Goal: Task Accomplishment & Management: Manage account settings

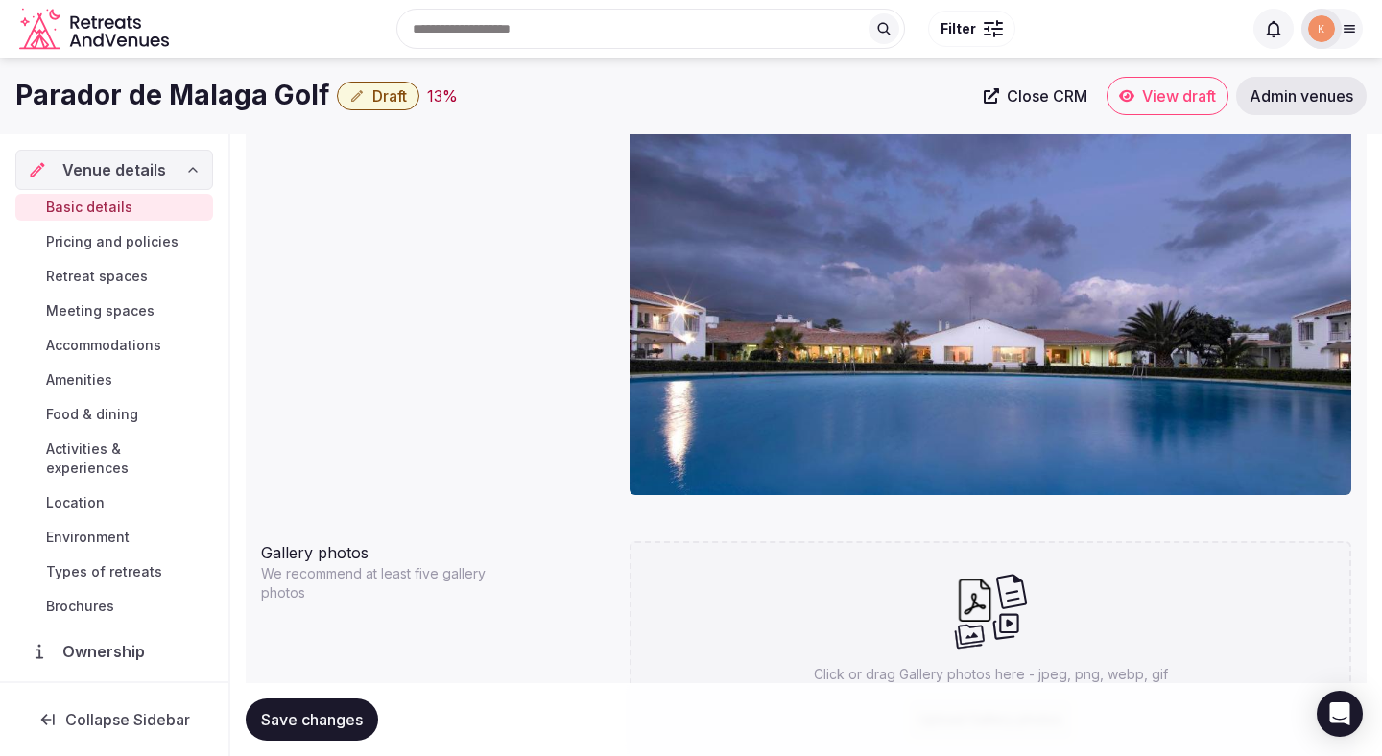
scroll to position [1779, 0]
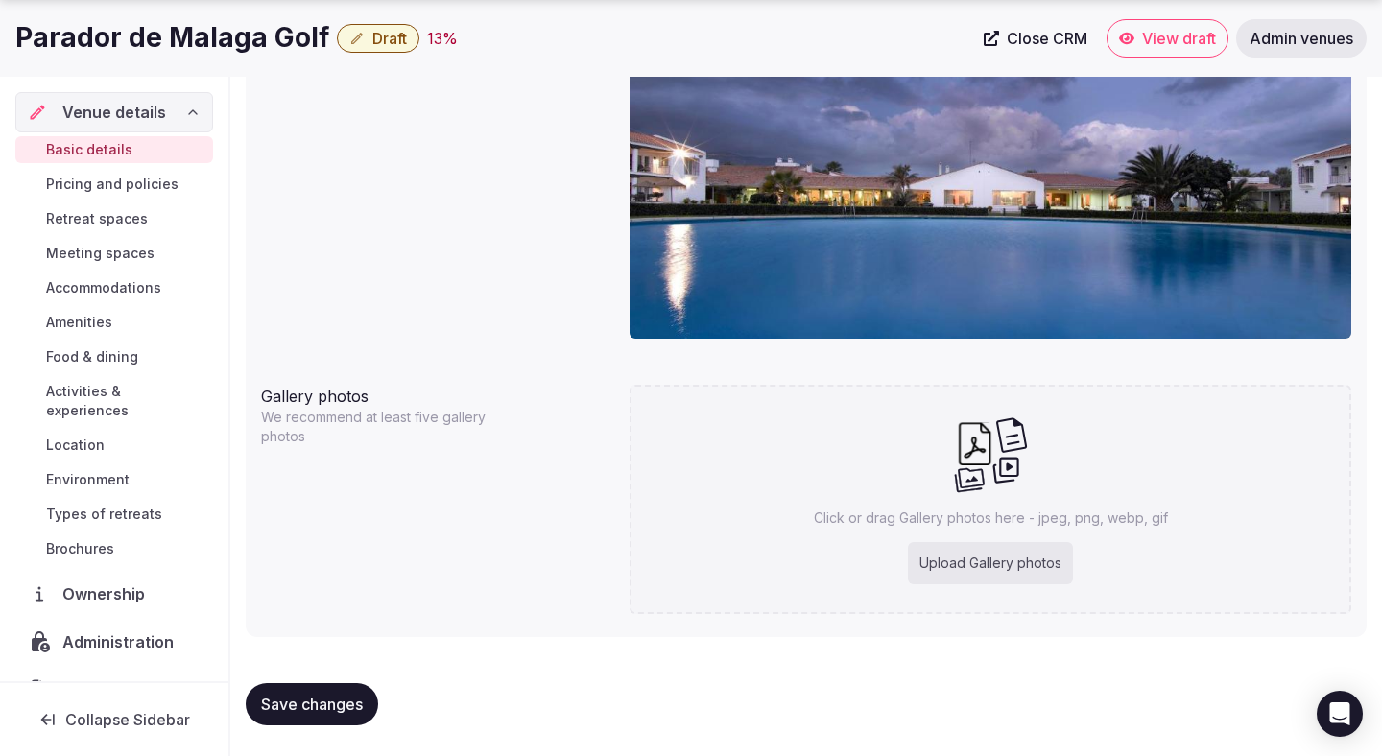
click at [351, 689] on button "Save changes" at bounding box center [312, 704] width 132 height 42
click at [964, 559] on div "Upload Gallery photos" at bounding box center [990, 563] width 165 height 42
type input "**********"
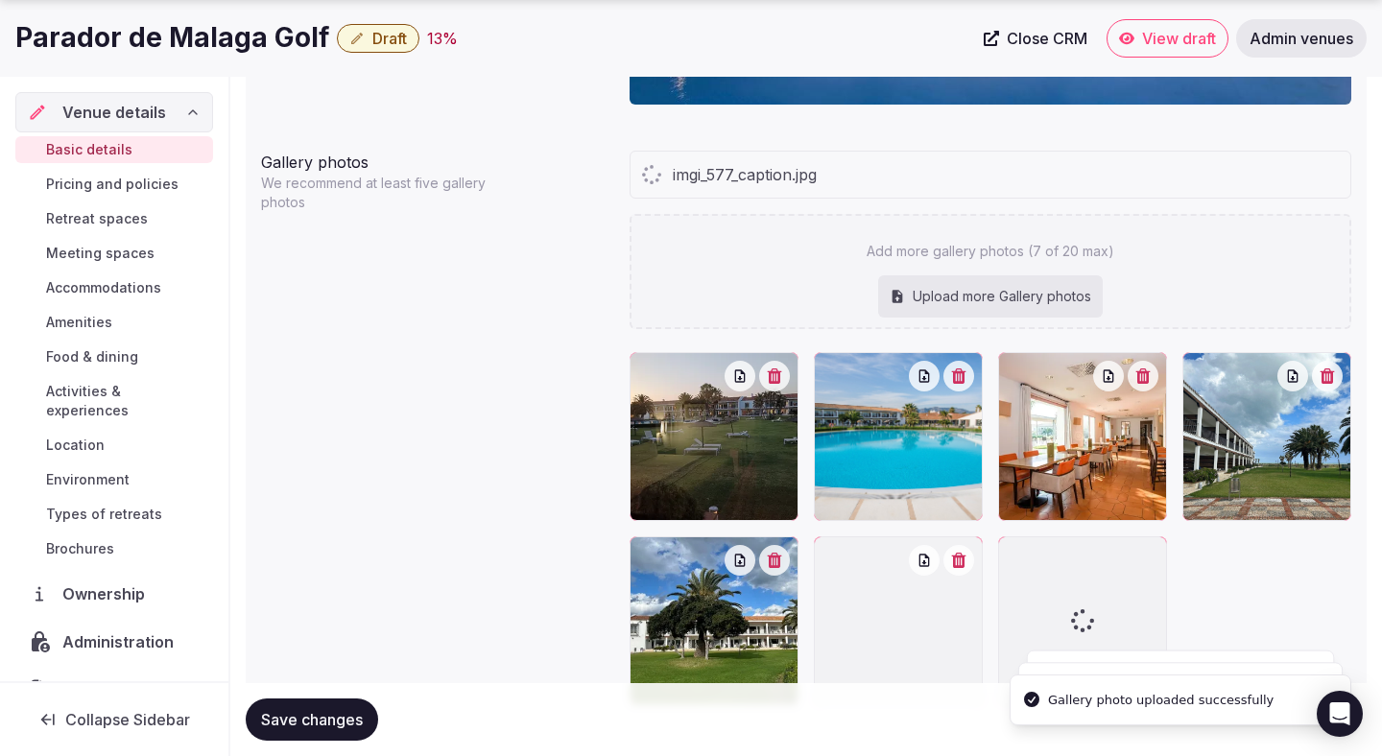
scroll to position [2099, 0]
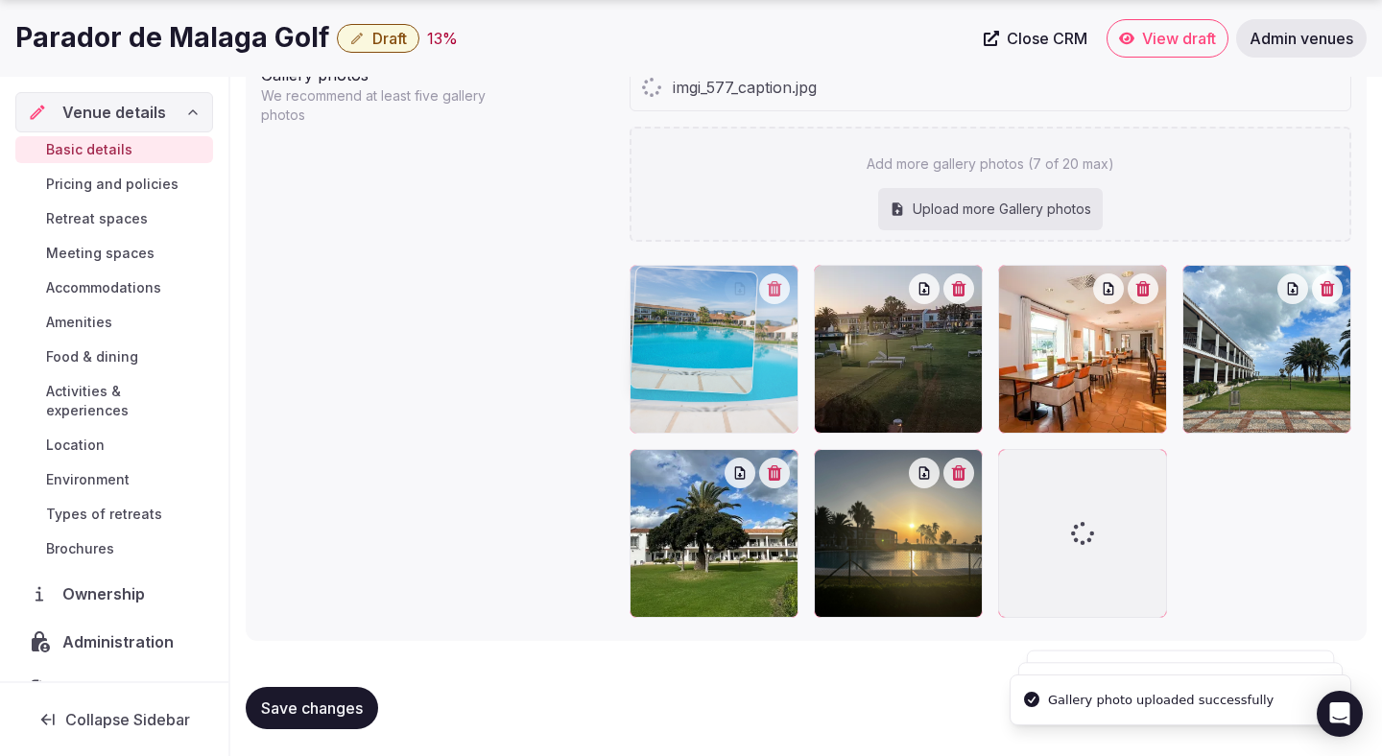
drag, startPoint x: 875, startPoint y: 410, endPoint x: 671, endPoint y: 411, distance: 204.5
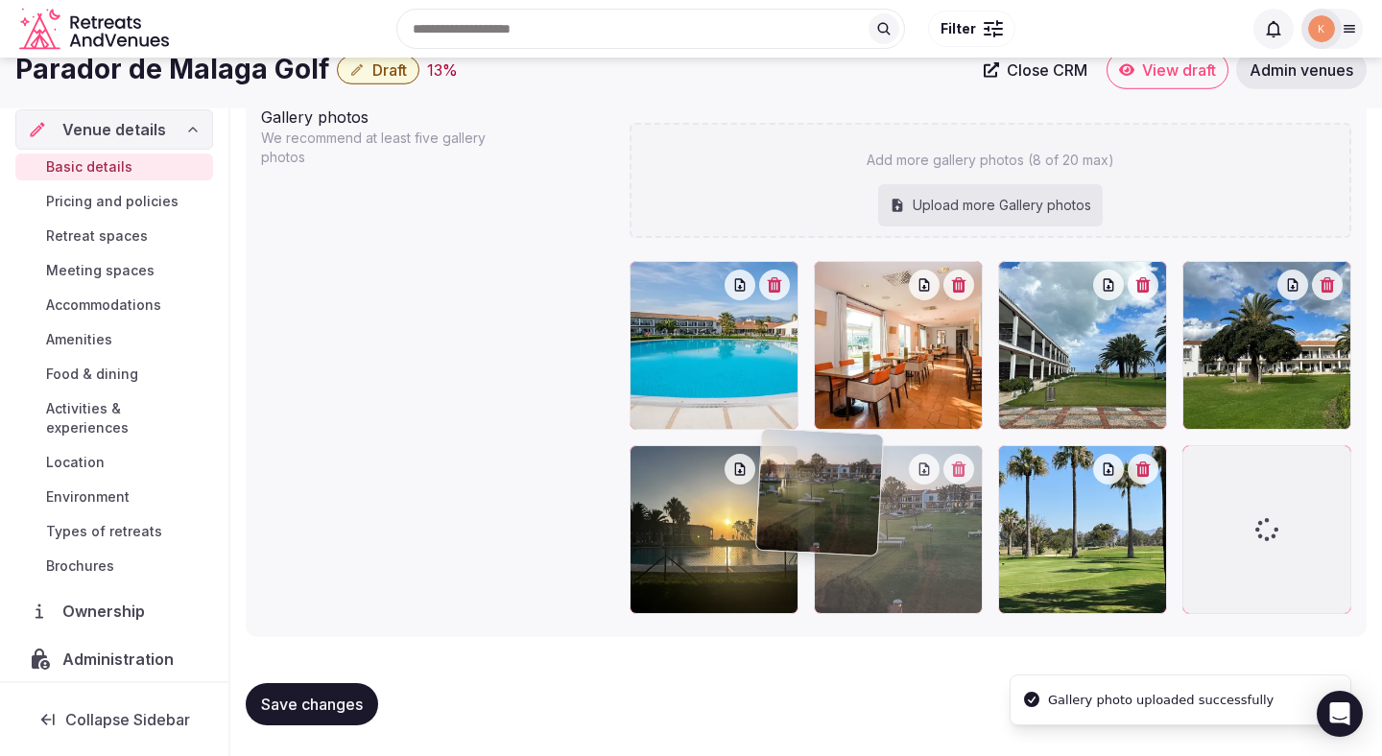
scroll to position [2058, 0]
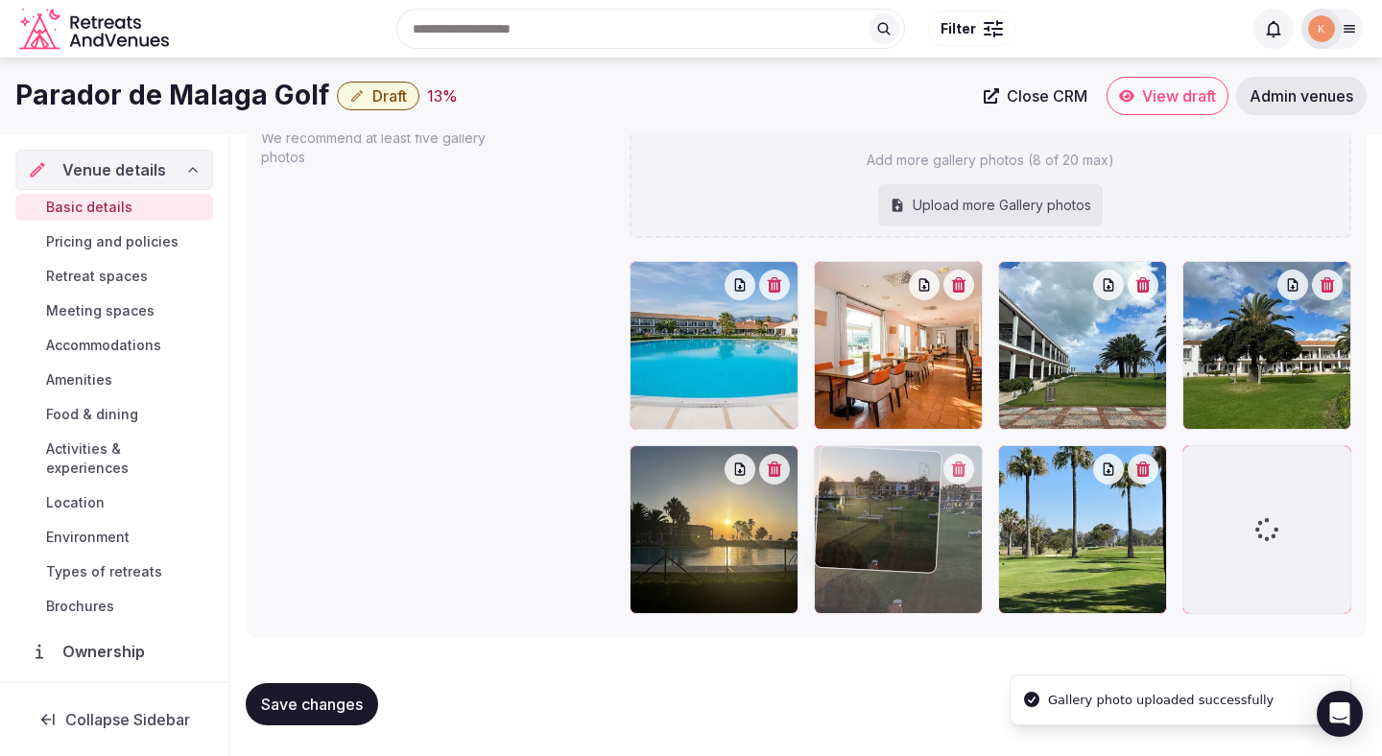
drag, startPoint x: 866, startPoint y: 385, endPoint x: 849, endPoint y: 563, distance: 179.4
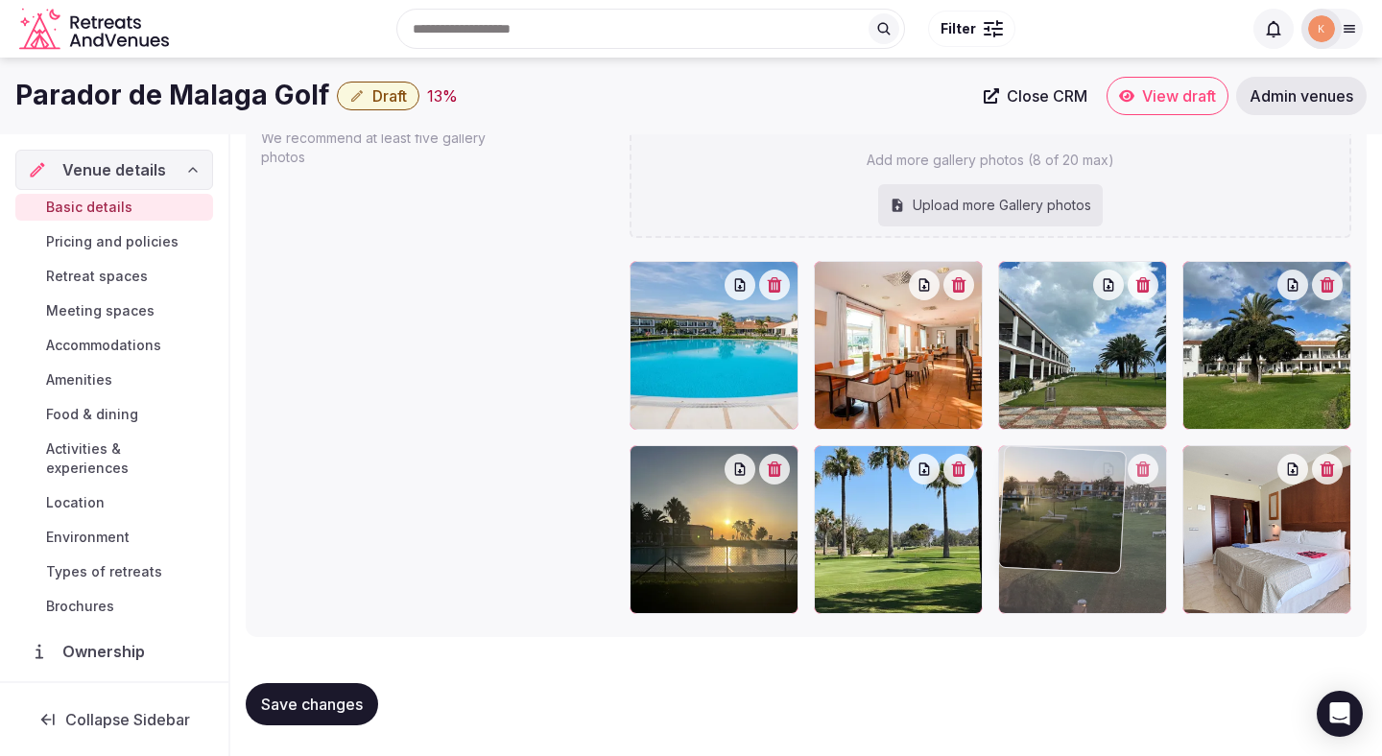
drag, startPoint x: 757, startPoint y: 408, endPoint x: 1125, endPoint y: 587, distance: 408.7
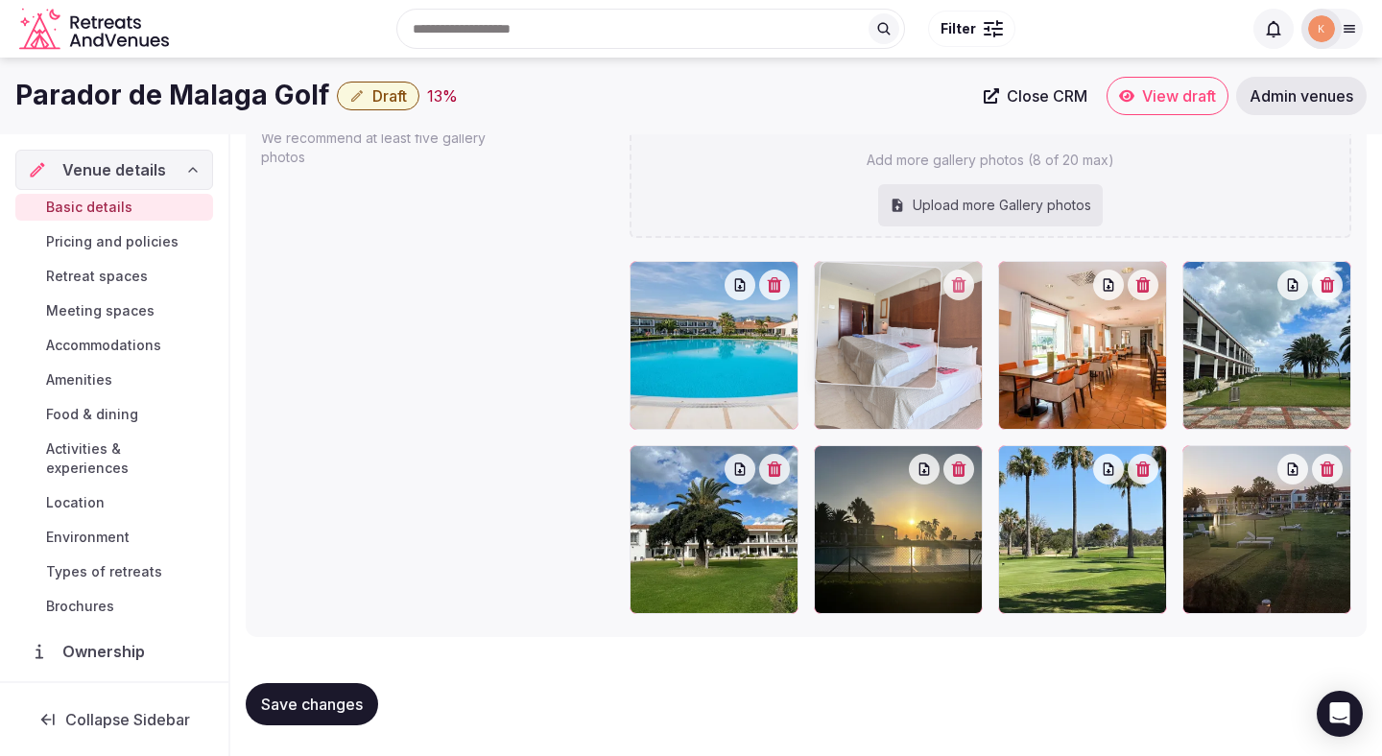
drag, startPoint x: 1217, startPoint y: 523, endPoint x: 898, endPoint y: 422, distance: 335.2
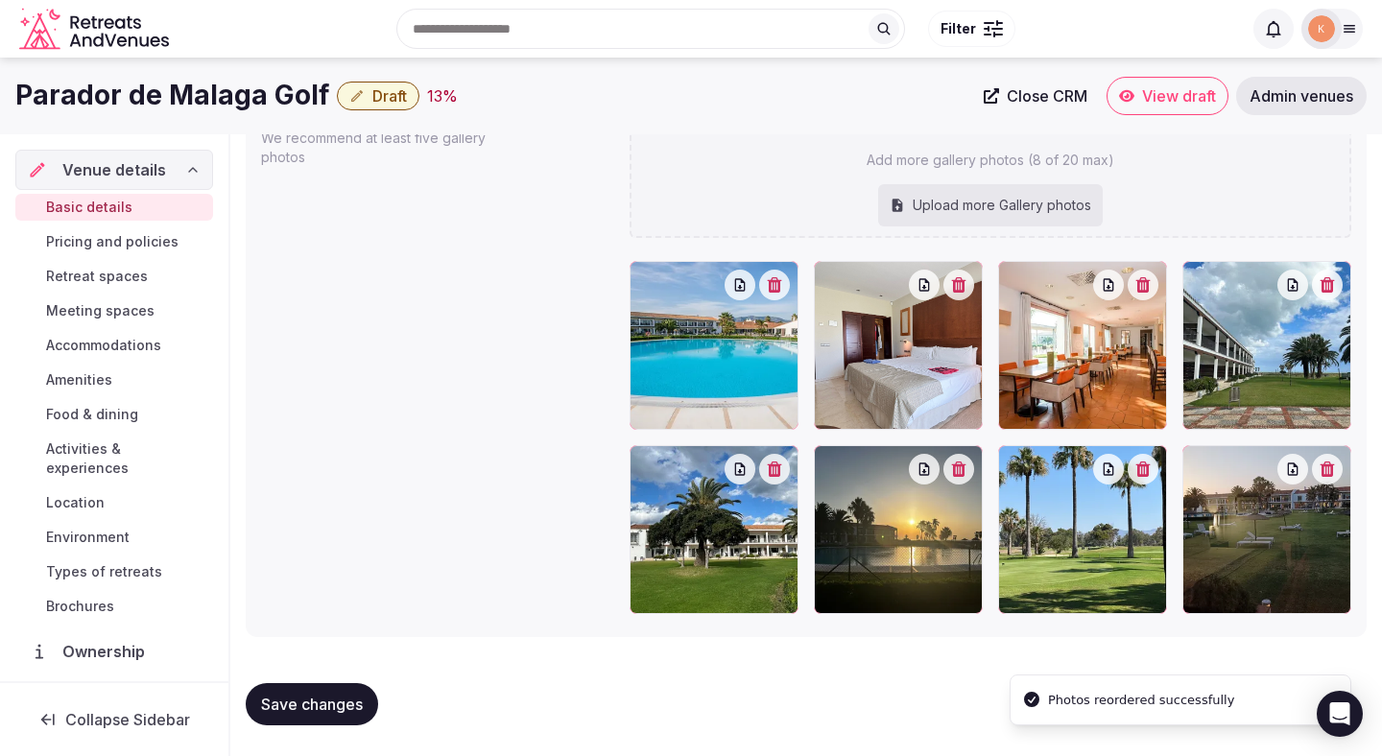
click at [347, 706] on span "Save changes" at bounding box center [312, 704] width 102 height 19
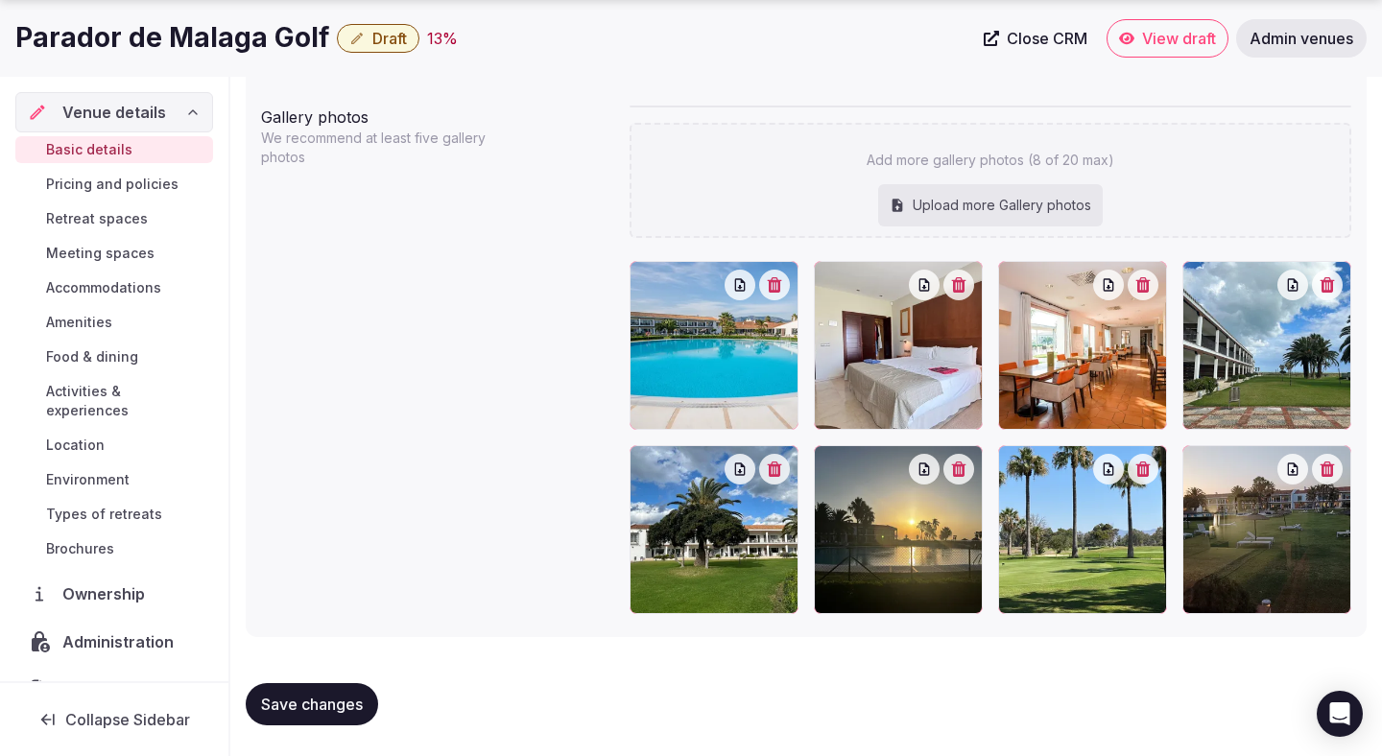
click at [116, 187] on span "Pricing and policies" at bounding box center [112, 184] width 132 height 19
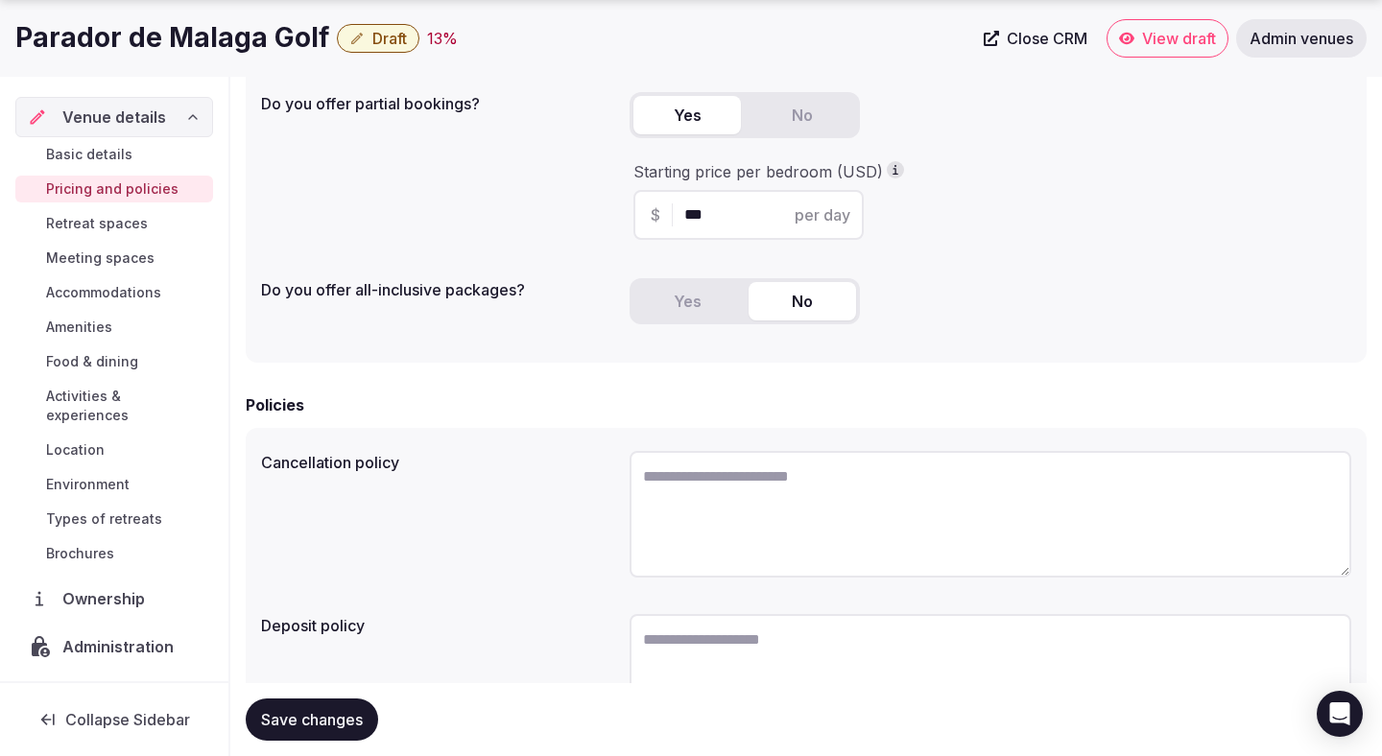
scroll to position [518, 0]
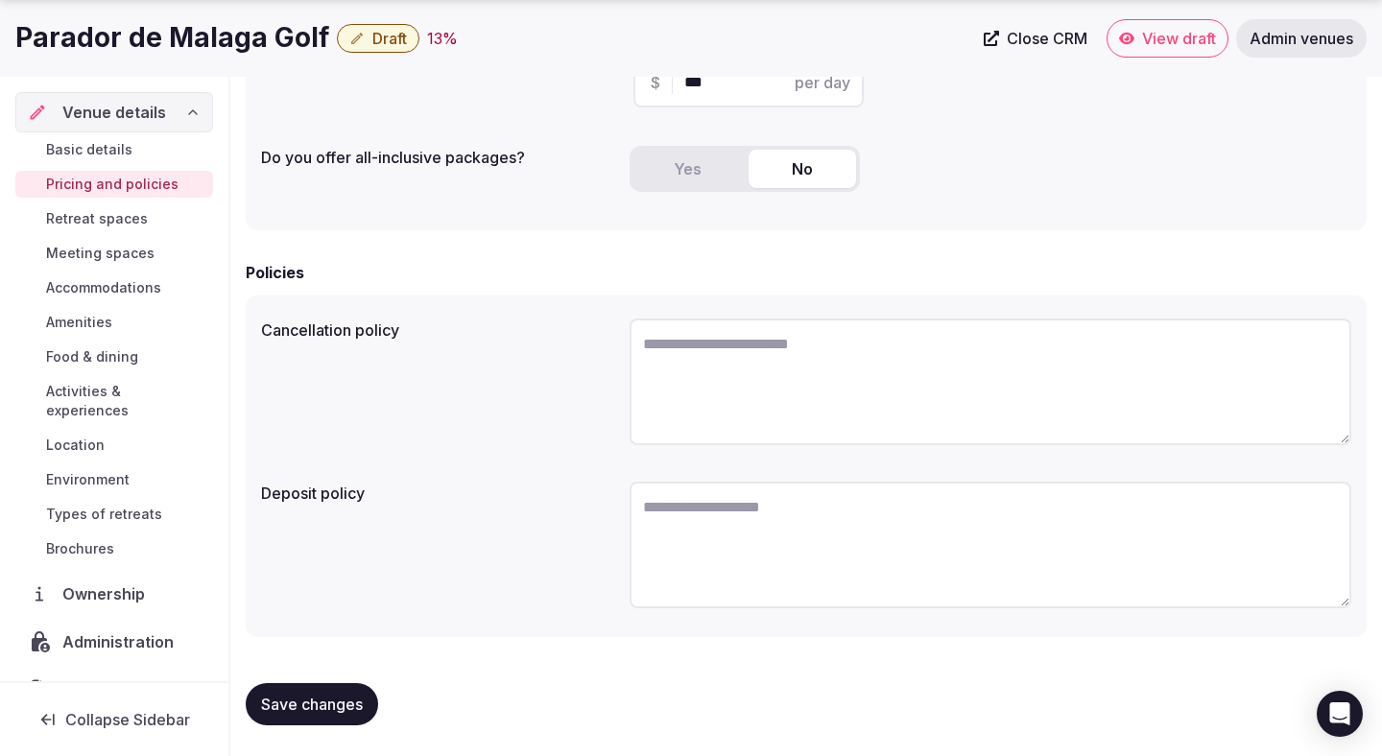
click at [127, 220] on span "Retreat spaces" at bounding box center [97, 218] width 102 height 19
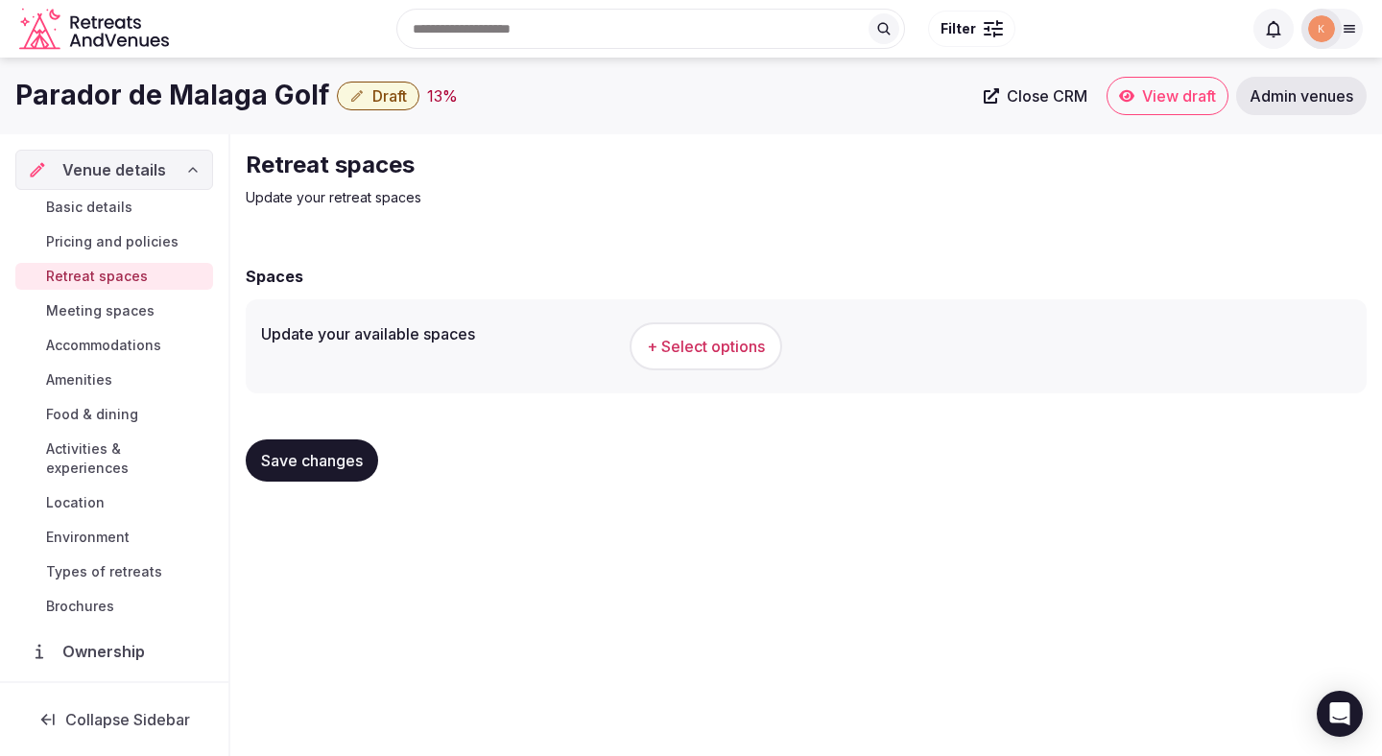
click at [731, 336] on span "+ Select options" at bounding box center [706, 346] width 118 height 21
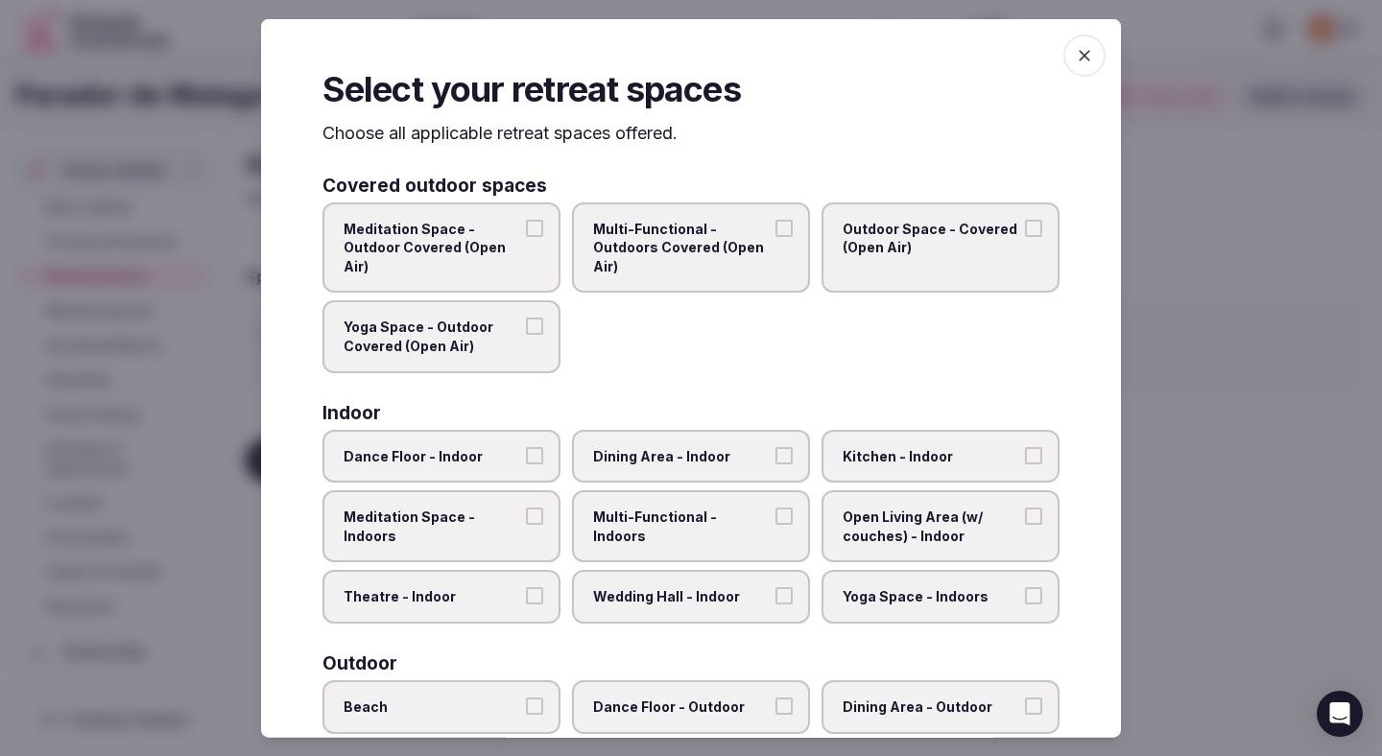
click at [493, 257] on span "Meditation Space - Outdoor Covered (Open Air)" at bounding box center [432, 247] width 177 height 57
click at [526, 236] on button "Meditation Space - Outdoor Covered (Open Air)" at bounding box center [534, 227] width 17 height 17
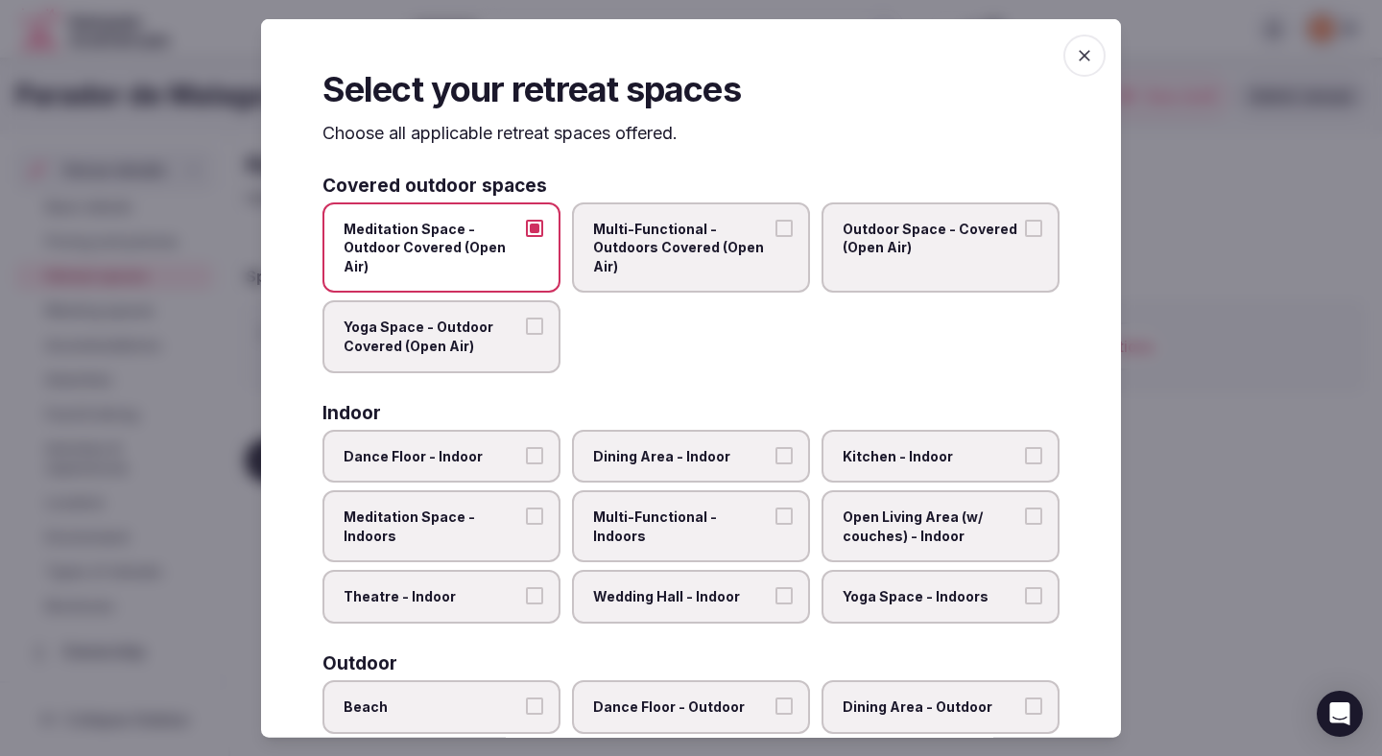
click at [639, 260] on span "Multi-Functional - Outdoors Covered (Open Air)" at bounding box center [681, 247] width 177 height 57
click at [776, 236] on button "Multi-Functional - Outdoors Covered (Open Air)" at bounding box center [784, 227] width 17 height 17
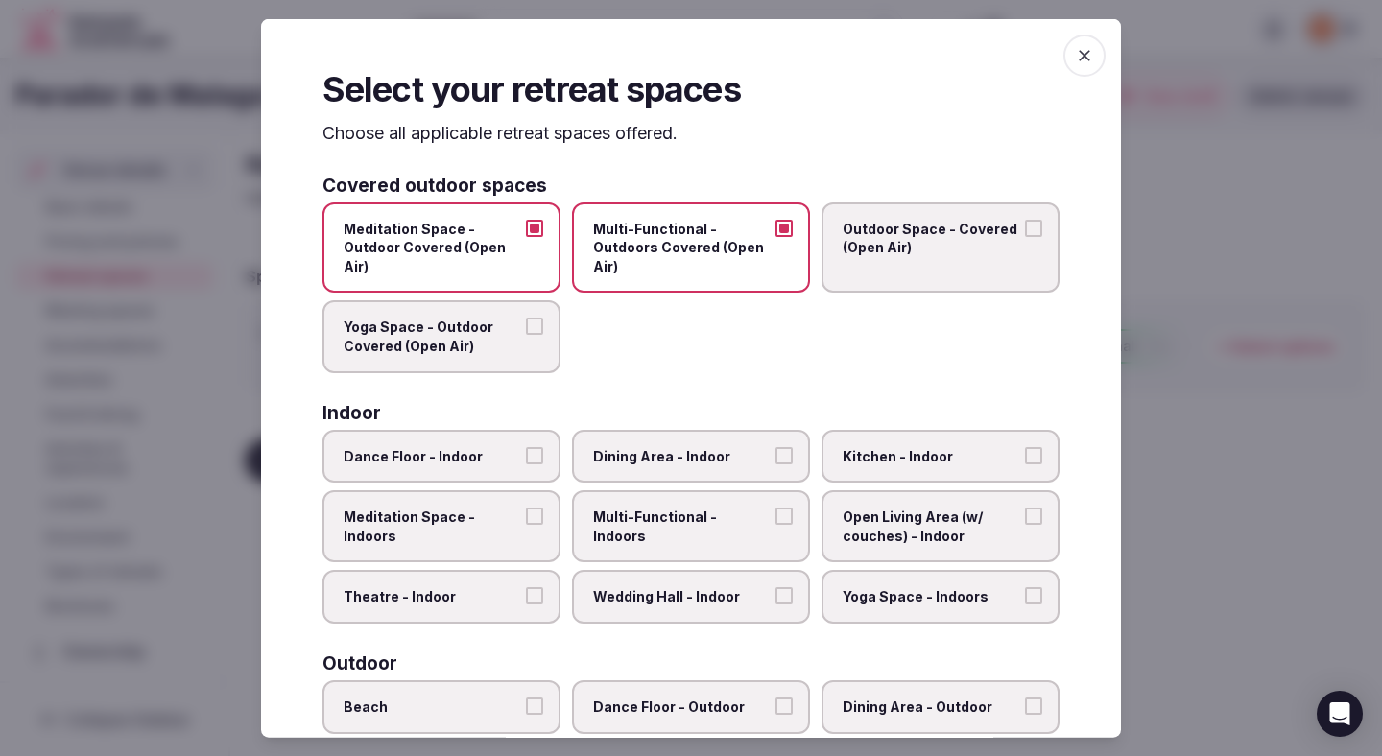
drag, startPoint x: 893, startPoint y: 258, endPoint x: 868, endPoint y: 259, distance: 25.0
click at [893, 259] on label "Outdoor Space - Covered (Open Air)" at bounding box center [941, 247] width 238 height 91
click at [1025, 236] on button "Outdoor Space - Covered (Open Air)" at bounding box center [1033, 227] width 17 height 17
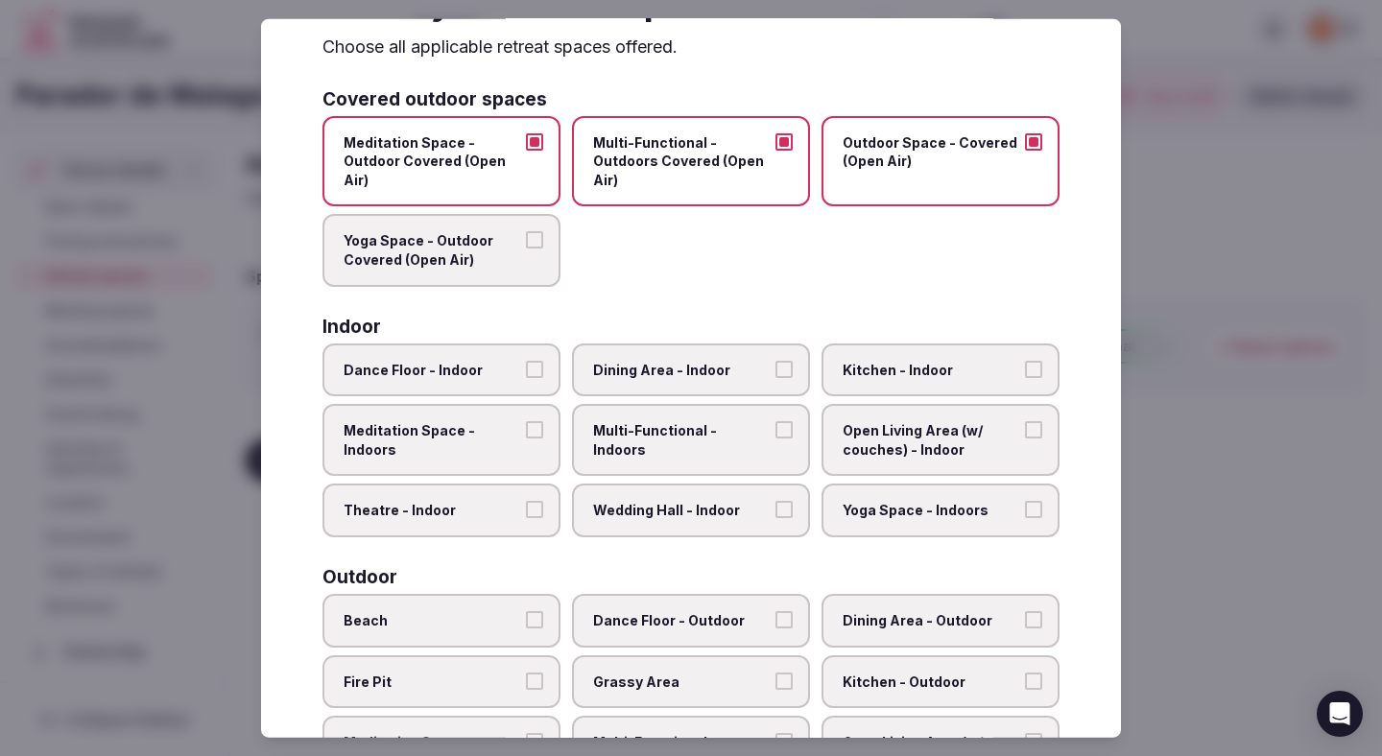
scroll to position [94, 0]
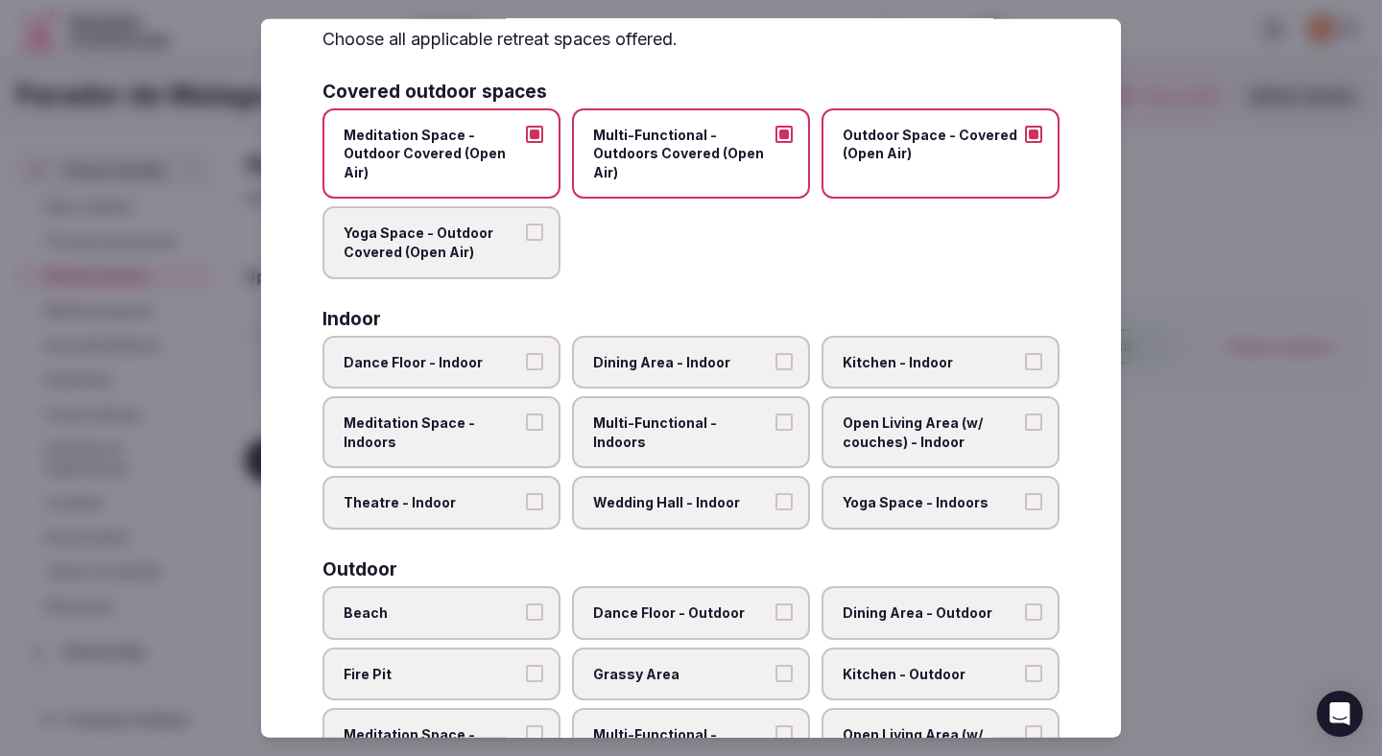
click at [486, 505] on span "Theatre - Indoor" at bounding box center [432, 502] width 177 height 19
click at [526, 505] on button "Theatre - Indoor" at bounding box center [534, 501] width 17 height 17
click at [648, 364] on span "Dining Area - Indoor" at bounding box center [681, 361] width 177 height 19
click at [776, 364] on button "Dining Area - Indoor" at bounding box center [784, 360] width 17 height 17
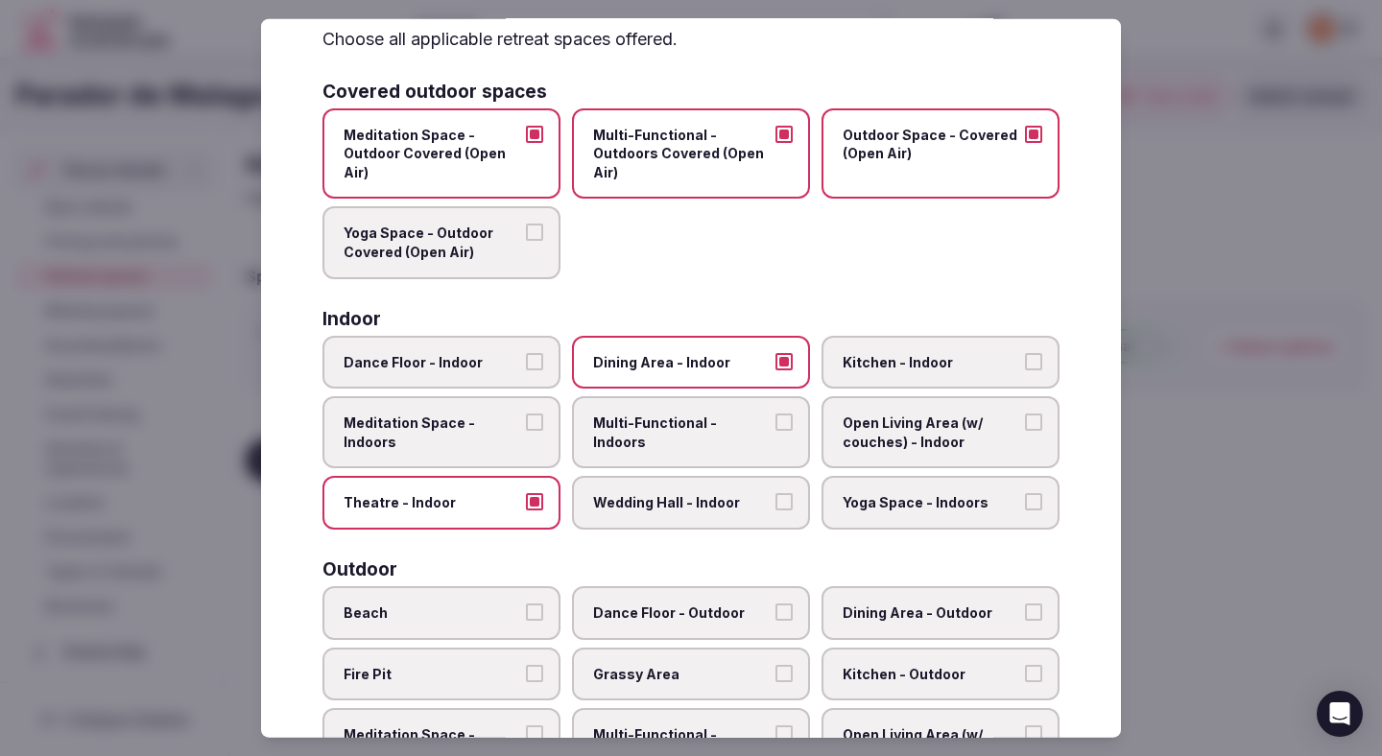
click at [652, 424] on span "Multi-Functional - Indoors" at bounding box center [681, 432] width 177 height 37
click at [776, 424] on button "Multi-Functional - Indoors" at bounding box center [784, 422] width 17 height 17
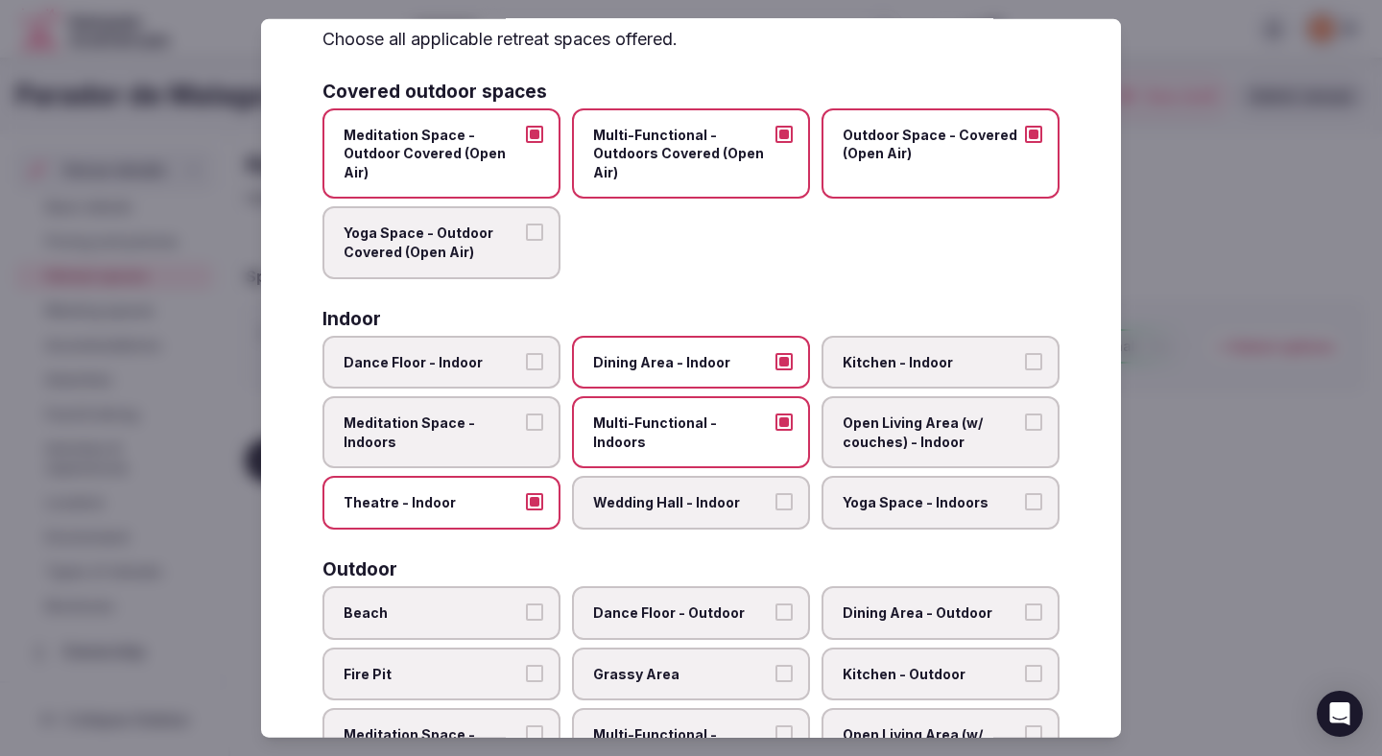
click at [669, 505] on span "Wedding Hall - Indoor" at bounding box center [681, 502] width 177 height 19
click at [776, 505] on button "Wedding Hall - Indoor" at bounding box center [784, 501] width 17 height 17
type button "on"
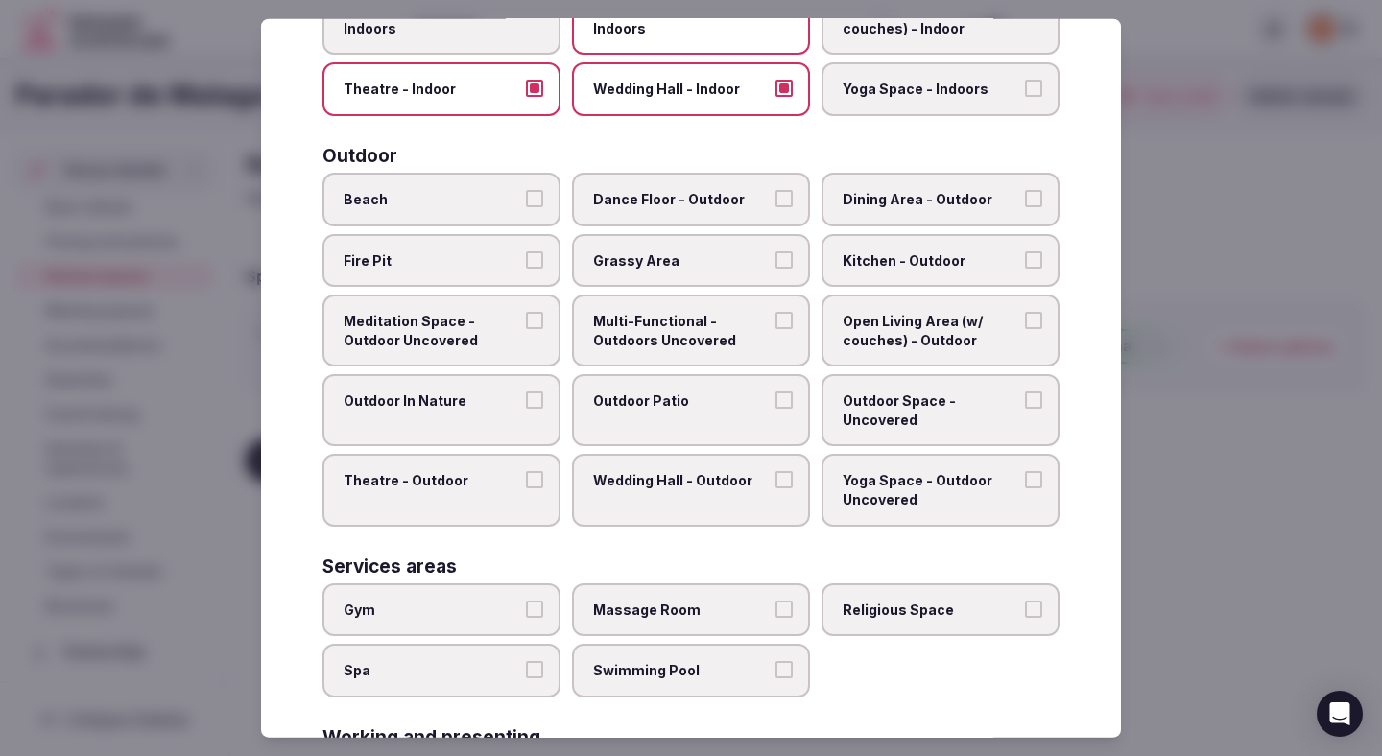
scroll to position [509, 0]
click at [470, 394] on span "Outdoor In Nature" at bounding box center [432, 400] width 177 height 19
click at [526, 394] on button "Outdoor In Nature" at bounding box center [534, 399] width 17 height 17
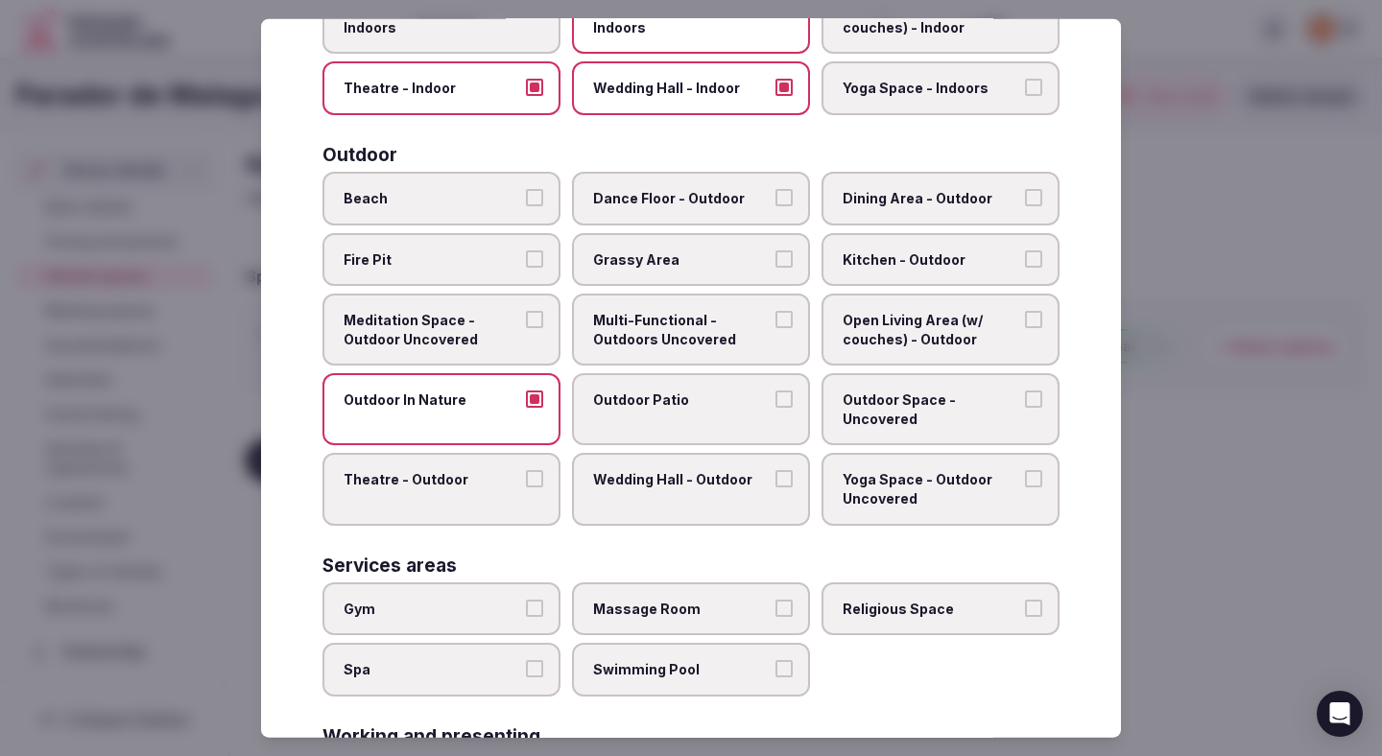
click at [479, 491] on label "Theatre - Outdoor" at bounding box center [442, 489] width 238 height 72
click at [526, 488] on button "Theatre - Outdoor" at bounding box center [534, 478] width 17 height 17
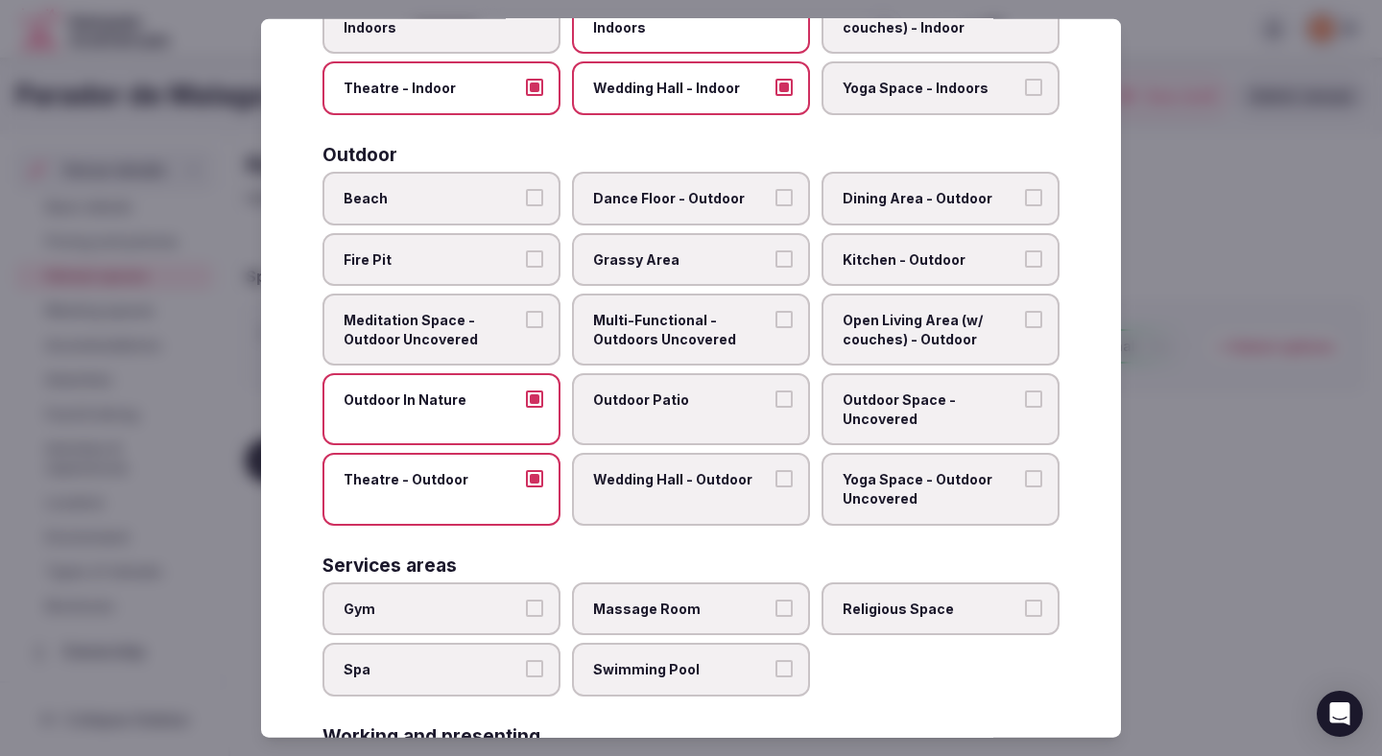
click at [641, 269] on label "Grassy Area" at bounding box center [691, 259] width 238 height 54
click at [776, 267] on button "Grassy Area" at bounding box center [784, 258] width 17 height 17
click at [881, 211] on label "Dining Area - Outdoor" at bounding box center [941, 199] width 238 height 54
click at [1025, 206] on button "Dining Area - Outdoor" at bounding box center [1033, 197] width 17 height 17
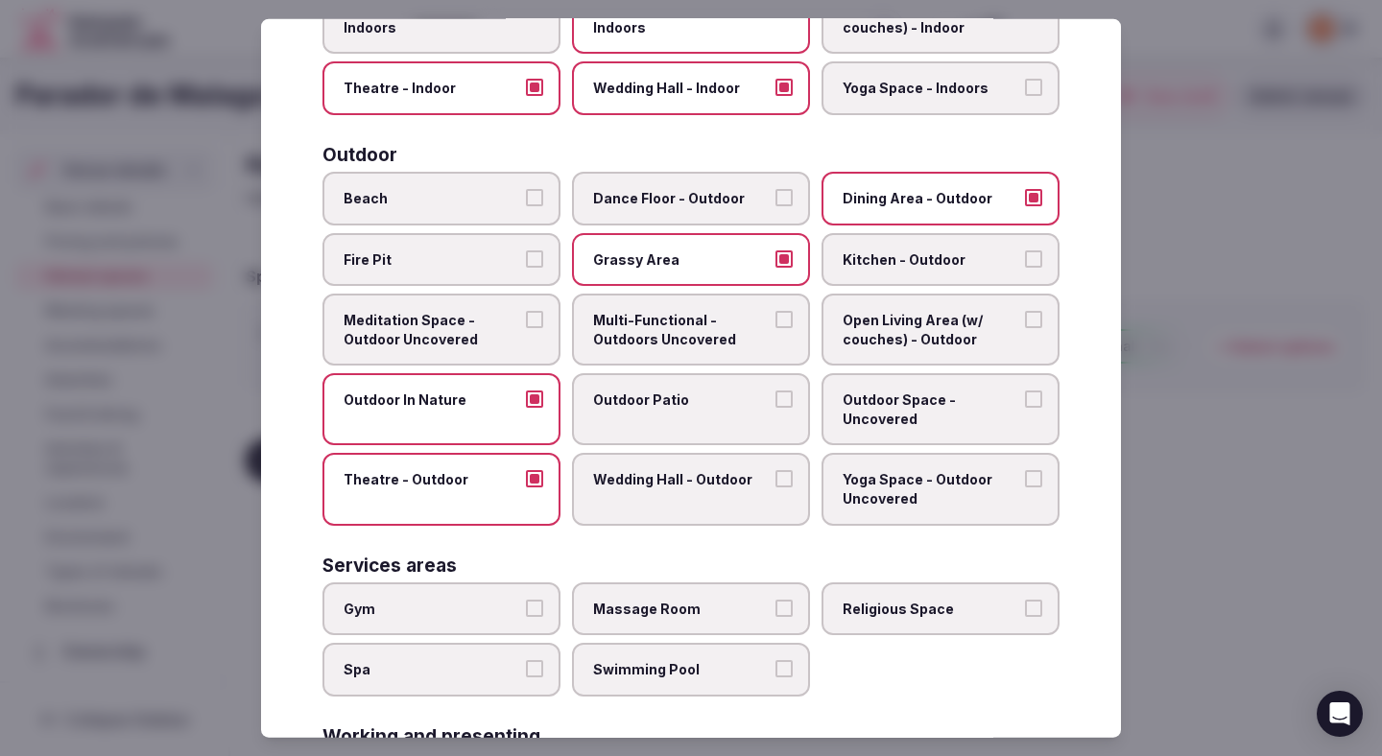
click at [747, 342] on span "Multi-Functional - Outdoors Uncovered" at bounding box center [681, 329] width 177 height 37
click at [776, 328] on button "Multi-Functional - Outdoors Uncovered" at bounding box center [784, 319] width 17 height 17
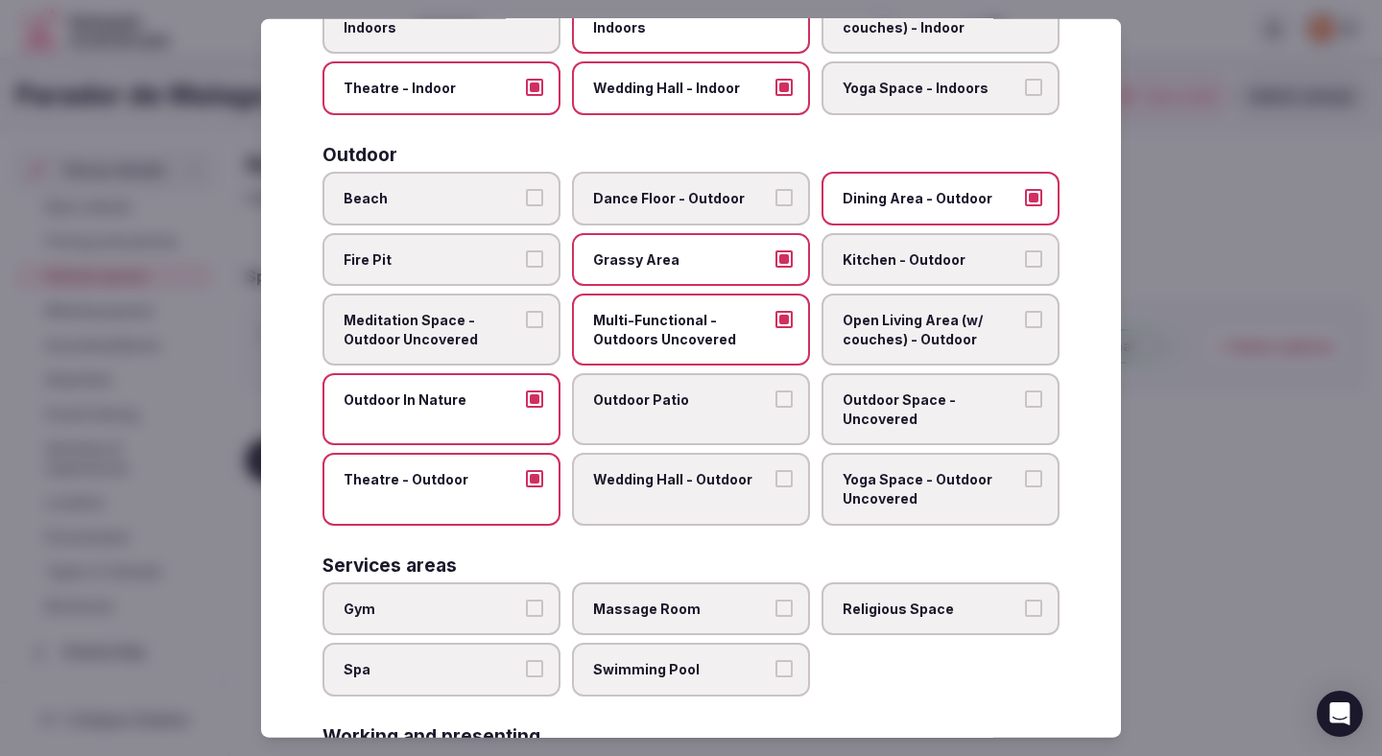
click at [747, 342] on span "Multi-Functional - Outdoors Uncovered" at bounding box center [681, 329] width 177 height 37
click at [776, 328] on button "Multi-Functional - Outdoors Uncovered" at bounding box center [784, 319] width 17 height 17
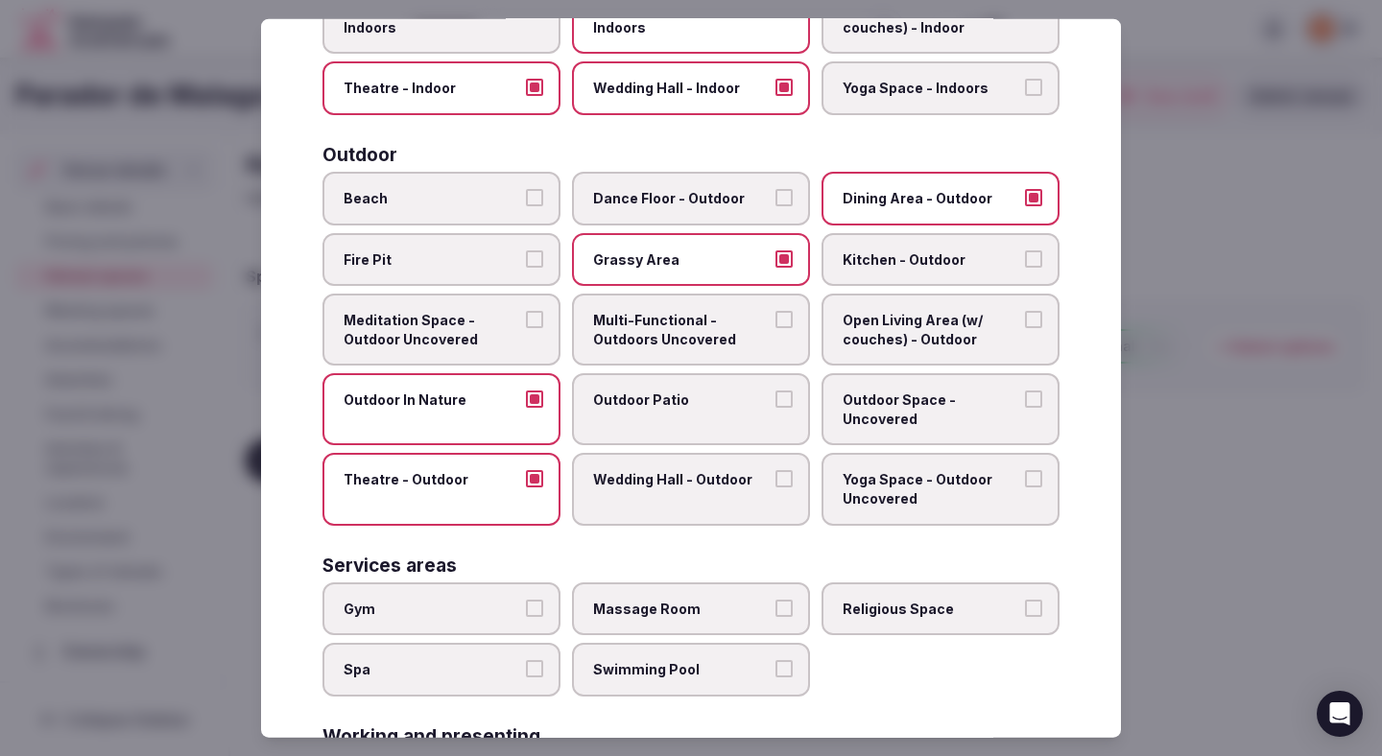
click at [918, 355] on label "Open Living Area (w/ couches) - Outdoor" at bounding box center [941, 330] width 238 height 72
click at [1025, 328] on button "Open Living Area (w/ couches) - Outdoor" at bounding box center [1033, 319] width 17 height 17
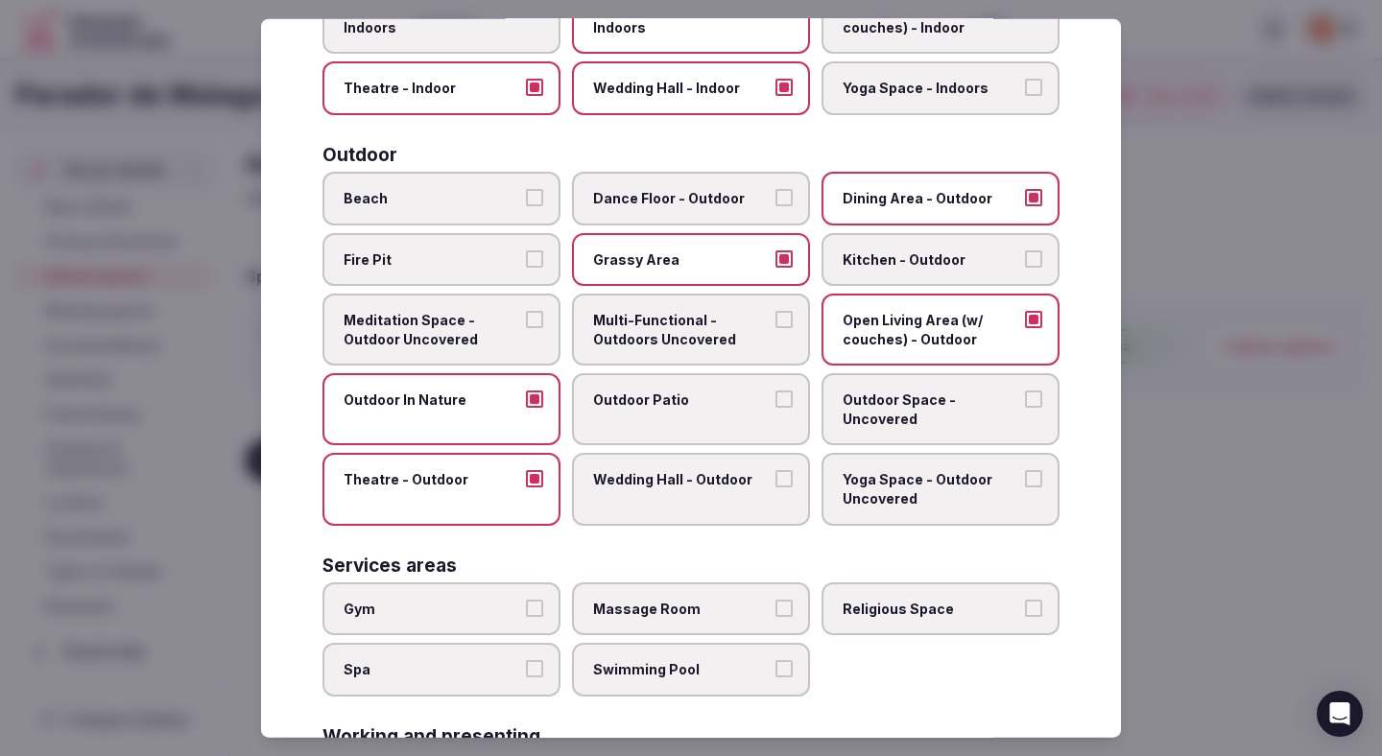
click at [913, 400] on span "Outdoor Space - Uncovered" at bounding box center [931, 409] width 177 height 37
click at [1025, 400] on button "Outdoor Space - Uncovered" at bounding box center [1033, 399] width 17 height 17
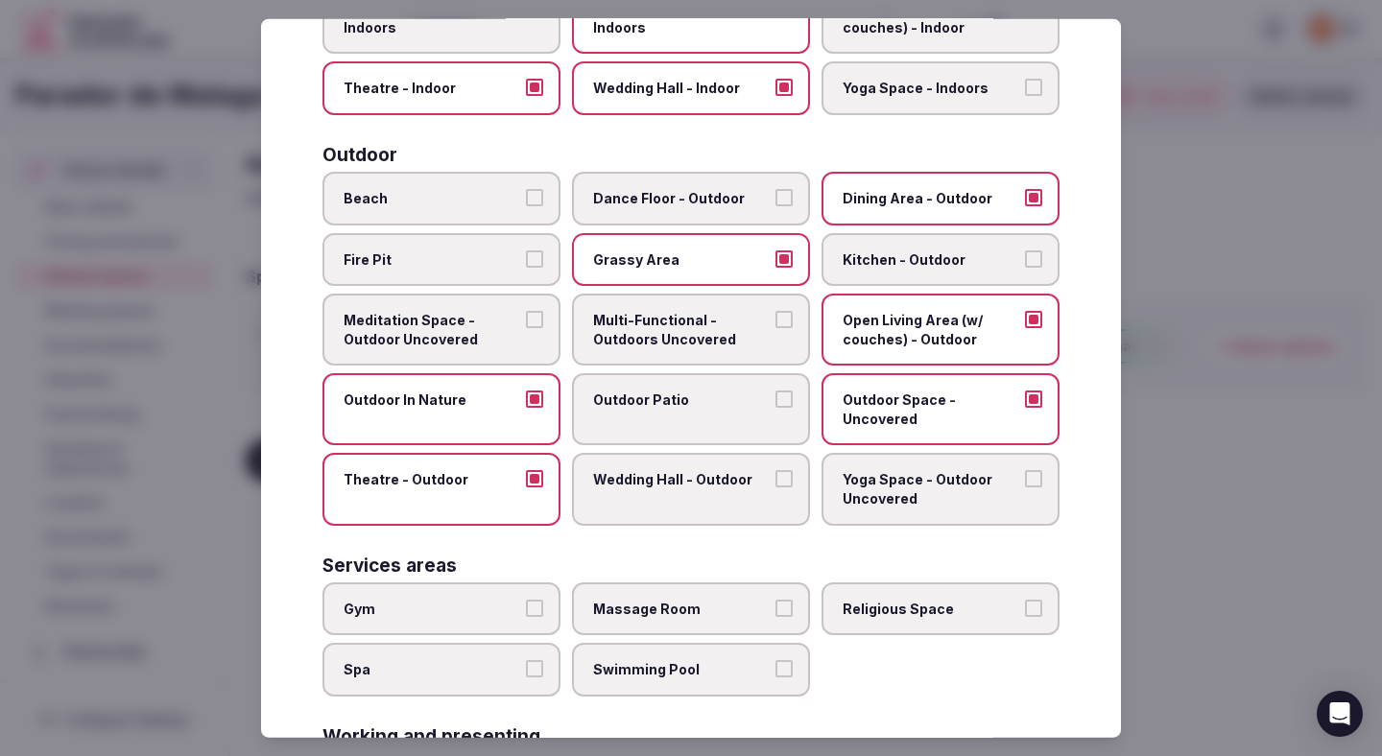
click at [718, 517] on label "Wedding Hall - Outdoor" at bounding box center [691, 489] width 238 height 72
click at [776, 488] on button "Wedding Hall - Outdoor" at bounding box center [784, 478] width 17 height 17
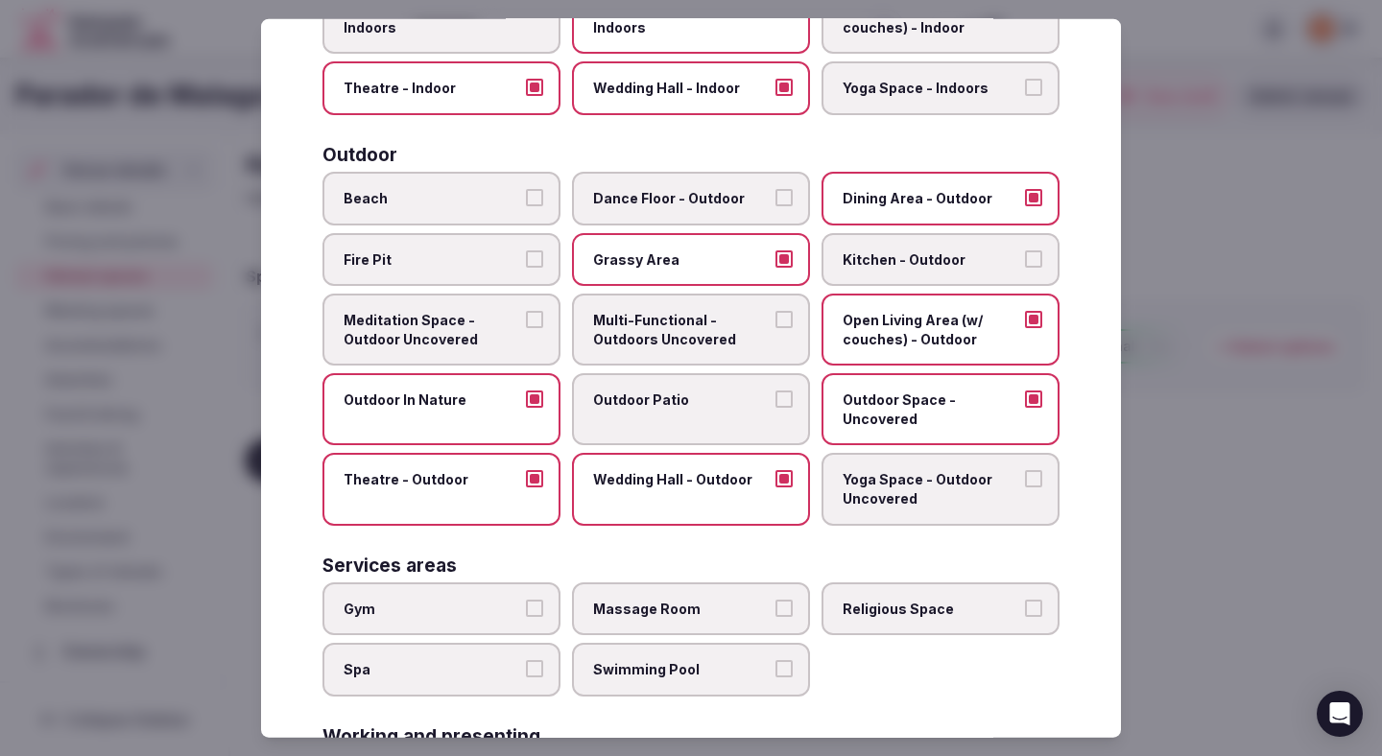
click at [722, 418] on label "Outdoor Patio" at bounding box center [691, 409] width 238 height 72
click at [776, 408] on button "Outdoor Patio" at bounding box center [784, 399] width 17 height 17
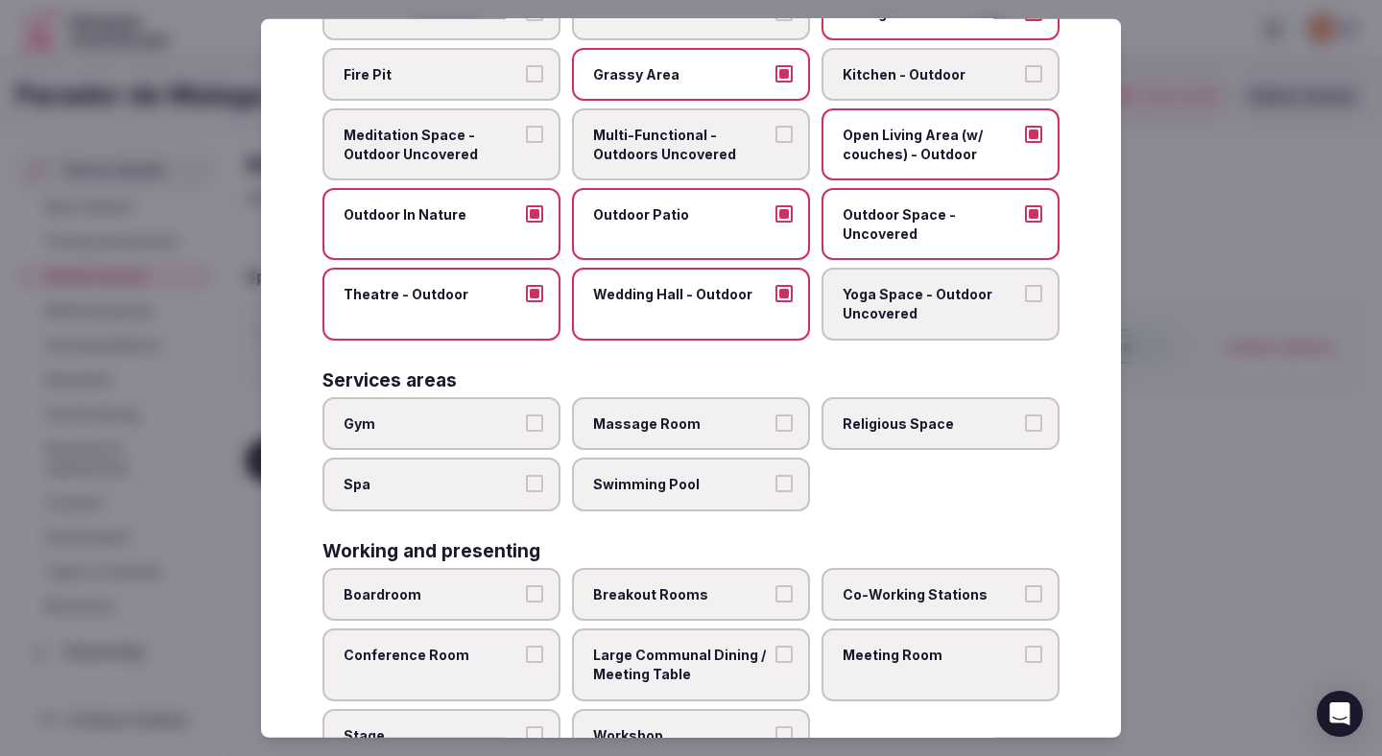
scroll to position [709, 0]
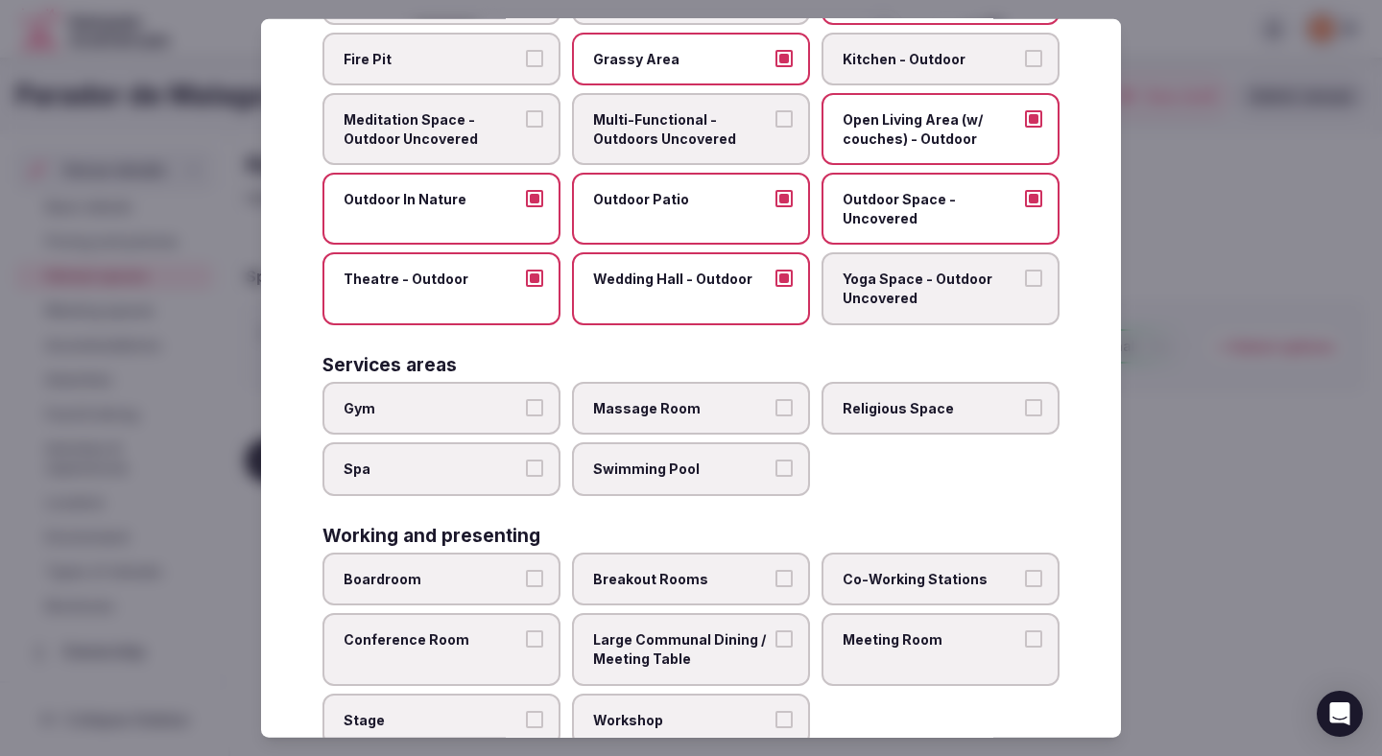
click at [512, 423] on label "Gym" at bounding box center [442, 408] width 238 height 54
click at [526, 416] on button "Gym" at bounding box center [534, 406] width 17 height 17
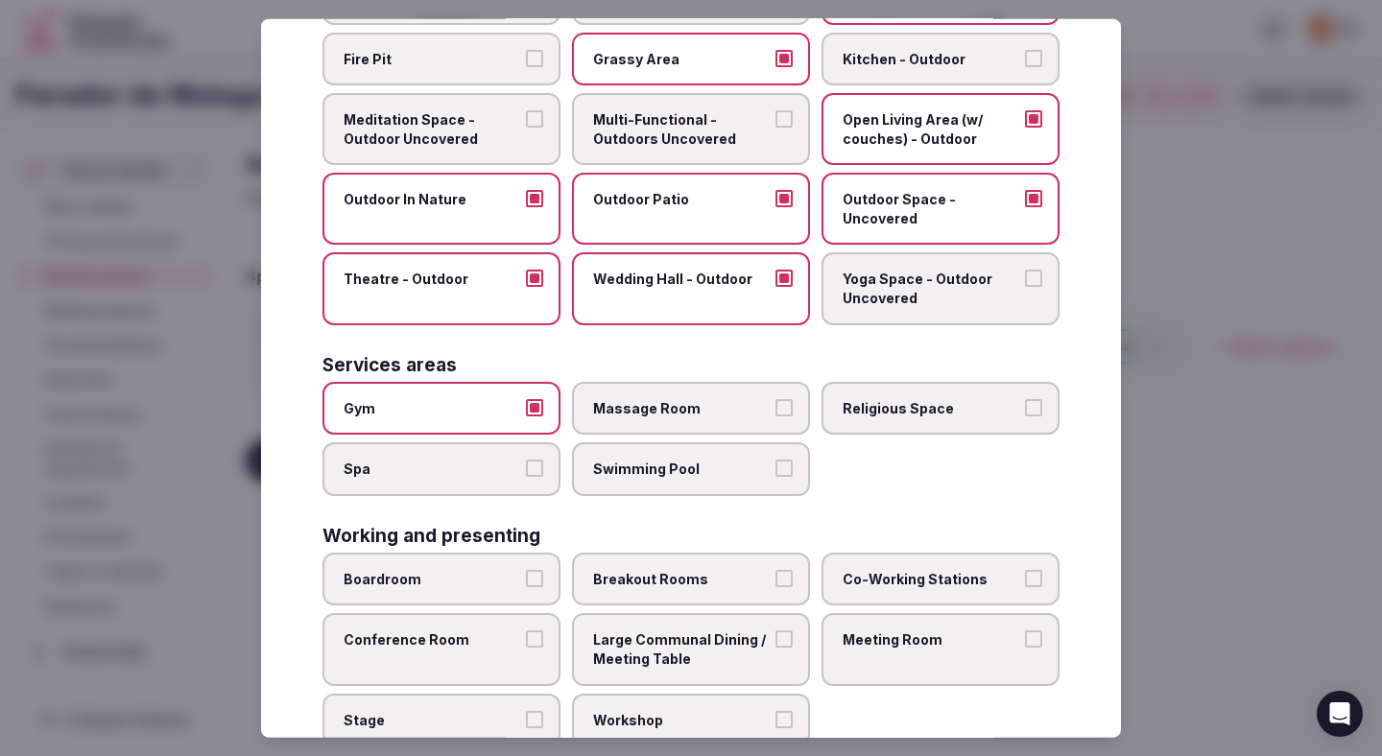
click at [642, 454] on label "Swimming Pool" at bounding box center [691, 470] width 238 height 54
click at [776, 460] on button "Swimming Pool" at bounding box center [784, 468] width 17 height 17
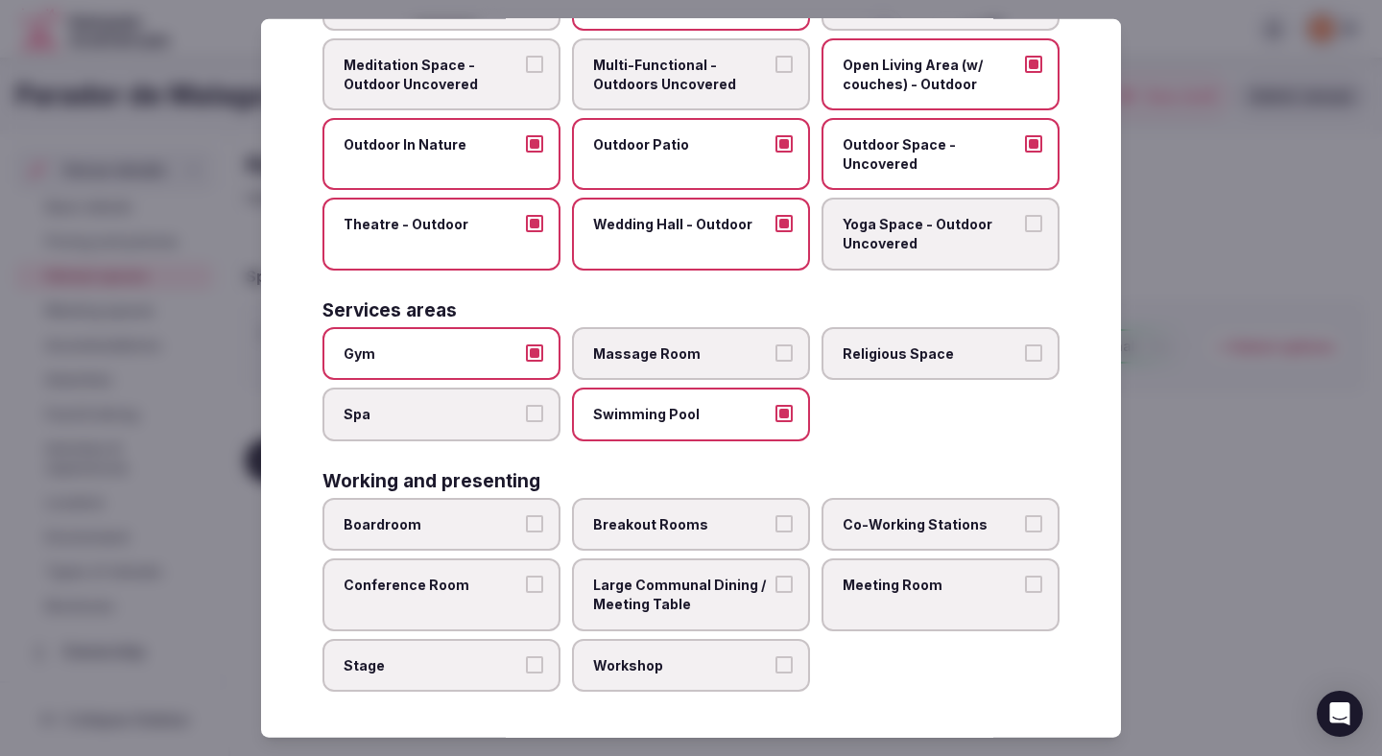
click at [489, 595] on label "Conference Room" at bounding box center [442, 595] width 238 height 72
click at [526, 593] on button "Conference Room" at bounding box center [534, 584] width 17 height 17
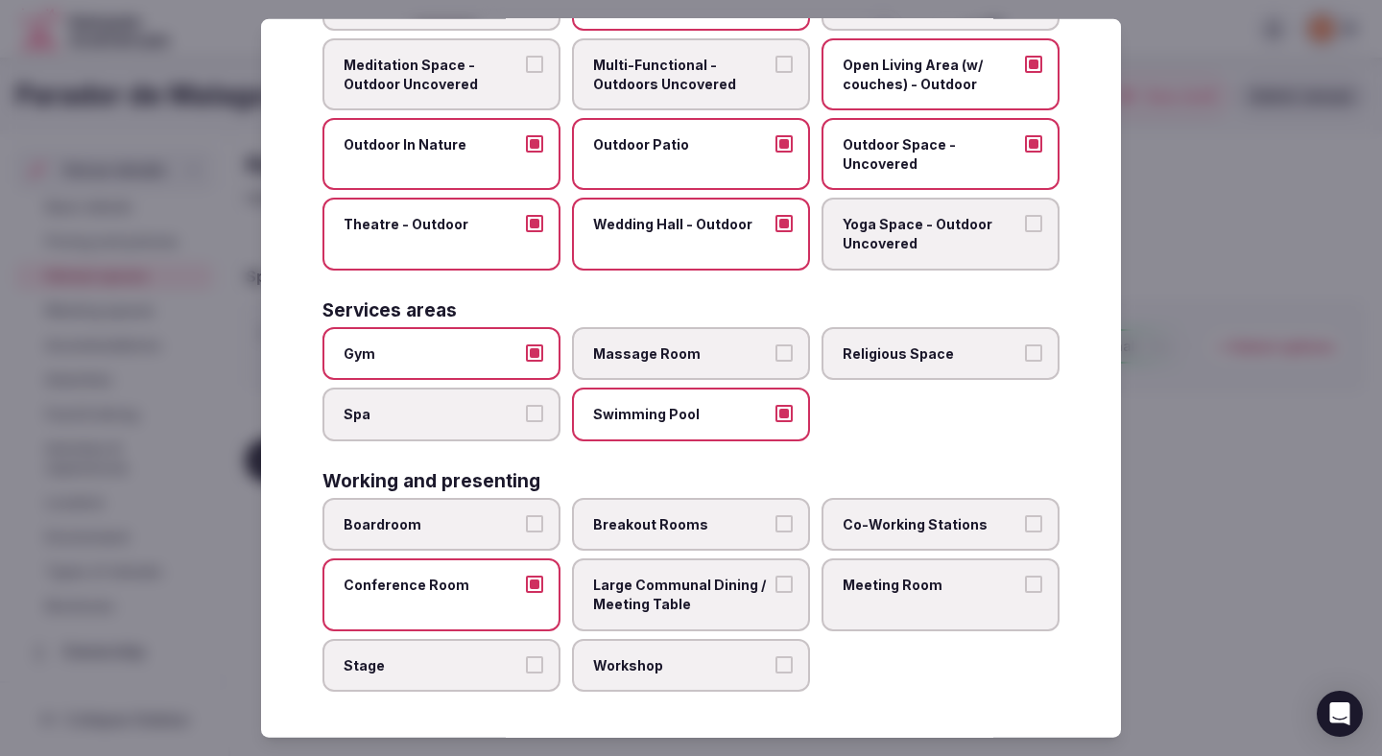
click at [489, 547] on label "Boardroom" at bounding box center [442, 525] width 238 height 54
click at [526, 533] on button "Boardroom" at bounding box center [534, 523] width 17 height 17
click at [640, 530] on span "Breakout Rooms" at bounding box center [681, 524] width 177 height 19
click at [776, 530] on button "Breakout Rooms" at bounding box center [784, 523] width 17 height 17
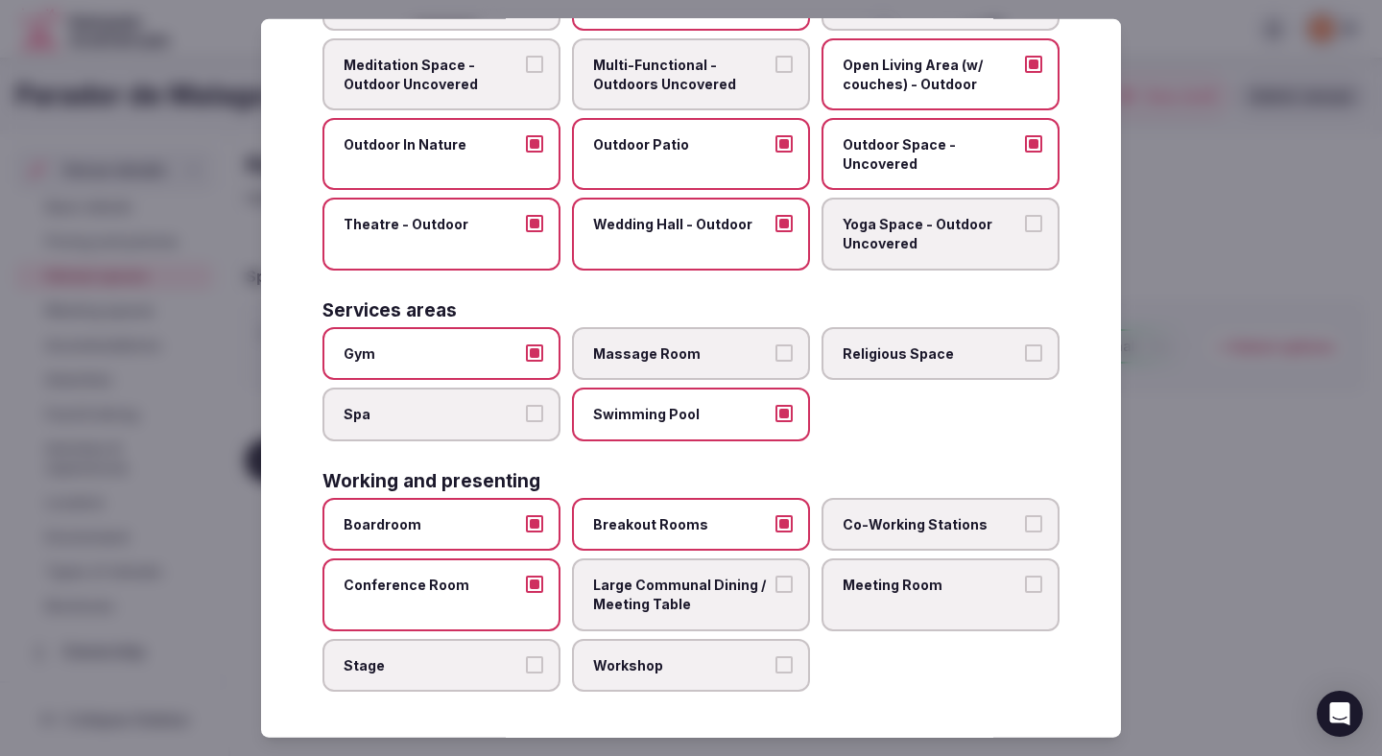
click at [656, 582] on span "Large Communal Dining / Meeting Table" at bounding box center [681, 594] width 177 height 37
click at [776, 582] on button "Large Communal Dining / Meeting Table" at bounding box center [784, 584] width 17 height 17
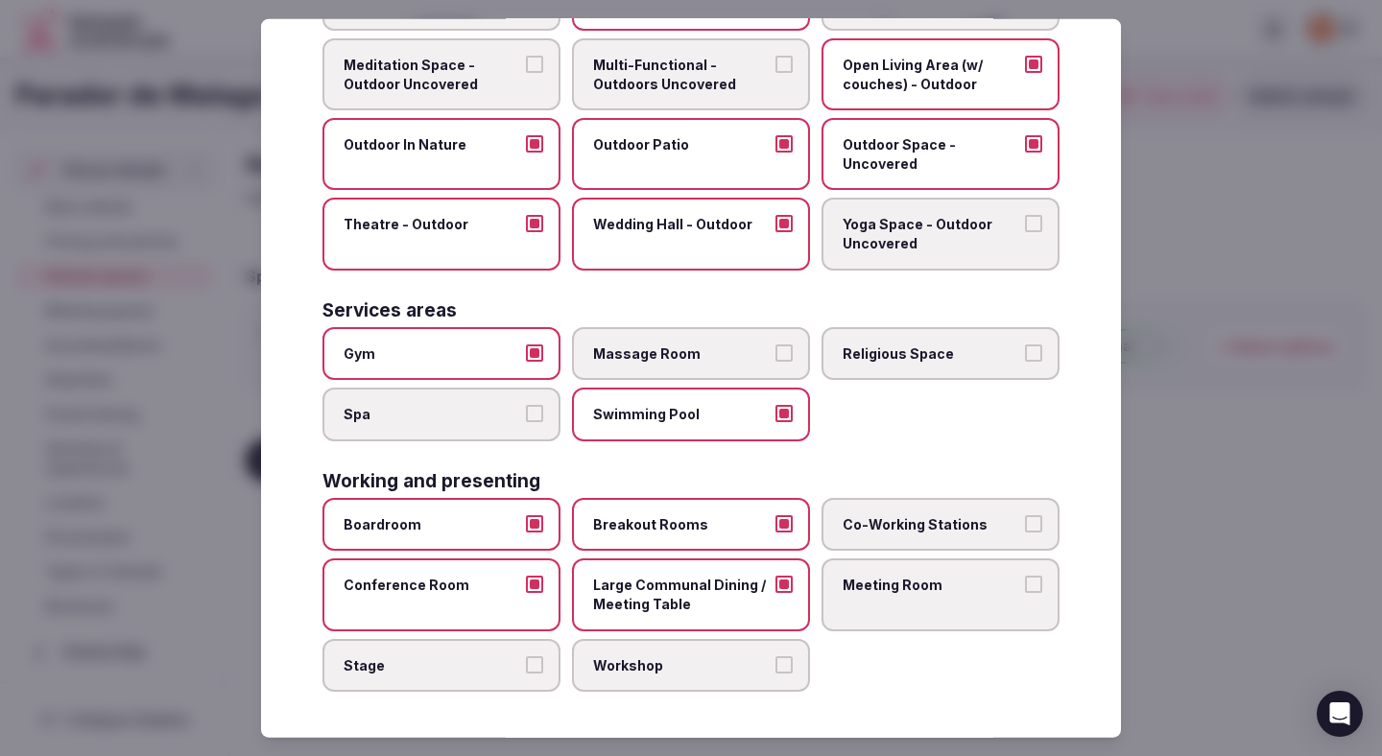
click at [664, 674] on label "Workshop" at bounding box center [691, 665] width 238 height 54
click at [776, 673] on button "Workshop" at bounding box center [784, 664] width 17 height 17
click at [894, 596] on label "Meeting Room" at bounding box center [941, 595] width 238 height 72
click at [1025, 593] on button "Meeting Room" at bounding box center [1033, 584] width 17 height 17
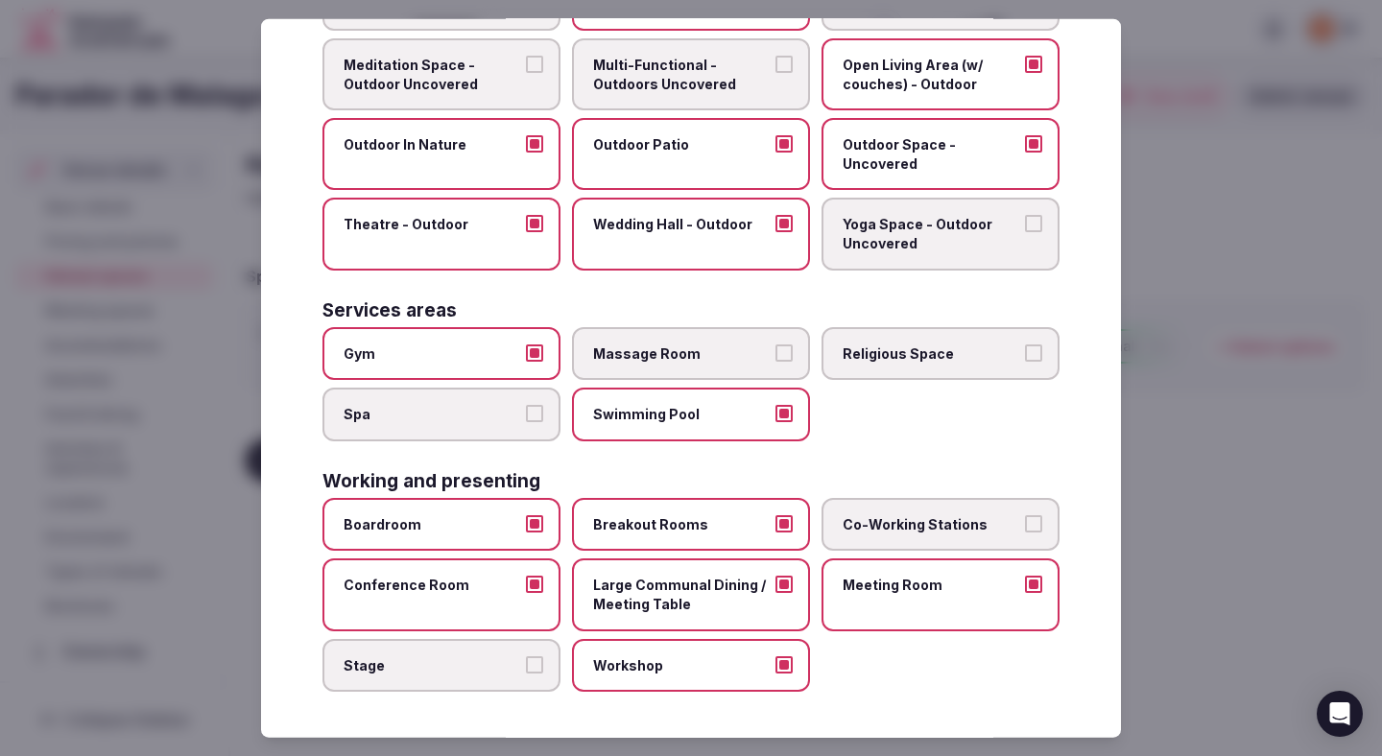
click at [1018, 531] on span "Co-Working Stations" at bounding box center [931, 524] width 177 height 19
click at [1025, 531] on button "Co-Working Stations" at bounding box center [1033, 523] width 17 height 17
click at [1347, 450] on div at bounding box center [691, 378] width 1382 height 756
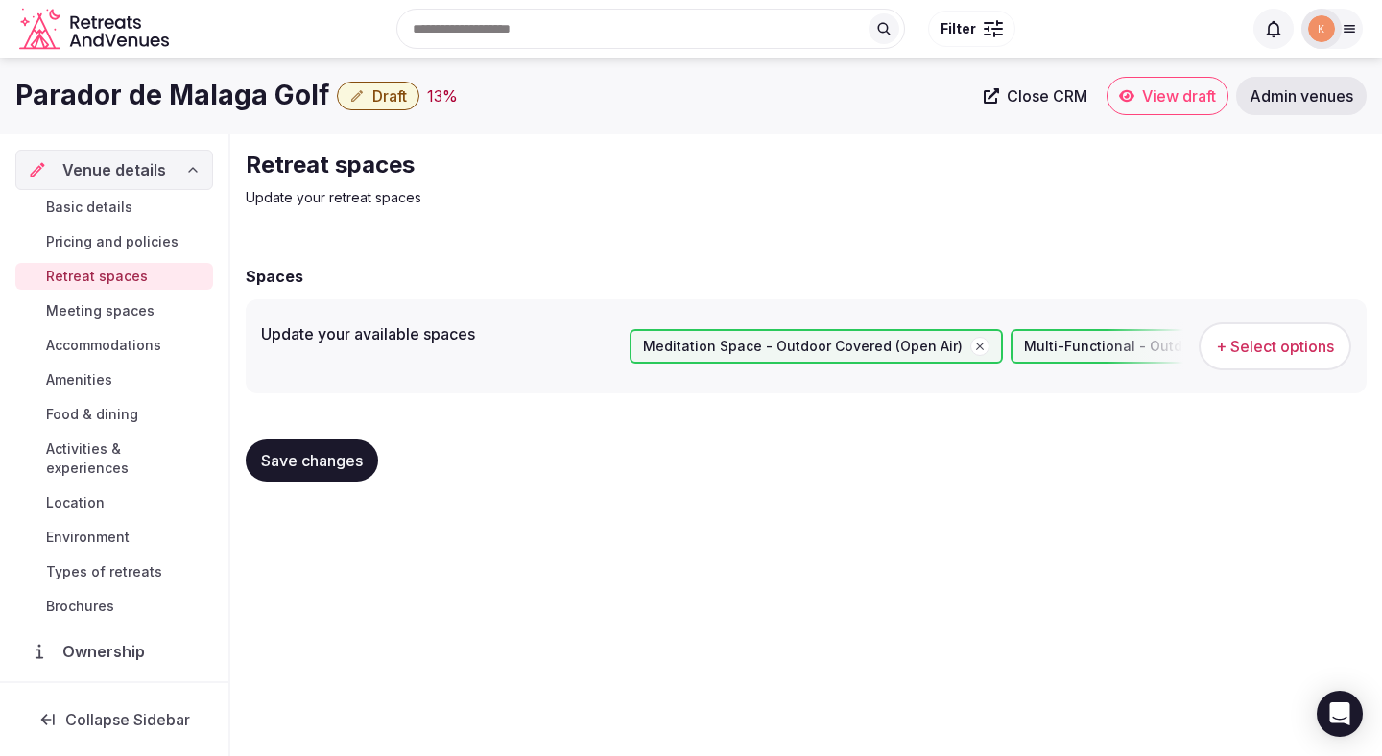
click at [328, 485] on div "Save changes" at bounding box center [806, 460] width 1121 height 73
click at [327, 466] on span "Save changes" at bounding box center [312, 460] width 102 height 19
click at [327, 467] on span "Save changes" at bounding box center [312, 460] width 102 height 19
click at [88, 311] on span "Meeting spaces" at bounding box center [100, 310] width 108 height 19
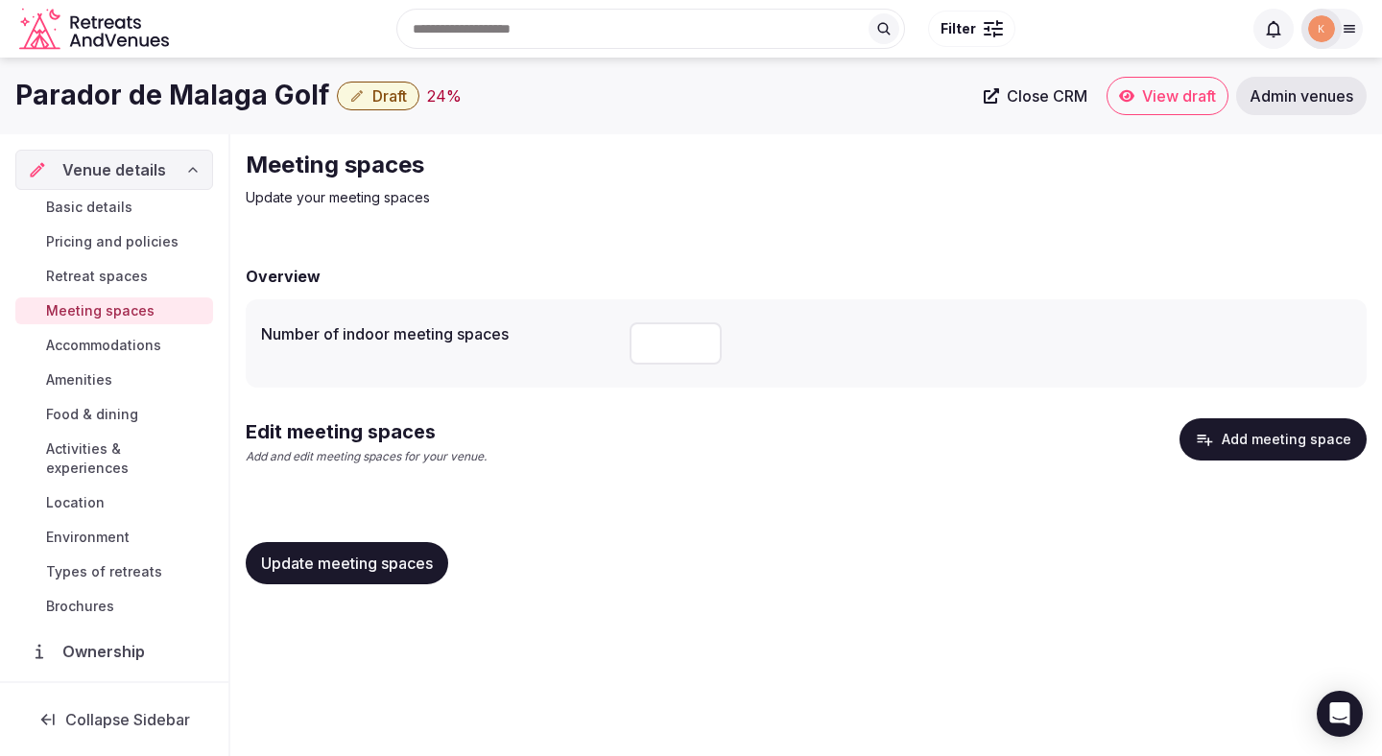
click at [657, 350] on input "number" at bounding box center [676, 344] width 92 height 42
type input "*"
click at [414, 558] on span "Update meeting spaces" at bounding box center [347, 563] width 172 height 19
click at [1263, 437] on button "Add meeting space" at bounding box center [1273, 440] width 187 height 42
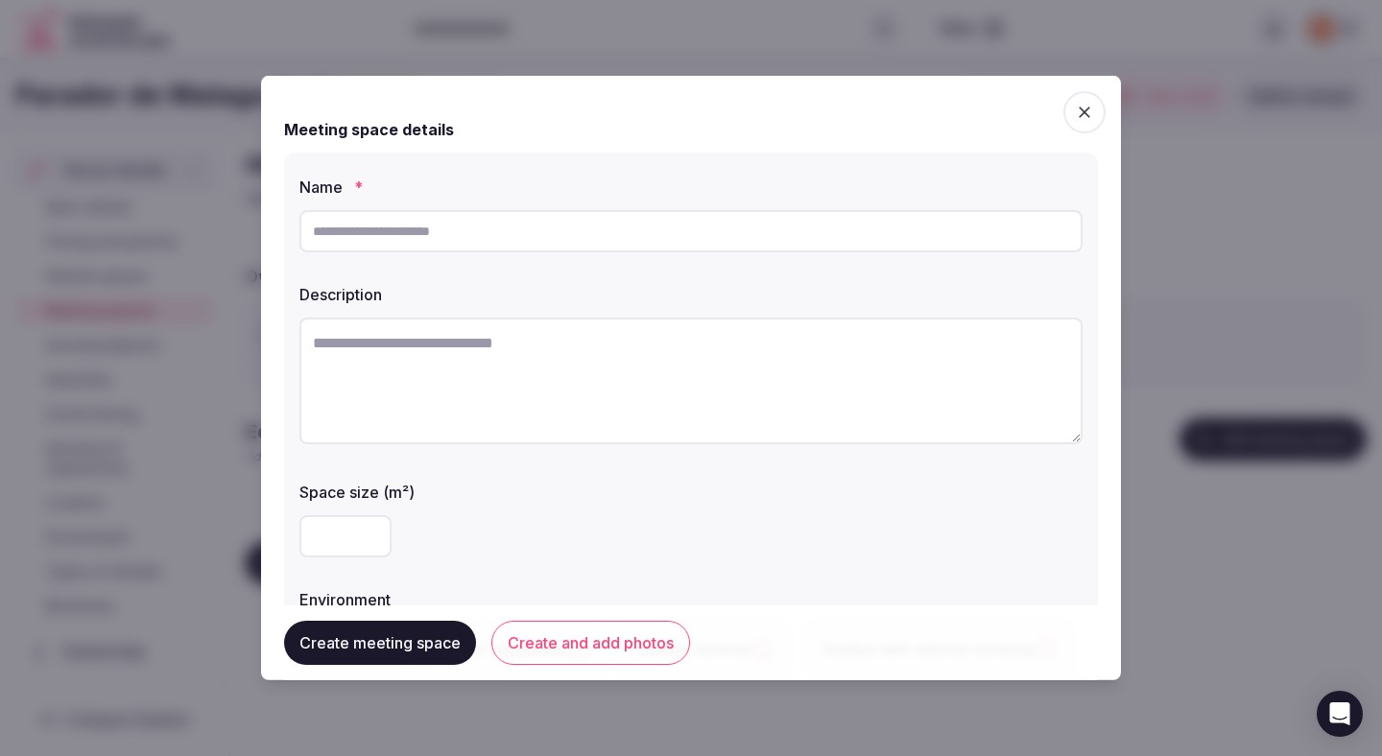
click at [534, 228] on input "text" at bounding box center [691, 231] width 783 height 42
paste input "**********"
type input "**********"
click at [395, 368] on textarea at bounding box center [691, 381] width 783 height 127
paste textarea "**********"
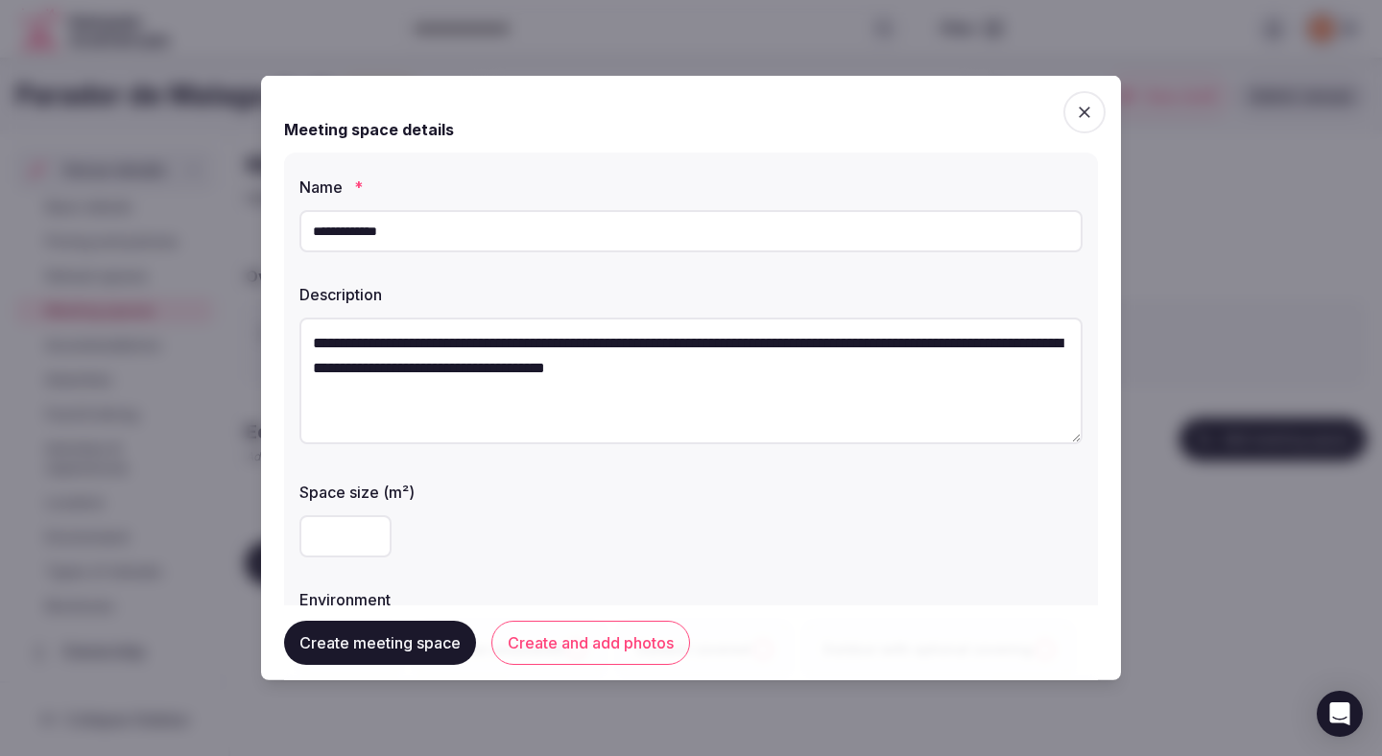
type textarea "**********"
click at [339, 540] on input "number" at bounding box center [346, 536] width 92 height 42
type input "***"
click at [635, 520] on div "***" at bounding box center [691, 536] width 783 height 42
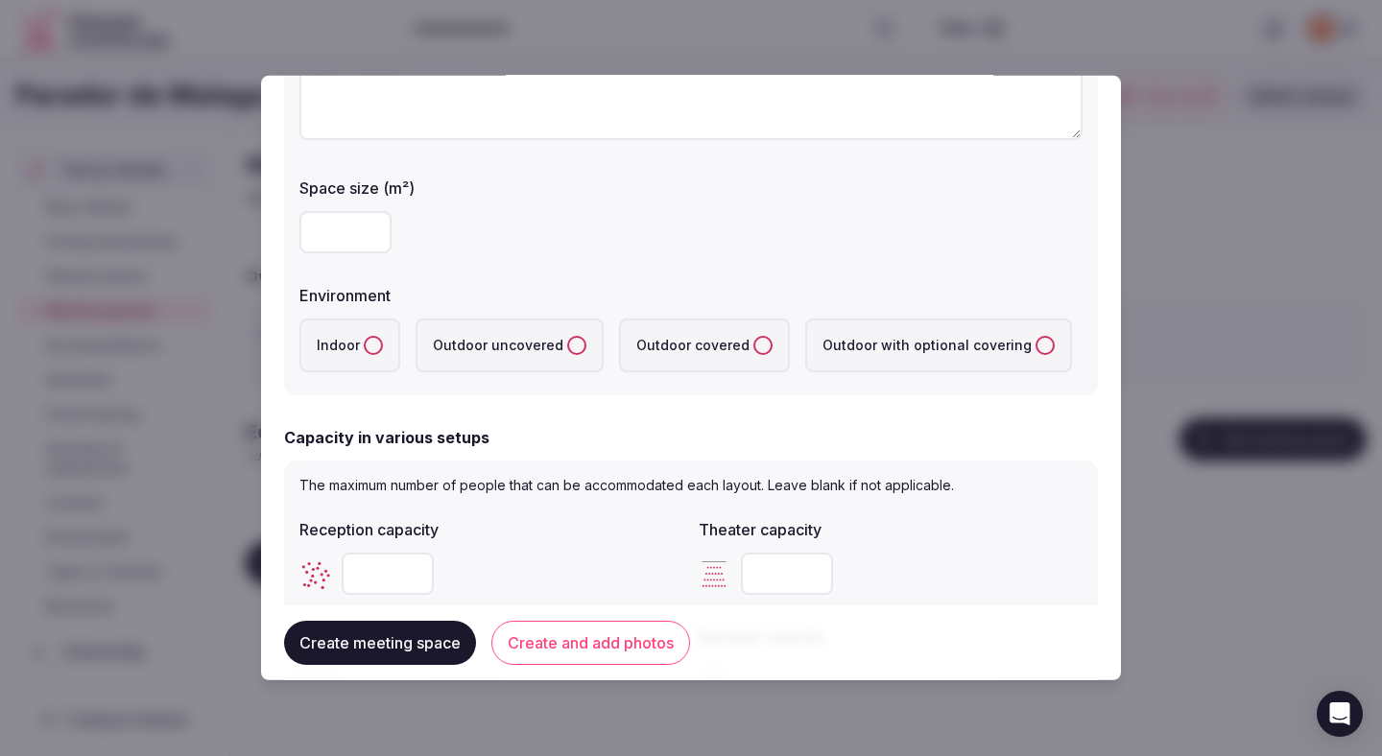
scroll to position [340, 0]
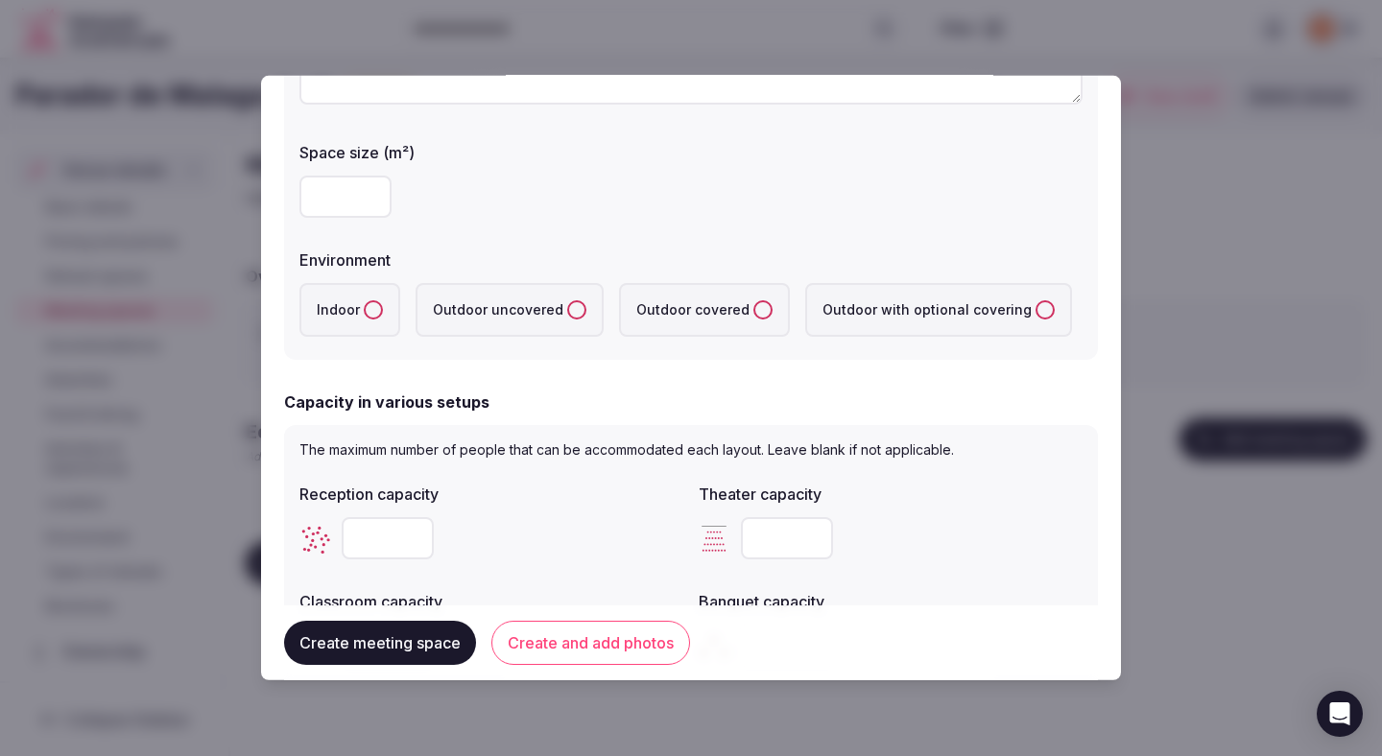
click at [374, 316] on button "Indoor" at bounding box center [373, 309] width 19 height 19
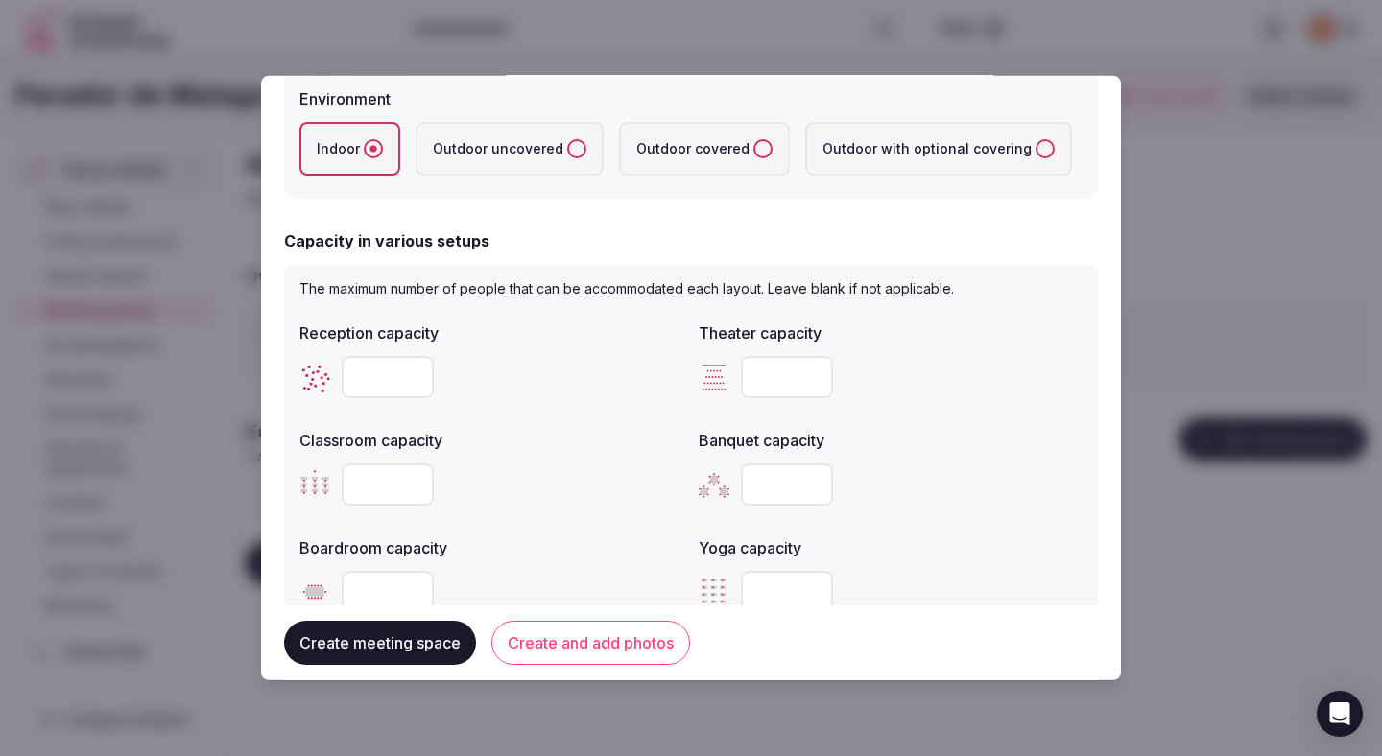
scroll to position [519, 0]
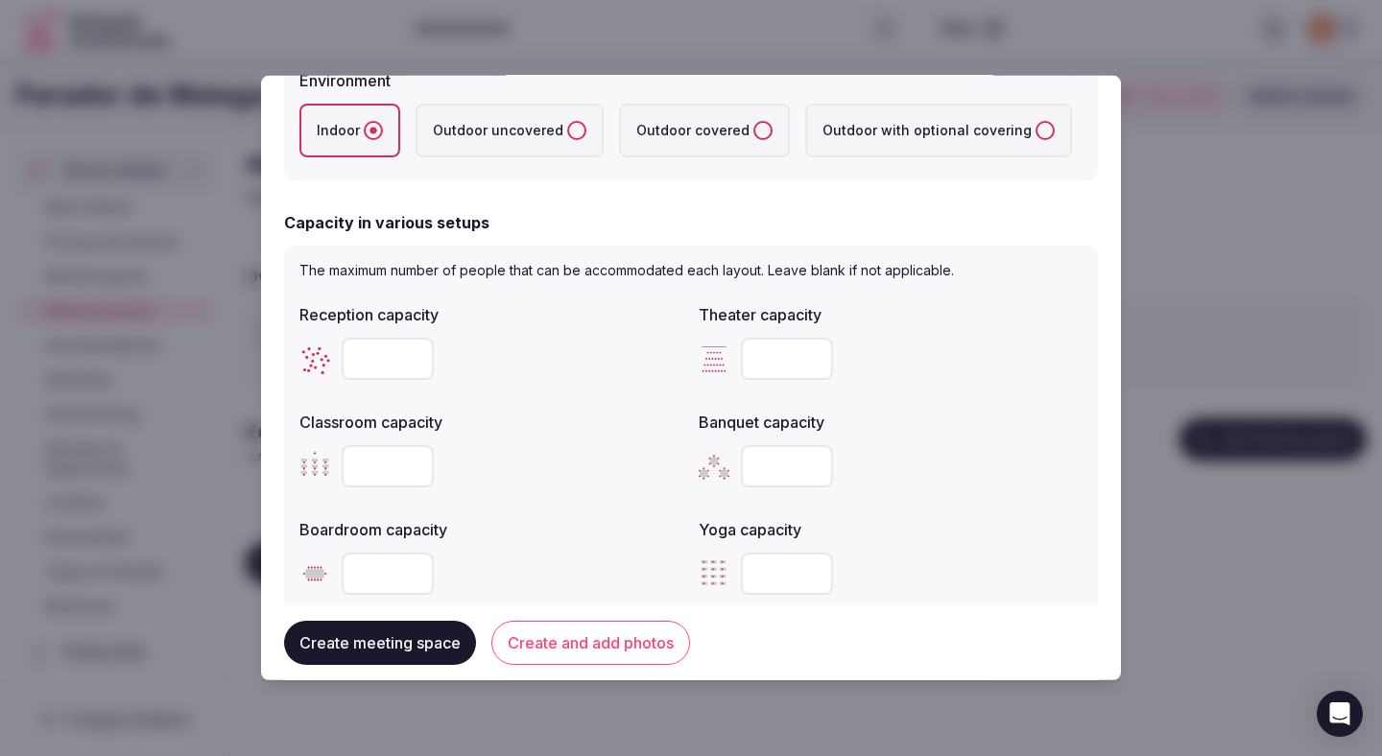
click at [385, 362] on input "number" at bounding box center [388, 359] width 92 height 42
type input "***"
click at [787, 364] on input "number" at bounding box center [787, 359] width 92 height 42
type input "***"
click at [390, 455] on input "number" at bounding box center [388, 466] width 92 height 42
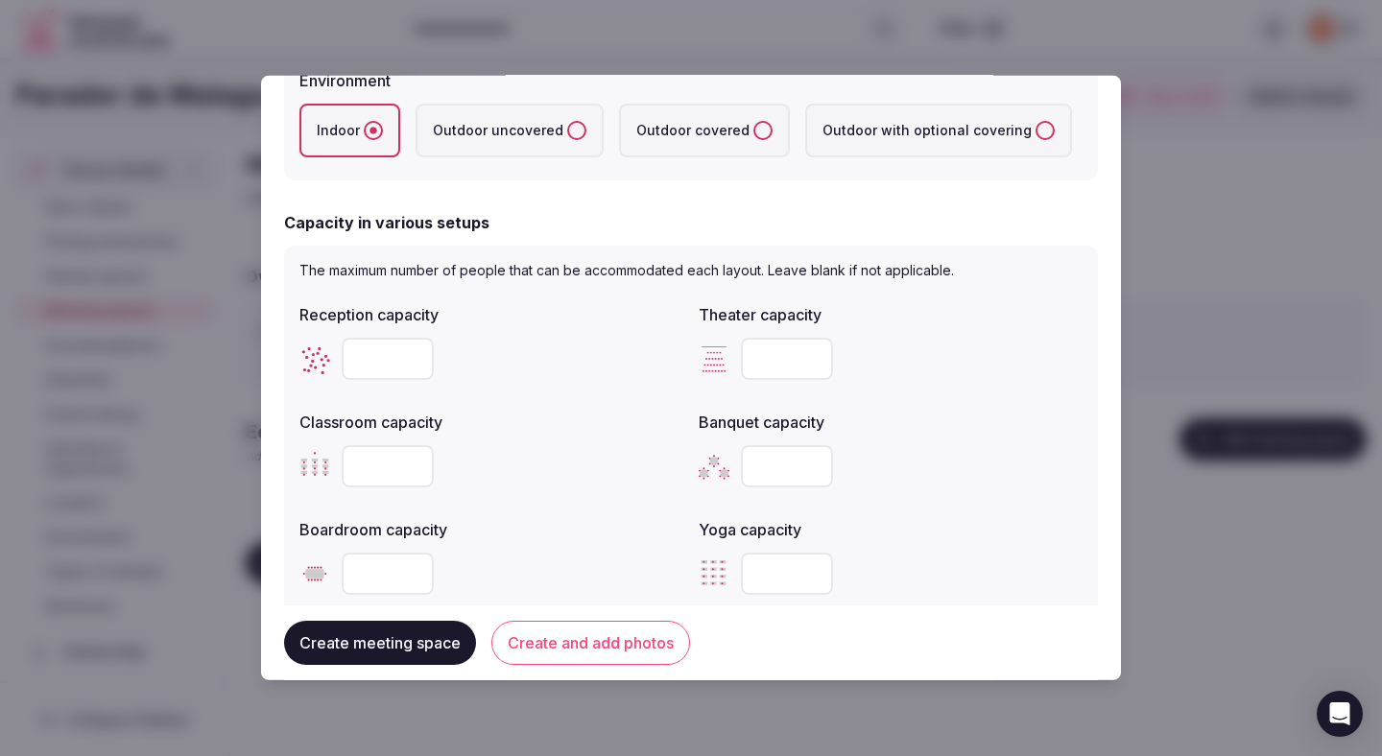
type input "***"
click at [778, 457] on input "number" at bounding box center [787, 466] width 92 height 42
type input "***"
click at [614, 468] on div "***" at bounding box center [492, 466] width 384 height 42
click at [369, 573] on input "number" at bounding box center [388, 574] width 92 height 42
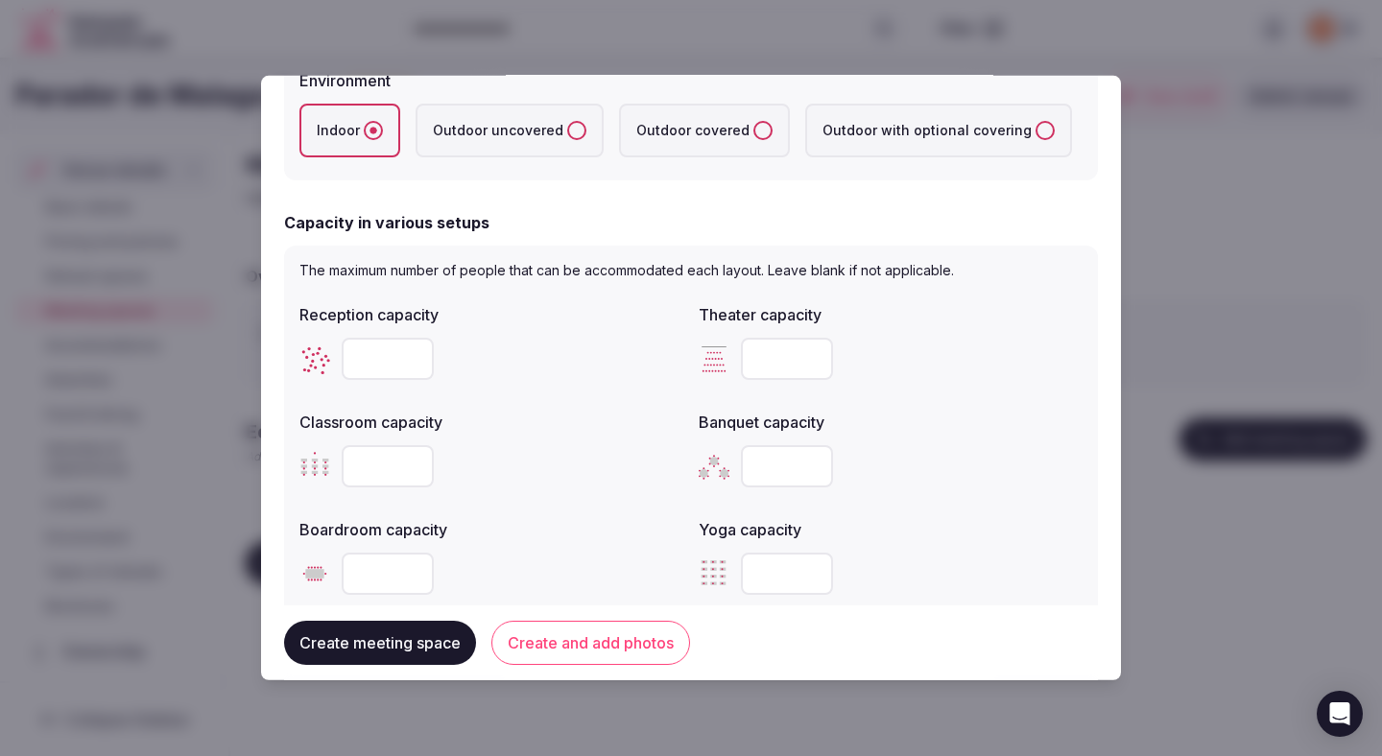
type input "***"
click at [587, 504] on div "Reception capacity *** Theater capacity *** Classroom capacity *** Banquet capa…" at bounding box center [691, 449] width 783 height 307
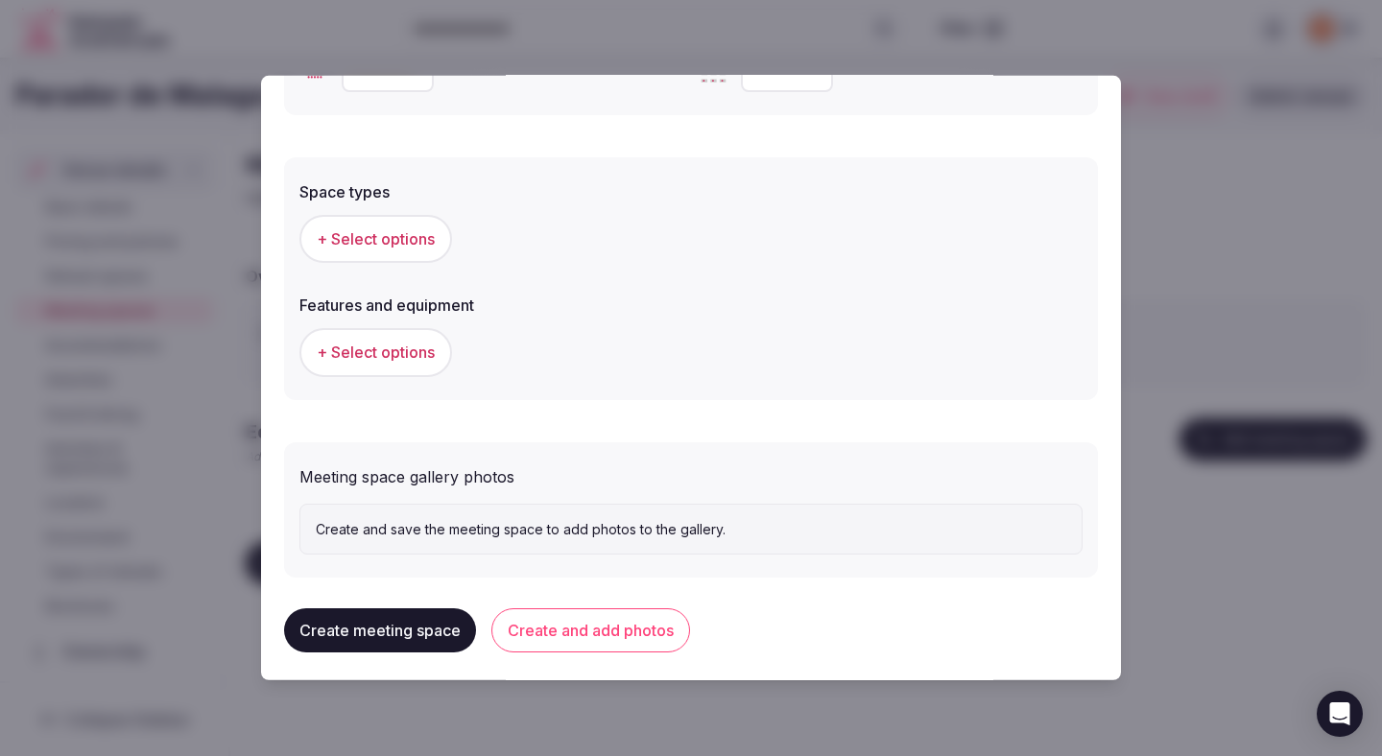
scroll to position [1033, 0]
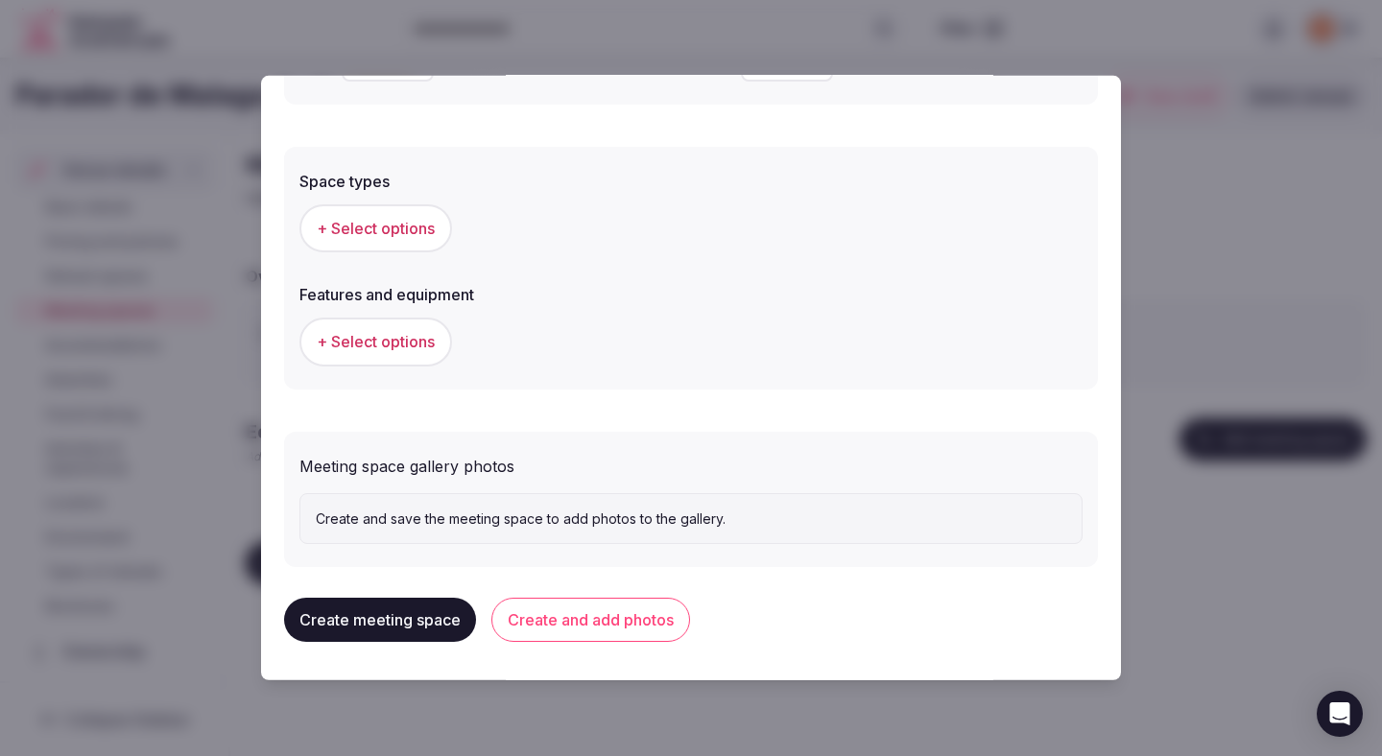
click at [428, 230] on span "+ Select options" at bounding box center [376, 228] width 118 height 21
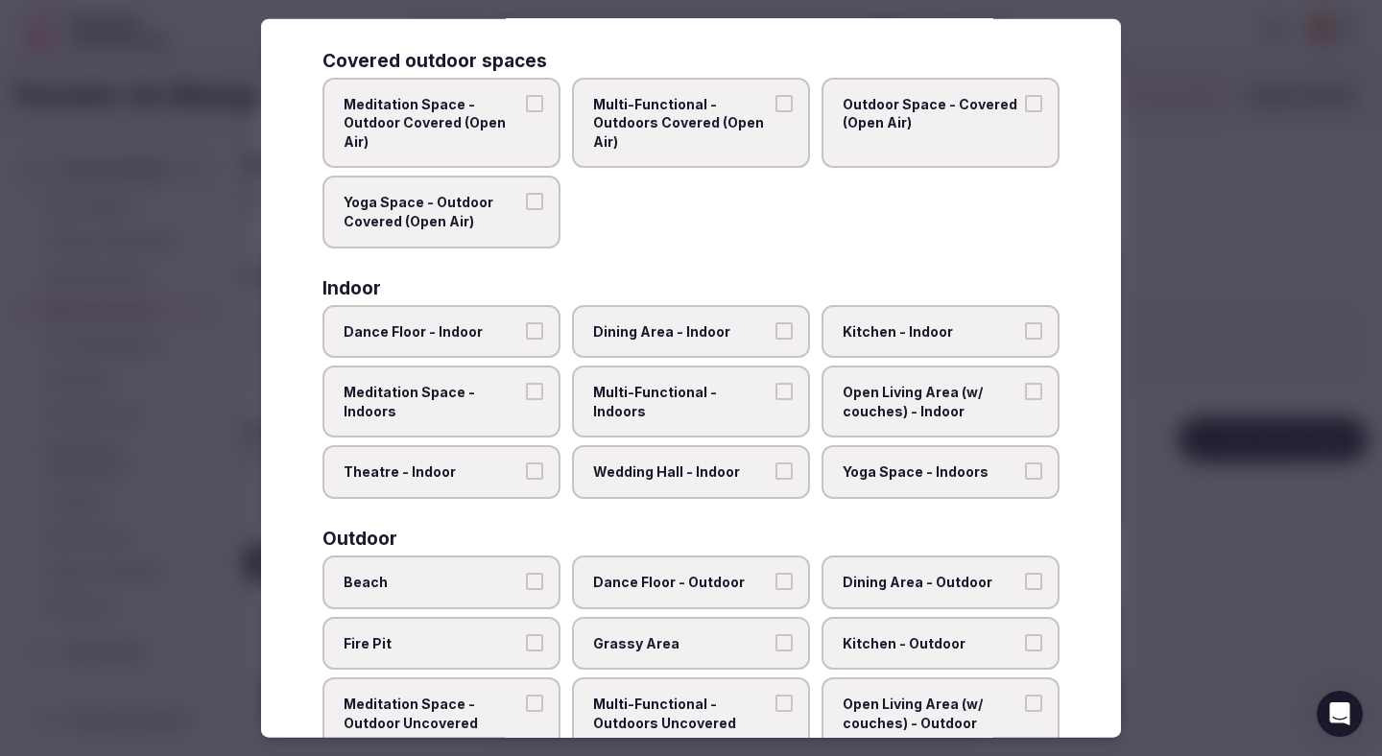
scroll to position [129, 0]
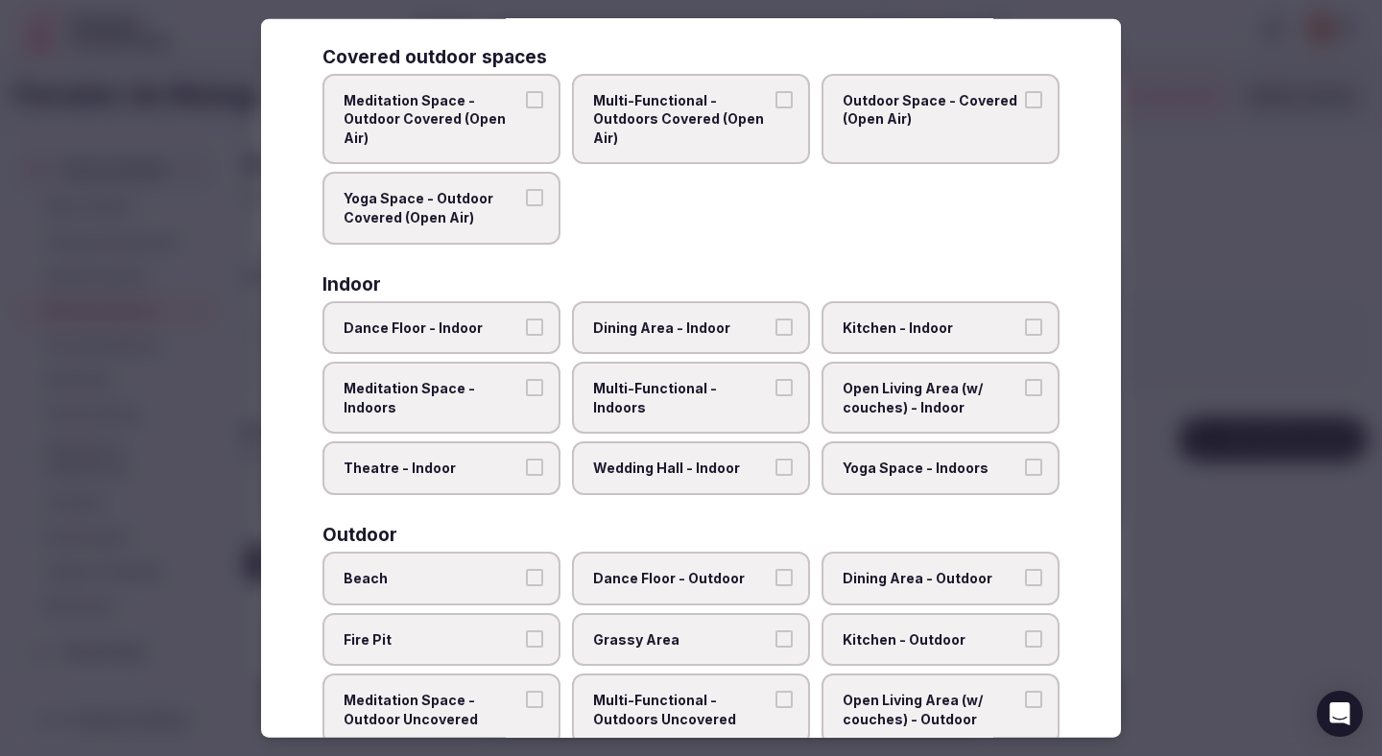
click at [516, 338] on label "Dance Floor - Indoor" at bounding box center [442, 327] width 238 height 54
click at [526, 335] on button "Dance Floor - Indoor" at bounding box center [534, 326] width 17 height 17
click at [483, 495] on div "Covered outdoor spaces Meditation Space - Outdoor Covered (Open Air) Multi-Func…" at bounding box center [691, 647] width 737 height 1200
click at [508, 490] on label "Theatre - Indoor" at bounding box center [442, 469] width 238 height 54
click at [526, 476] on button "Theatre - Indoor" at bounding box center [534, 467] width 17 height 17
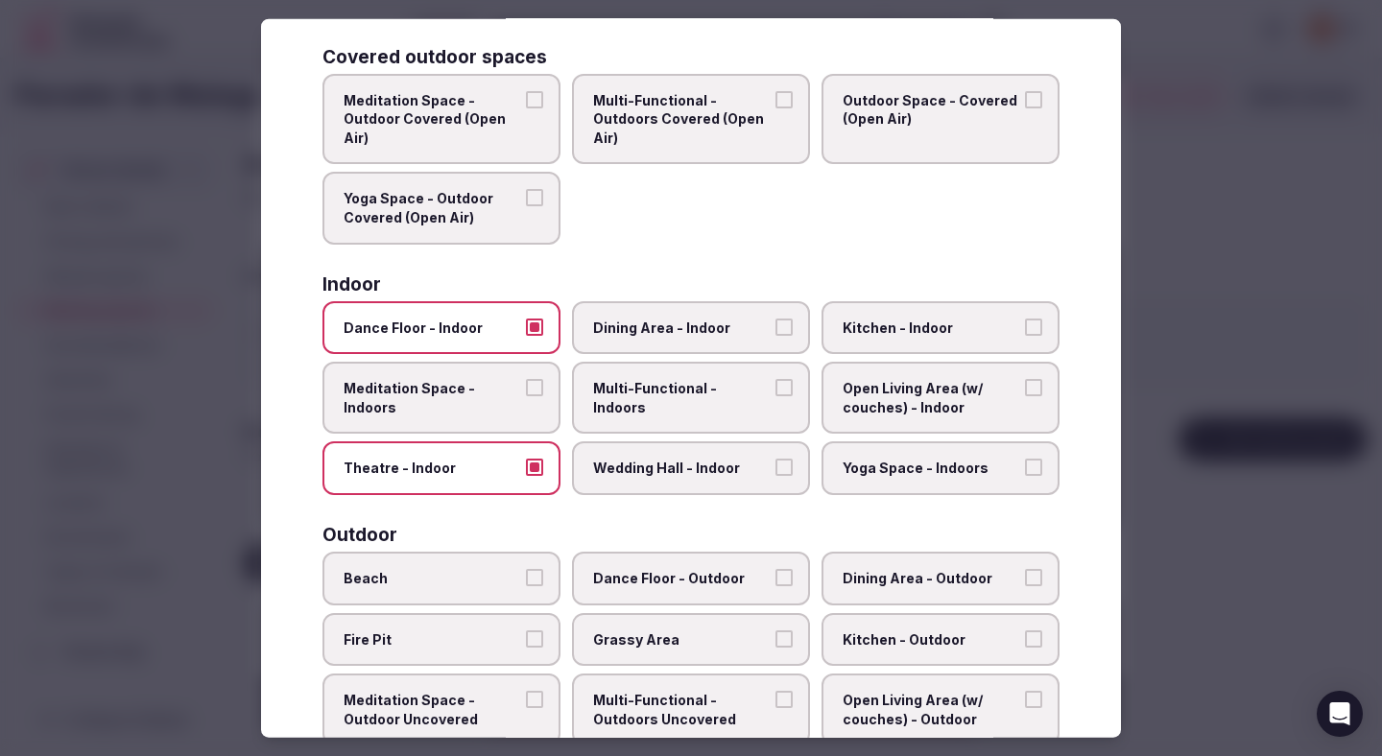
click at [677, 333] on span "Dining Area - Indoor" at bounding box center [681, 327] width 177 height 19
click at [776, 333] on button "Dining Area - Indoor" at bounding box center [784, 326] width 17 height 17
click at [662, 399] on label "Multi-Functional - Indoors" at bounding box center [691, 398] width 238 height 72
click at [776, 396] on button "Multi-Functional - Indoors" at bounding box center [784, 387] width 17 height 17
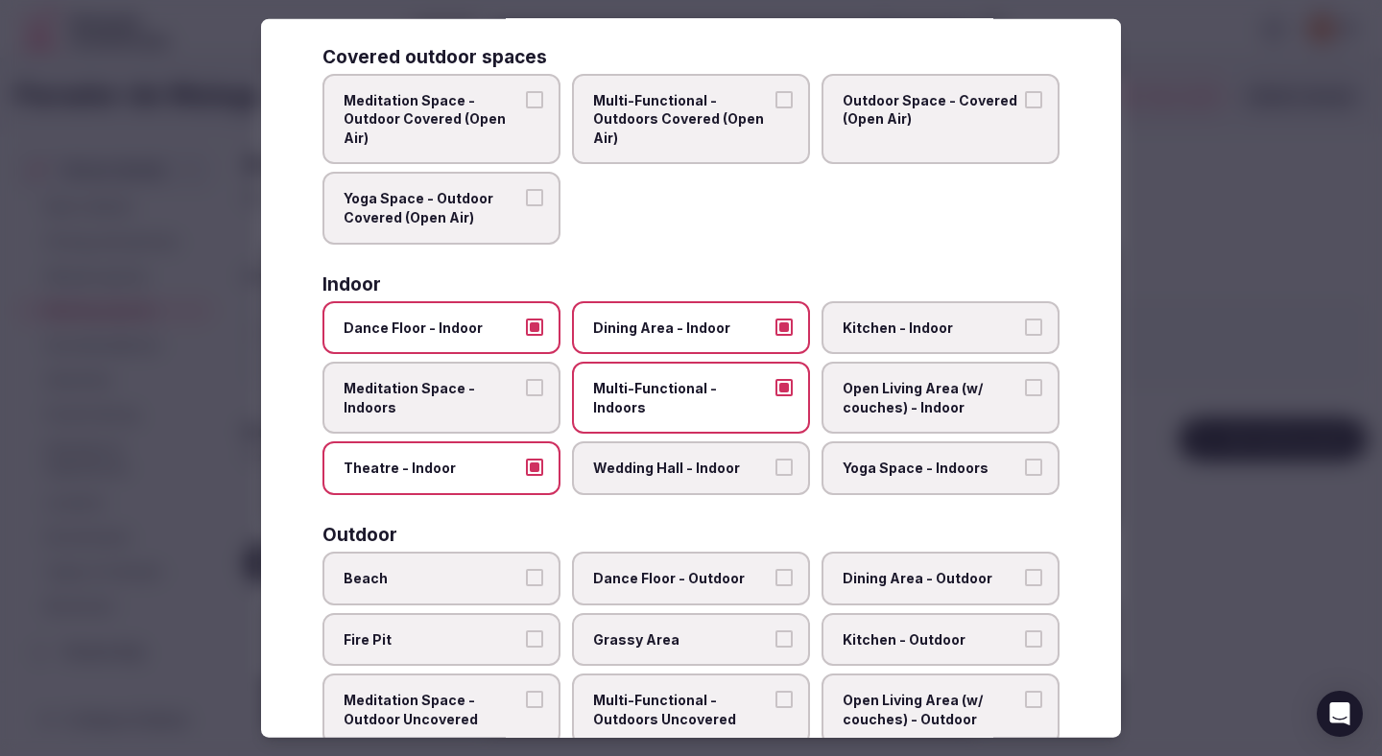
click at [662, 465] on span "Wedding Hall - Indoor" at bounding box center [681, 468] width 177 height 19
click at [776, 465] on button "Wedding Hall - Indoor" at bounding box center [784, 467] width 17 height 17
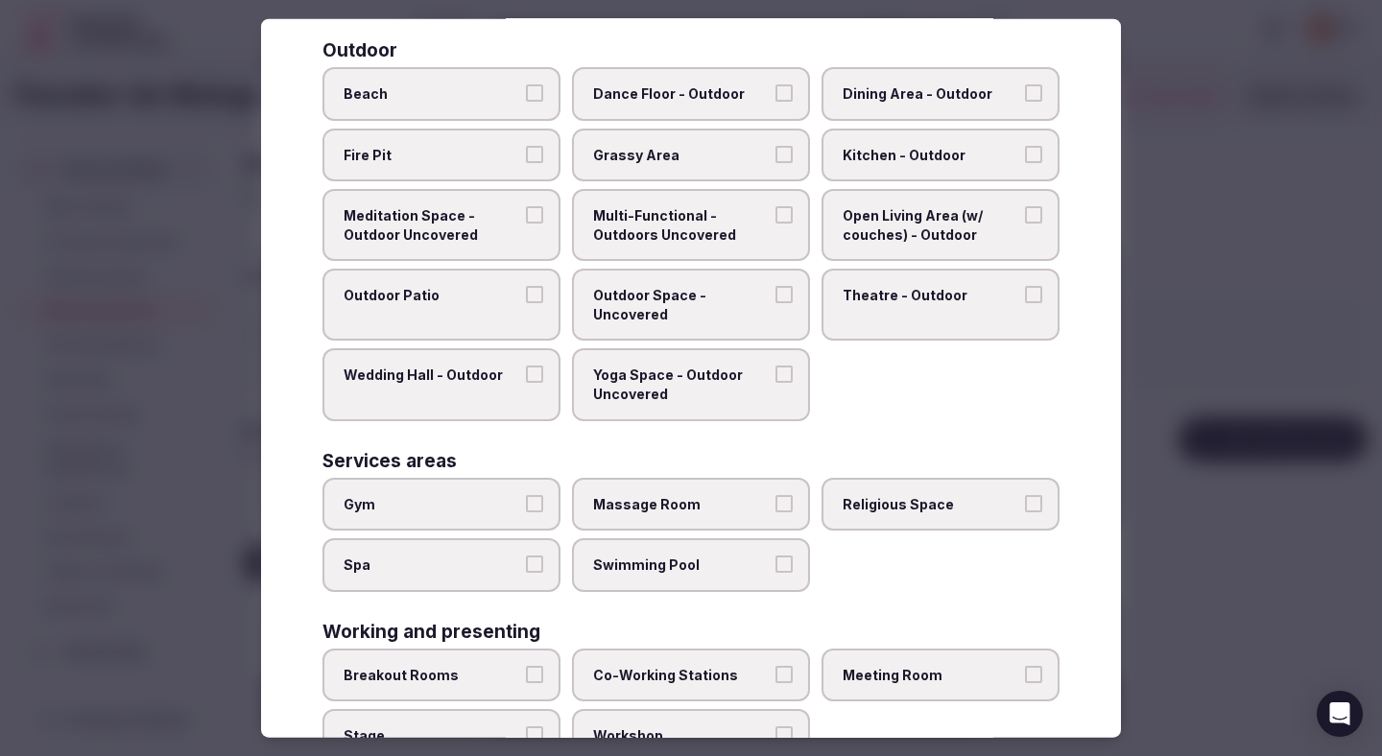
scroll to position [684, 0]
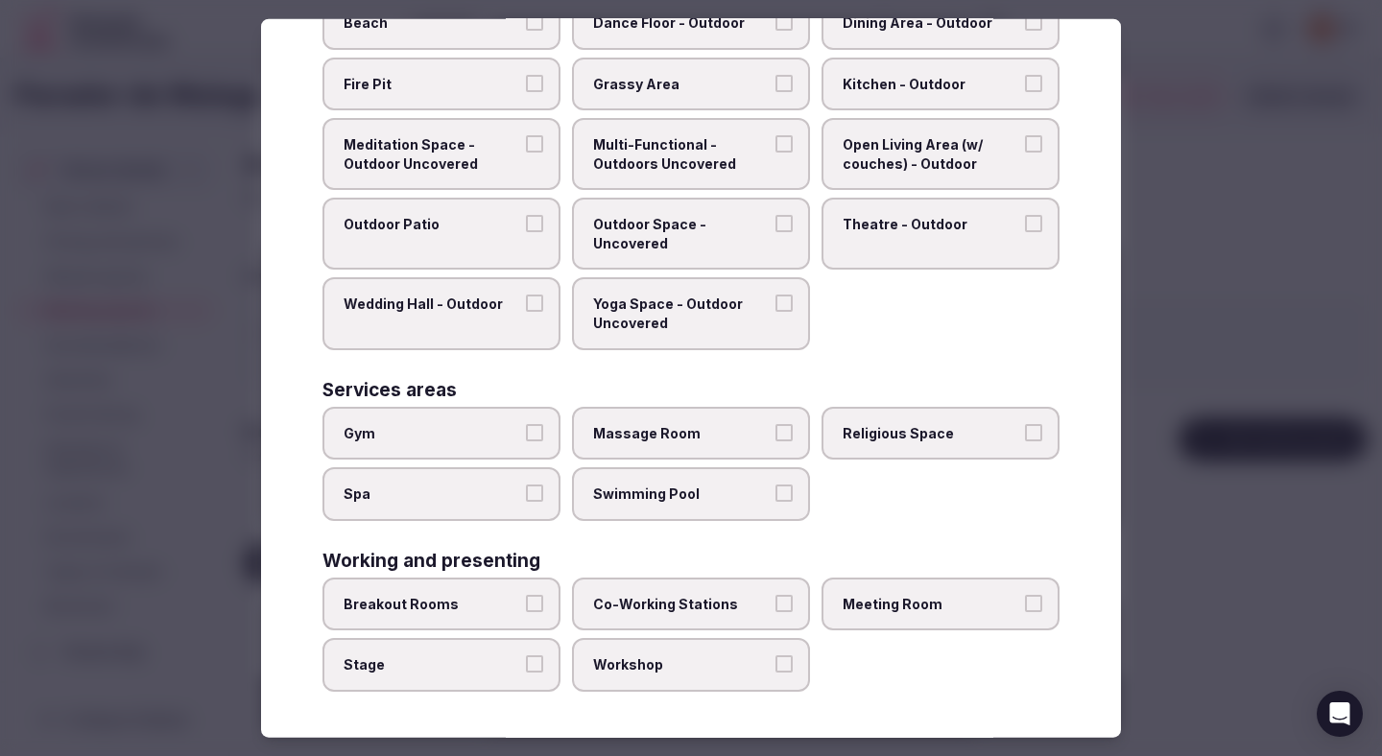
click at [407, 613] on label "Breakout Rooms" at bounding box center [442, 605] width 238 height 54
click at [526, 612] on button "Breakout Rooms" at bounding box center [534, 603] width 17 height 17
click at [625, 672] on span "Workshop" at bounding box center [681, 665] width 177 height 19
click at [776, 672] on button "Workshop" at bounding box center [784, 664] width 17 height 17
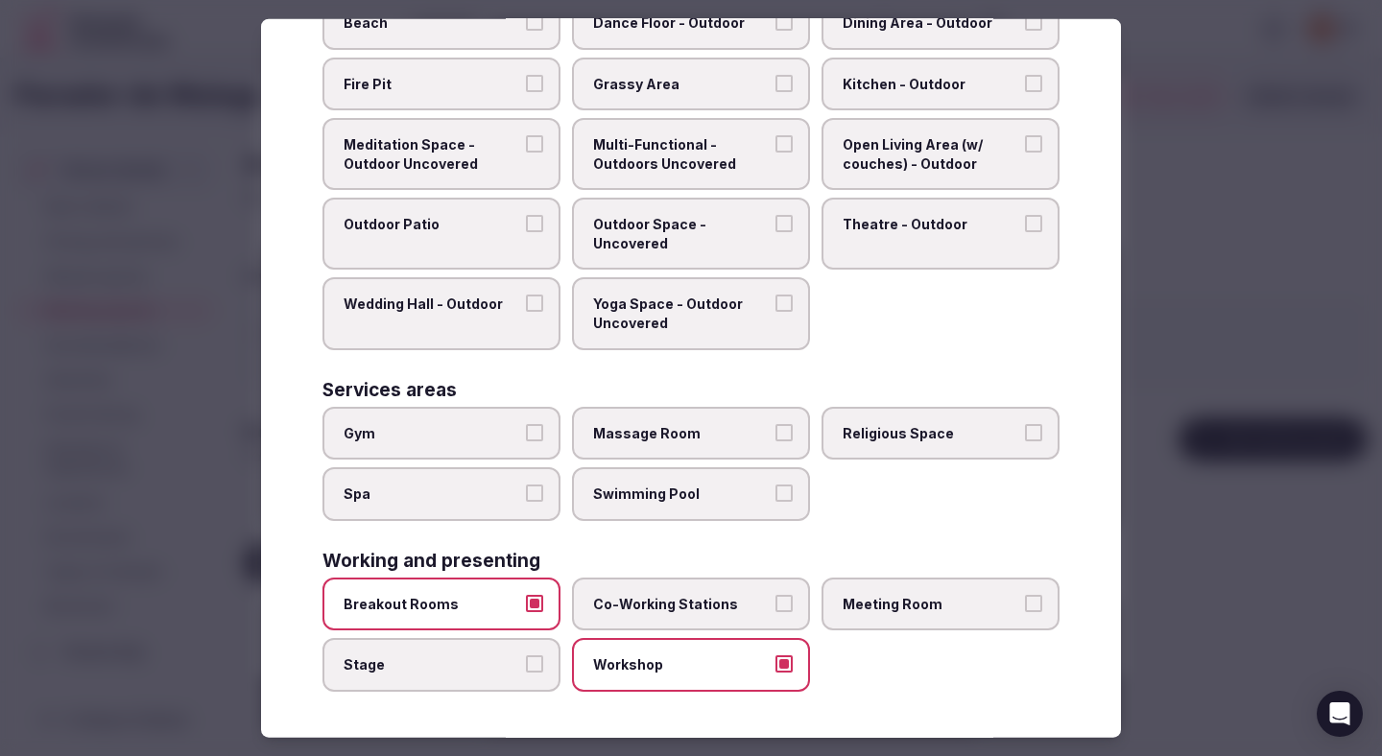
click at [691, 587] on label "Co-Working Stations" at bounding box center [691, 605] width 238 height 54
click at [776, 595] on button "Co-Working Stations" at bounding box center [784, 603] width 17 height 17
click at [868, 599] on span "Meeting Room" at bounding box center [931, 604] width 177 height 19
click at [1025, 599] on button "Meeting Room" at bounding box center [1033, 603] width 17 height 17
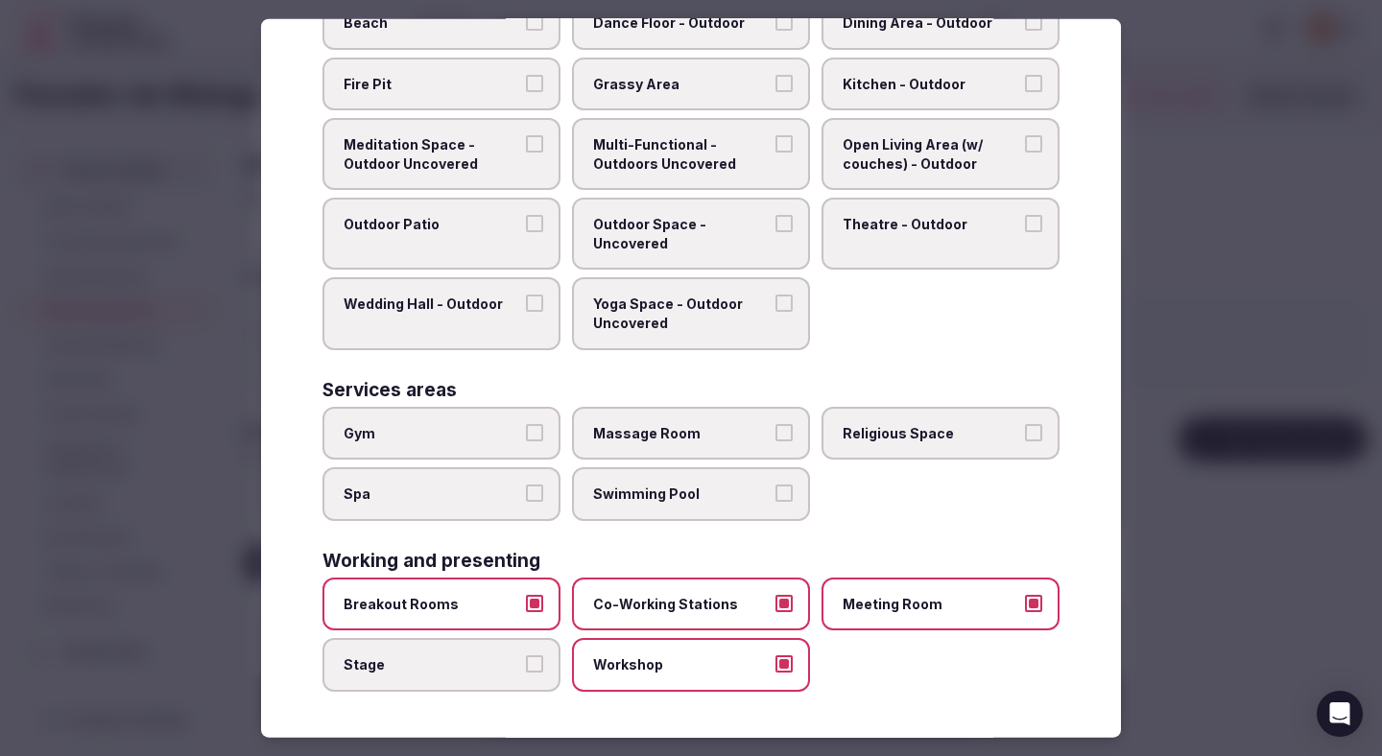
click at [1189, 525] on div at bounding box center [691, 378] width 1382 height 756
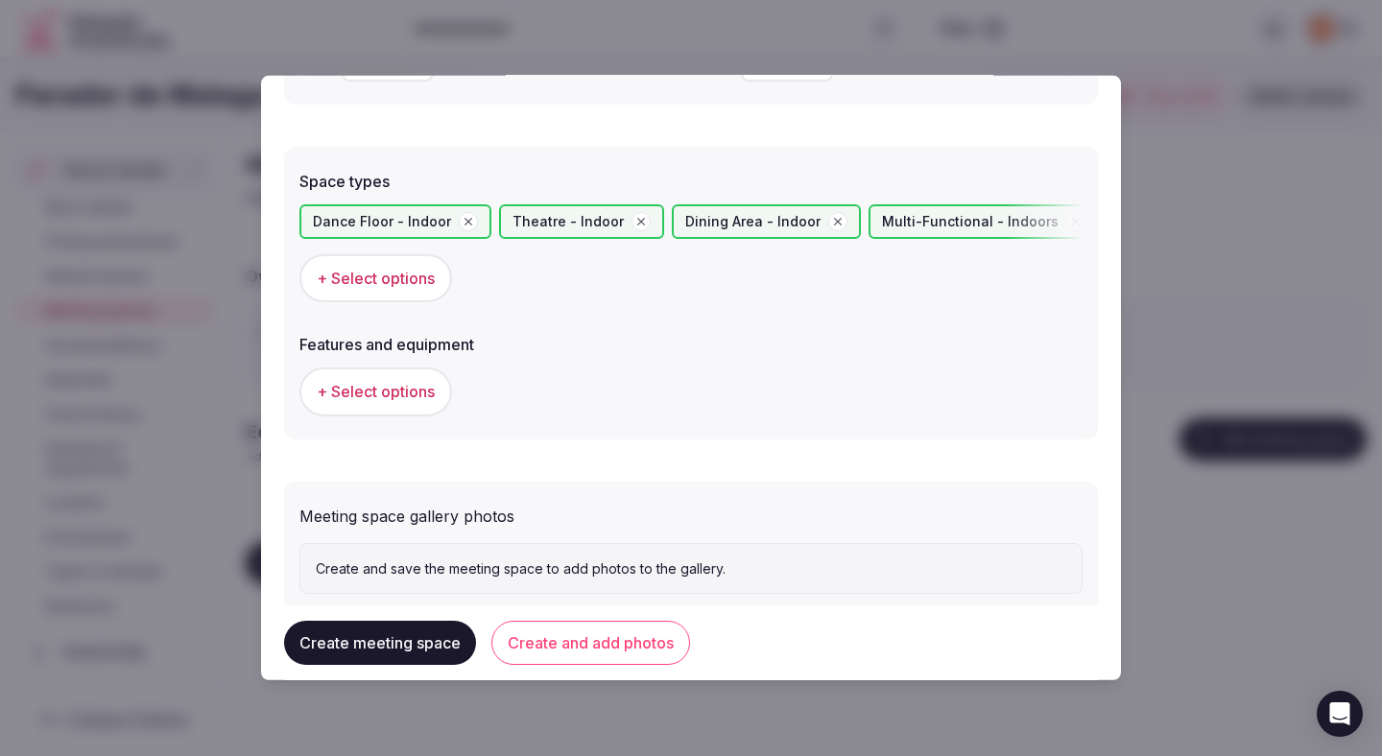
click at [423, 403] on button "+ Select options" at bounding box center [376, 392] width 153 height 48
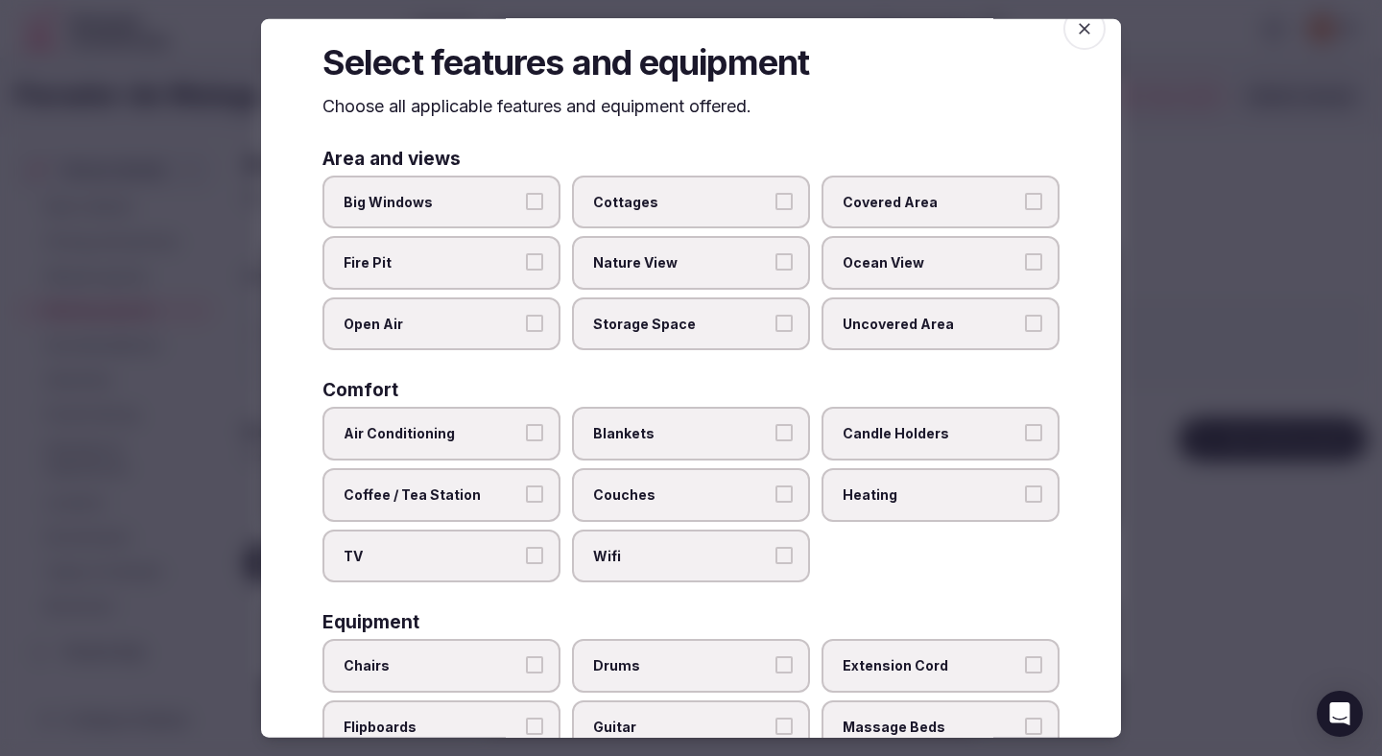
scroll to position [33, 0]
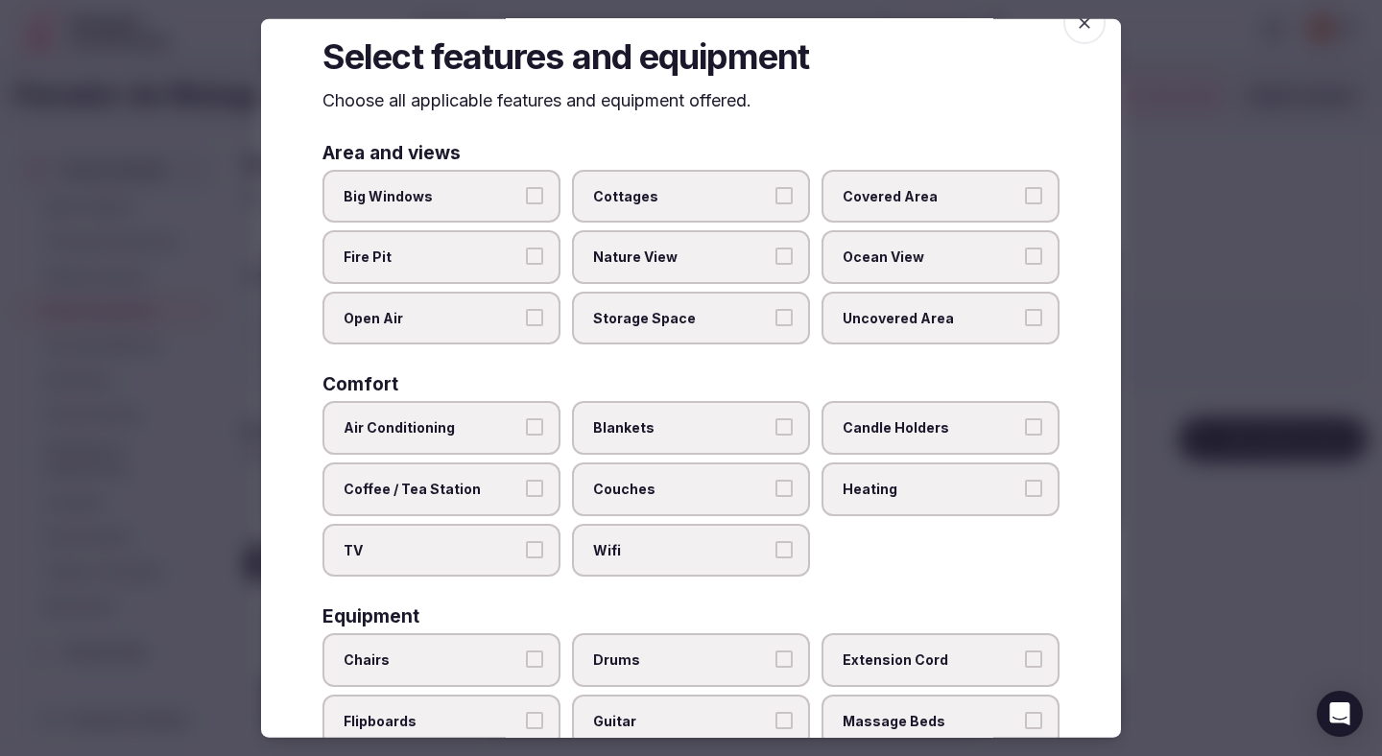
click at [538, 431] on button "Air Conditioning" at bounding box center [534, 427] width 17 height 17
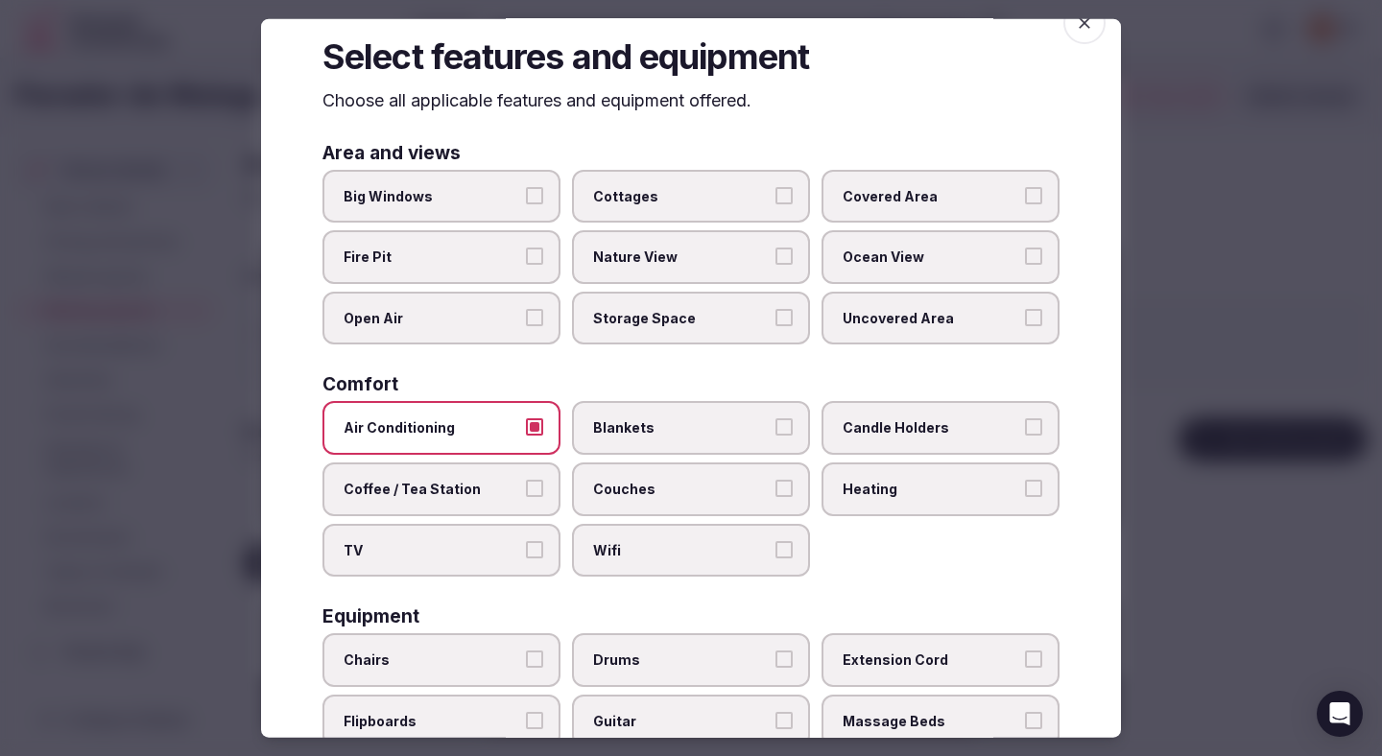
click at [505, 547] on span "TV" at bounding box center [432, 549] width 177 height 19
click at [526, 547] on button "TV" at bounding box center [534, 548] width 17 height 17
click at [595, 569] on label "Wifi" at bounding box center [691, 550] width 238 height 54
click at [776, 558] on button "Wifi" at bounding box center [784, 548] width 17 height 17
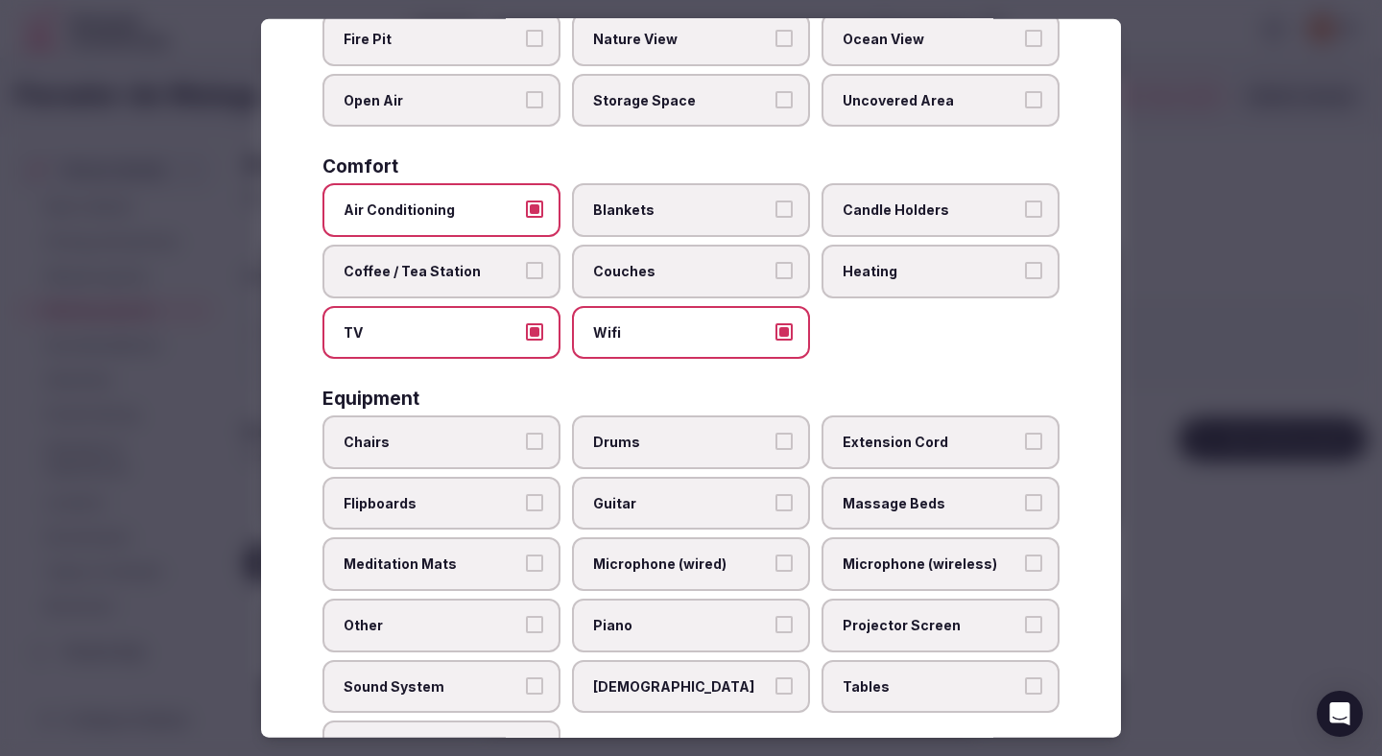
scroll to position [333, 0]
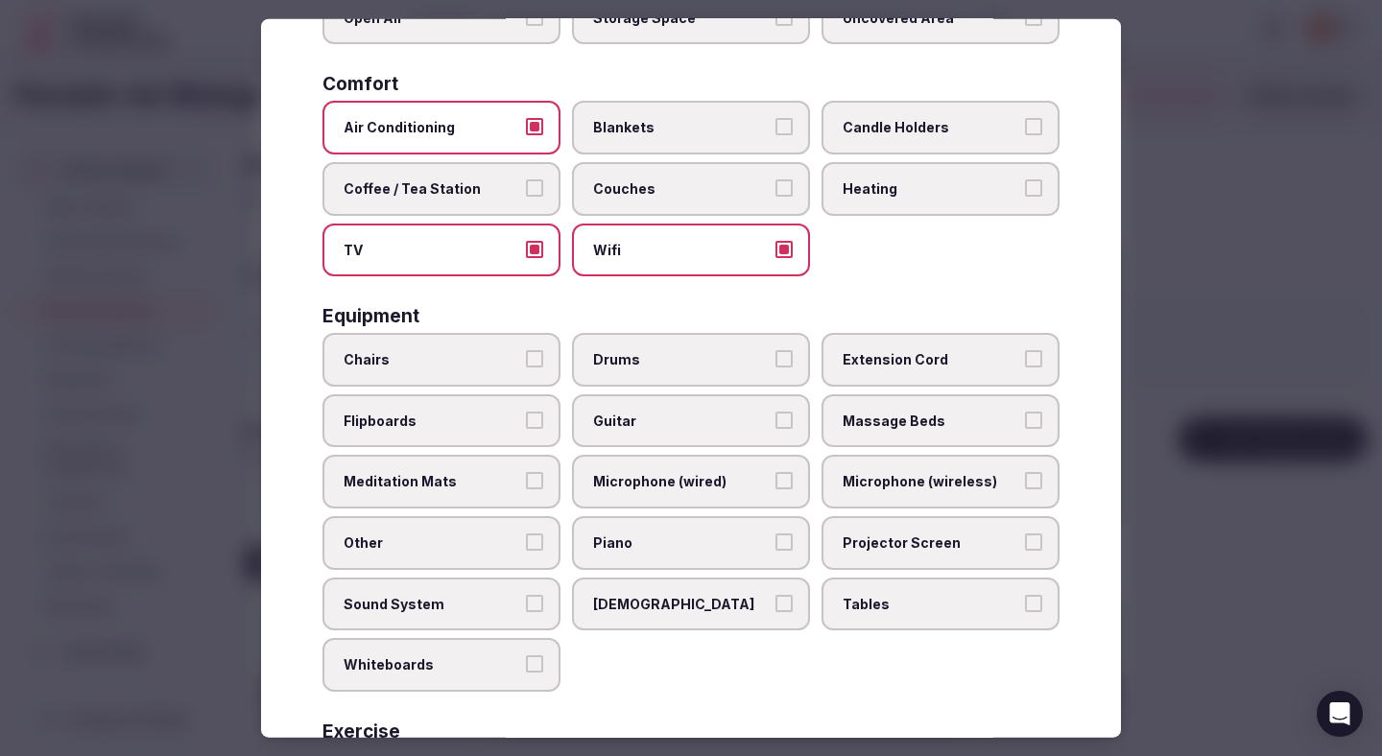
click at [515, 366] on span "Chairs" at bounding box center [432, 359] width 177 height 19
click at [526, 366] on button "Chairs" at bounding box center [534, 358] width 17 height 17
click at [508, 409] on label "Flipboards" at bounding box center [442, 421] width 238 height 54
click at [526, 411] on button "Flipboards" at bounding box center [534, 419] width 17 height 17
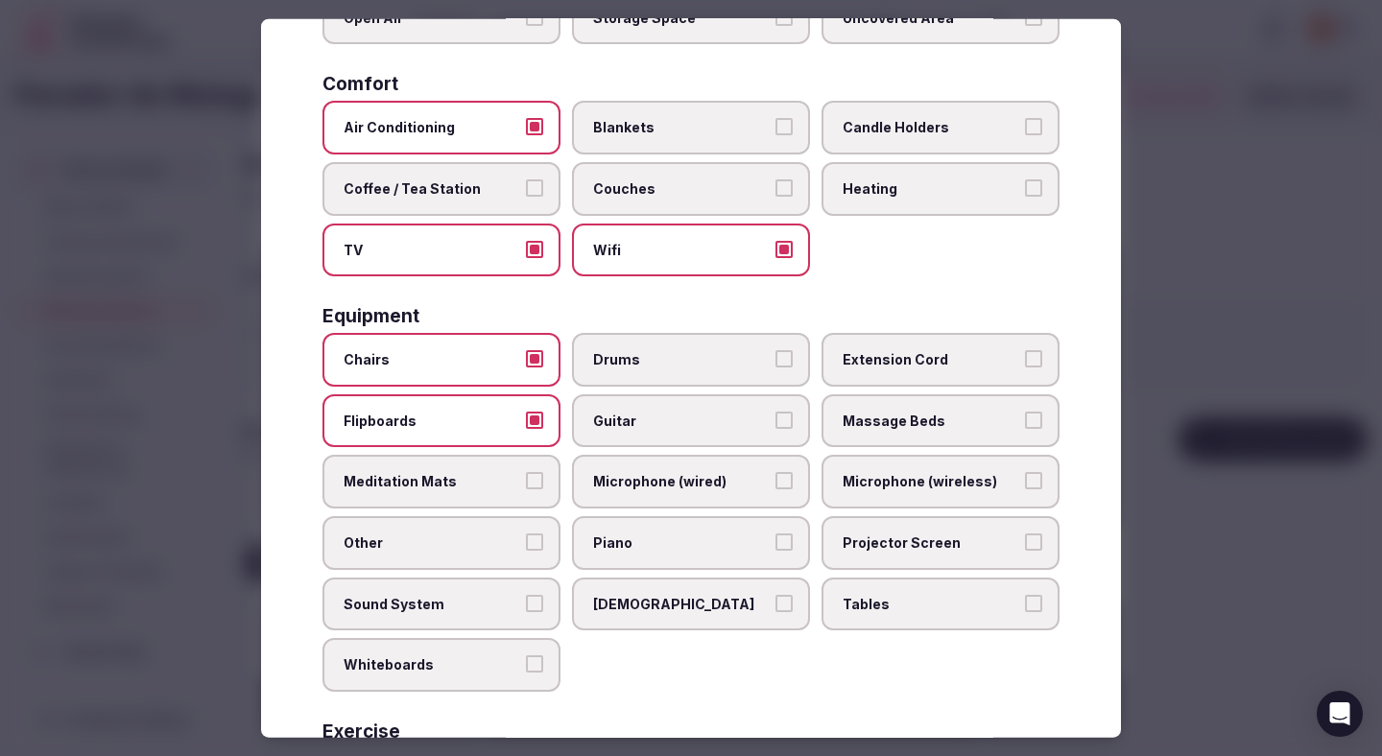
click at [891, 594] on span "Tables" at bounding box center [931, 603] width 177 height 19
click at [1025, 594] on button "Tables" at bounding box center [1033, 602] width 17 height 17
click at [907, 494] on label "Microphone (wireless)" at bounding box center [941, 482] width 238 height 54
click at [1025, 490] on button "Microphone (wireless)" at bounding box center [1033, 480] width 17 height 17
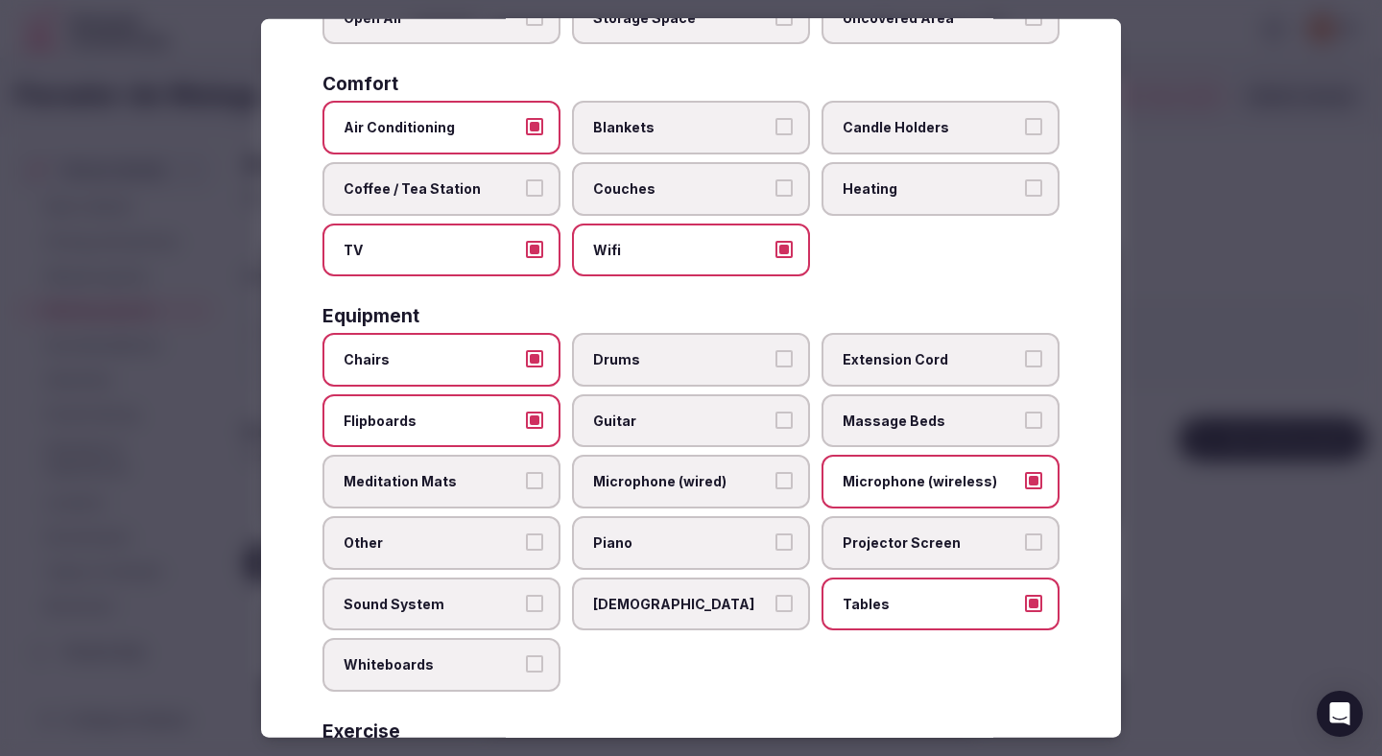
click at [717, 480] on span "Microphone (wired)" at bounding box center [681, 481] width 177 height 19
click at [776, 480] on button "Microphone (wired)" at bounding box center [784, 480] width 17 height 17
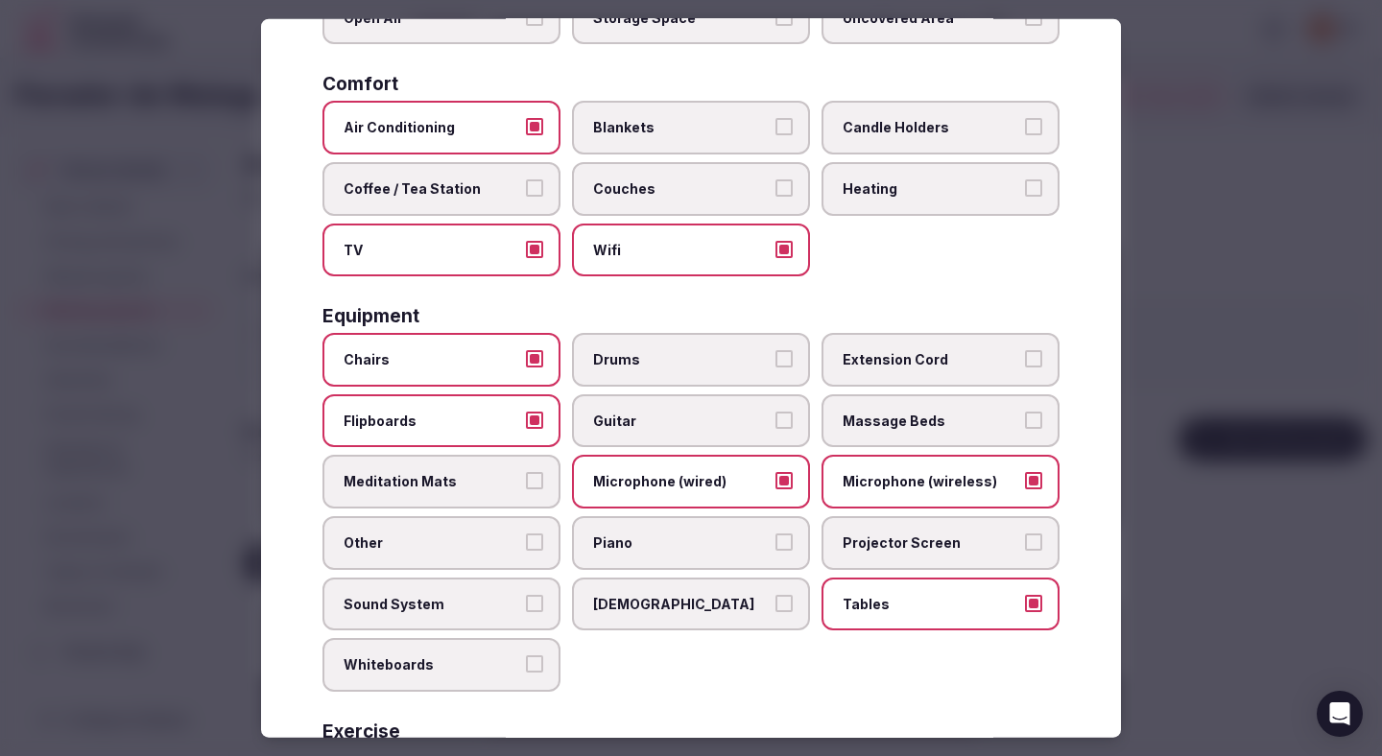
click at [861, 539] on span "Projector Screen" at bounding box center [931, 543] width 177 height 19
click at [1025, 539] on button "Projector Screen" at bounding box center [1033, 542] width 17 height 17
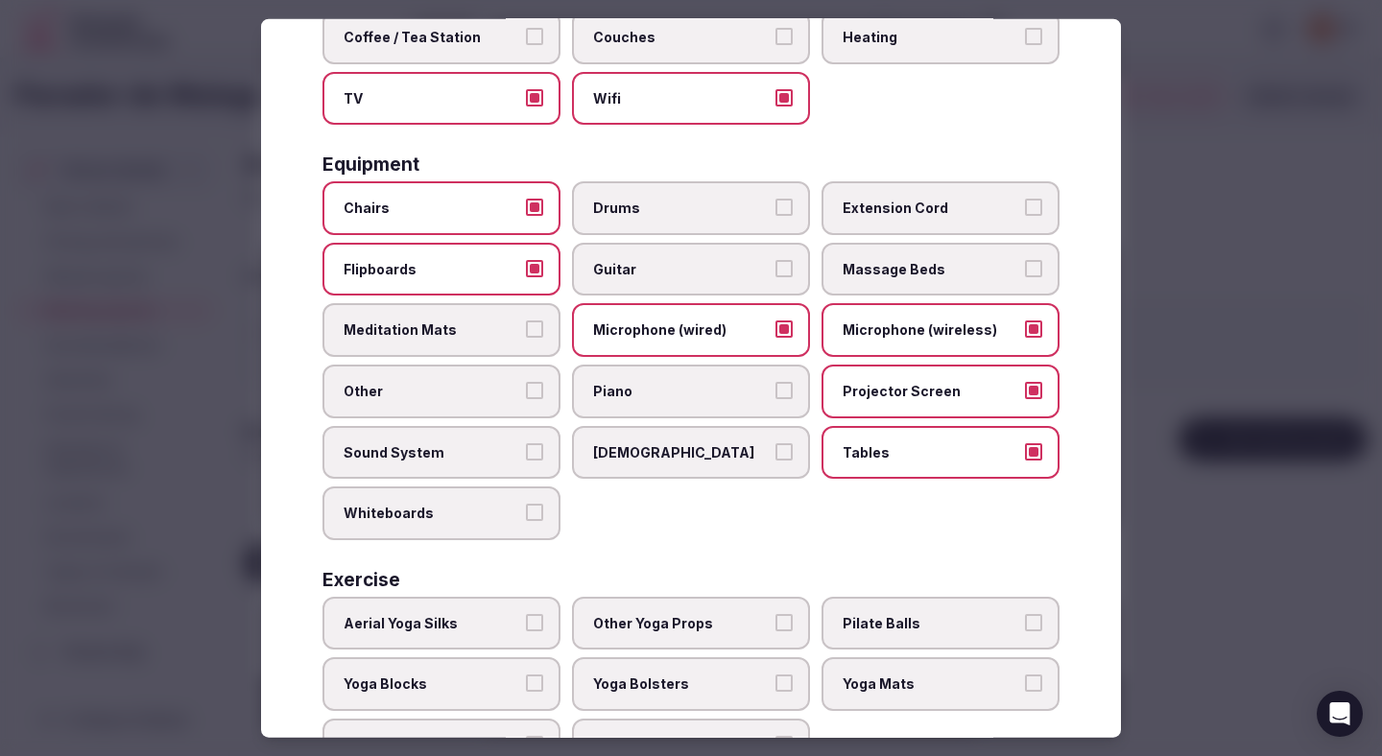
scroll to position [505, 0]
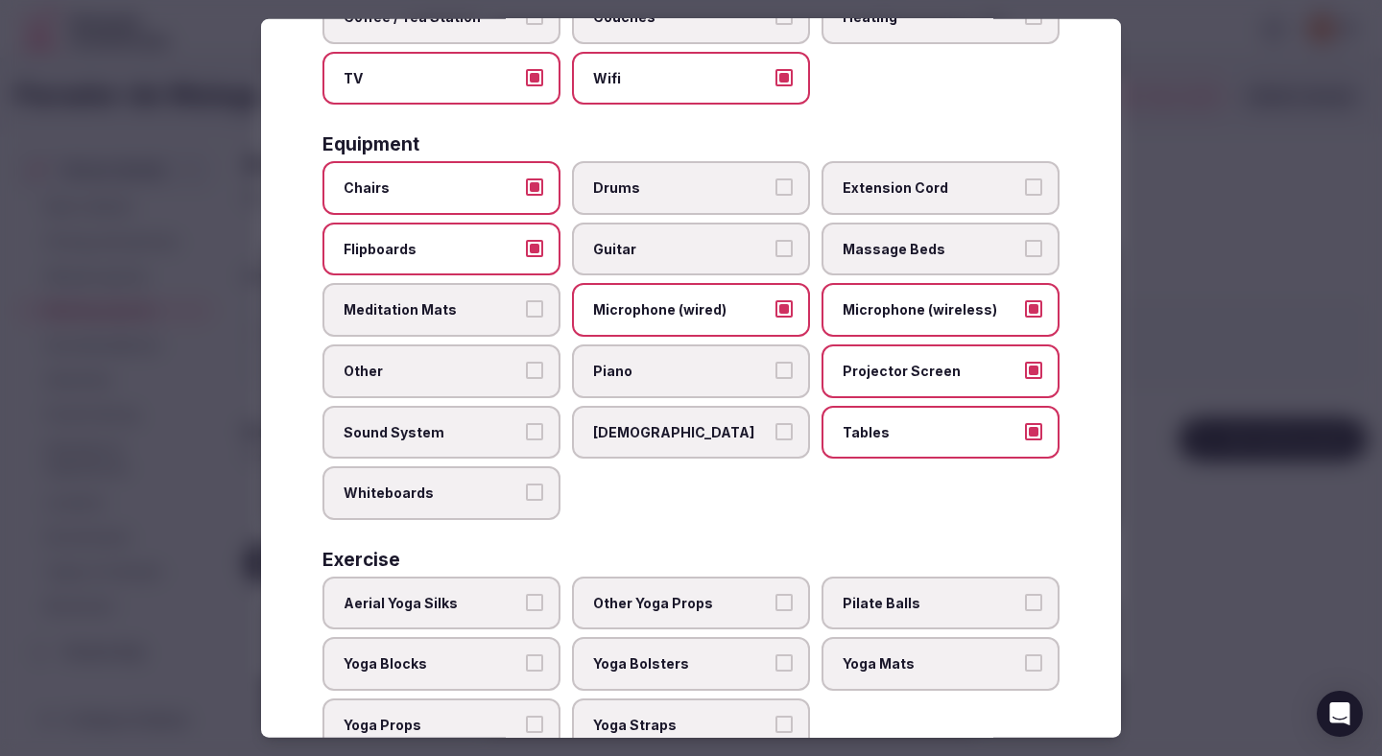
click at [516, 423] on span "Sound System" at bounding box center [432, 431] width 177 height 19
click at [526, 423] on button "Sound System" at bounding box center [534, 430] width 17 height 17
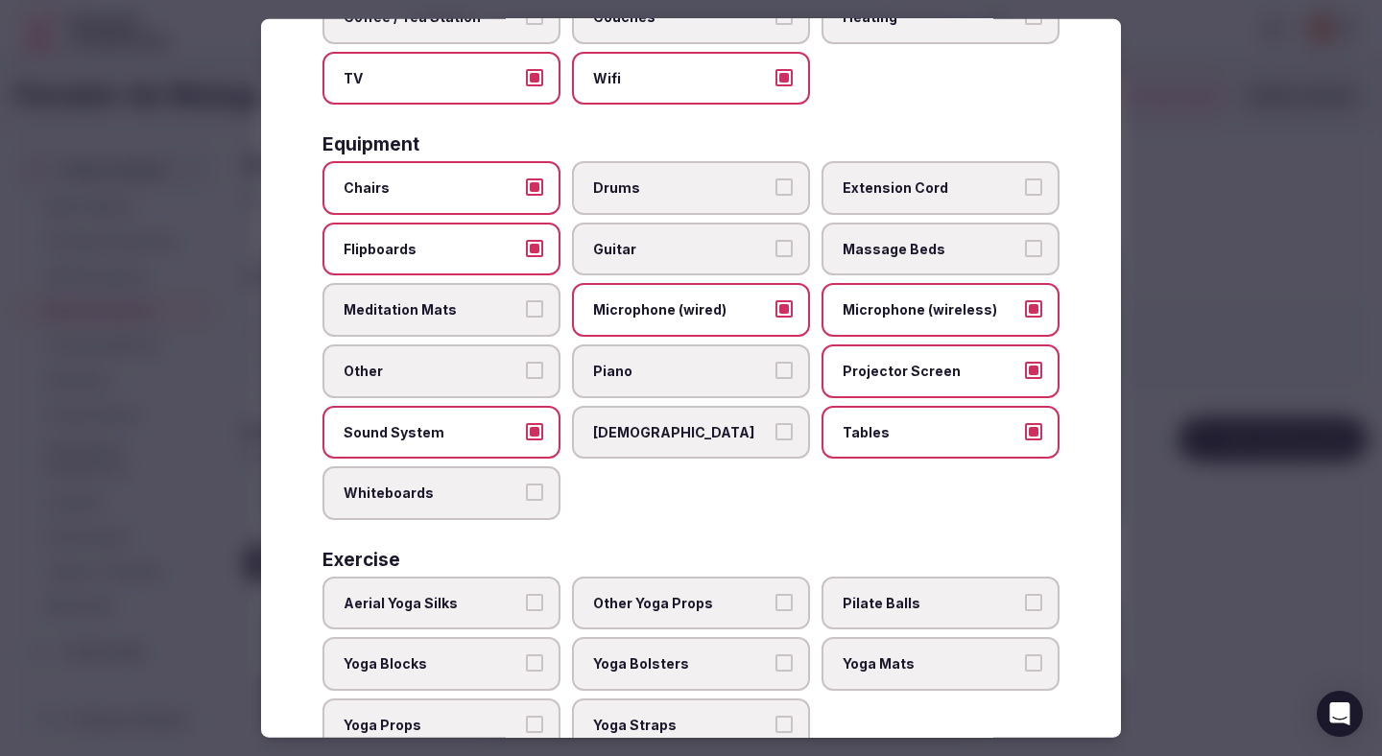
scroll to position [565, 0]
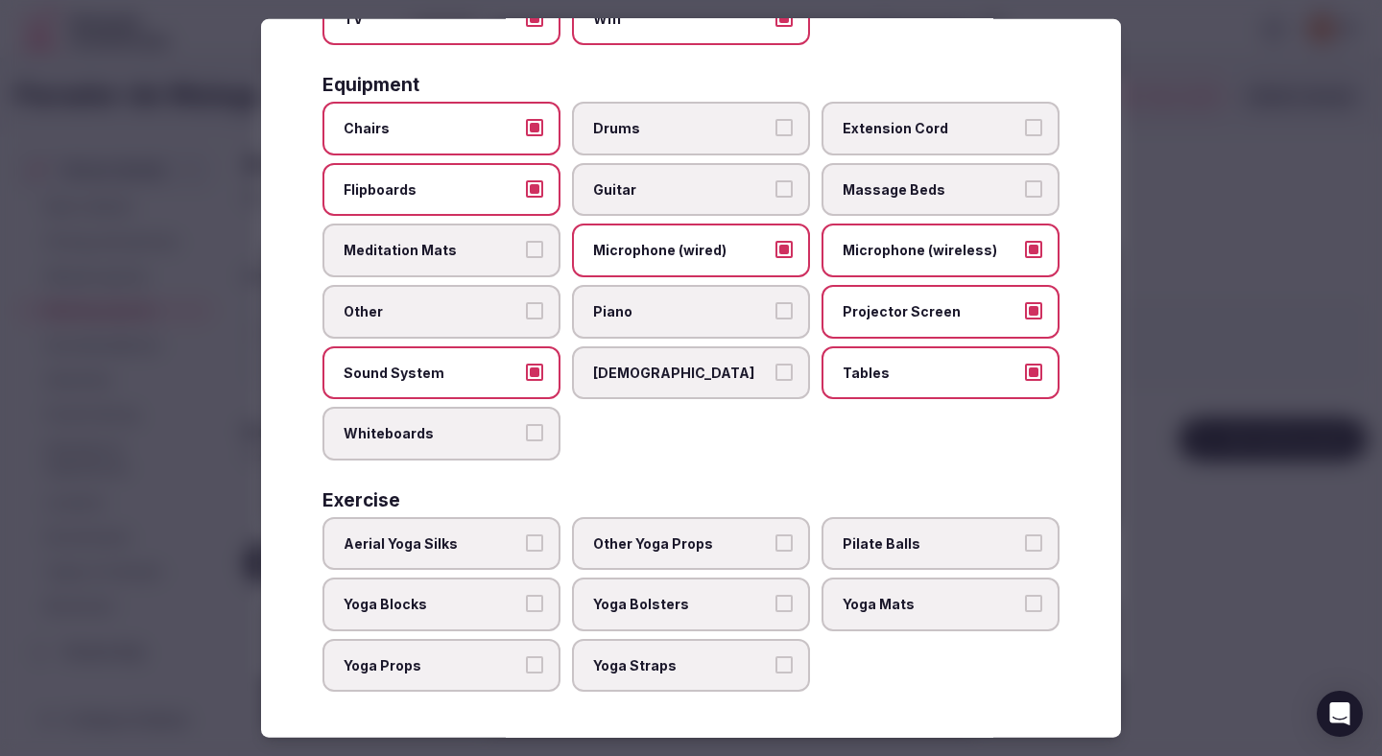
click at [1266, 371] on div at bounding box center [691, 378] width 1382 height 756
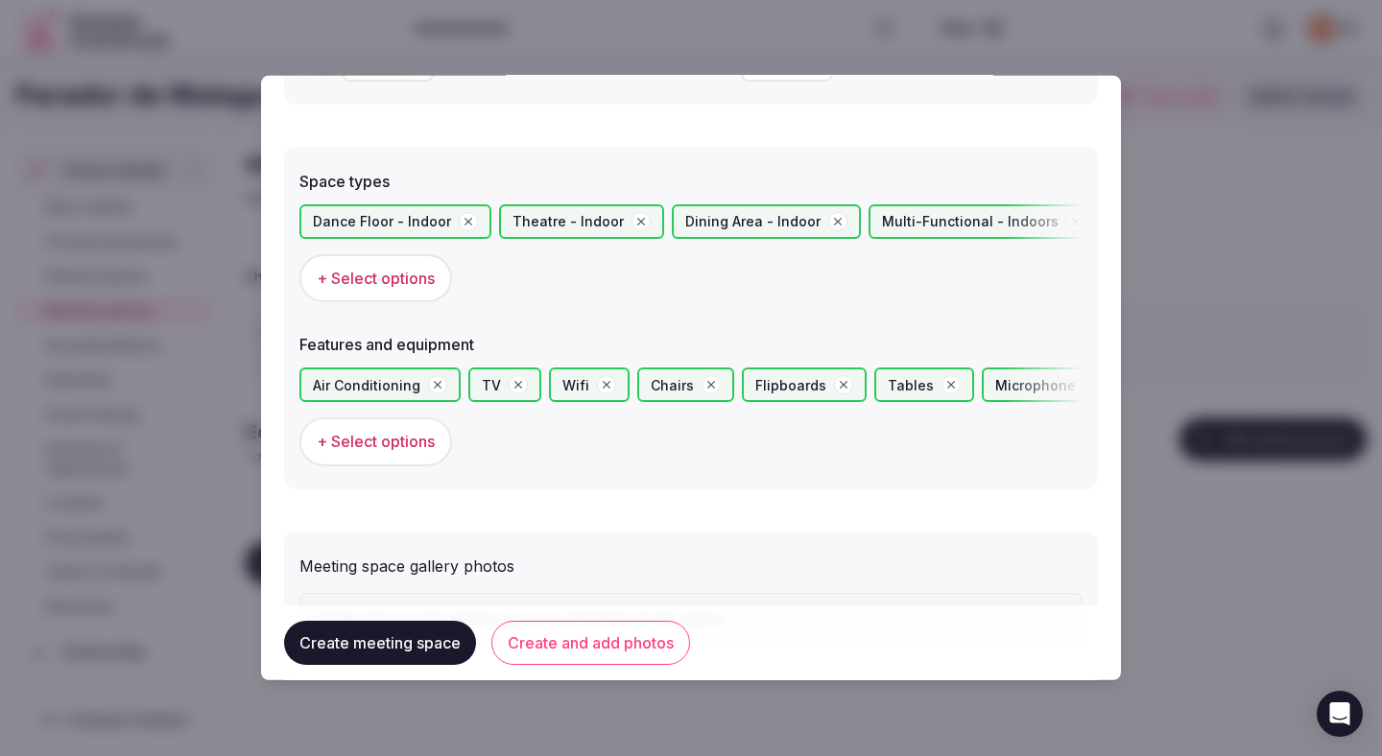
scroll to position [1133, 0]
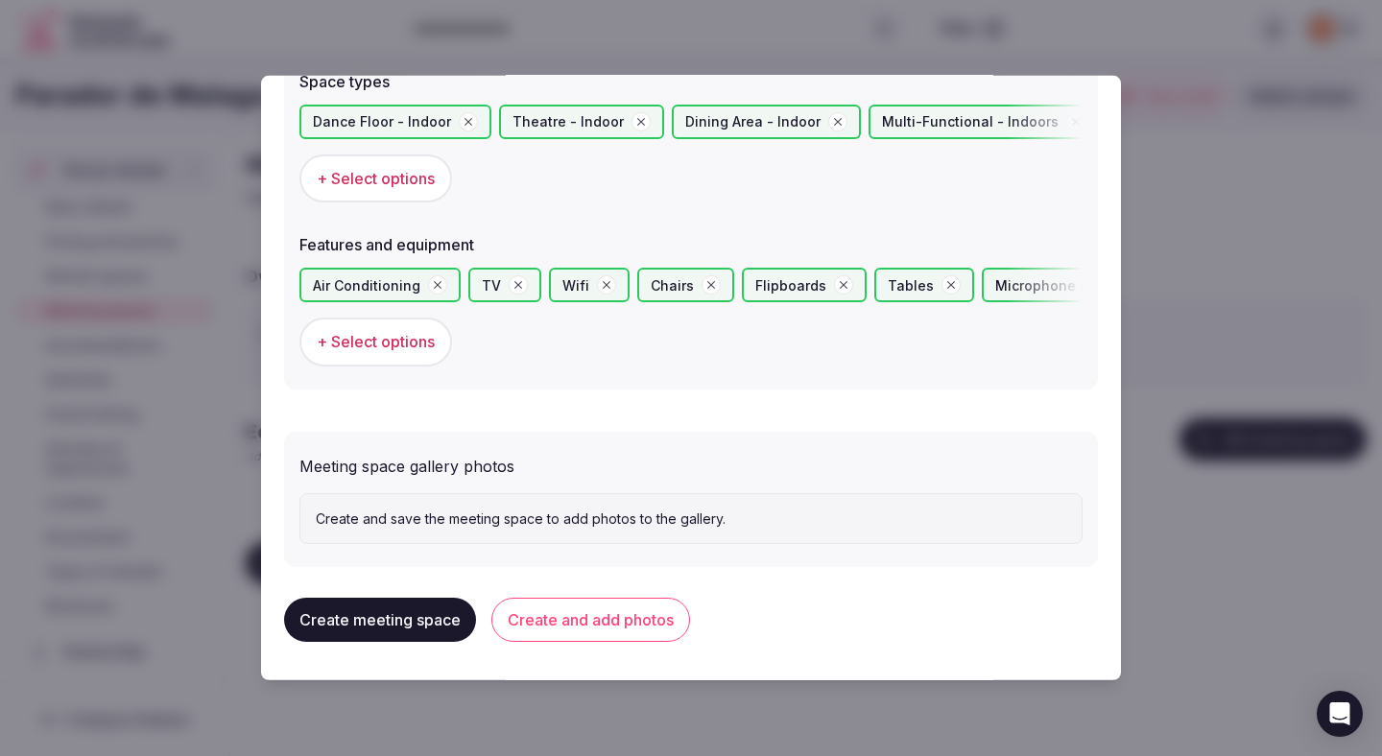
click at [644, 613] on button "Create and add photos" at bounding box center [590, 620] width 199 height 44
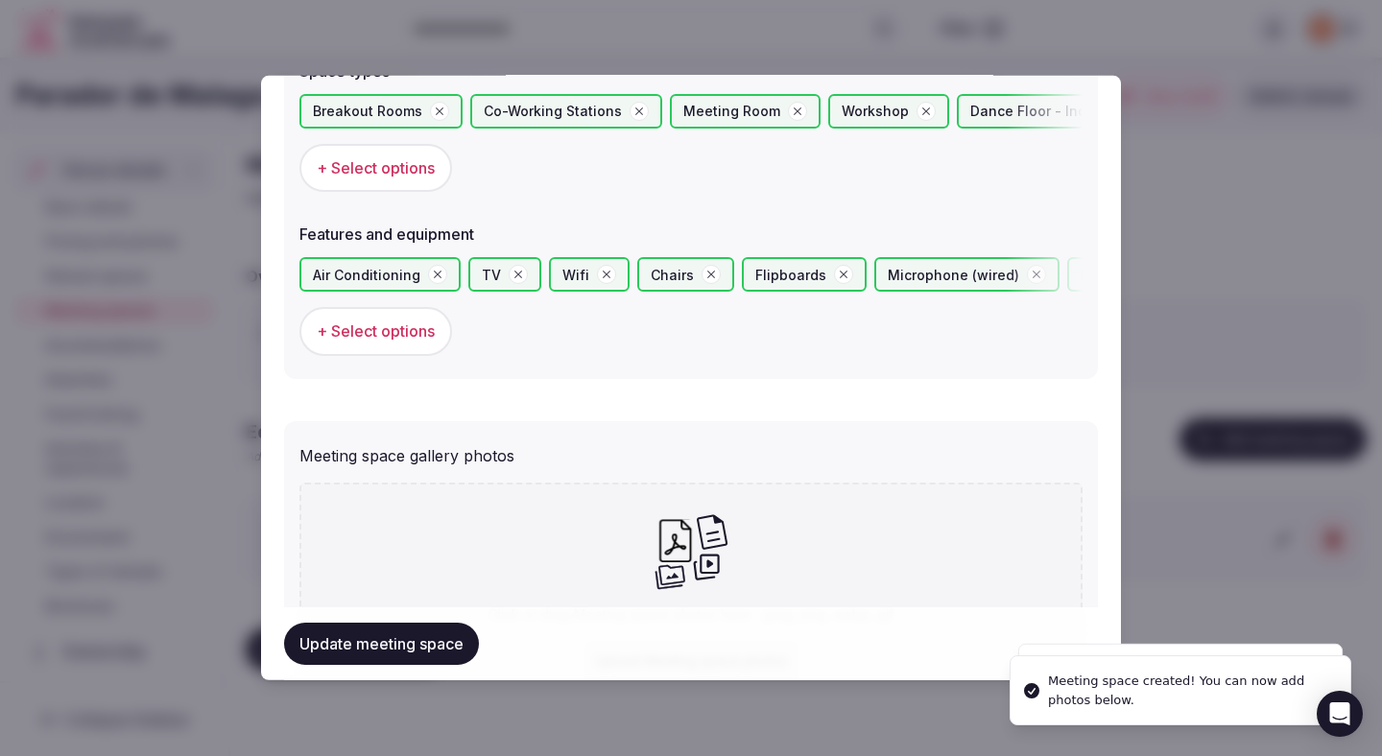
scroll to position [1309, 0]
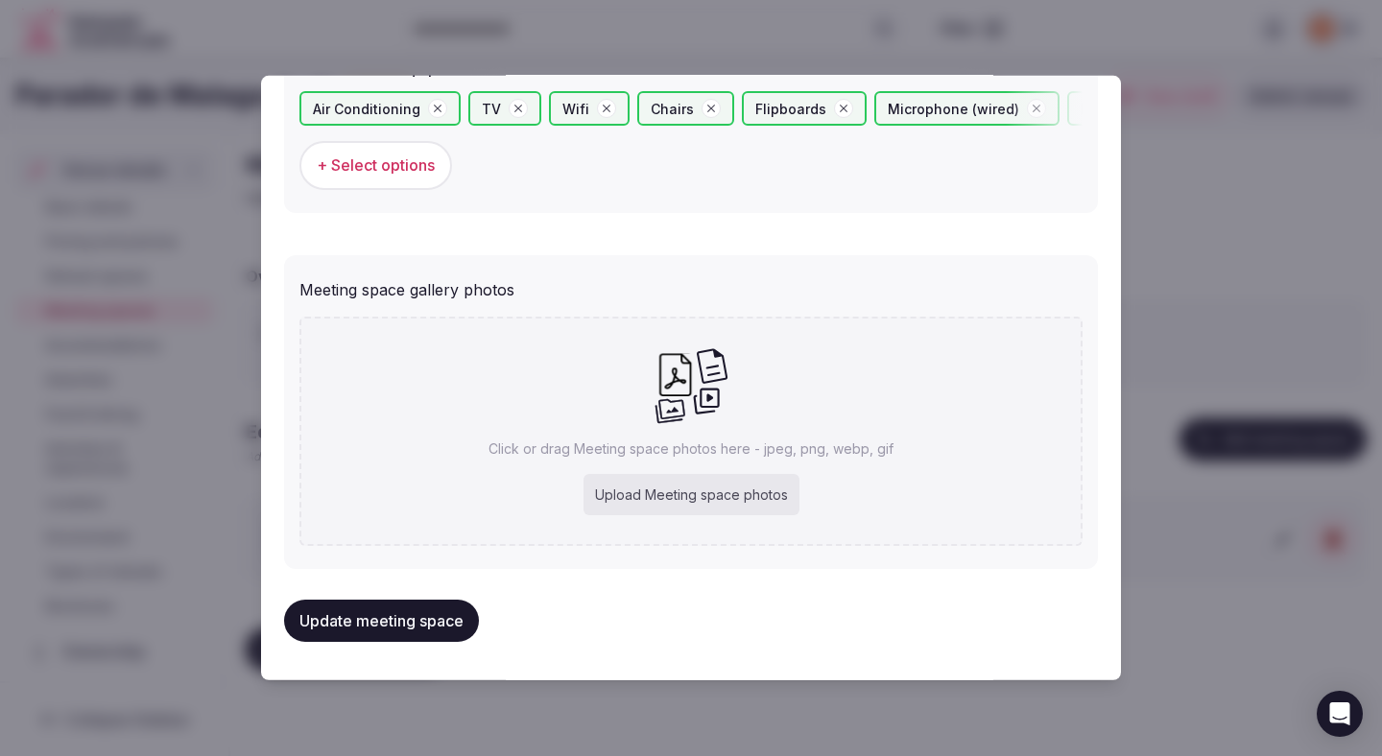
click at [630, 492] on div "Upload Meeting space photos" at bounding box center [692, 495] width 216 height 42
type input "**********"
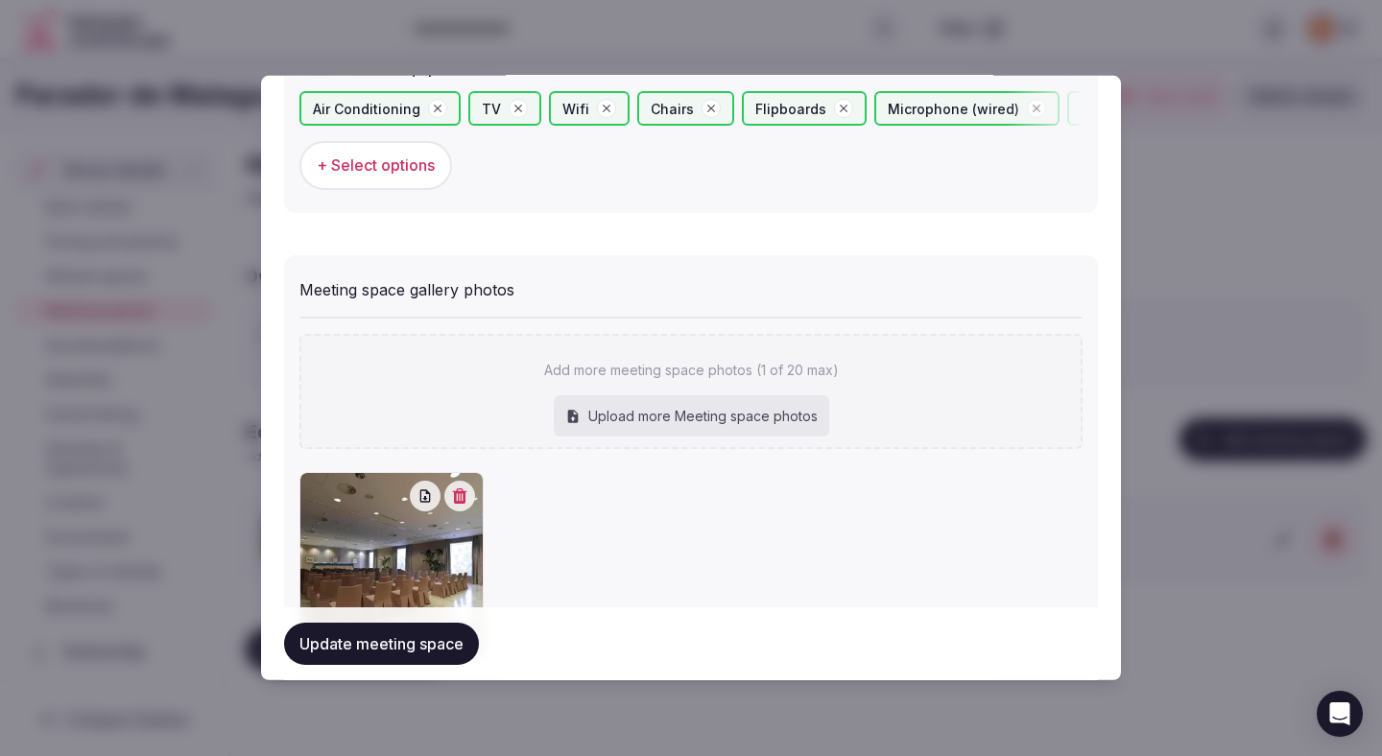
click at [461, 655] on button "Update meeting space" at bounding box center [381, 644] width 195 height 42
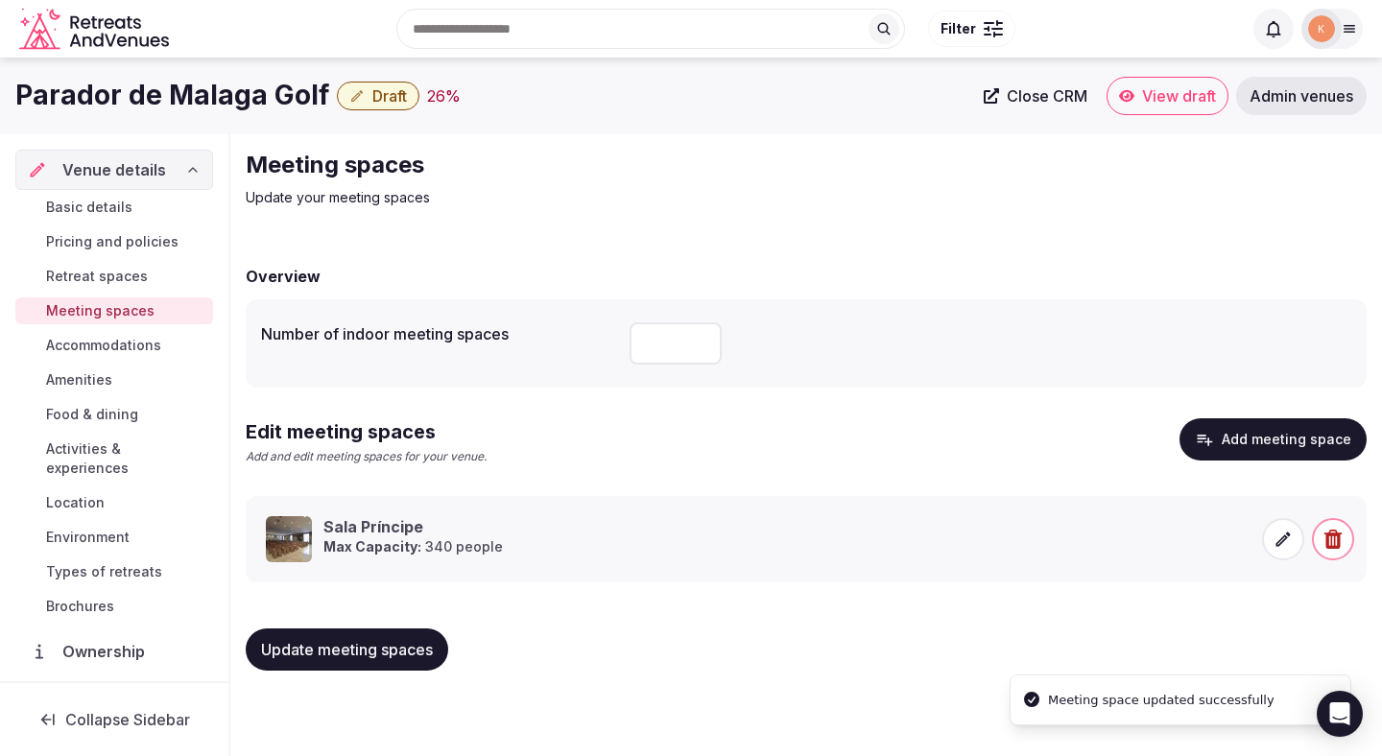
click at [426, 646] on span "Update meeting spaces" at bounding box center [347, 649] width 172 height 19
click at [689, 608] on div "Overview Number of indoor meeting spaces * Edit meeting spaces Add and edit mee…" at bounding box center [806, 466] width 1121 height 441
click at [141, 347] on span "Accommodations" at bounding box center [103, 345] width 115 height 19
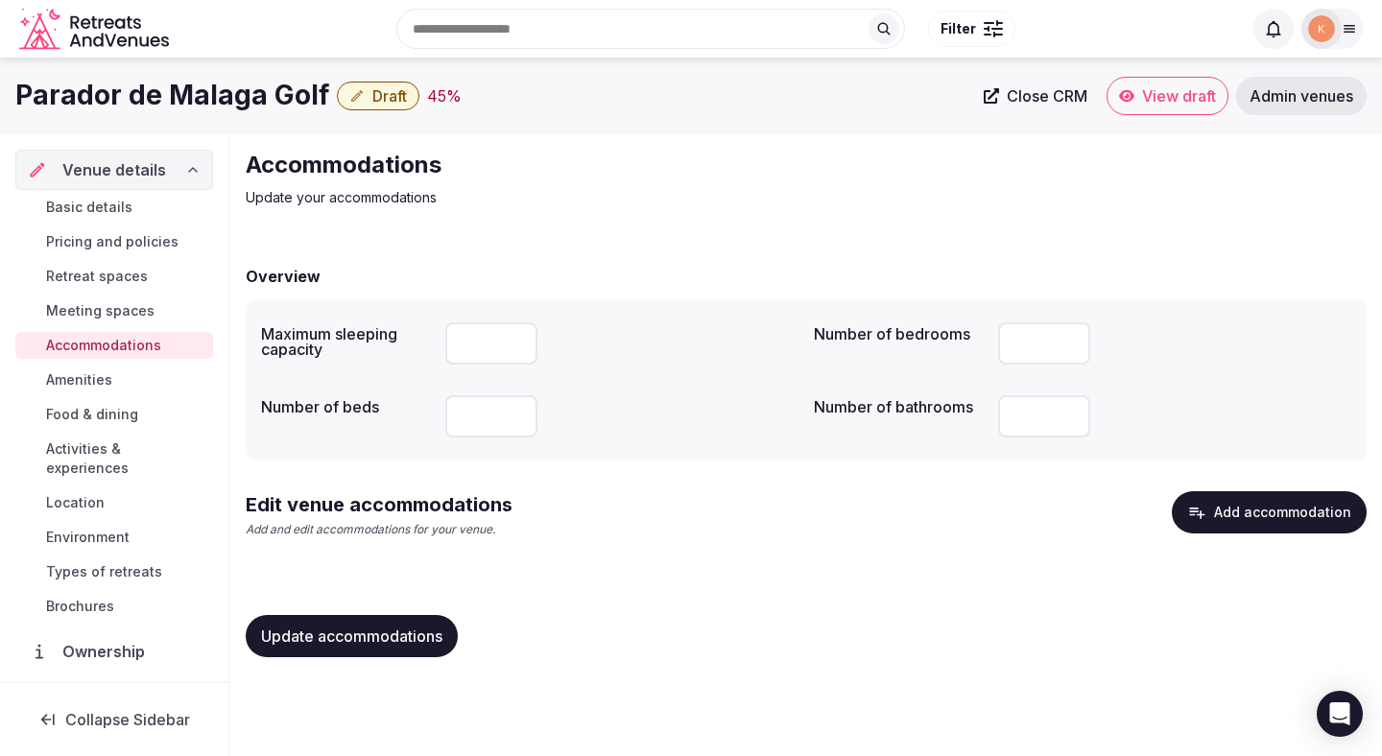
click at [1215, 508] on button "Add accommodation" at bounding box center [1269, 512] width 195 height 42
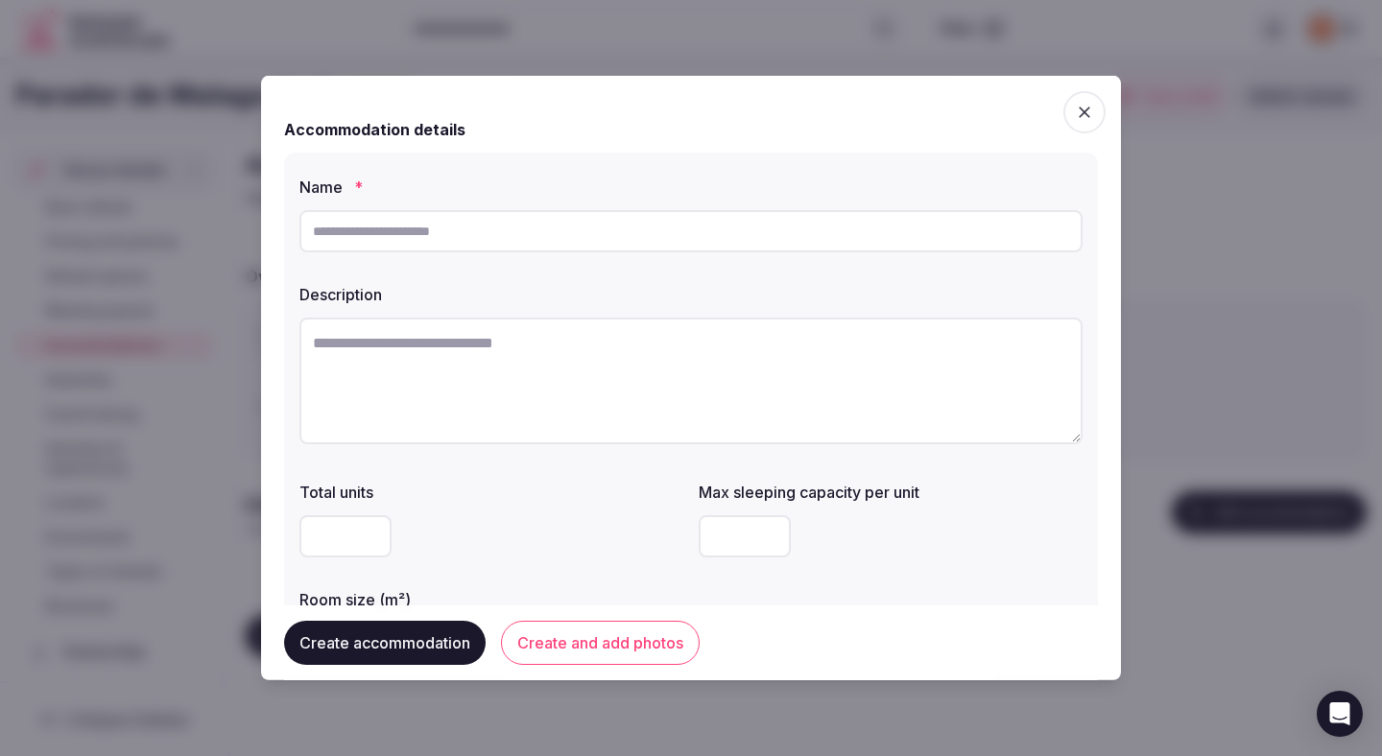
click at [583, 239] on input "text" at bounding box center [691, 231] width 783 height 42
paste input "**********"
type input "**********"
click at [695, 341] on textarea at bounding box center [691, 381] width 783 height 127
paste textarea "**********"
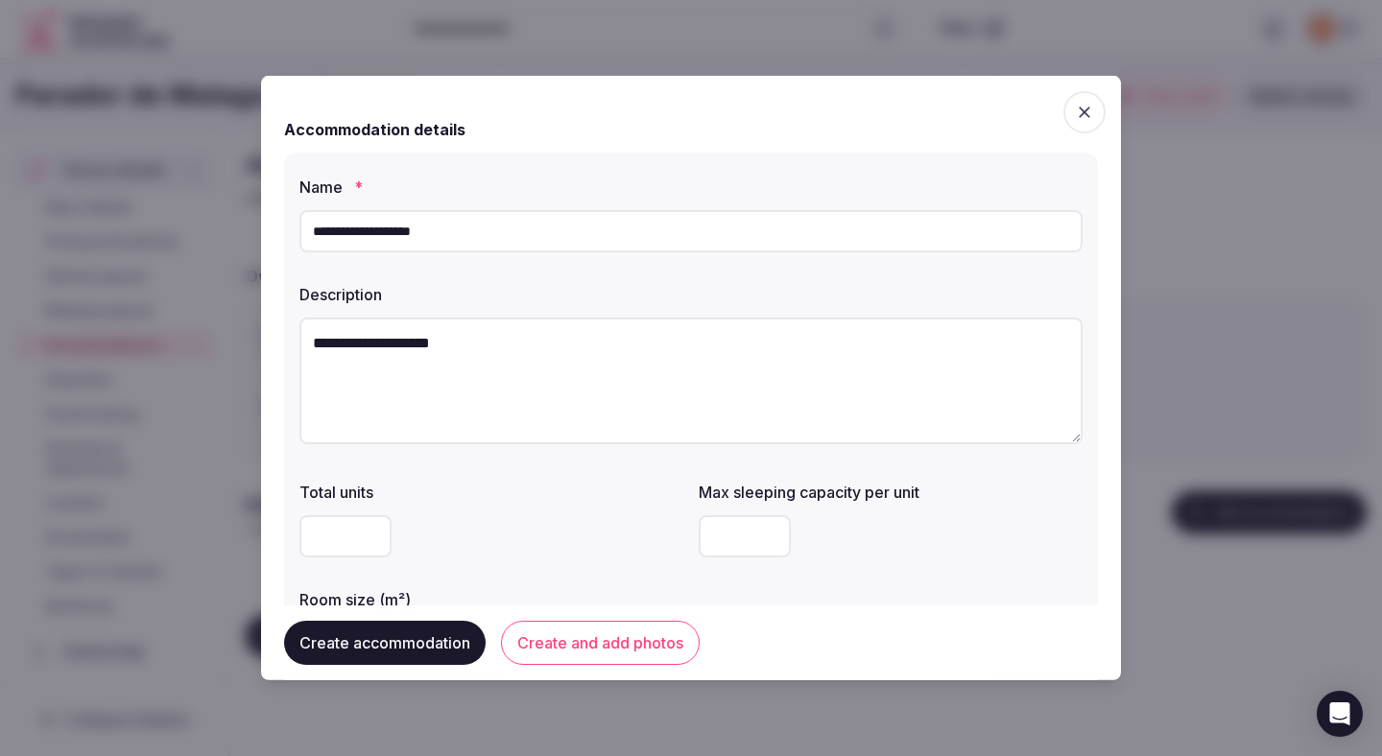
click at [510, 352] on textarea "**********" at bounding box center [691, 381] width 783 height 127
paste textarea "**********"
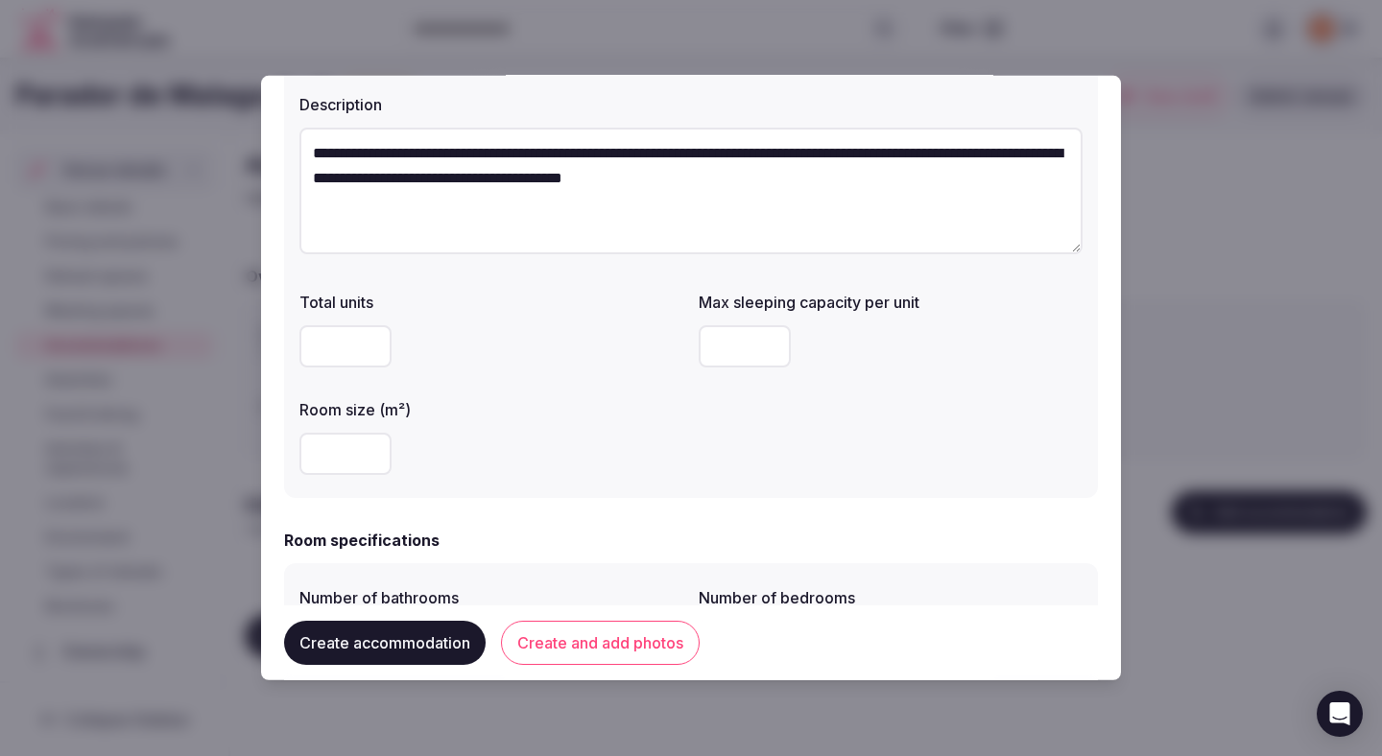
scroll to position [245, 0]
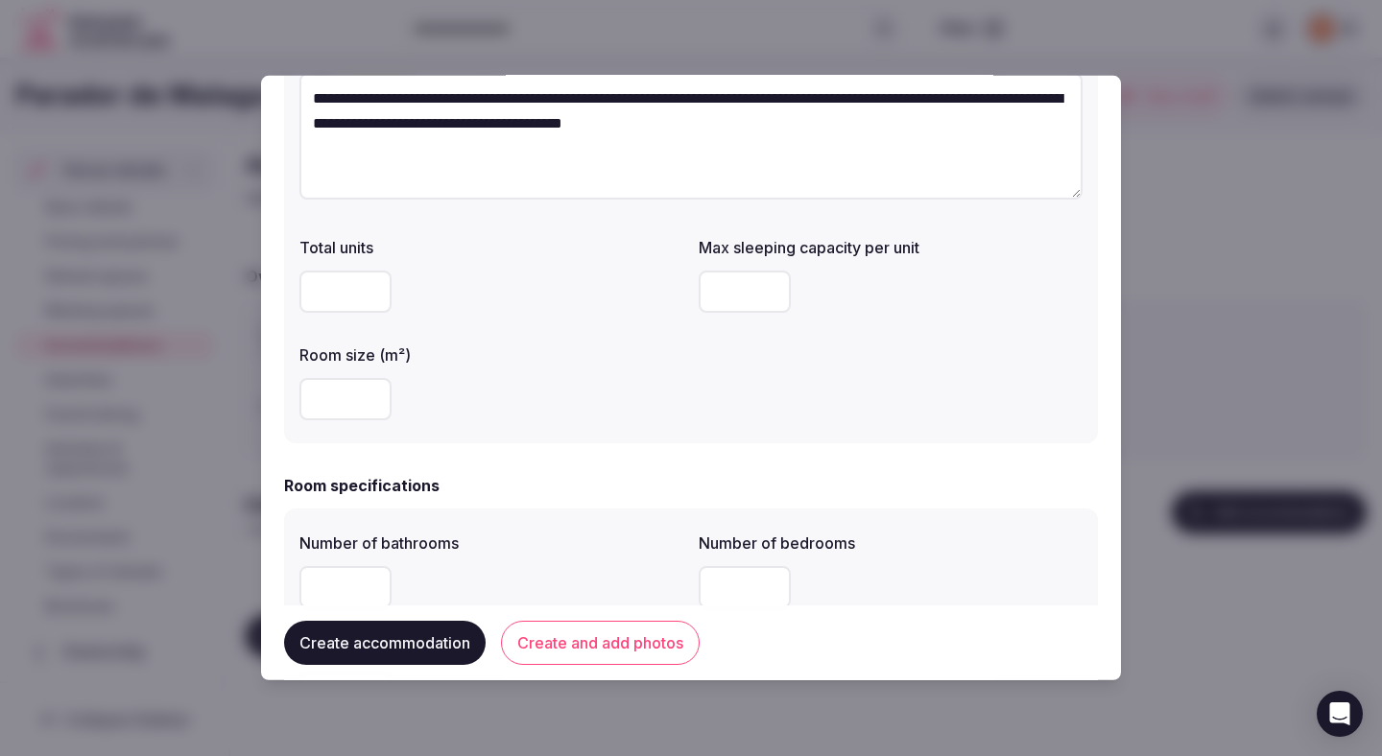
type textarea "**********"
click at [719, 280] on input "number" at bounding box center [745, 292] width 92 height 42
type input "*"
click at [324, 408] on input "number" at bounding box center [346, 399] width 92 height 42
type input "**"
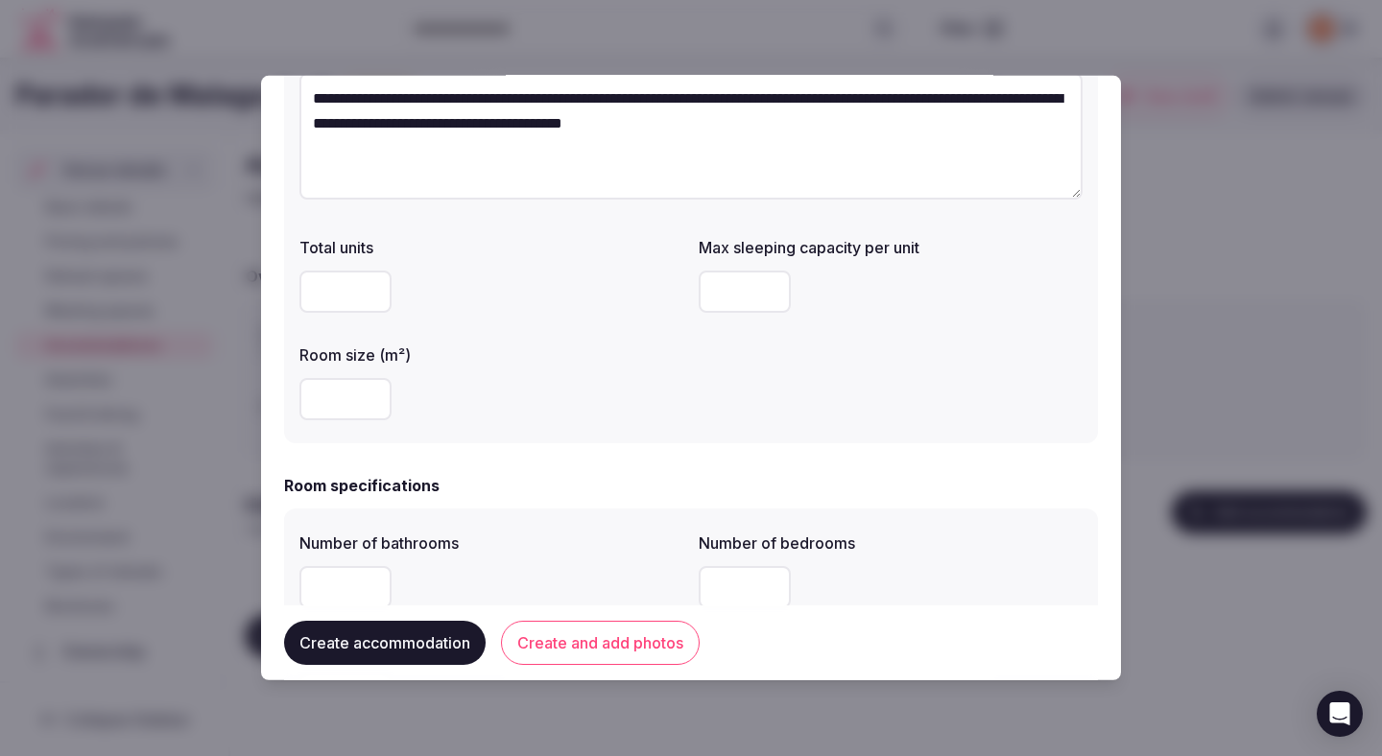
click at [561, 398] on div "**" at bounding box center [492, 399] width 384 height 42
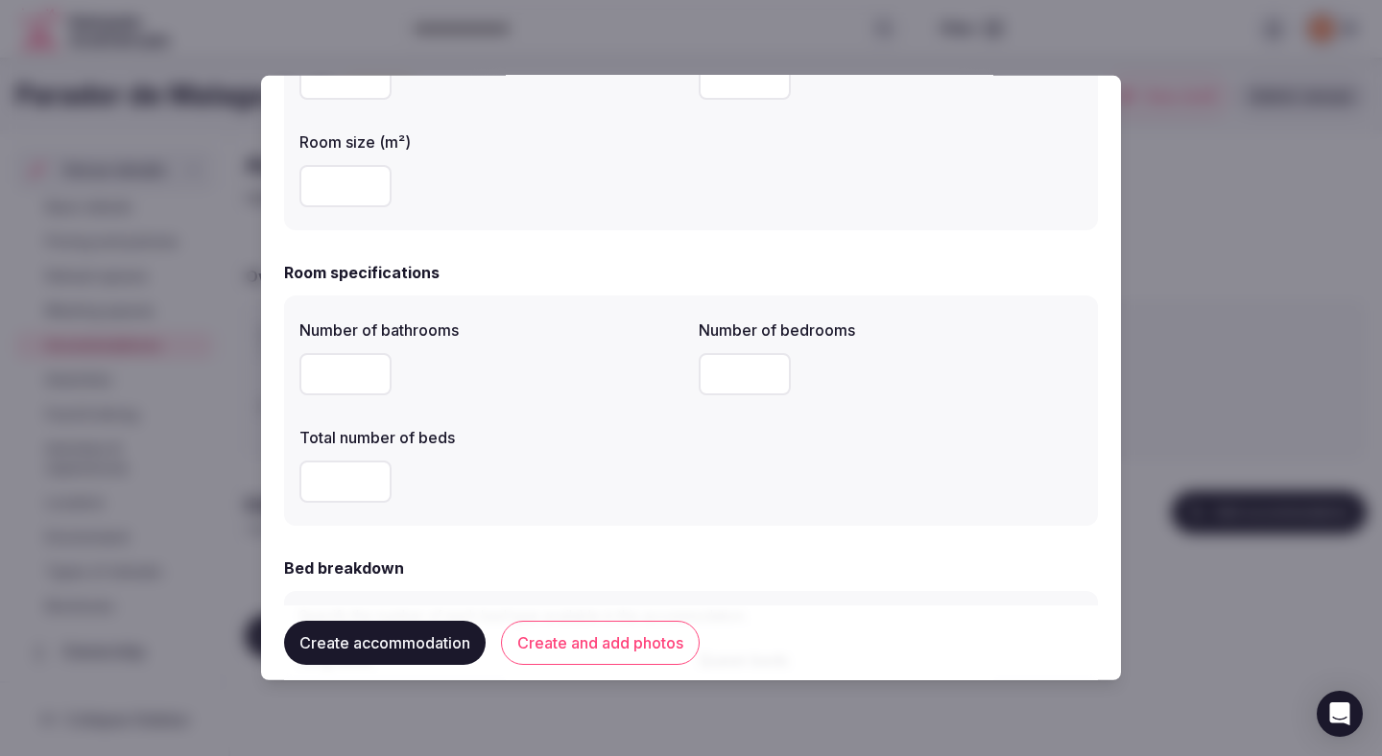
scroll to position [480, 0]
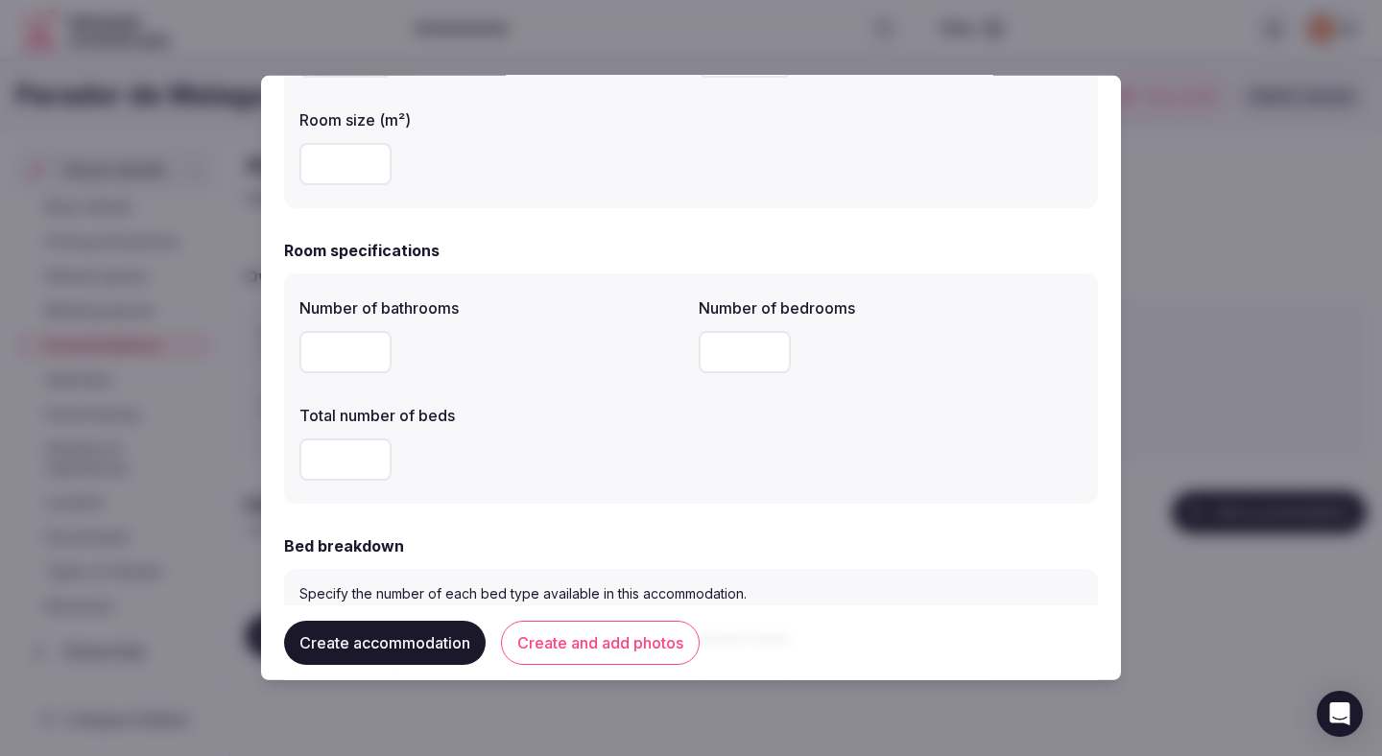
click at [382, 365] on input "number" at bounding box center [346, 352] width 92 height 42
type input "*"
click at [525, 381] on div "*" at bounding box center [492, 352] width 384 height 58
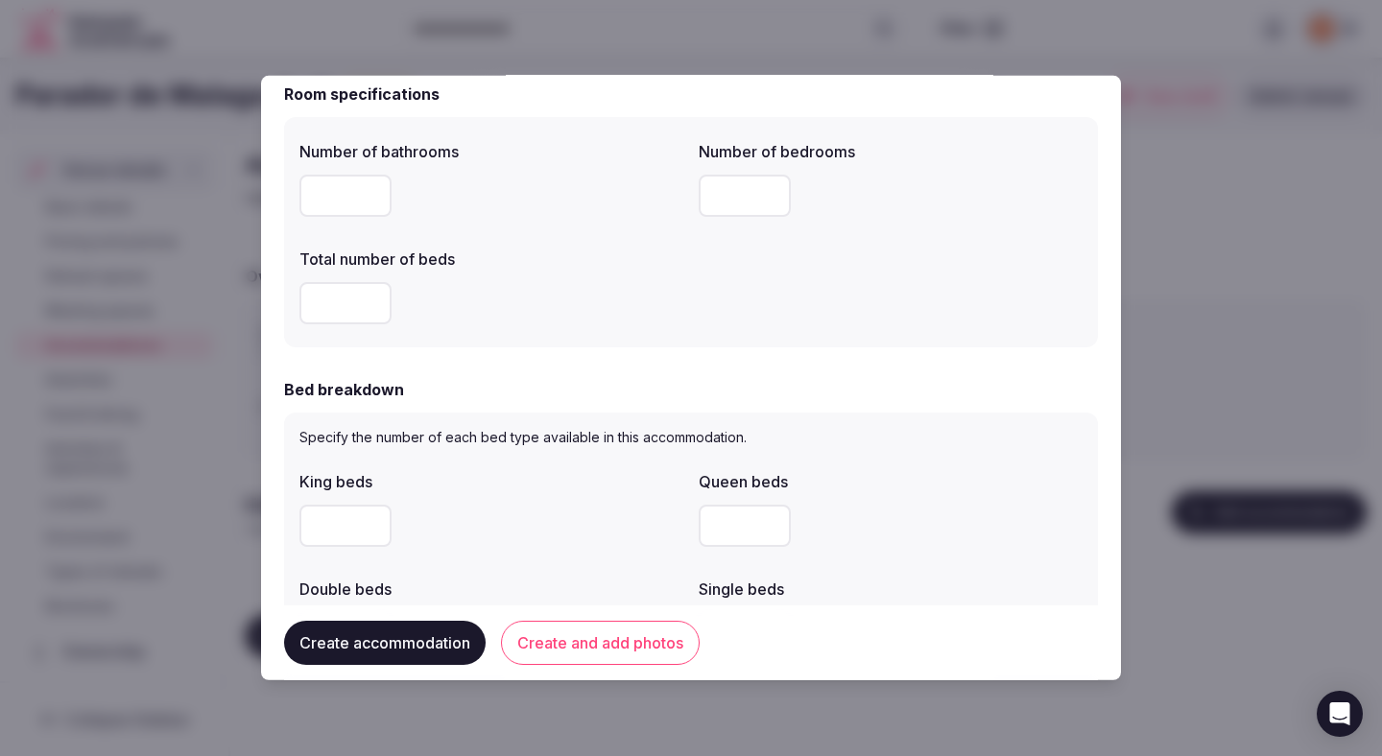
click at [523, 385] on div "Bed breakdown" at bounding box center [691, 389] width 814 height 23
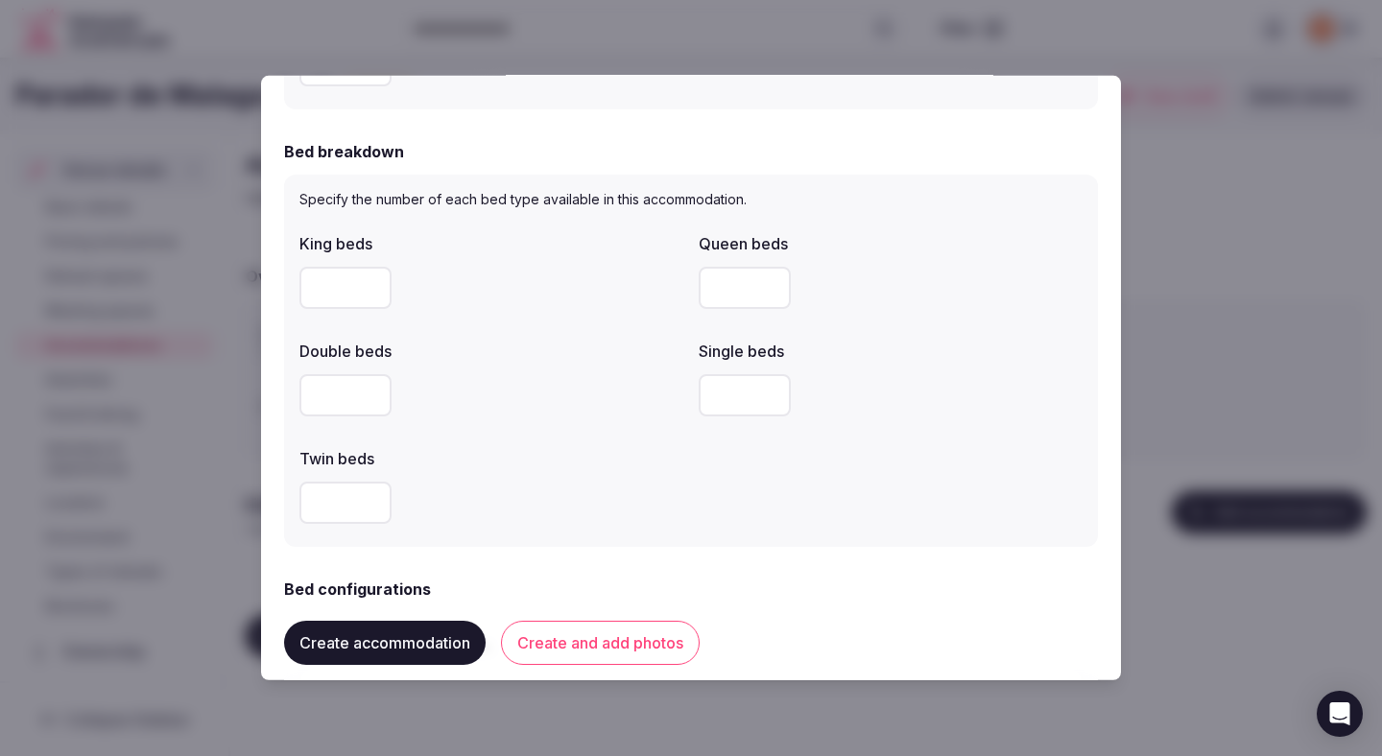
scroll to position [878, 0]
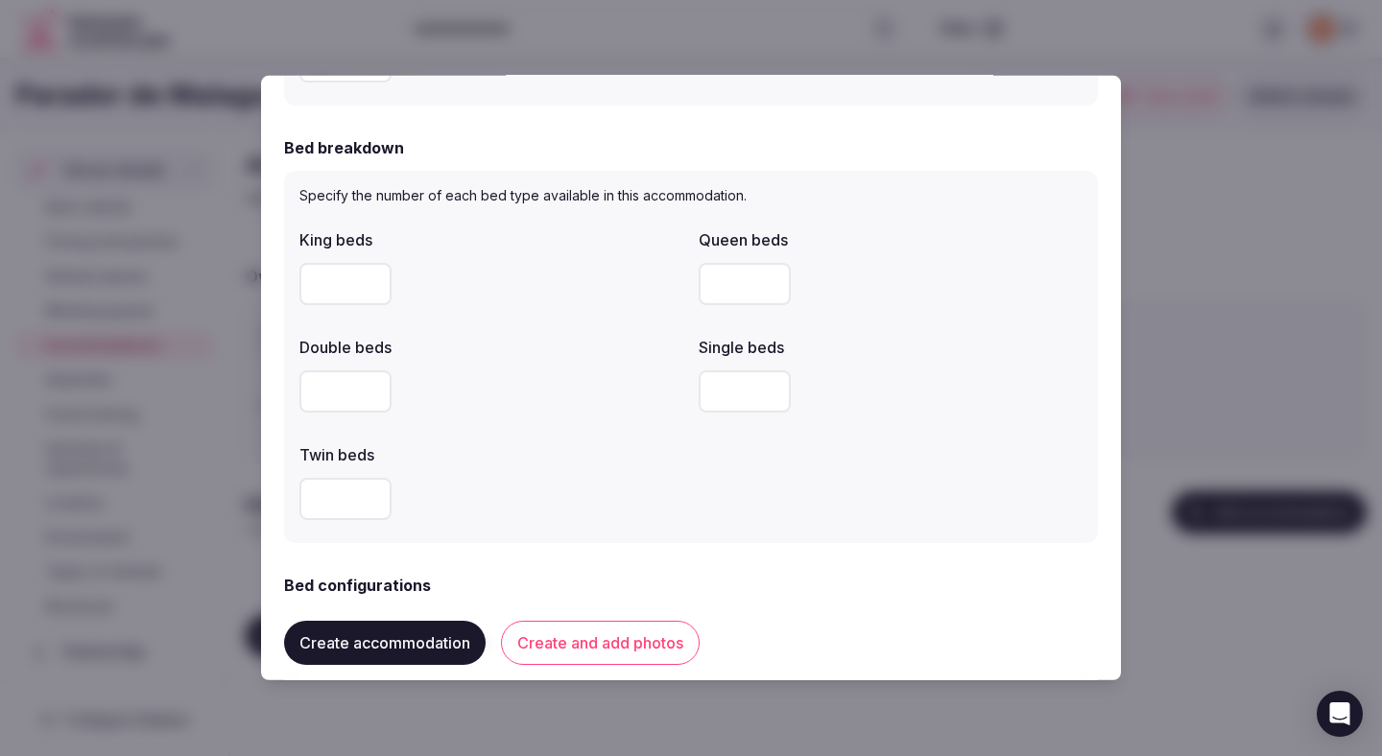
click at [732, 398] on input "*" at bounding box center [745, 392] width 92 height 42
type input "*"
click at [579, 440] on div "Twin beds" at bounding box center [492, 449] width 384 height 27
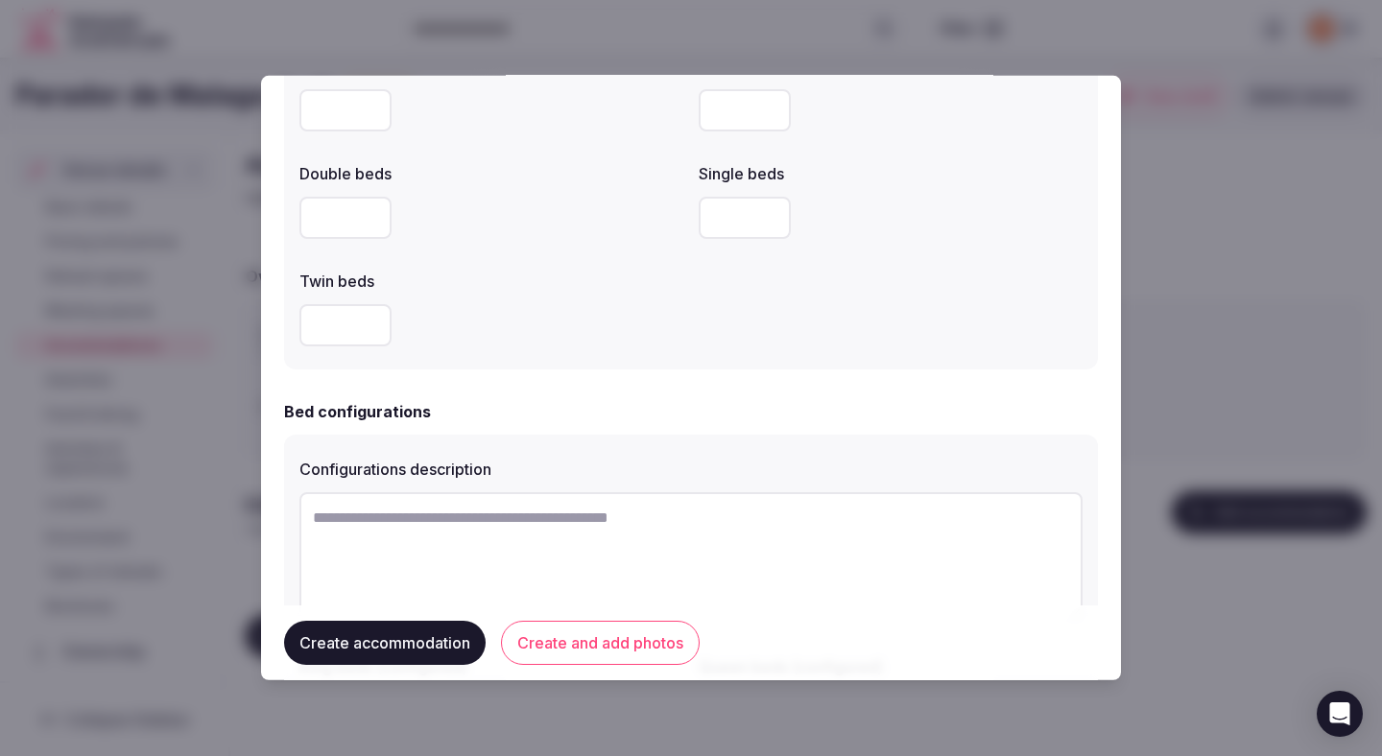
scroll to position [1130, 0]
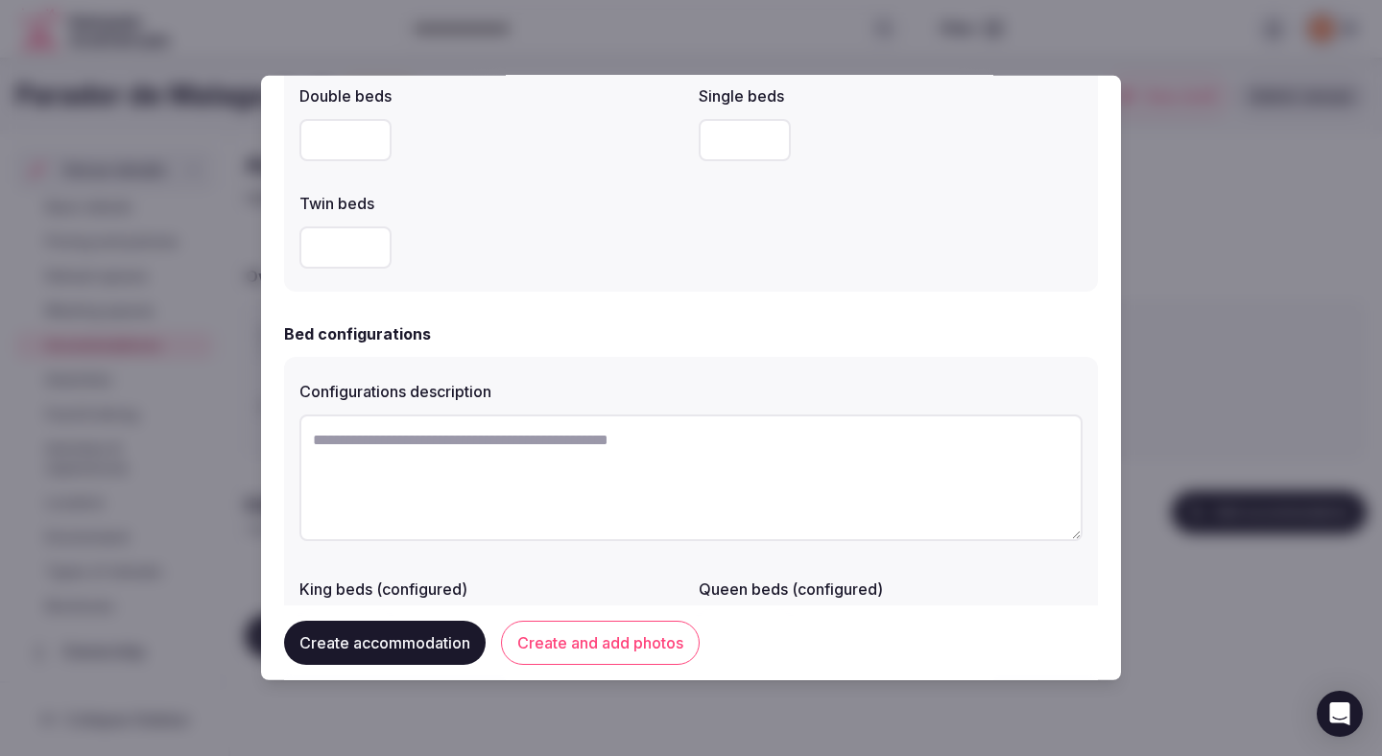
click at [524, 466] on textarea at bounding box center [691, 478] width 783 height 127
click at [478, 496] on textarea "**********" at bounding box center [691, 478] width 783 height 127
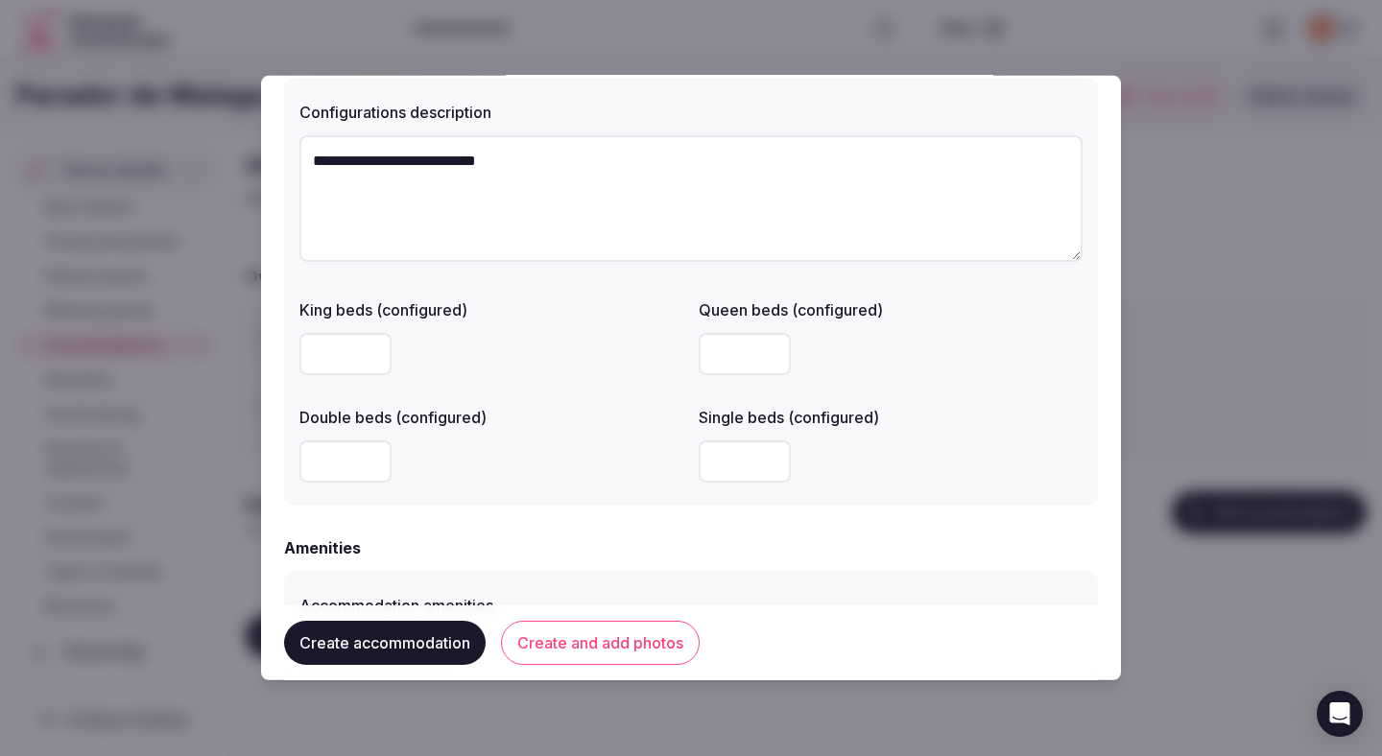
scroll to position [1413, 0]
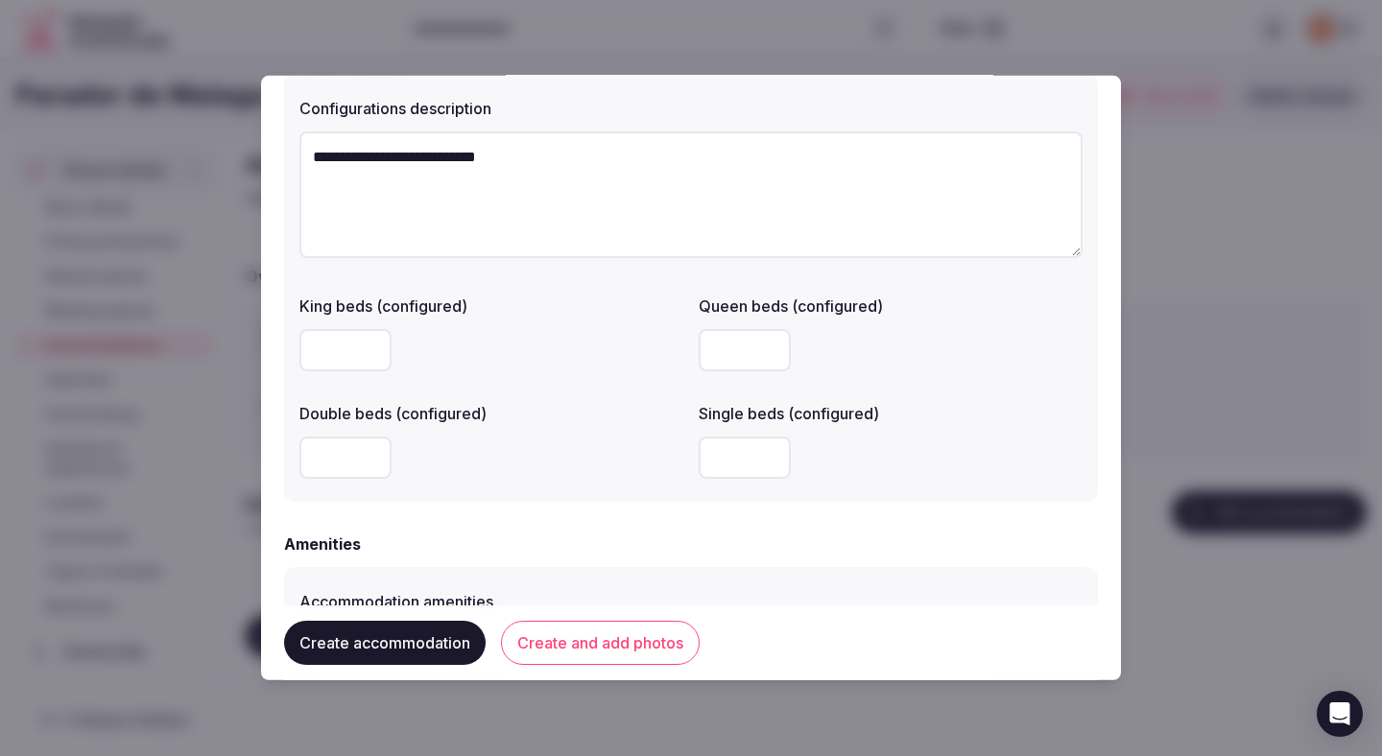
type textarea "**********"
click at [350, 465] on input "number" at bounding box center [346, 458] width 92 height 42
type input "*"
click at [543, 466] on div "*" at bounding box center [492, 458] width 384 height 42
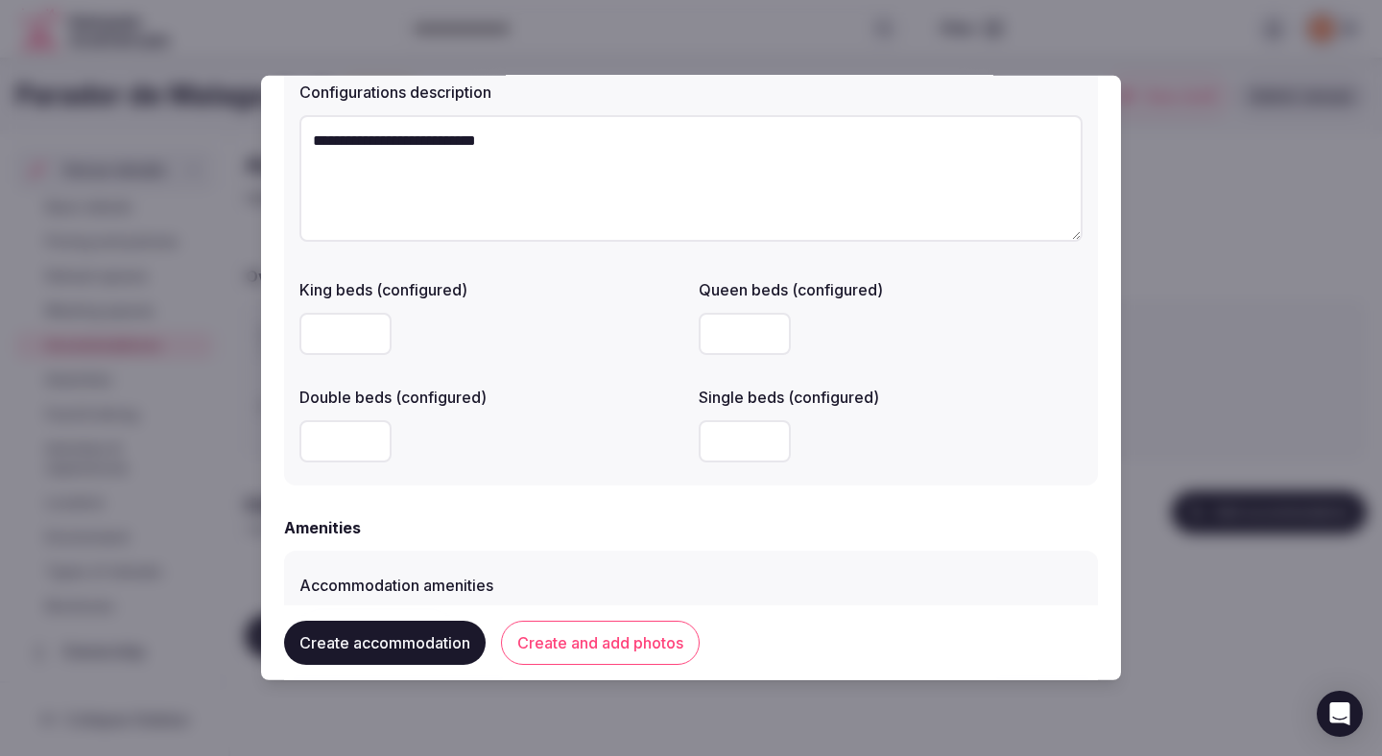
click at [543, 467] on div "*" at bounding box center [492, 442] width 384 height 58
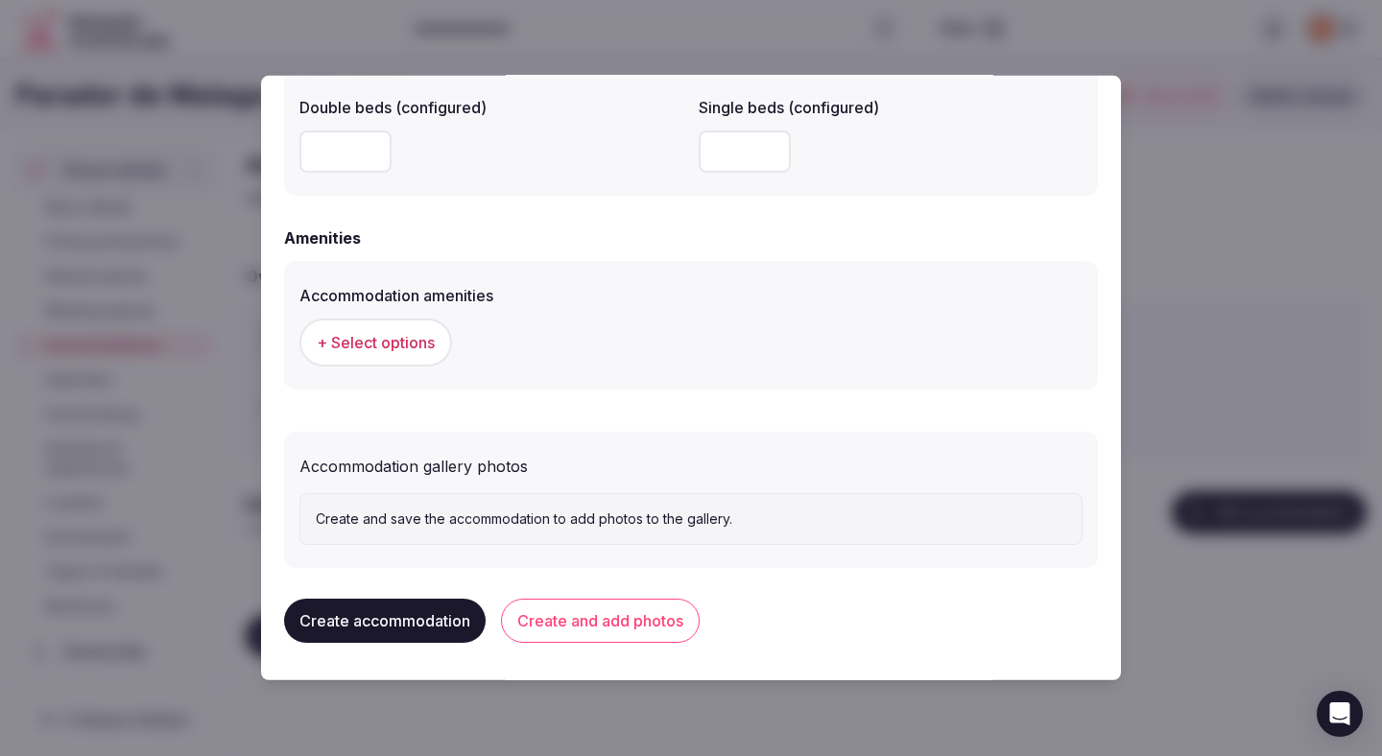
scroll to position [1720, 0]
click at [425, 339] on span "+ Select options" at bounding box center [376, 341] width 118 height 21
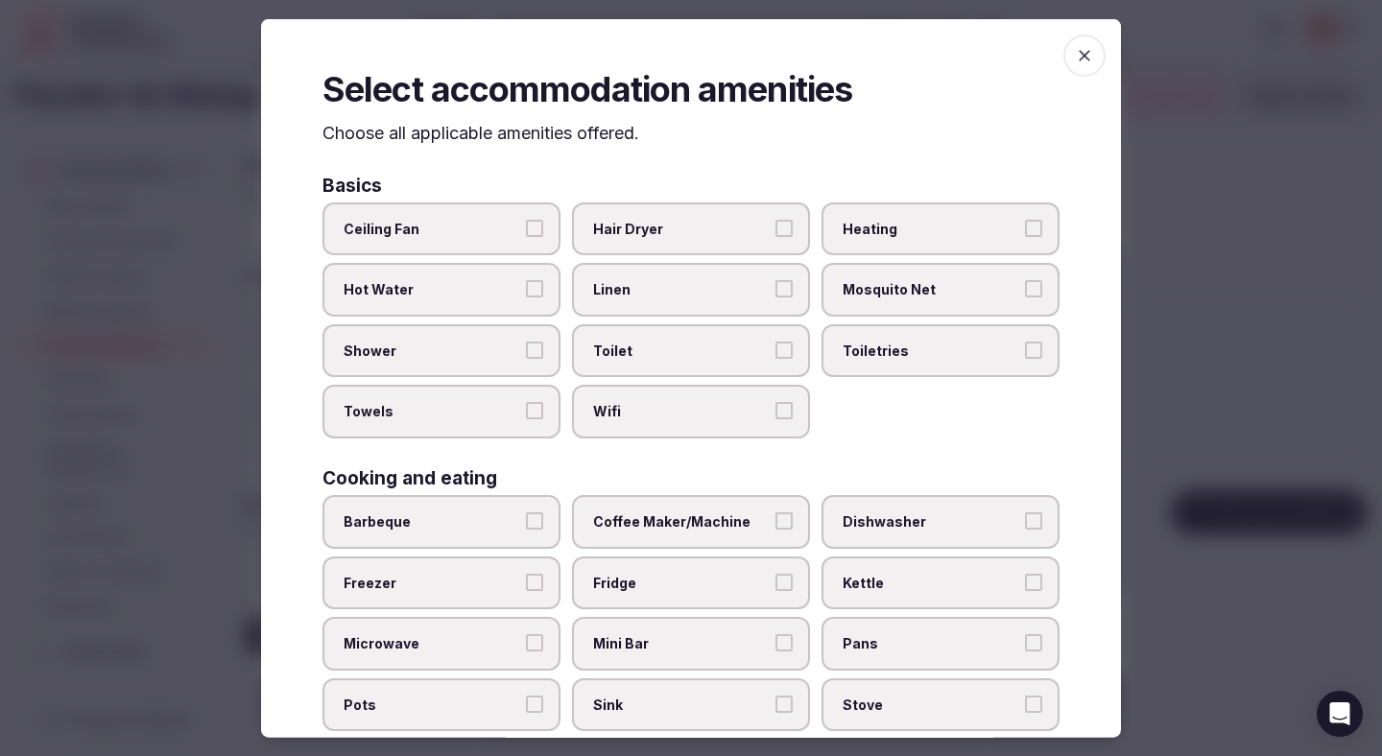
click at [507, 240] on label "Ceiling Fan" at bounding box center [442, 229] width 238 height 54
click at [526, 236] on button "Ceiling Fan" at bounding box center [534, 227] width 17 height 17
click at [500, 290] on span "Hot Water" at bounding box center [432, 289] width 177 height 19
click at [526, 290] on button "Hot Water" at bounding box center [534, 288] width 17 height 17
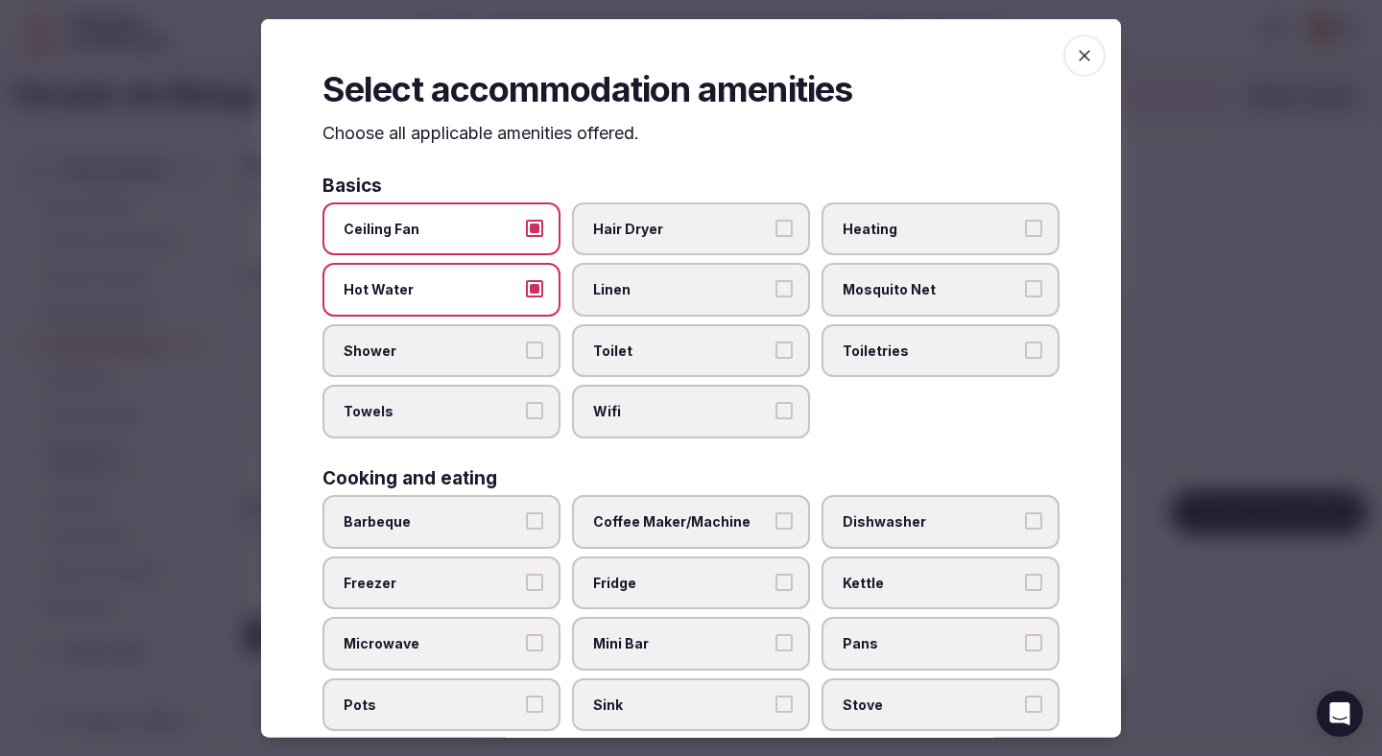
click at [500, 342] on span "Shower" at bounding box center [432, 350] width 177 height 19
click at [526, 342] on button "Shower" at bounding box center [534, 349] width 17 height 17
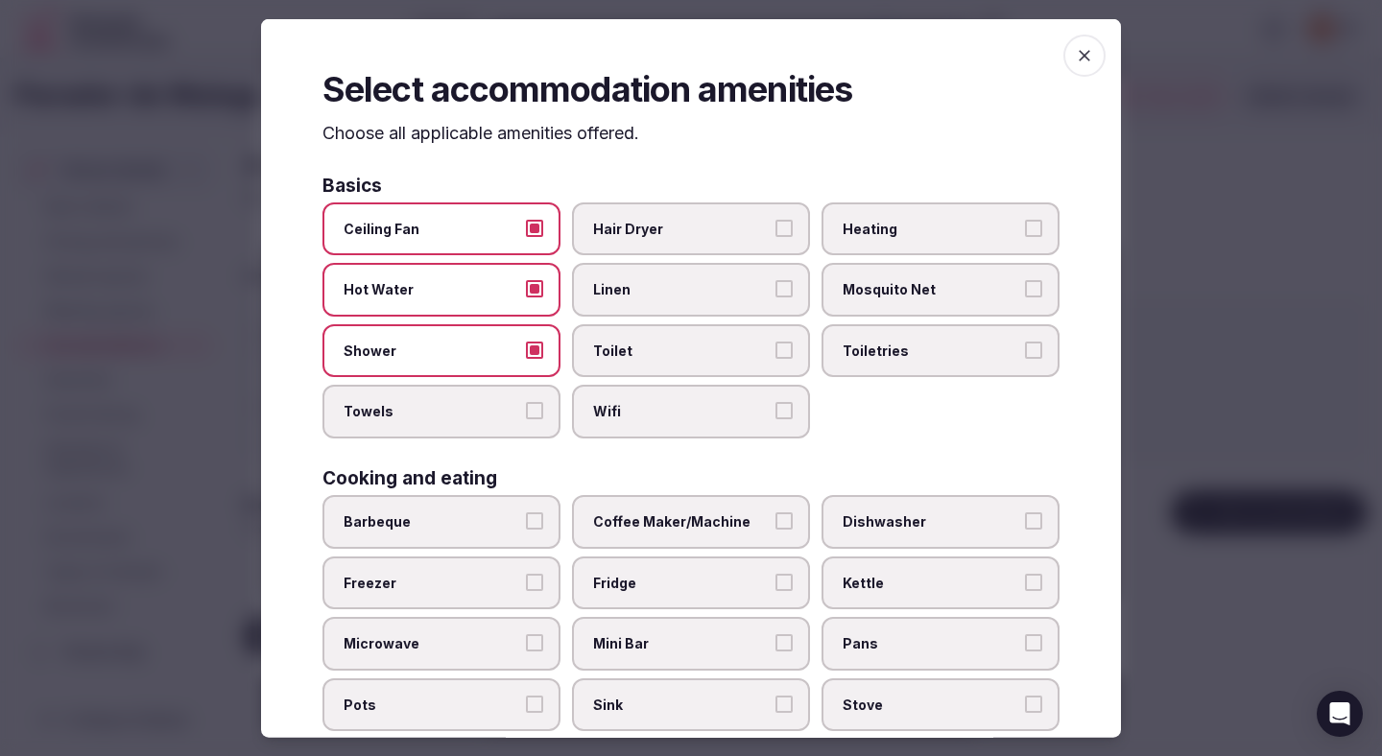
click at [497, 414] on span "Towels" at bounding box center [432, 411] width 177 height 19
click at [526, 414] on button "Towels" at bounding box center [534, 410] width 17 height 17
click at [671, 400] on label "Wifi" at bounding box center [691, 412] width 238 height 54
click at [776, 402] on button "Wifi" at bounding box center [784, 410] width 17 height 17
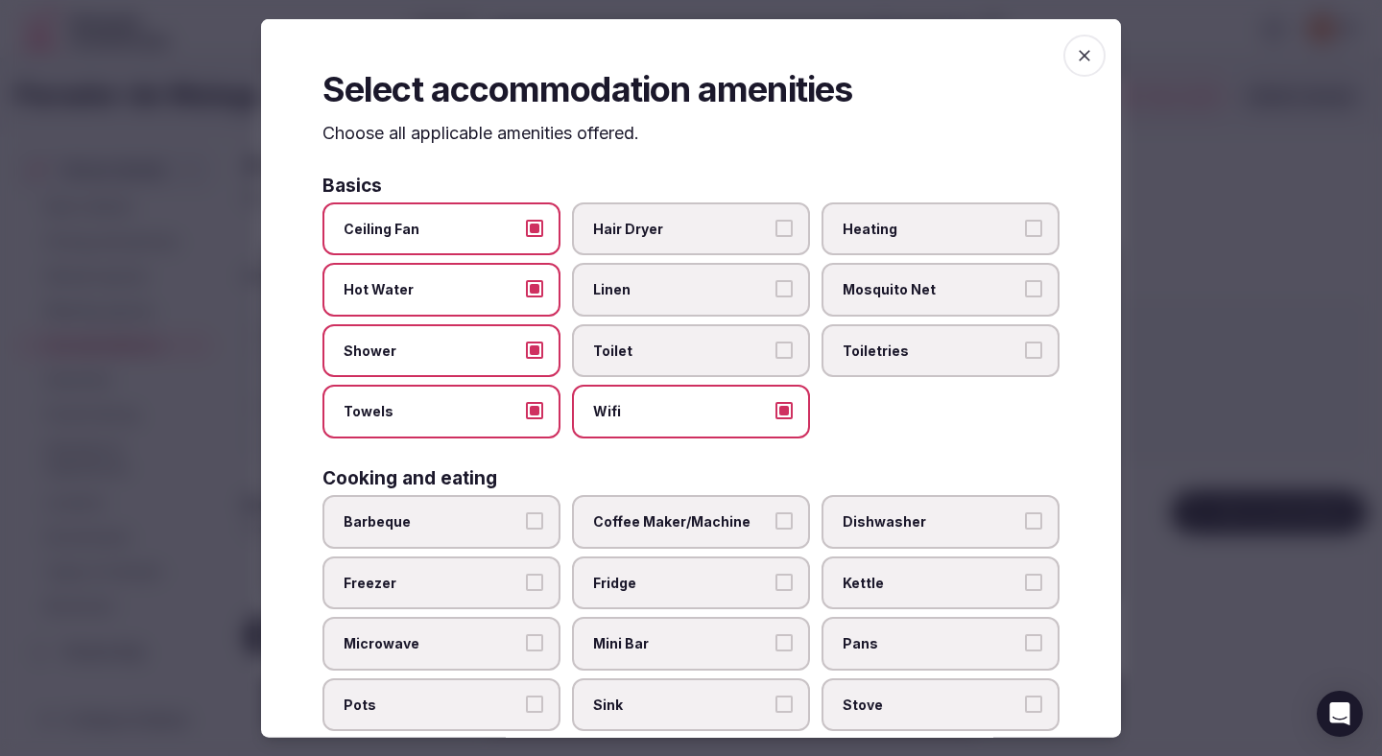
click at [669, 343] on span "Toilet" at bounding box center [681, 350] width 177 height 19
click at [776, 343] on button "Toilet" at bounding box center [784, 349] width 17 height 17
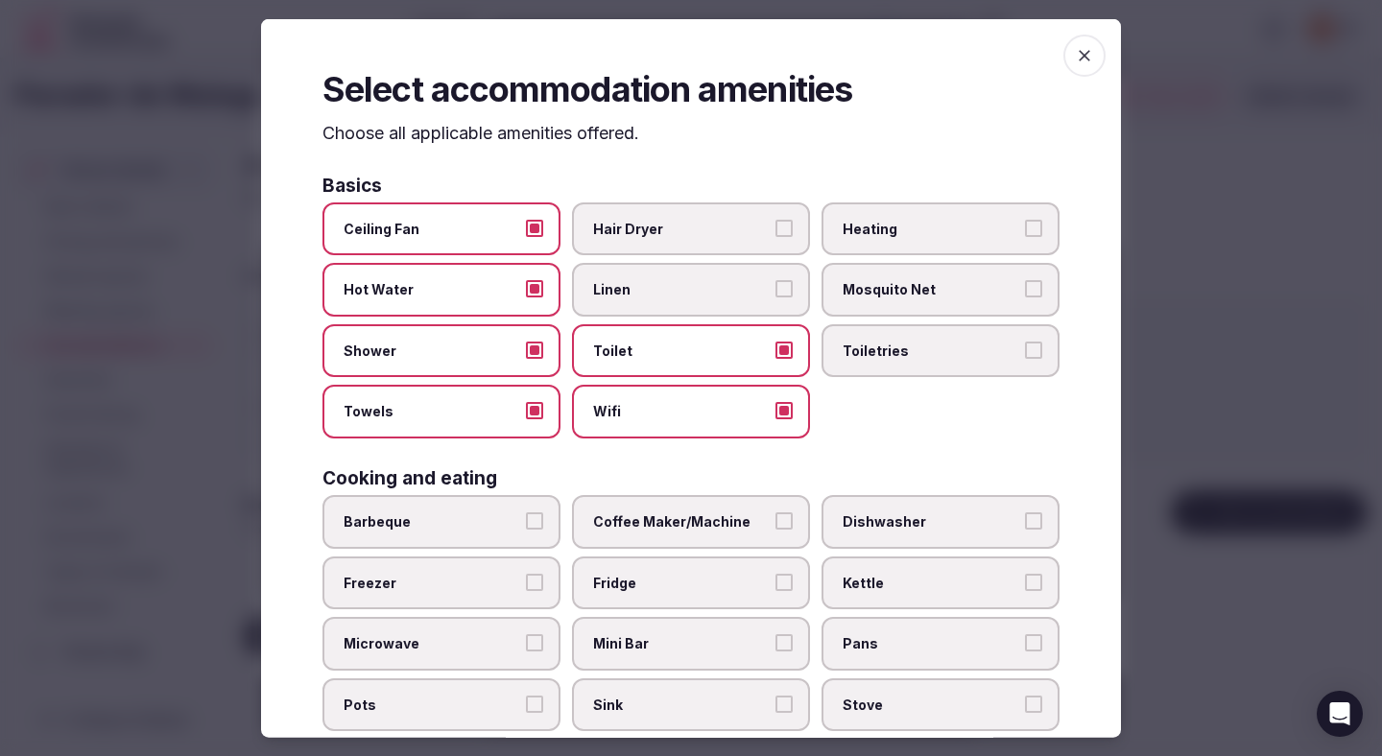
click at [668, 291] on span "Linen" at bounding box center [681, 289] width 177 height 19
click at [776, 291] on button "Linen" at bounding box center [784, 288] width 17 height 17
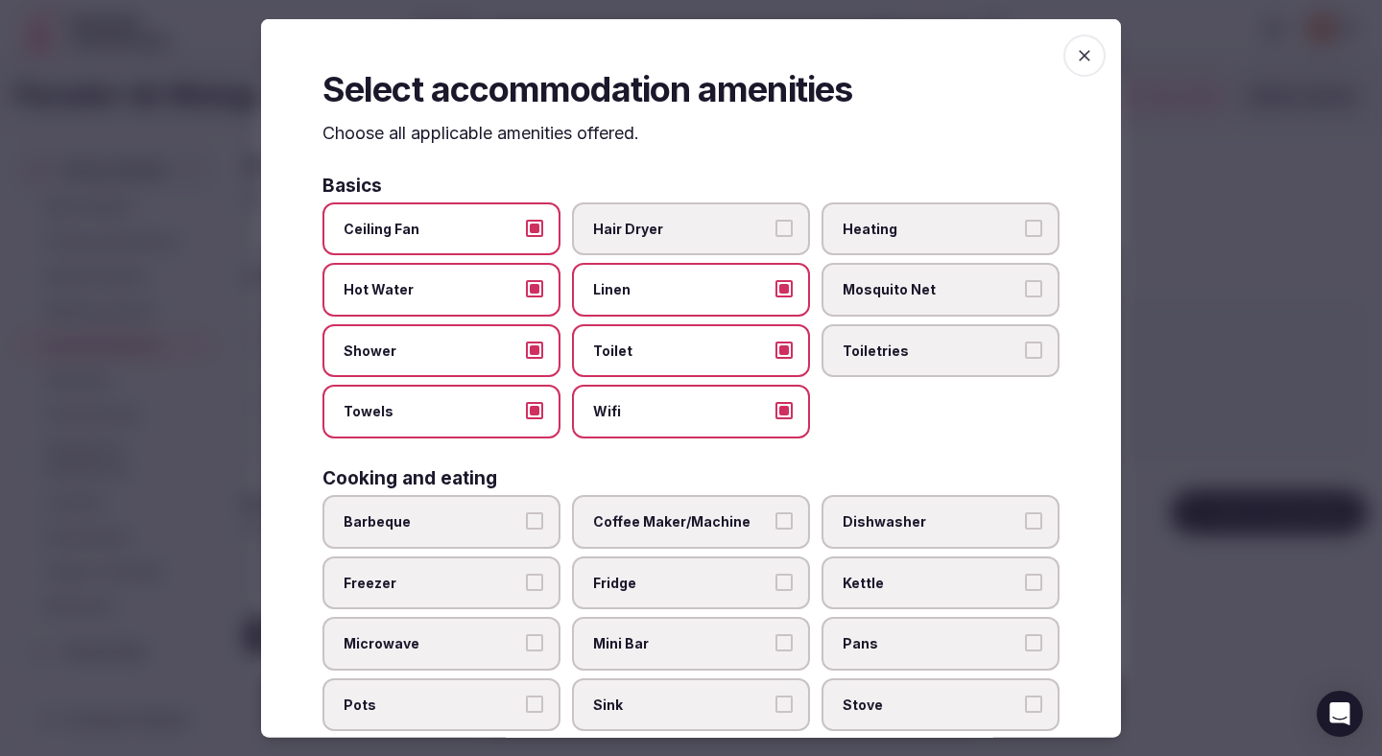
click at [669, 215] on label "Hair Dryer" at bounding box center [691, 229] width 238 height 54
click at [776, 219] on button "Hair Dryer" at bounding box center [784, 227] width 17 height 17
click at [860, 358] on span "Toiletries" at bounding box center [931, 350] width 177 height 19
click at [1025, 358] on button "Toiletries" at bounding box center [1033, 349] width 17 height 17
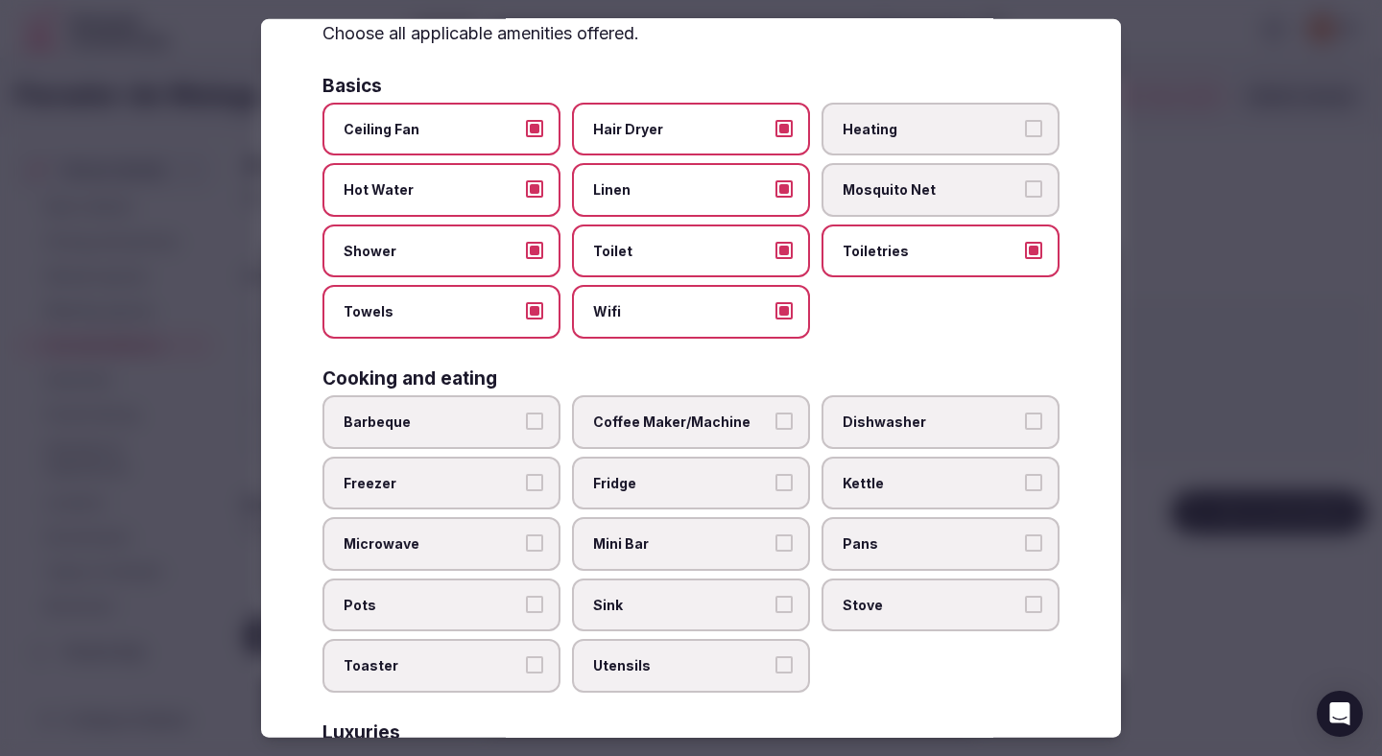
scroll to position [123, 0]
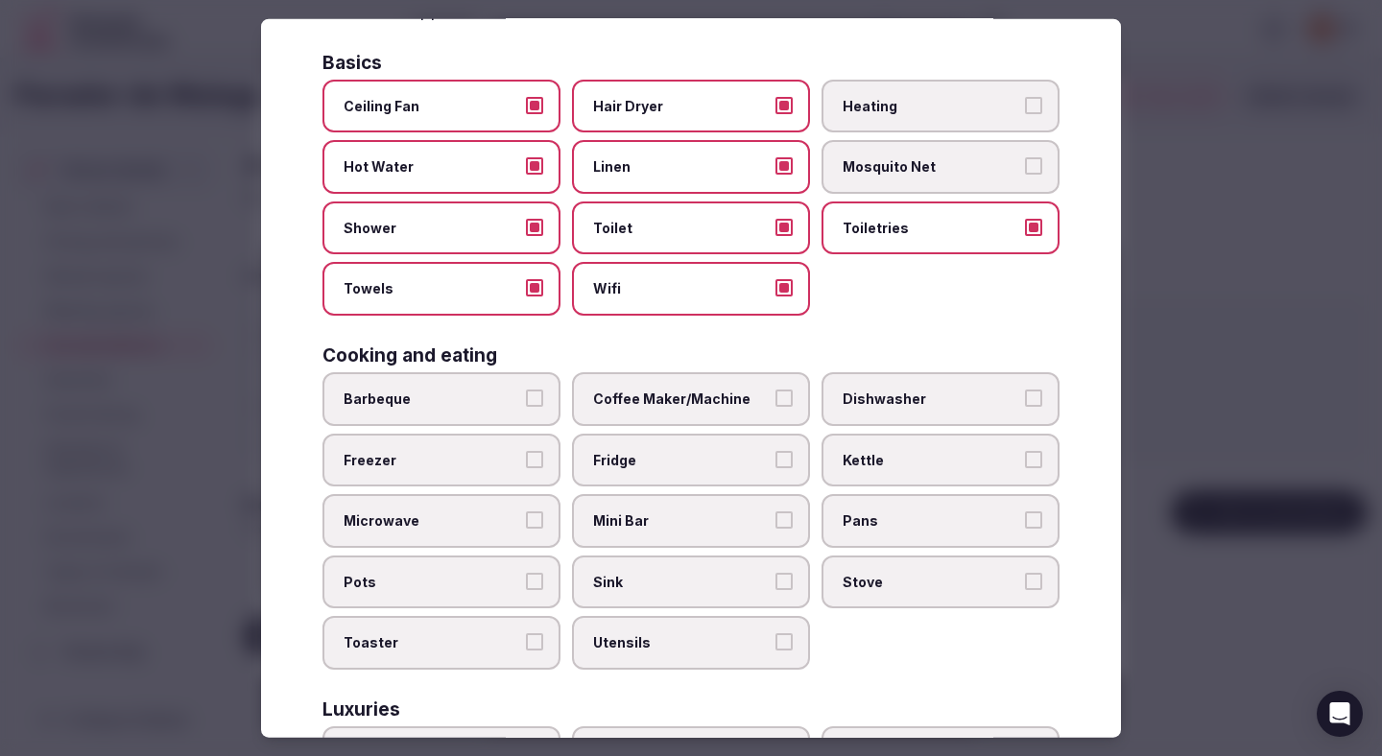
click at [649, 467] on span "Fridge" at bounding box center [681, 459] width 177 height 19
click at [776, 467] on button "Fridge" at bounding box center [784, 458] width 17 height 17
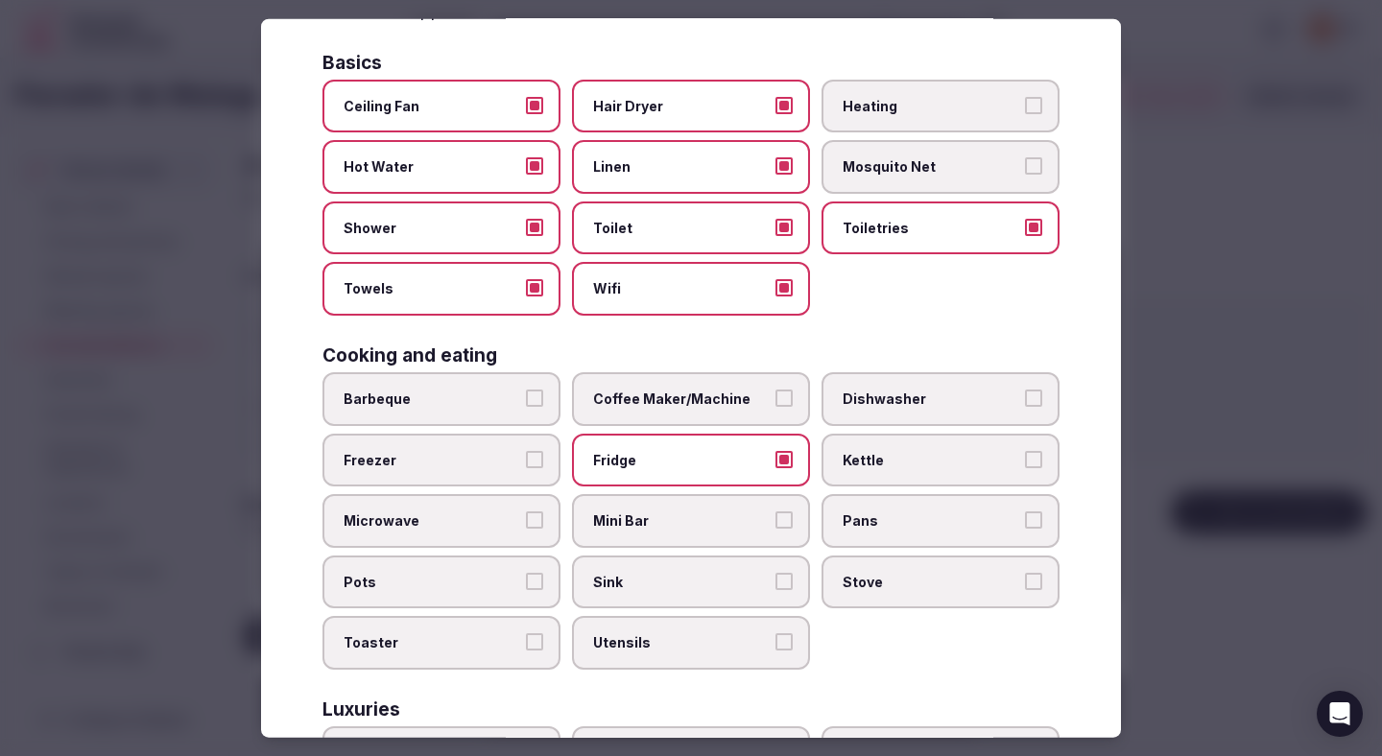
click at [649, 399] on span "Coffee Maker/Machine" at bounding box center [681, 399] width 177 height 19
click at [776, 399] on button "Coffee Maker/Machine" at bounding box center [784, 398] width 17 height 17
click at [641, 524] on span "Mini Bar" at bounding box center [681, 521] width 177 height 19
click at [776, 524] on button "Mini Bar" at bounding box center [784, 520] width 17 height 17
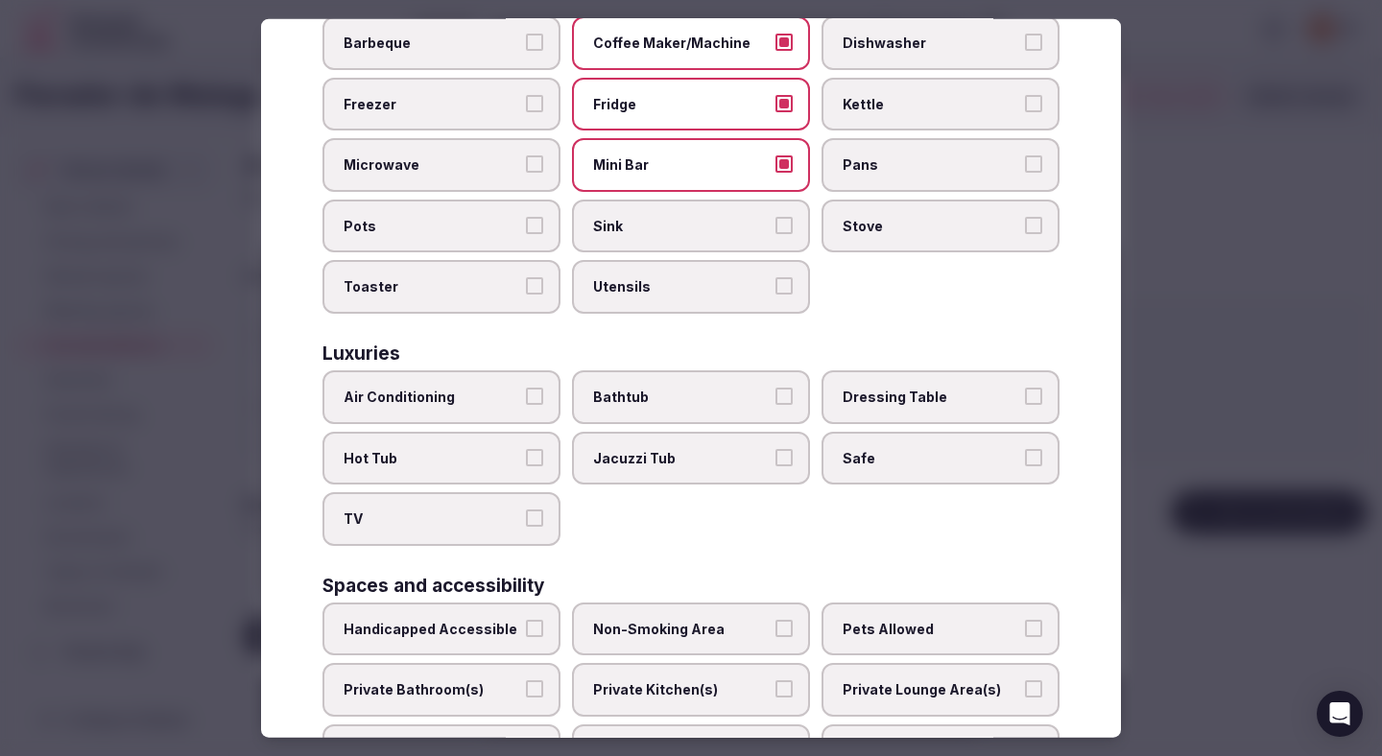
scroll to position [485, 0]
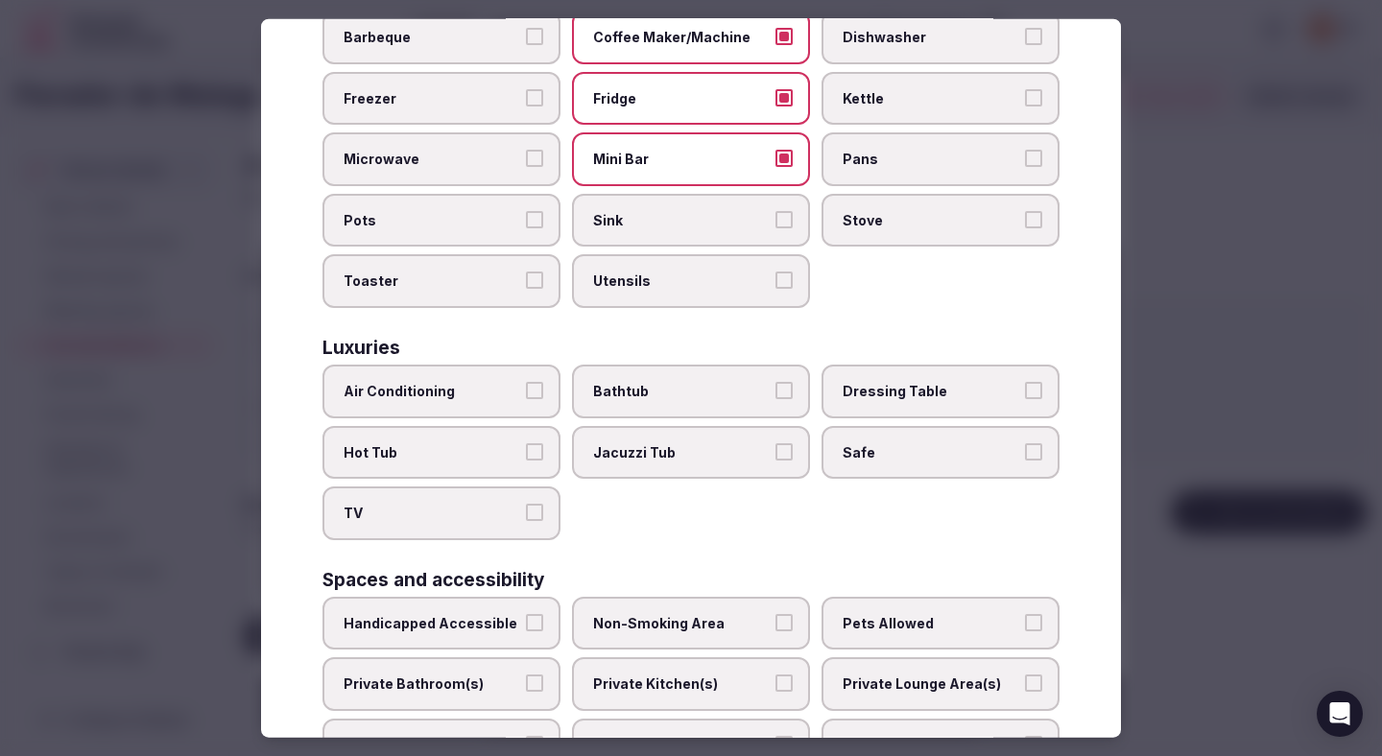
click at [509, 396] on span "Air Conditioning" at bounding box center [432, 391] width 177 height 19
click at [526, 396] on button "Air Conditioning" at bounding box center [534, 390] width 17 height 17
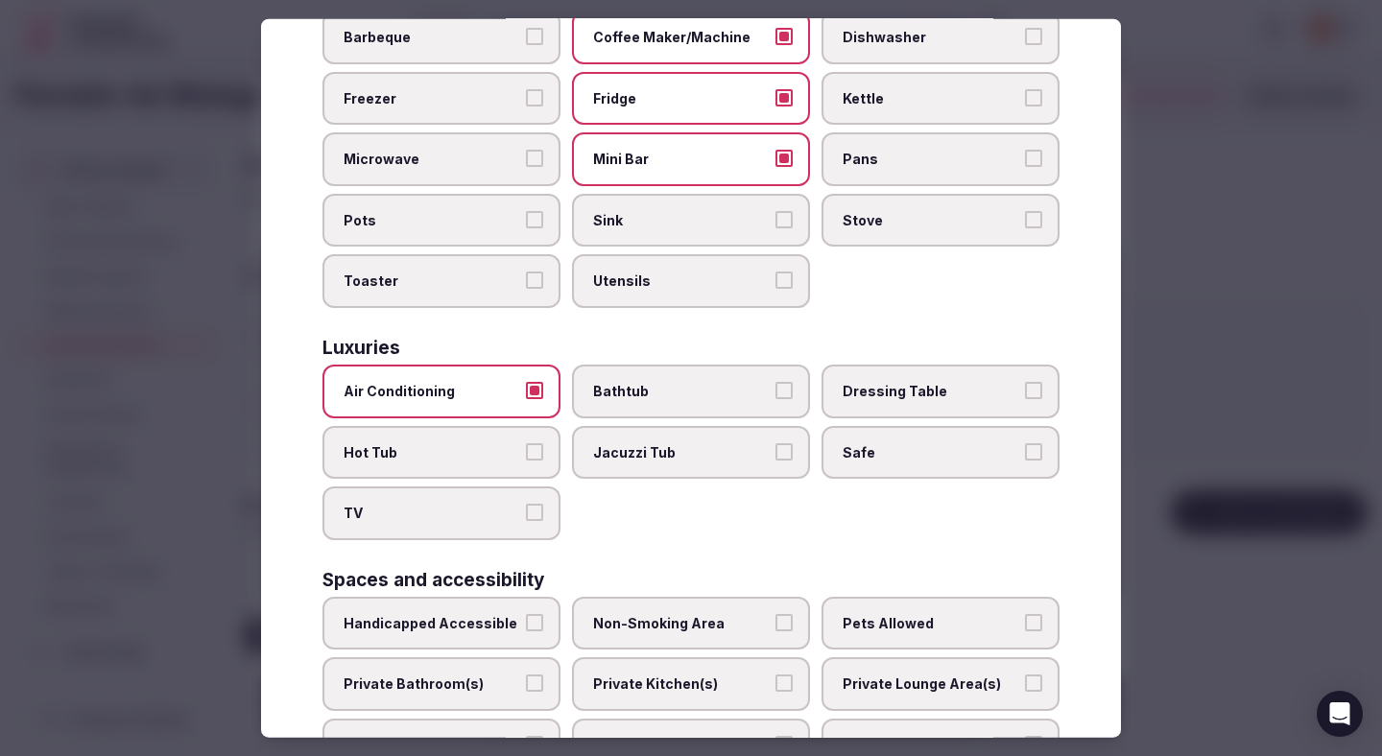
click at [480, 525] on label "TV" at bounding box center [442, 514] width 238 height 54
click at [526, 521] on button "TV" at bounding box center [534, 512] width 17 height 17
click at [877, 457] on span "Safe" at bounding box center [931, 452] width 177 height 19
click at [1025, 457] on button "Safe" at bounding box center [1033, 451] width 17 height 17
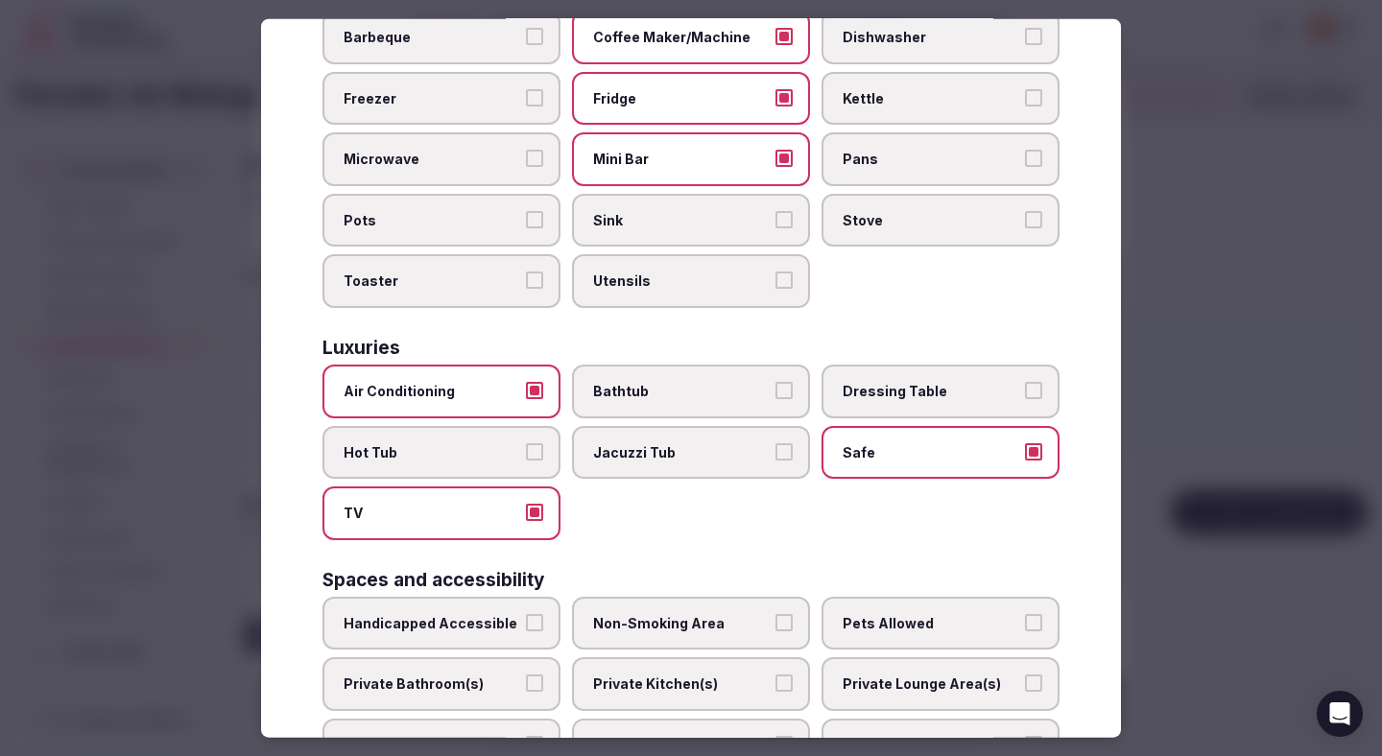
scroll to position [549, 0]
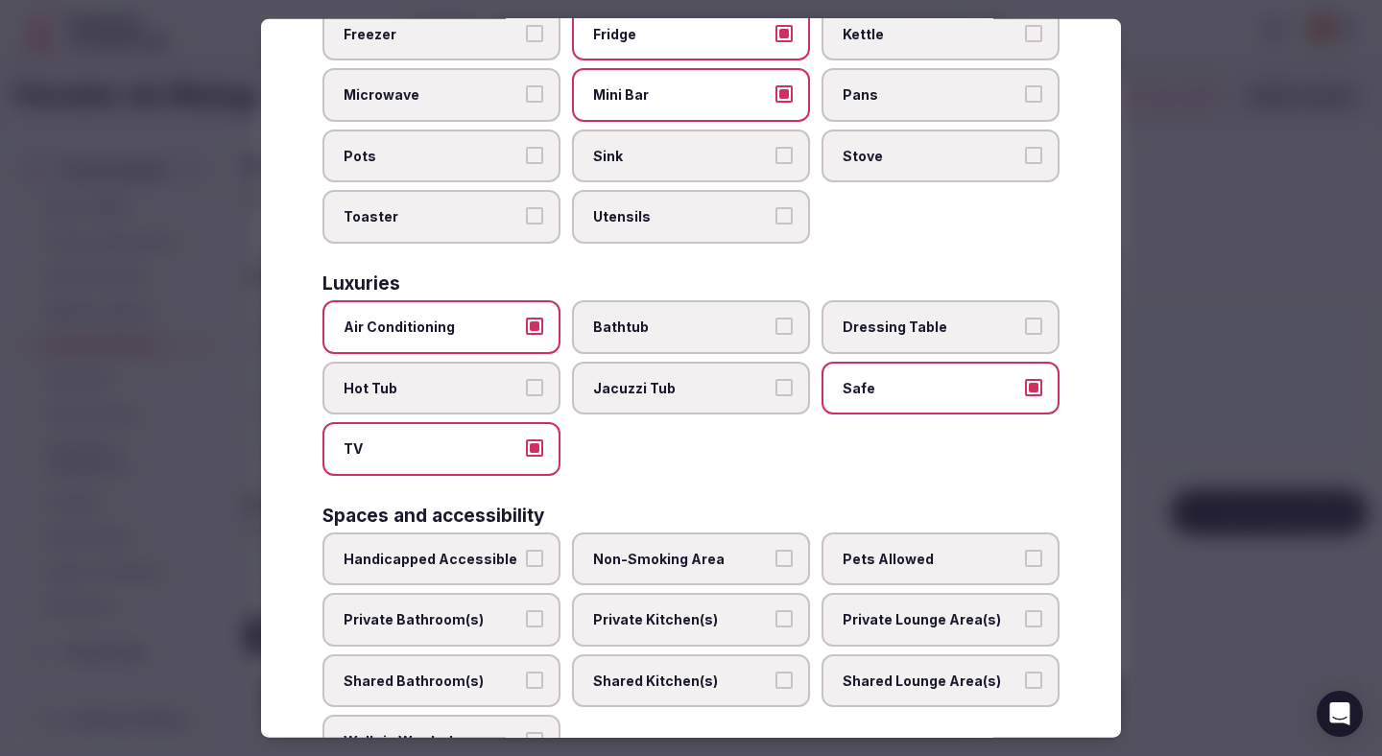
click at [728, 588] on div "Handicapped Accessible Non-Smoking Area Pets Allowed Private Bathroom(s) Privat…" at bounding box center [691, 650] width 737 height 236
click at [540, 624] on button "Private Bathroom(s)" at bounding box center [534, 619] width 17 height 17
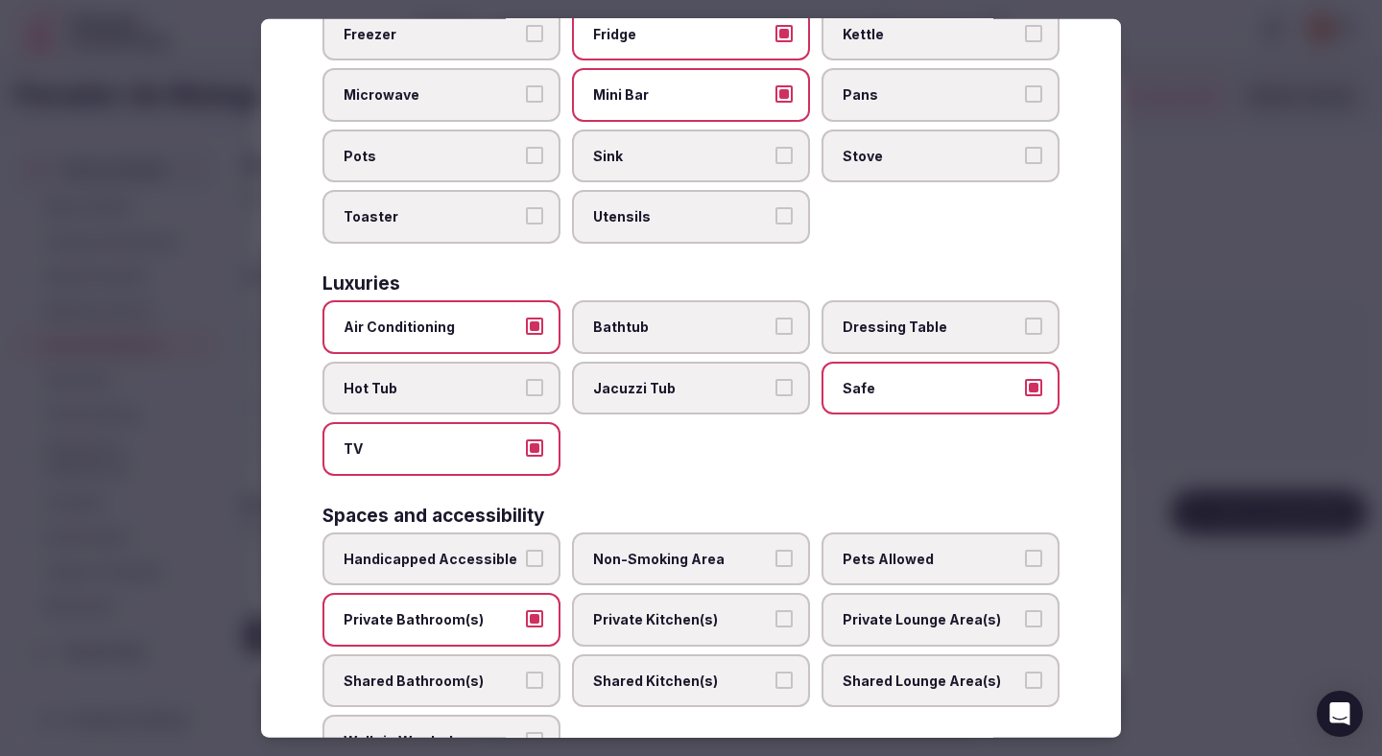
click at [694, 563] on span "Non-Smoking Area" at bounding box center [681, 558] width 177 height 19
click at [776, 563] on button "Non-Smoking Area" at bounding box center [784, 557] width 17 height 17
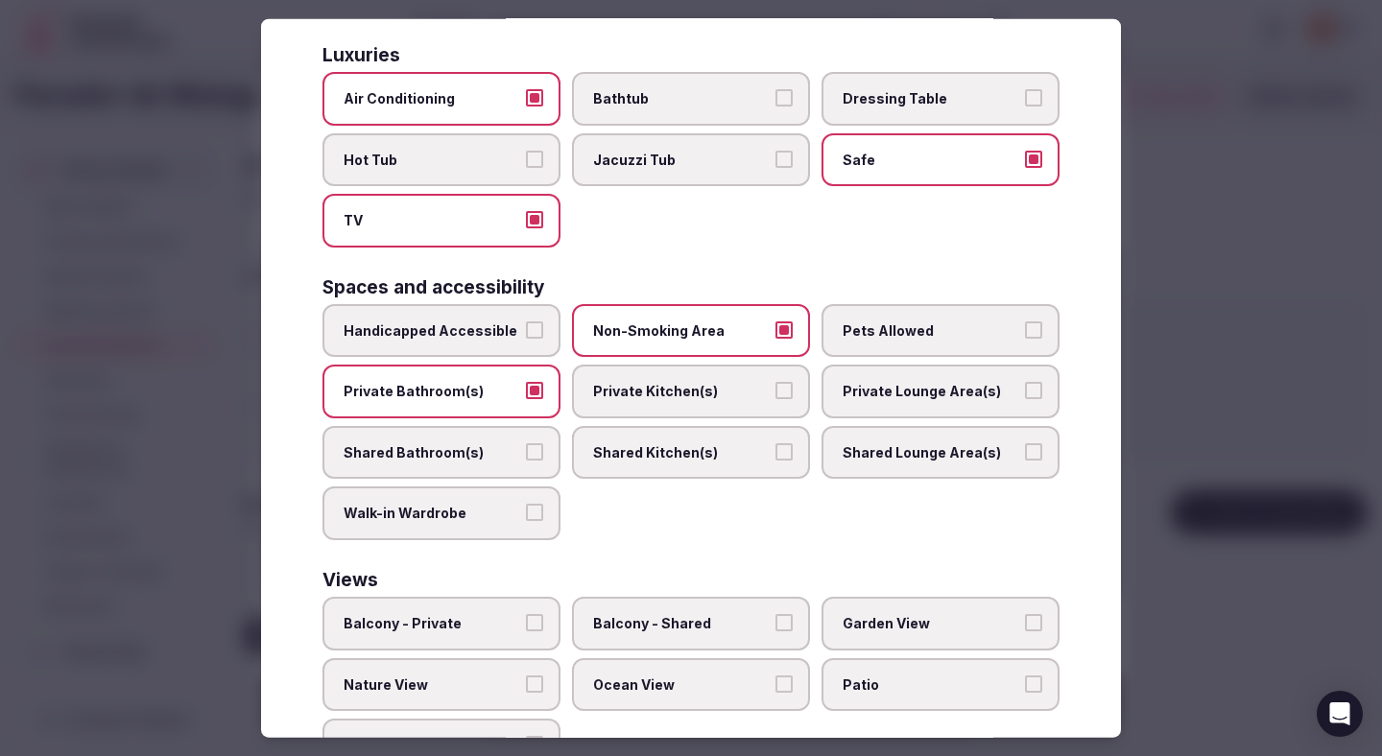
scroll to position [858, 0]
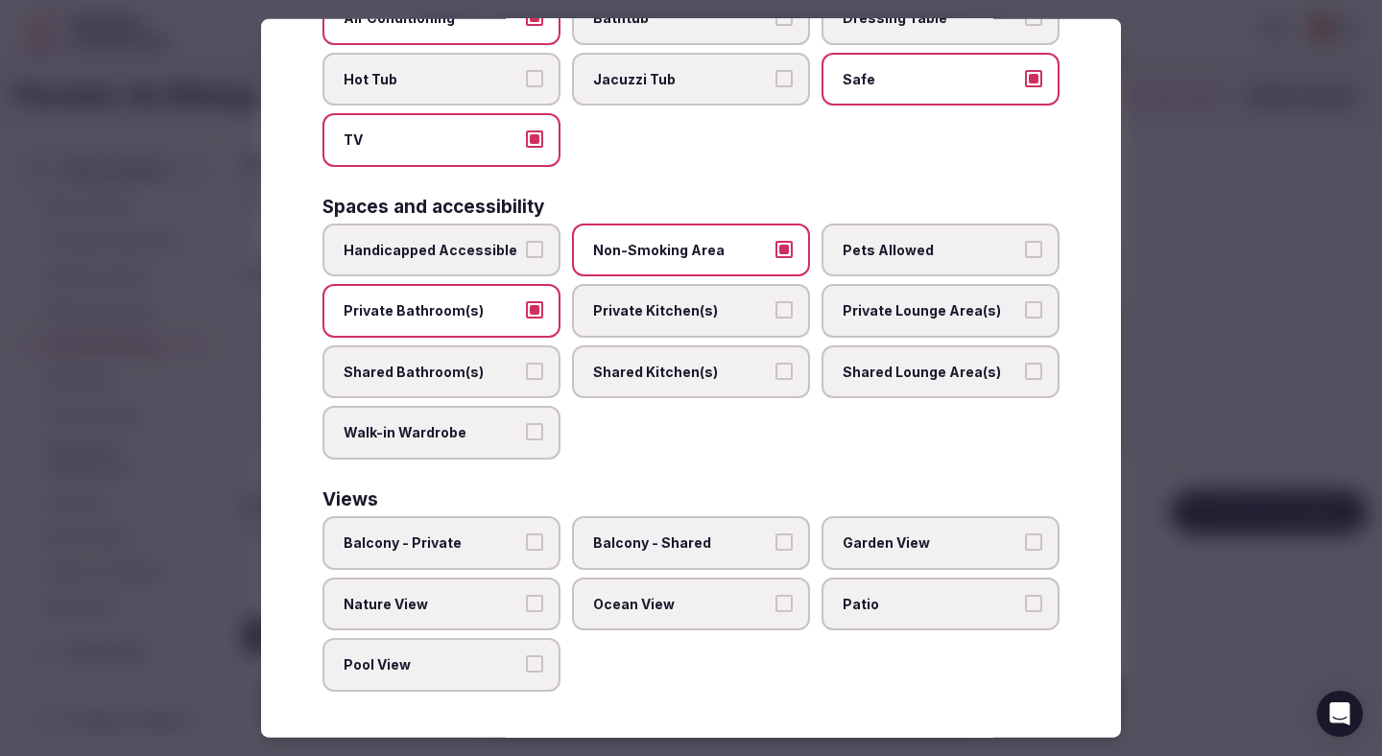
click at [536, 552] on label "Balcony - Private" at bounding box center [442, 543] width 238 height 54
click at [536, 551] on button "Balcony - Private" at bounding box center [534, 542] width 17 height 17
click at [865, 529] on label "Garden View" at bounding box center [941, 543] width 238 height 54
click at [1025, 534] on button "Garden View" at bounding box center [1033, 542] width 17 height 17
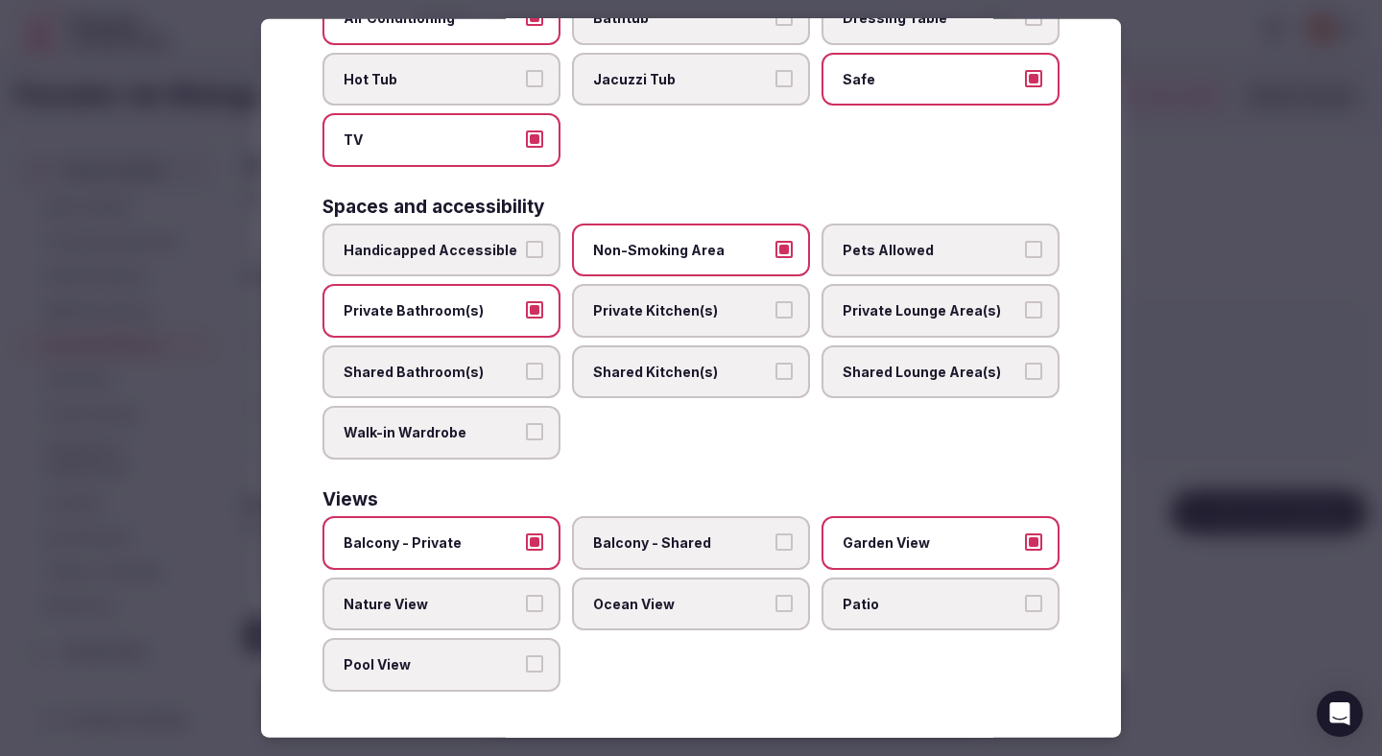
click at [1298, 276] on div at bounding box center [691, 378] width 1382 height 756
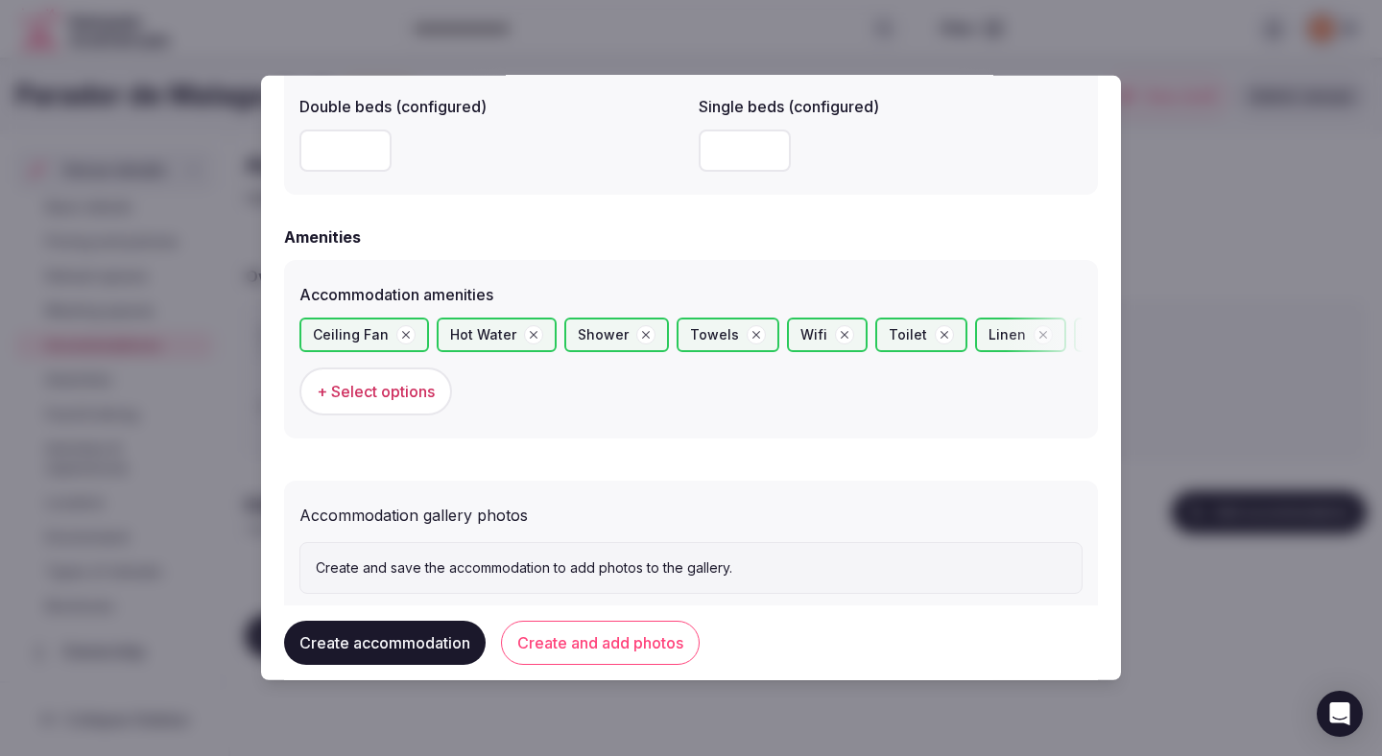
scroll to position [1770, 0]
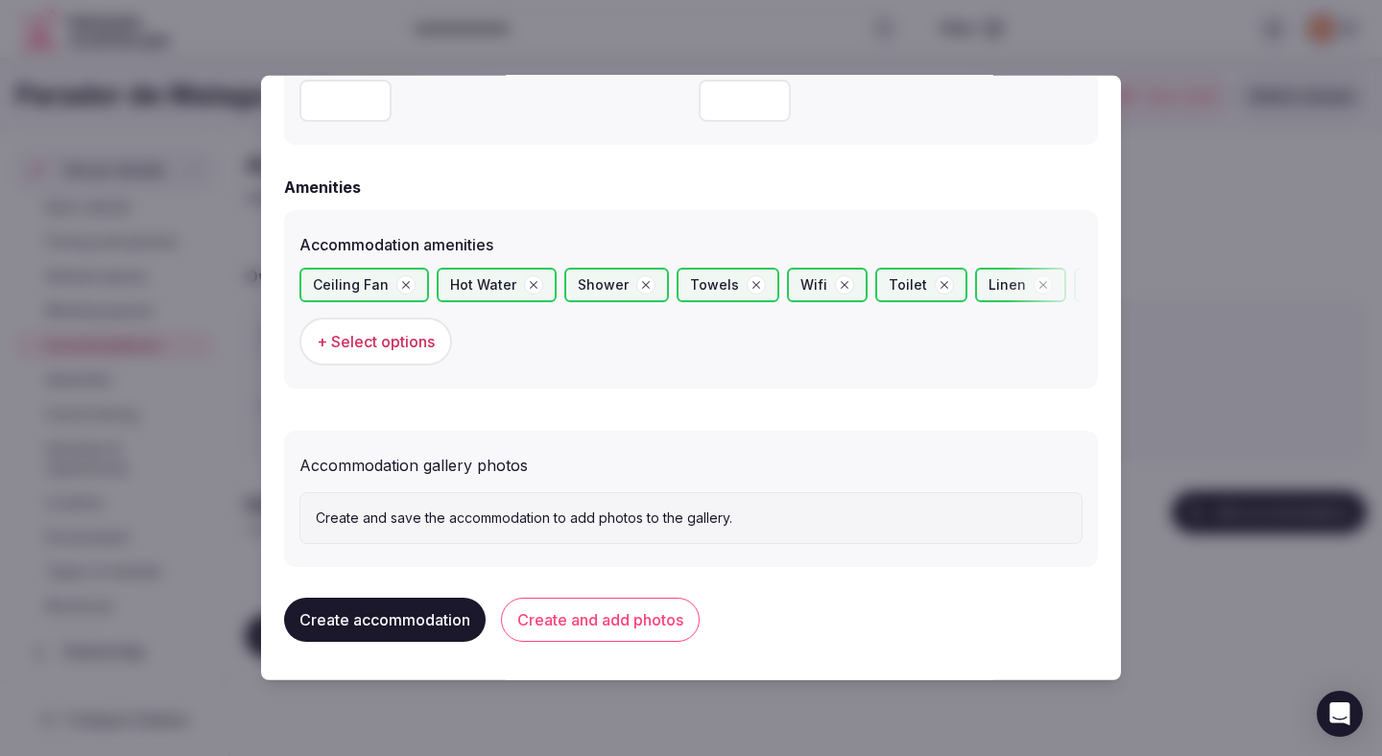
click at [646, 611] on button "Create and add photos" at bounding box center [600, 620] width 199 height 44
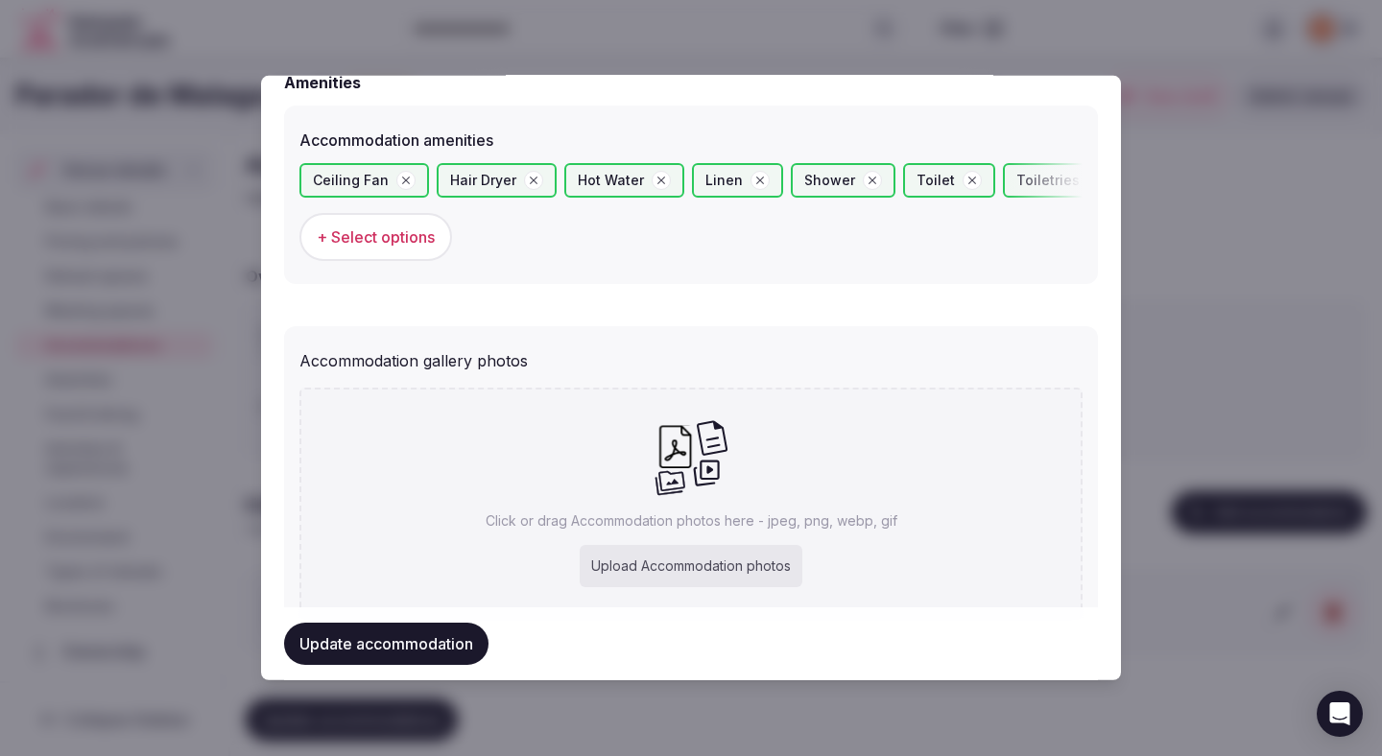
scroll to position [1947, 0]
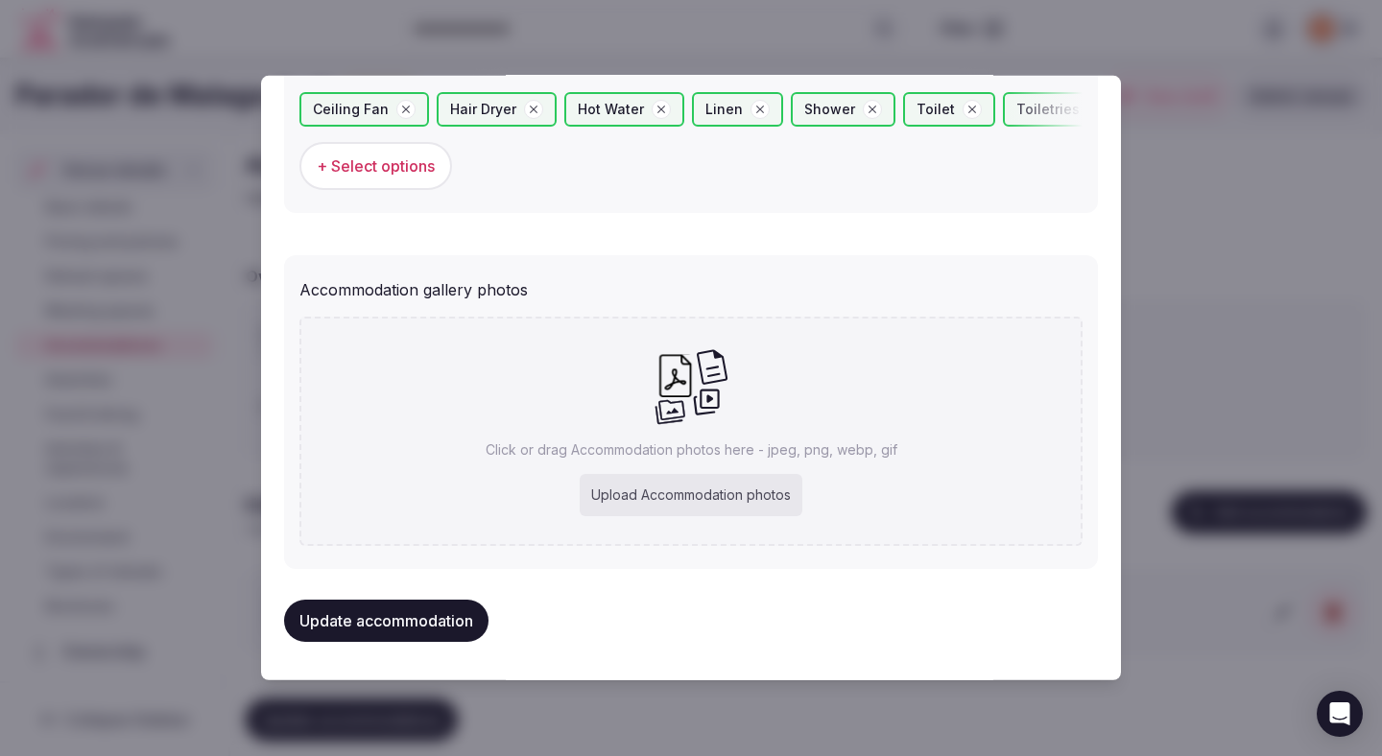
click at [652, 496] on div "Upload Accommodation photos" at bounding box center [691, 495] width 223 height 42
type input "**********"
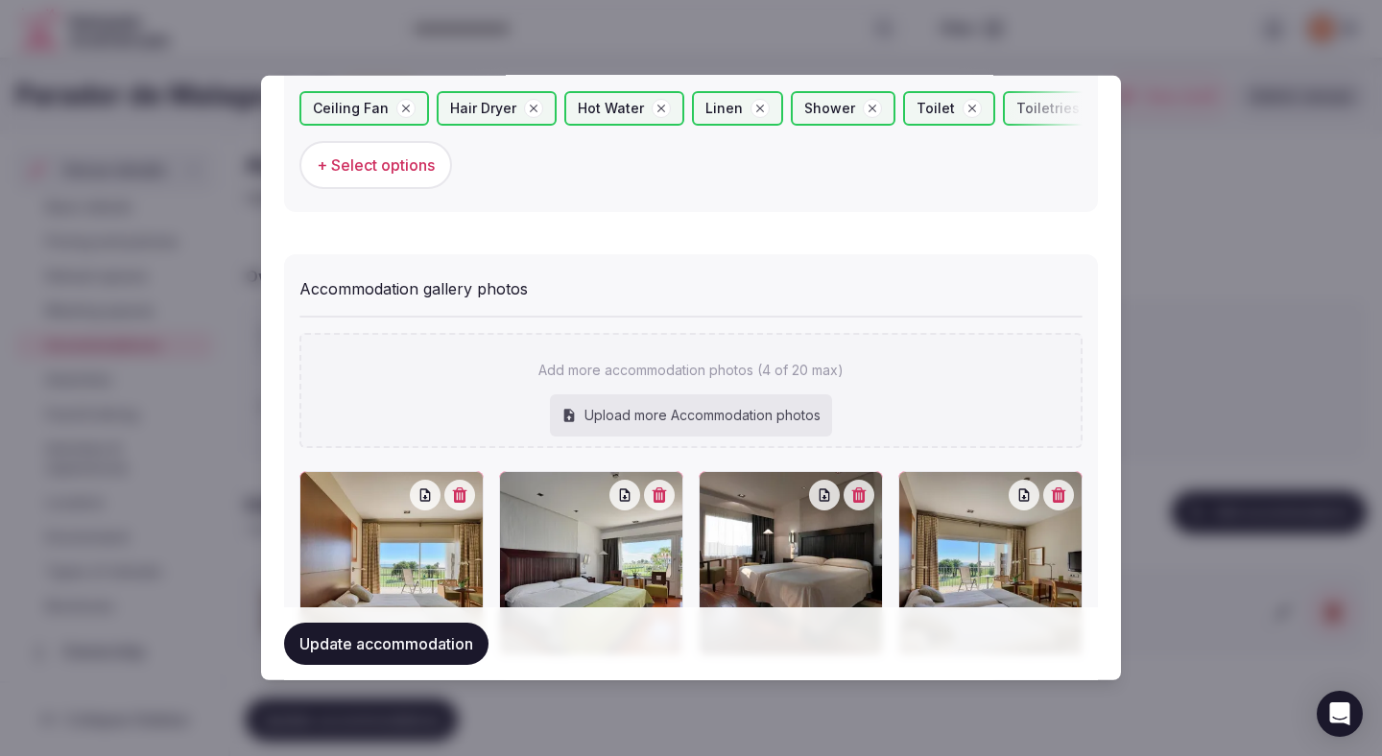
scroll to position [2057, 0]
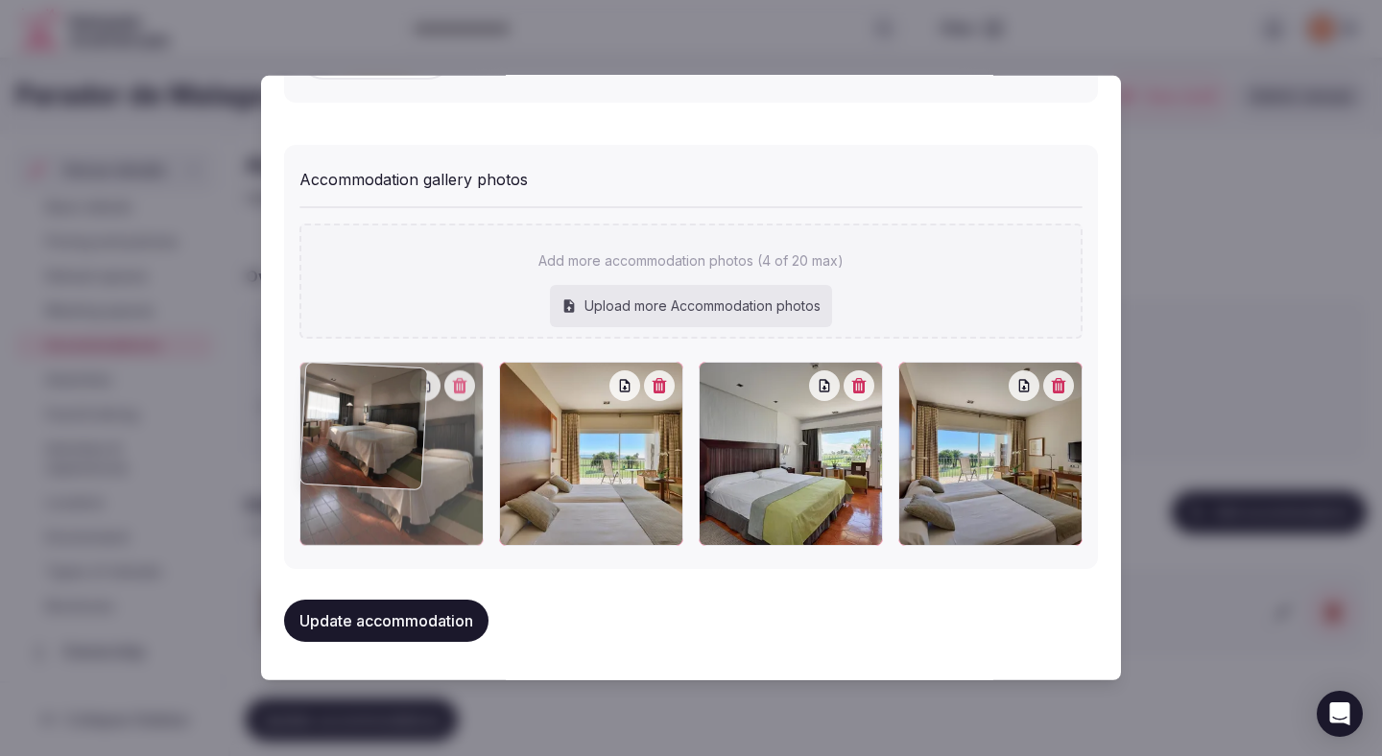
drag, startPoint x: 831, startPoint y: 479, endPoint x: 372, endPoint y: 472, distance: 458.9
click at [372, 472] on div at bounding box center [392, 454] width 184 height 184
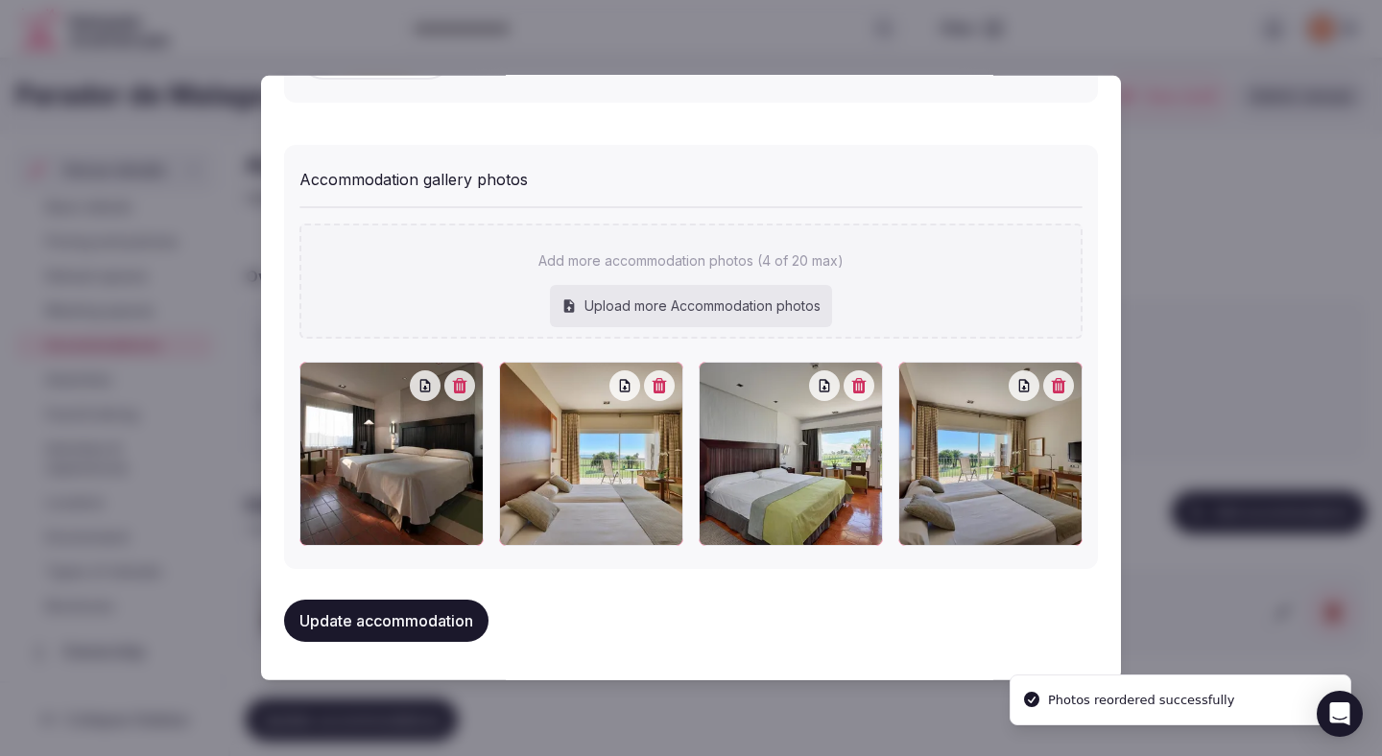
click at [432, 620] on button "Update accommodation" at bounding box center [386, 621] width 204 height 42
click at [432, 619] on button "Update accommodation" at bounding box center [386, 621] width 204 height 42
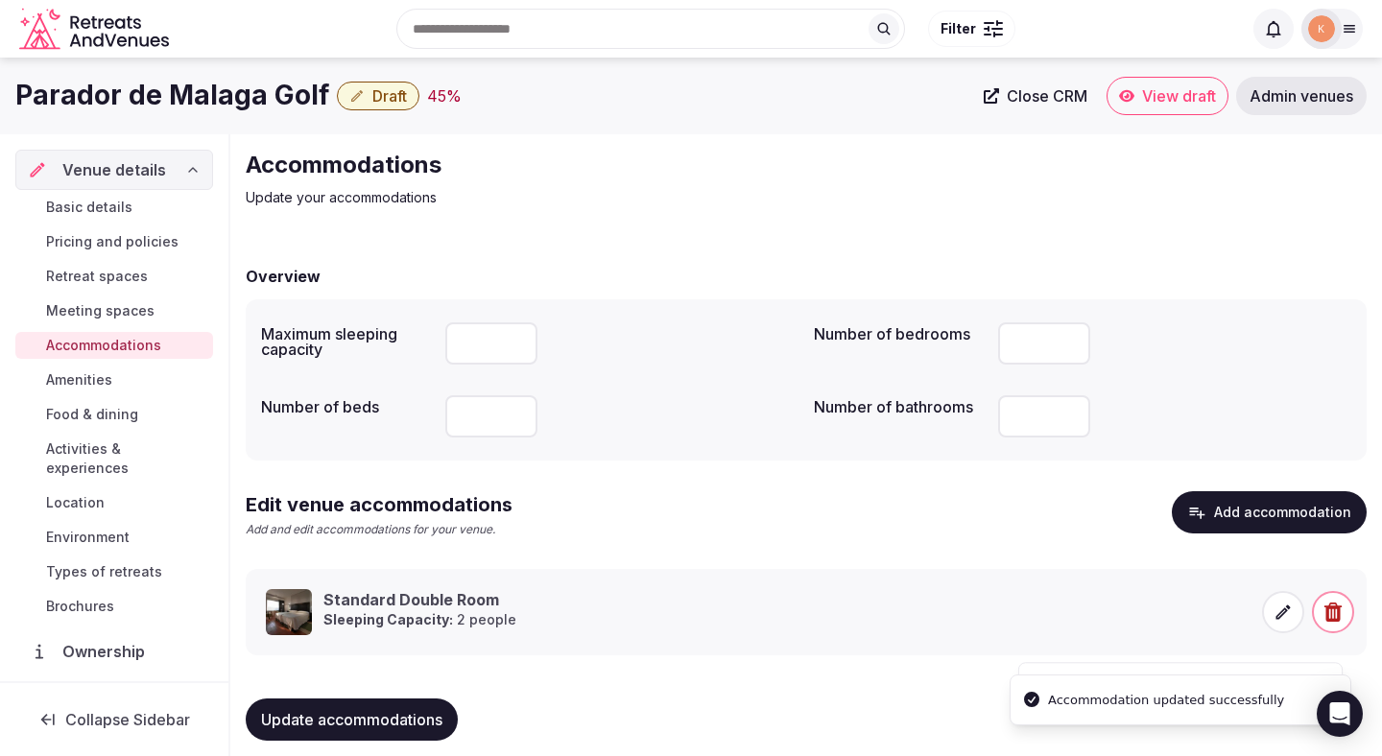
scroll to position [18, 0]
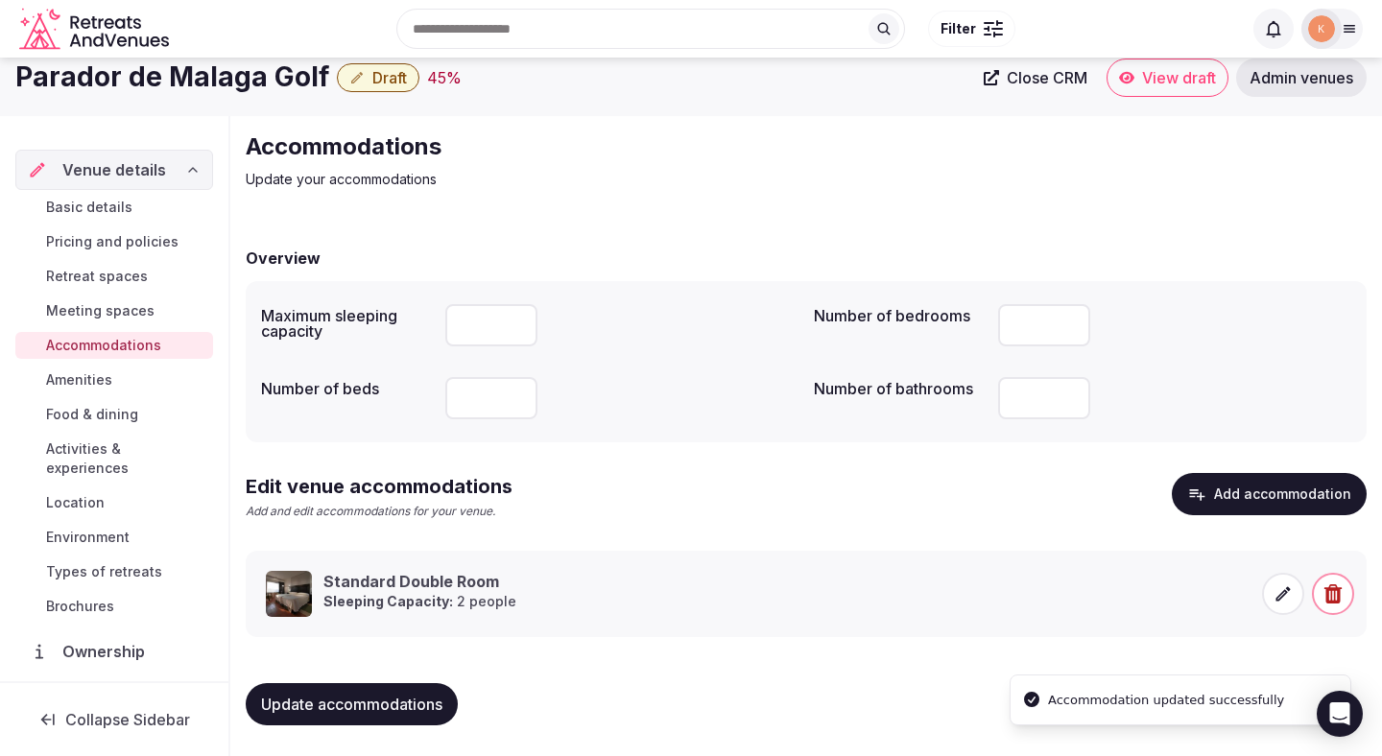
click at [393, 695] on span "Update accommodations" at bounding box center [351, 704] width 181 height 19
click at [99, 383] on span "Amenities" at bounding box center [79, 380] width 66 height 19
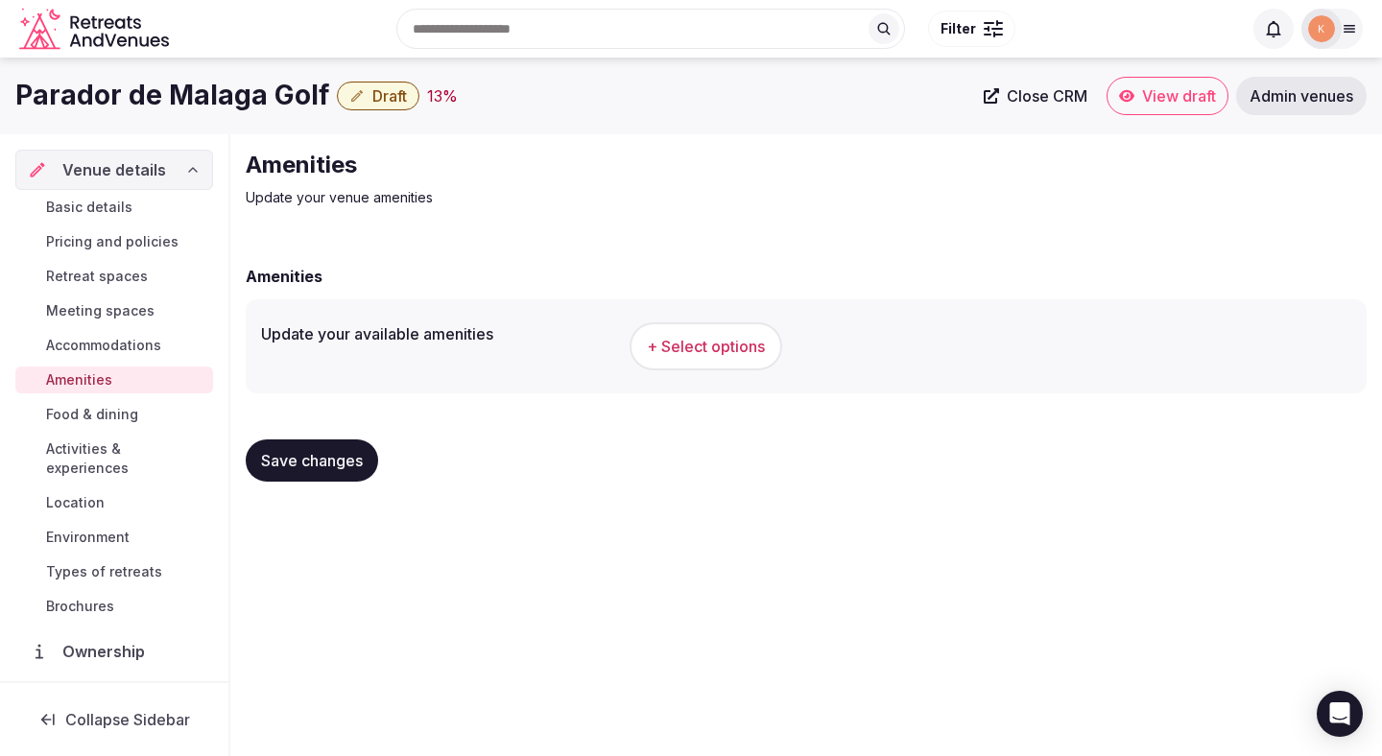
click at [683, 343] on span "+ Select options" at bounding box center [706, 346] width 118 height 21
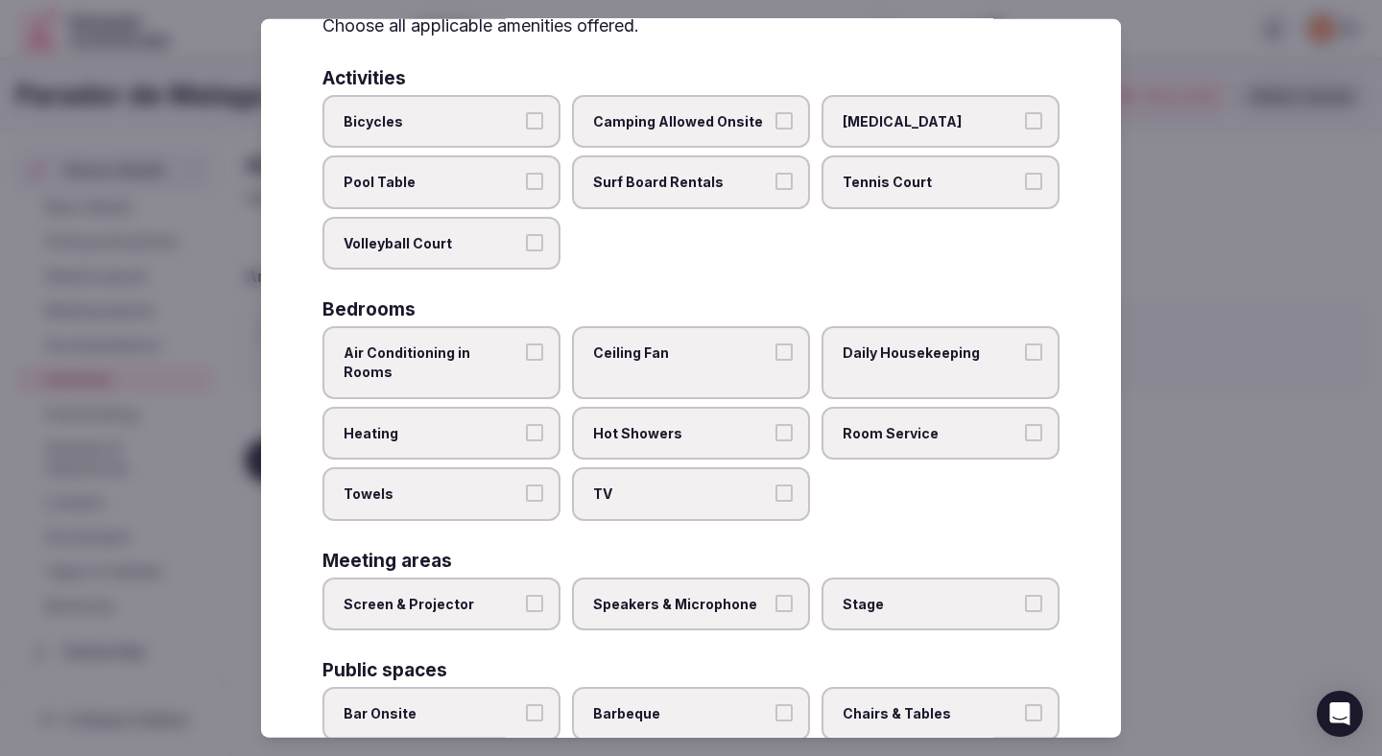
scroll to position [135, 0]
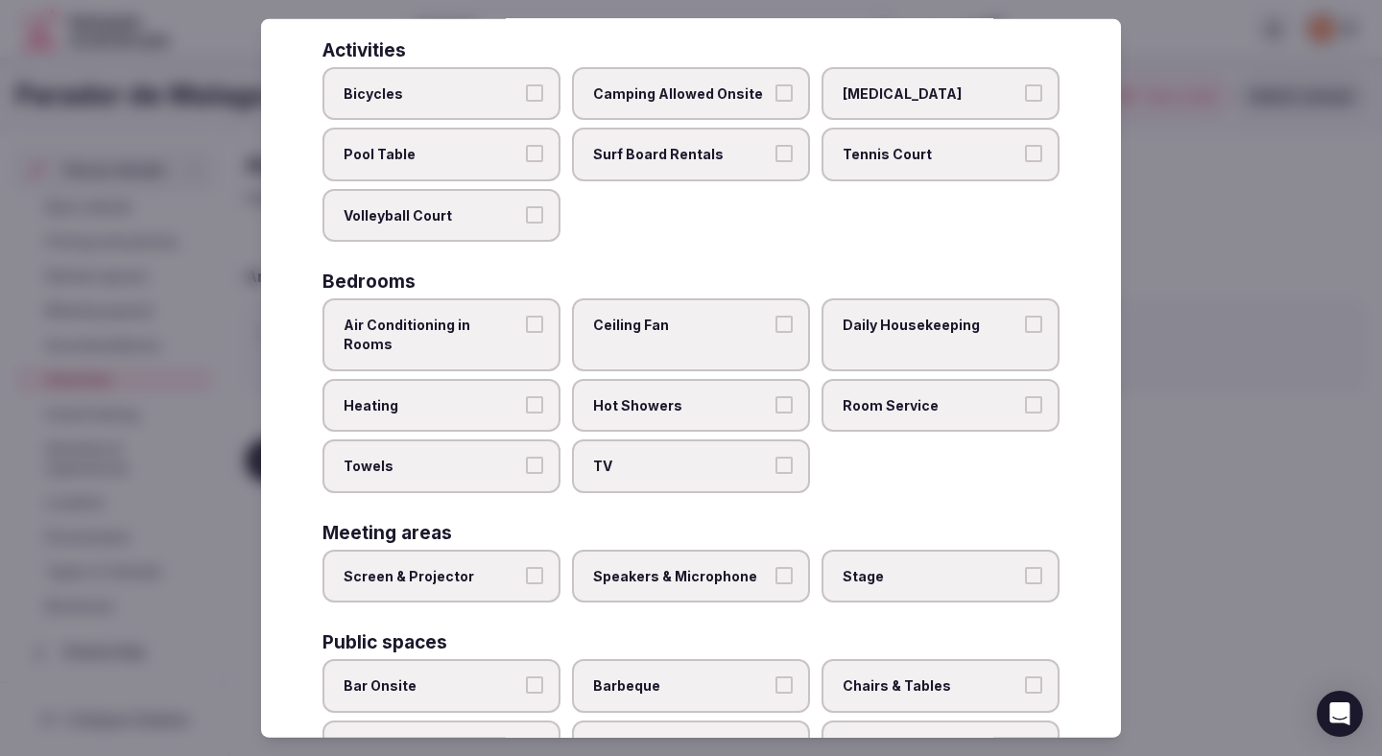
click at [526, 336] on label "Air Conditioning in Rooms" at bounding box center [442, 335] width 238 height 72
click at [526, 333] on button "Air Conditioning in Rooms" at bounding box center [534, 324] width 17 height 17
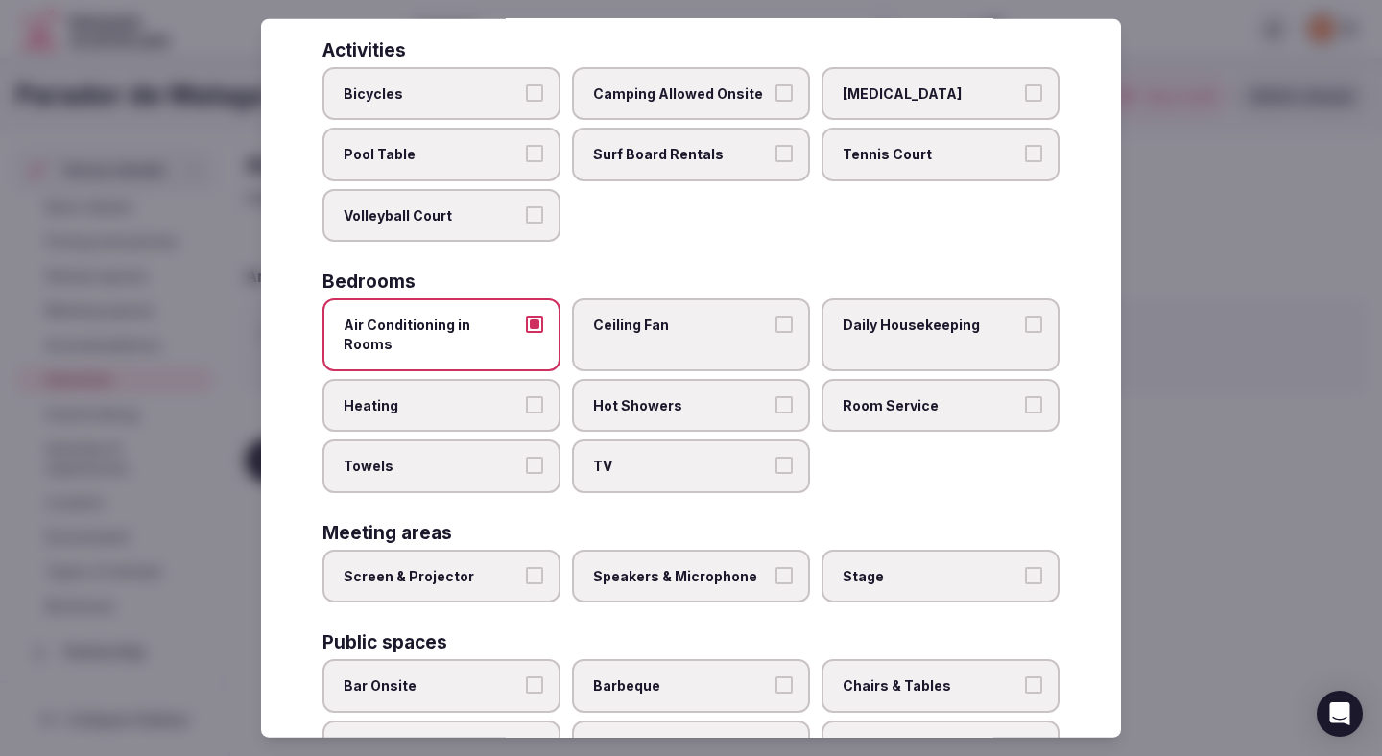
click at [514, 395] on span "Heating" at bounding box center [432, 404] width 177 height 19
click at [526, 395] on button "Heating" at bounding box center [534, 403] width 17 height 17
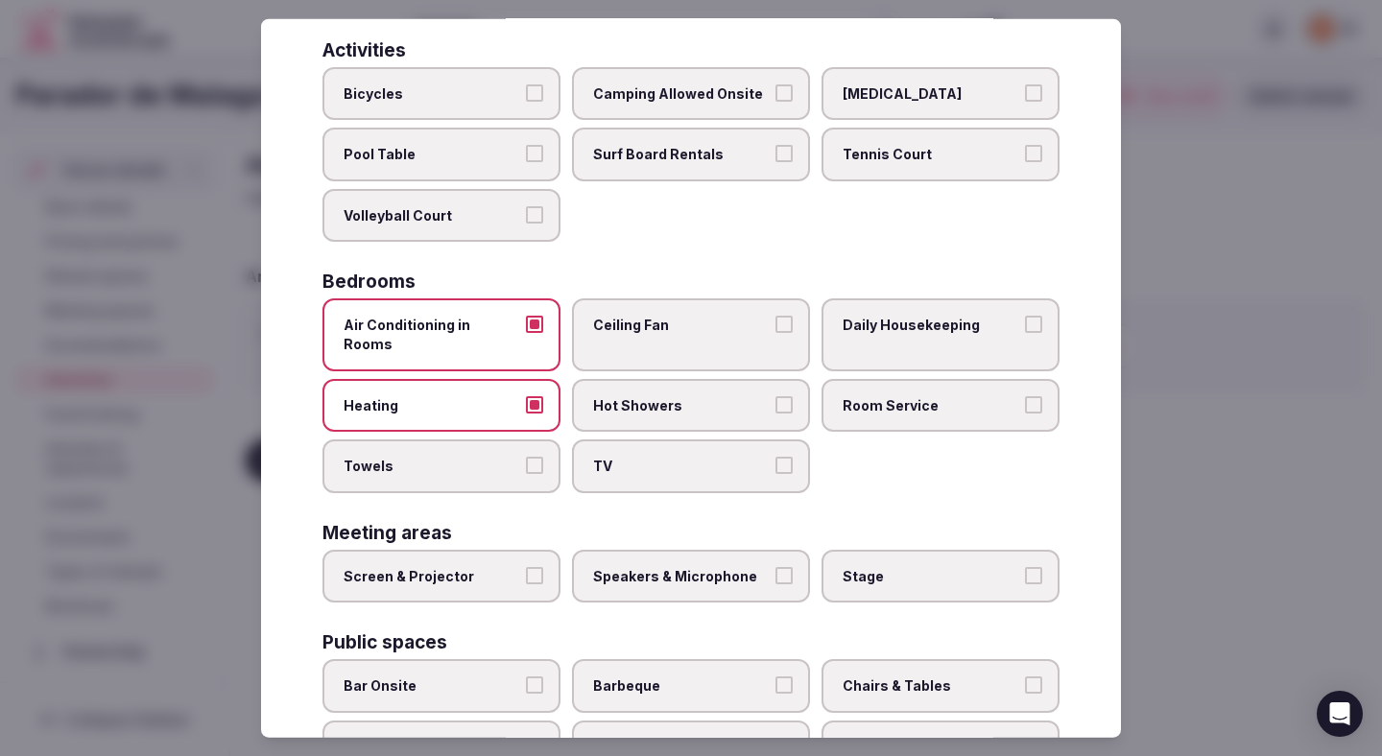
click at [506, 457] on span "Towels" at bounding box center [432, 466] width 177 height 19
click at [526, 457] on button "Towels" at bounding box center [534, 465] width 17 height 17
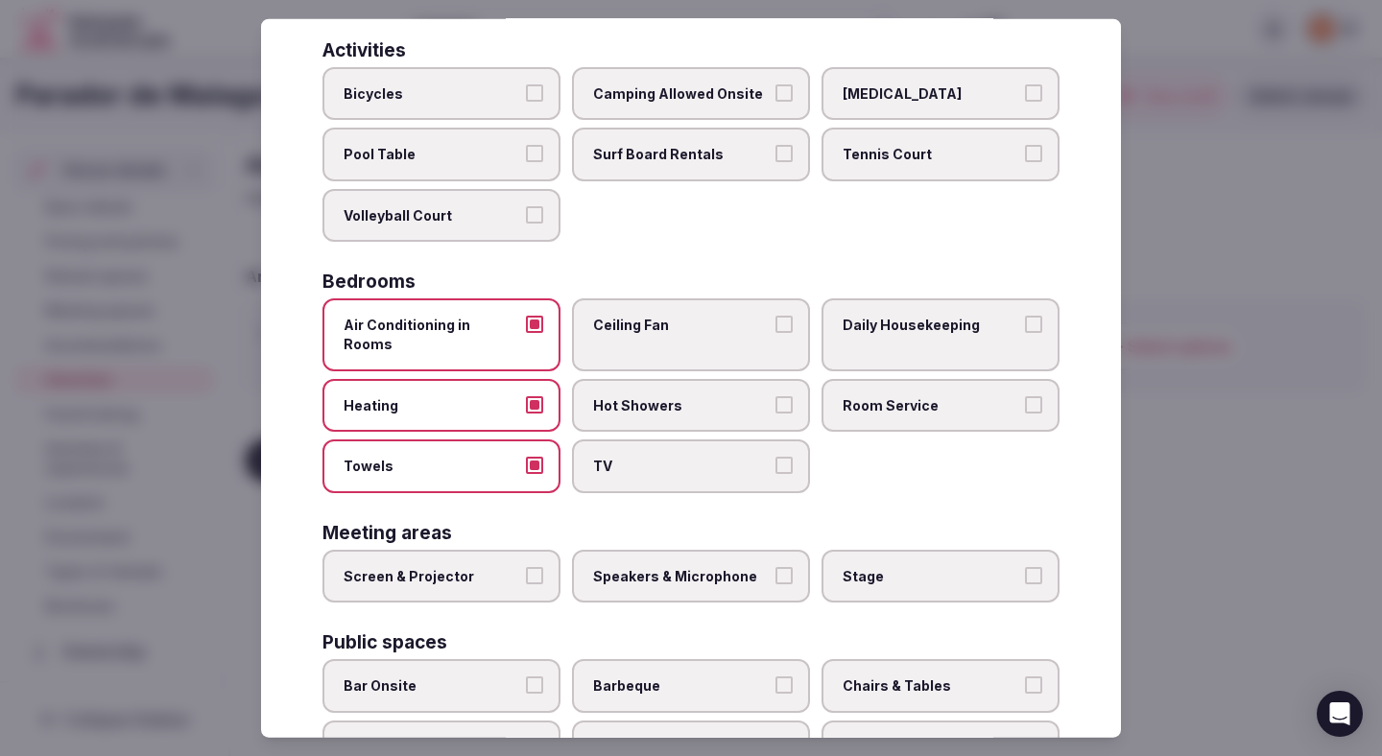
click at [682, 457] on span "TV" at bounding box center [681, 466] width 177 height 19
click at [776, 457] on button "TV" at bounding box center [784, 465] width 17 height 17
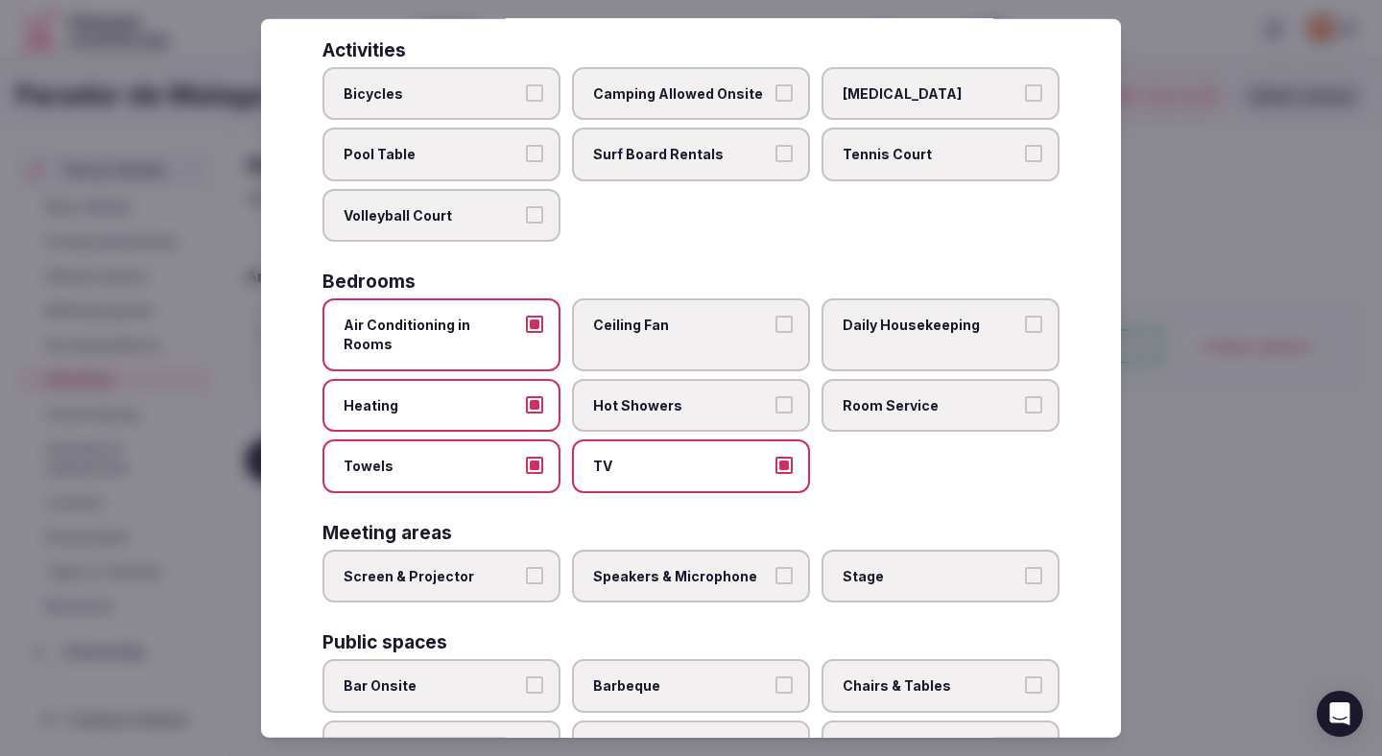
click at [720, 325] on span "Ceiling Fan" at bounding box center [681, 325] width 177 height 19
click at [776, 325] on button "Ceiling Fan" at bounding box center [784, 324] width 17 height 17
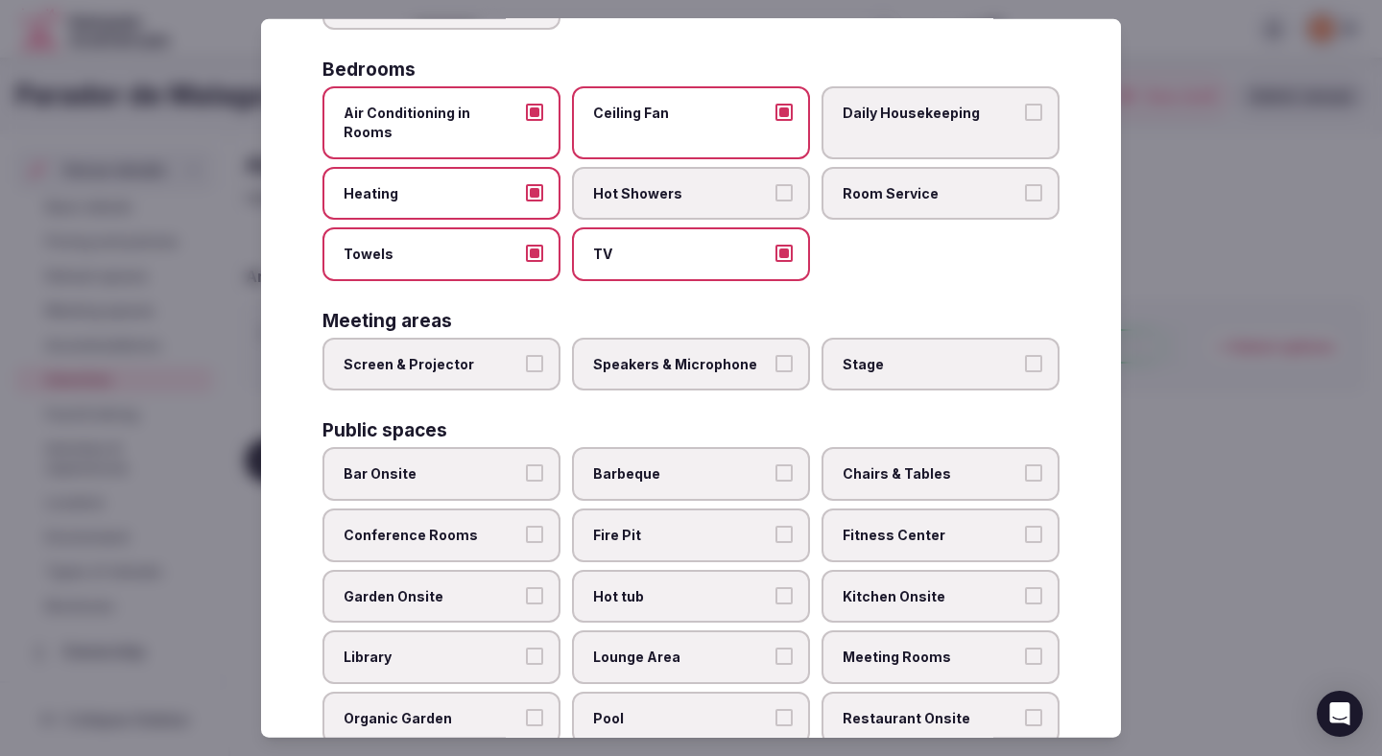
scroll to position [360, 0]
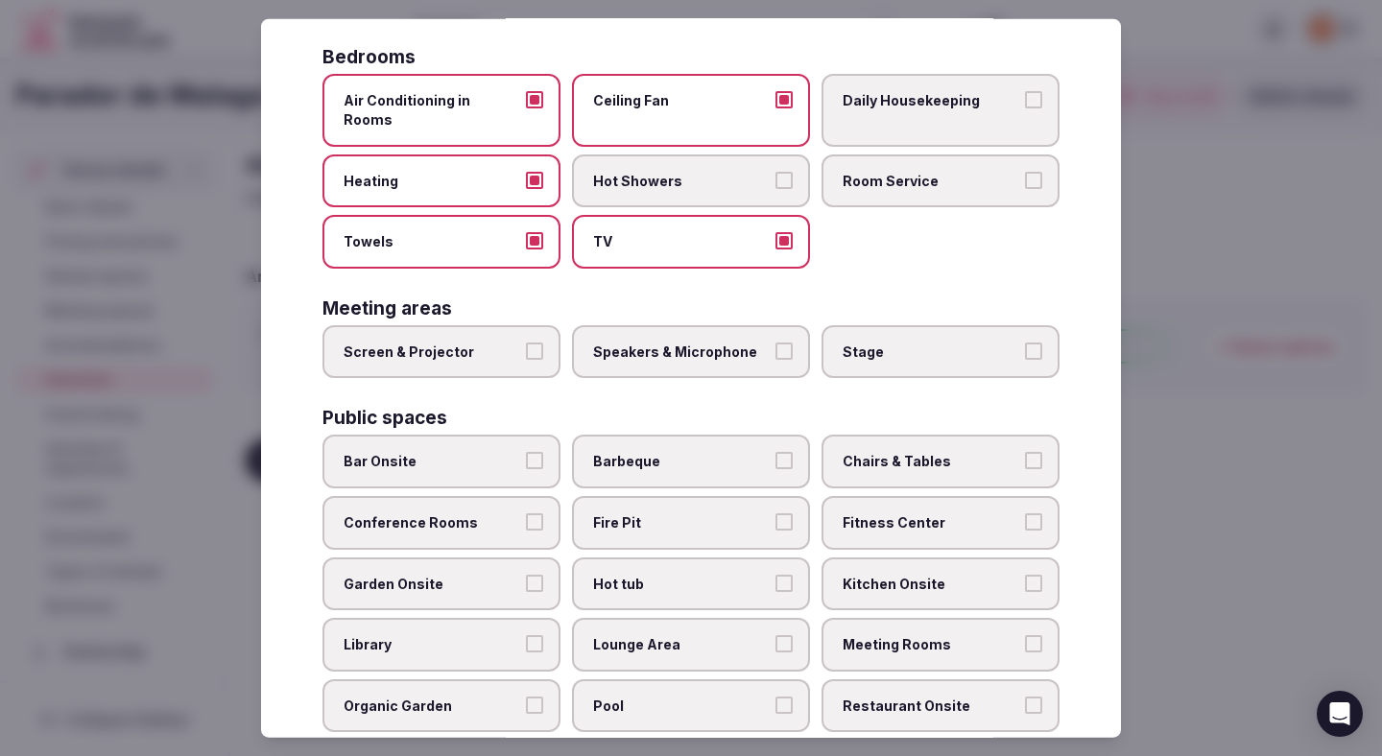
click at [484, 513] on label "Conference Rooms" at bounding box center [442, 523] width 238 height 54
click at [526, 514] on button "Conference Rooms" at bounding box center [534, 522] width 17 height 17
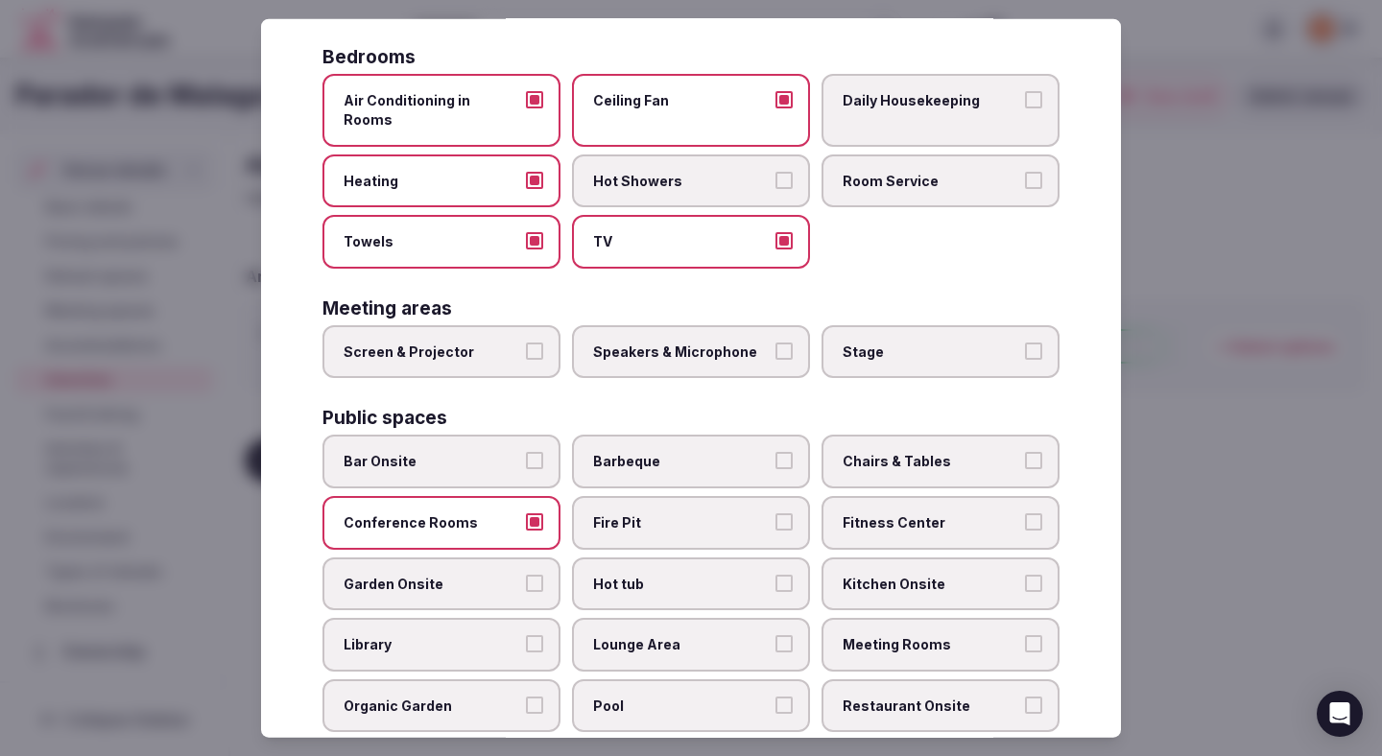
click at [470, 574] on span "Garden Onsite" at bounding box center [432, 583] width 177 height 19
click at [526, 574] on button "Garden Onsite" at bounding box center [534, 582] width 17 height 17
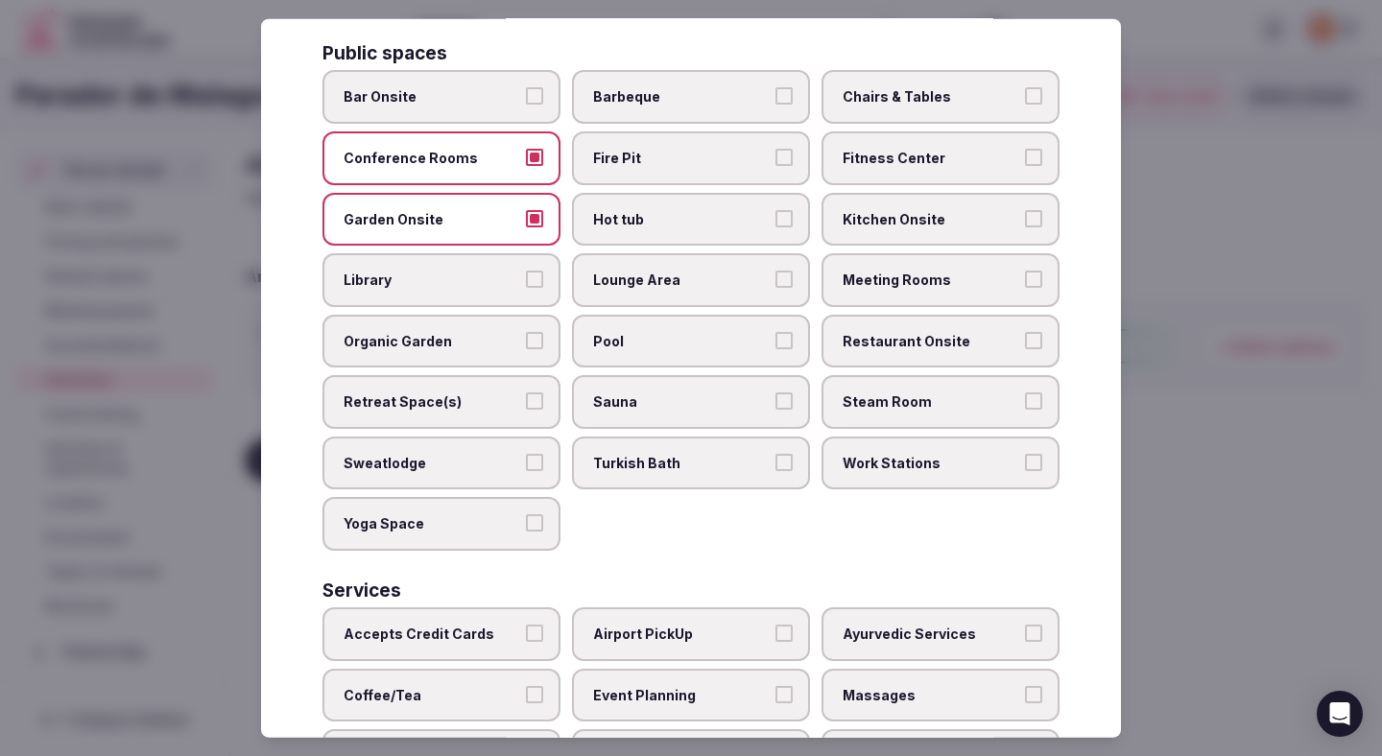
scroll to position [778, 0]
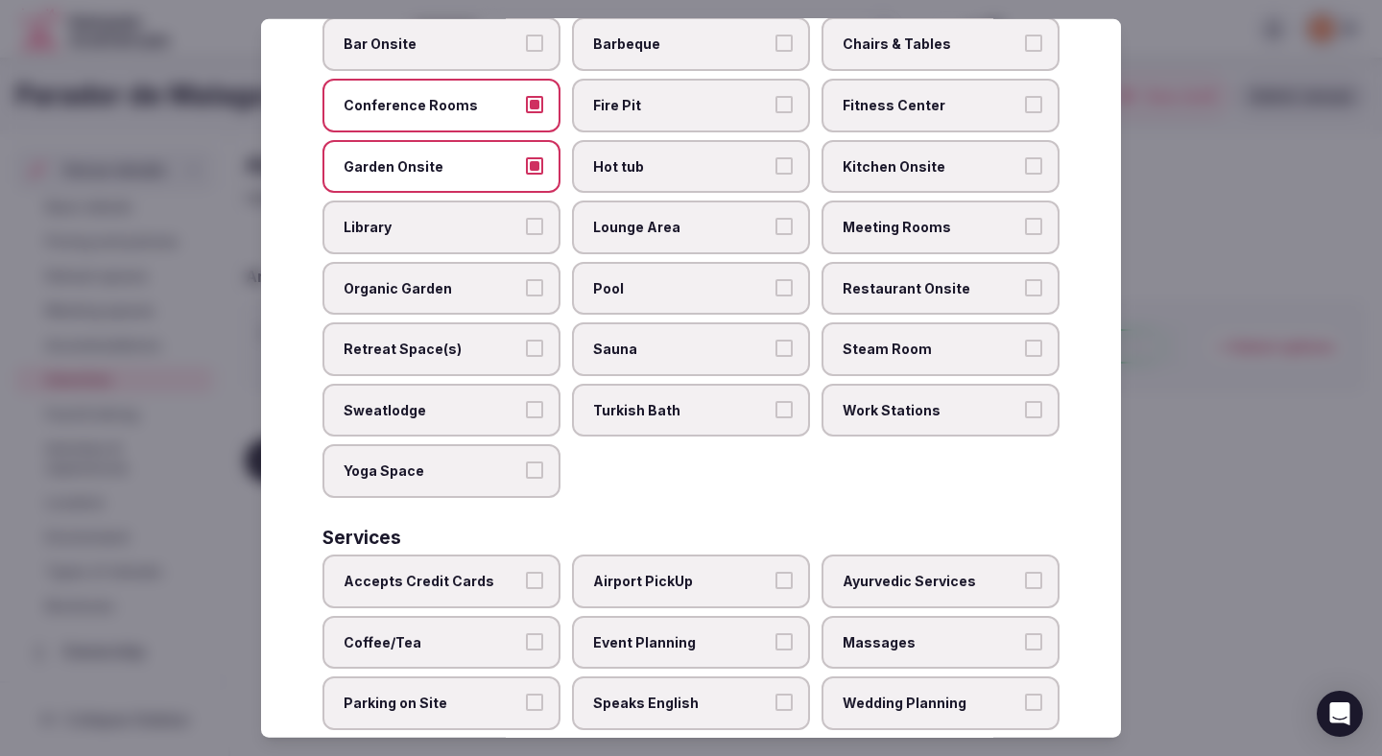
click at [468, 573] on label "Accepts Credit Cards" at bounding box center [442, 582] width 238 height 54
click at [526, 573] on button "Accepts Credit Cards" at bounding box center [534, 580] width 17 height 17
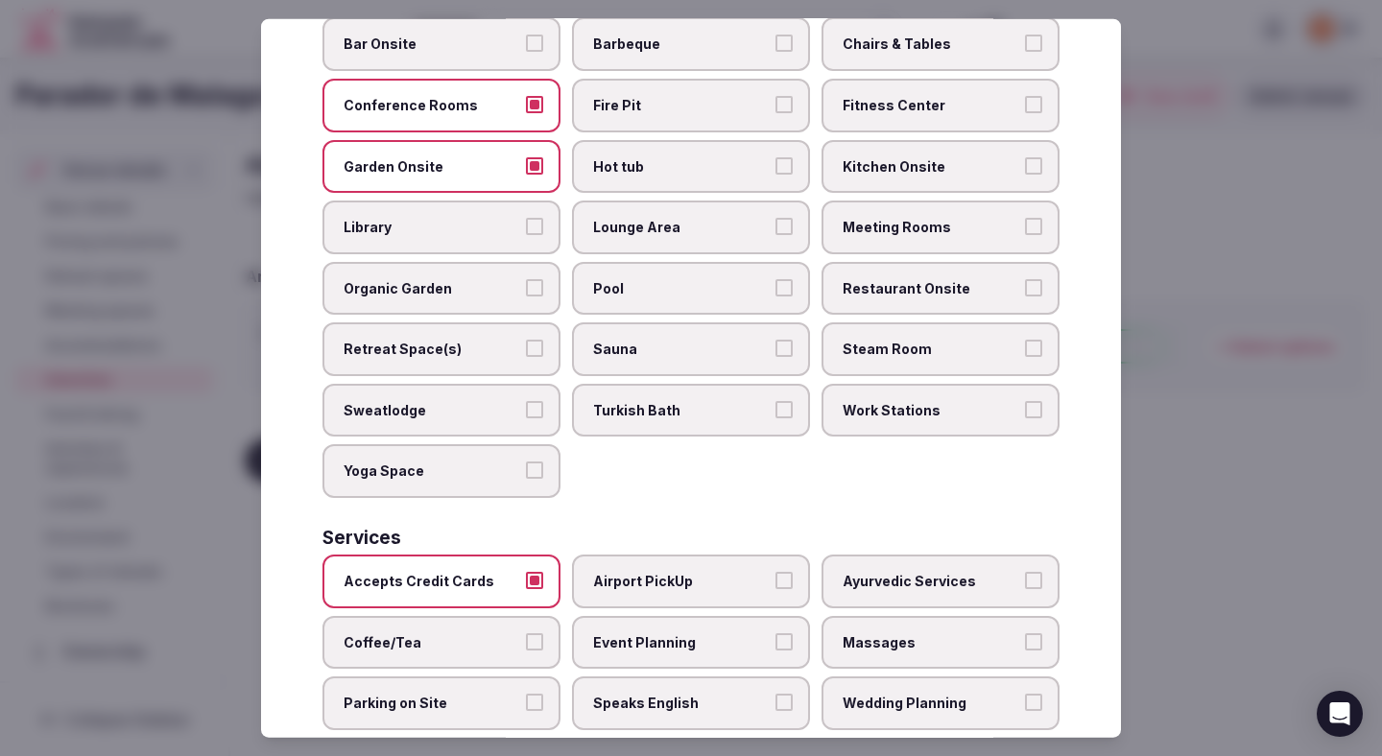
click at [466, 633] on span "Coffee/Tea" at bounding box center [432, 642] width 177 height 19
click at [526, 633] on button "Coffee/Tea" at bounding box center [534, 641] width 17 height 17
click at [457, 694] on span "Parking on Site" at bounding box center [432, 703] width 177 height 19
click at [526, 694] on button "Parking on Site" at bounding box center [534, 702] width 17 height 17
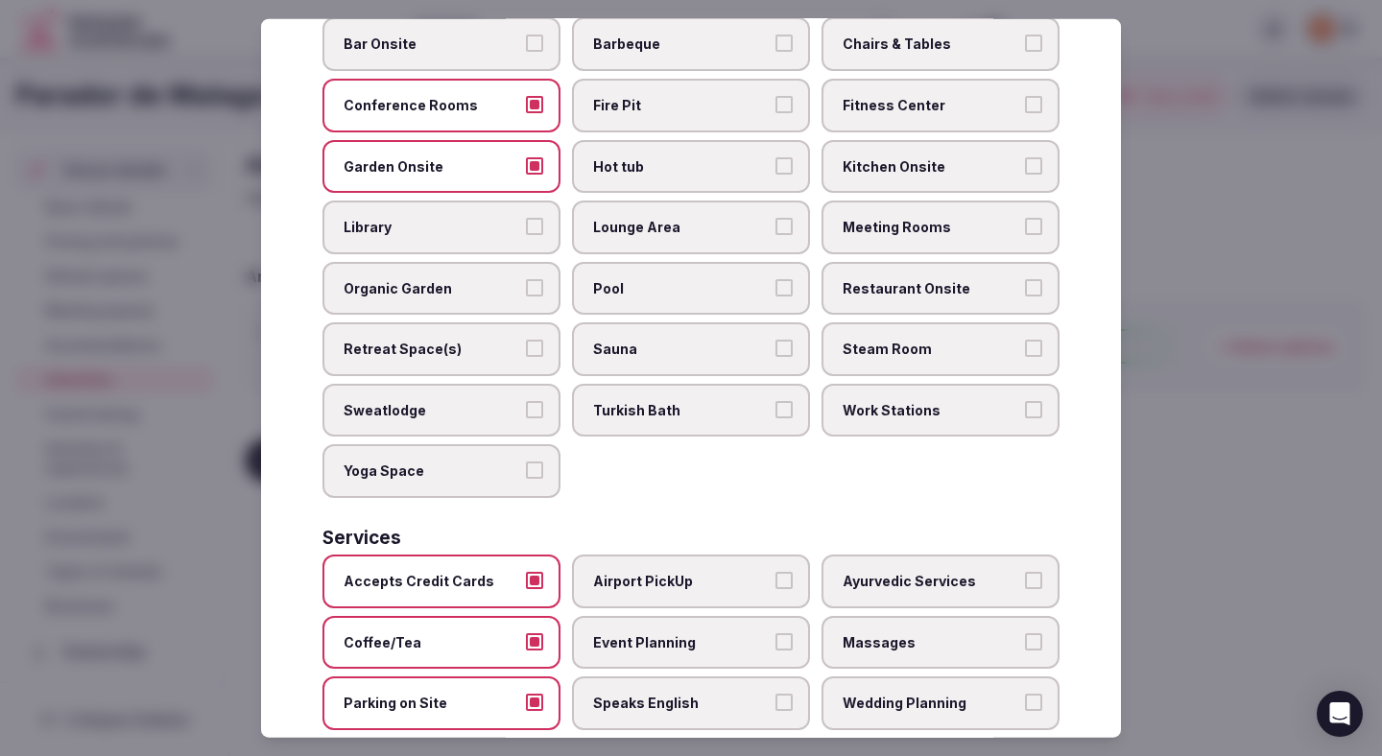
scroll to position [858, 0]
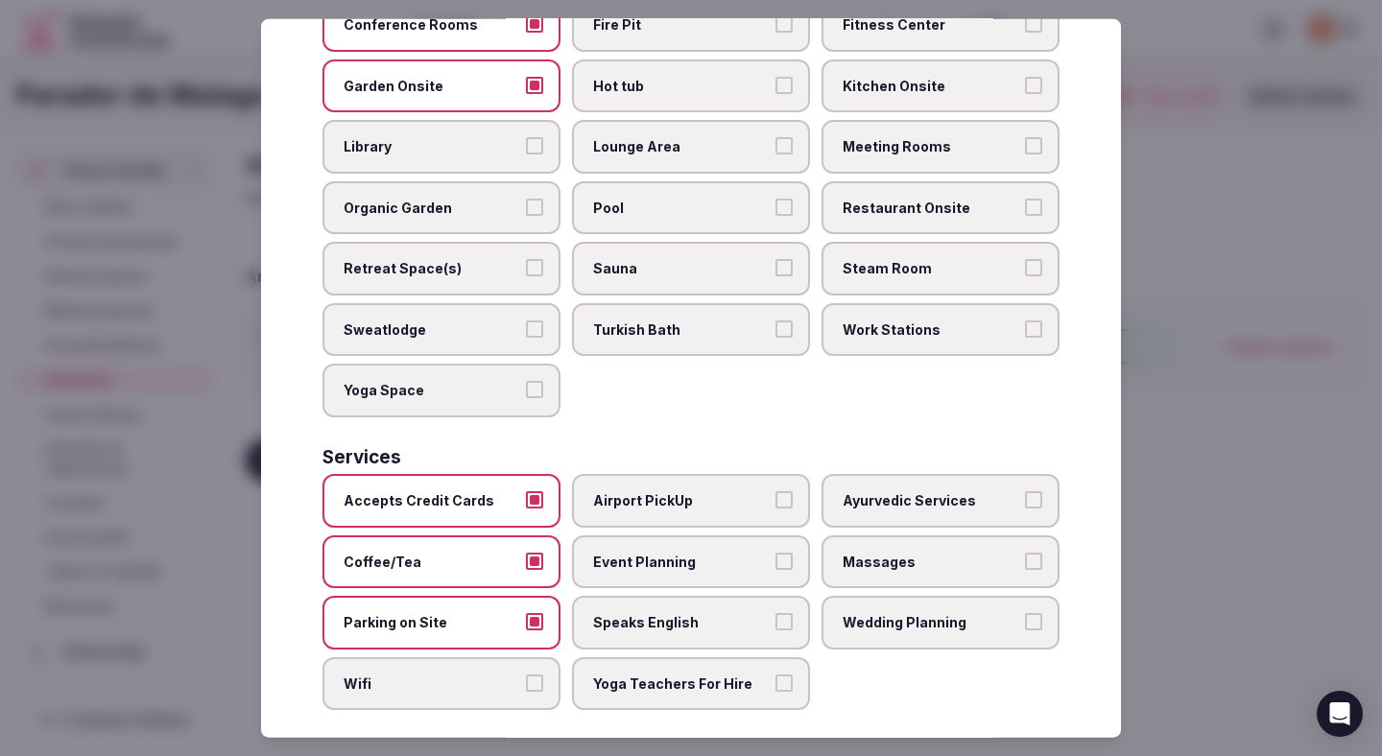
click at [456, 658] on label "Wifi" at bounding box center [442, 685] width 238 height 54
click at [526, 675] on button "Wifi" at bounding box center [534, 683] width 17 height 17
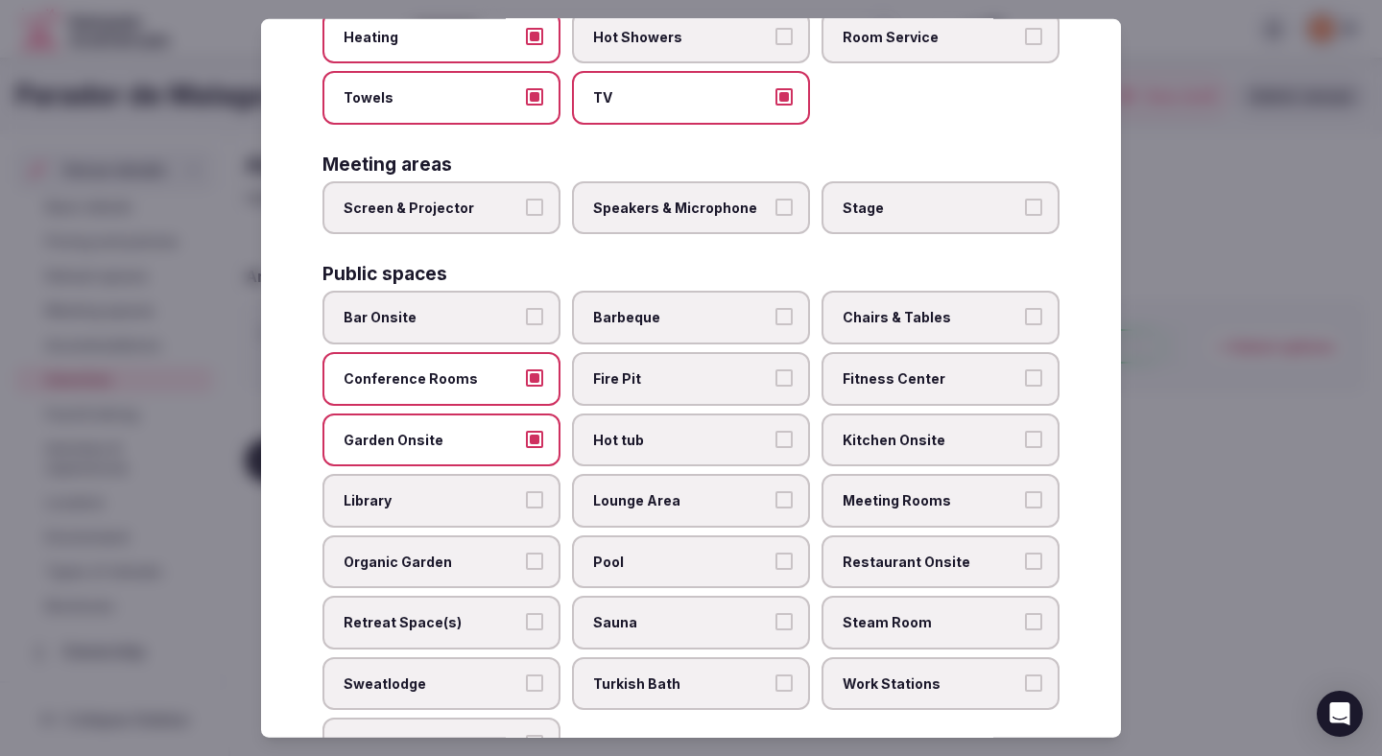
scroll to position [493, 0]
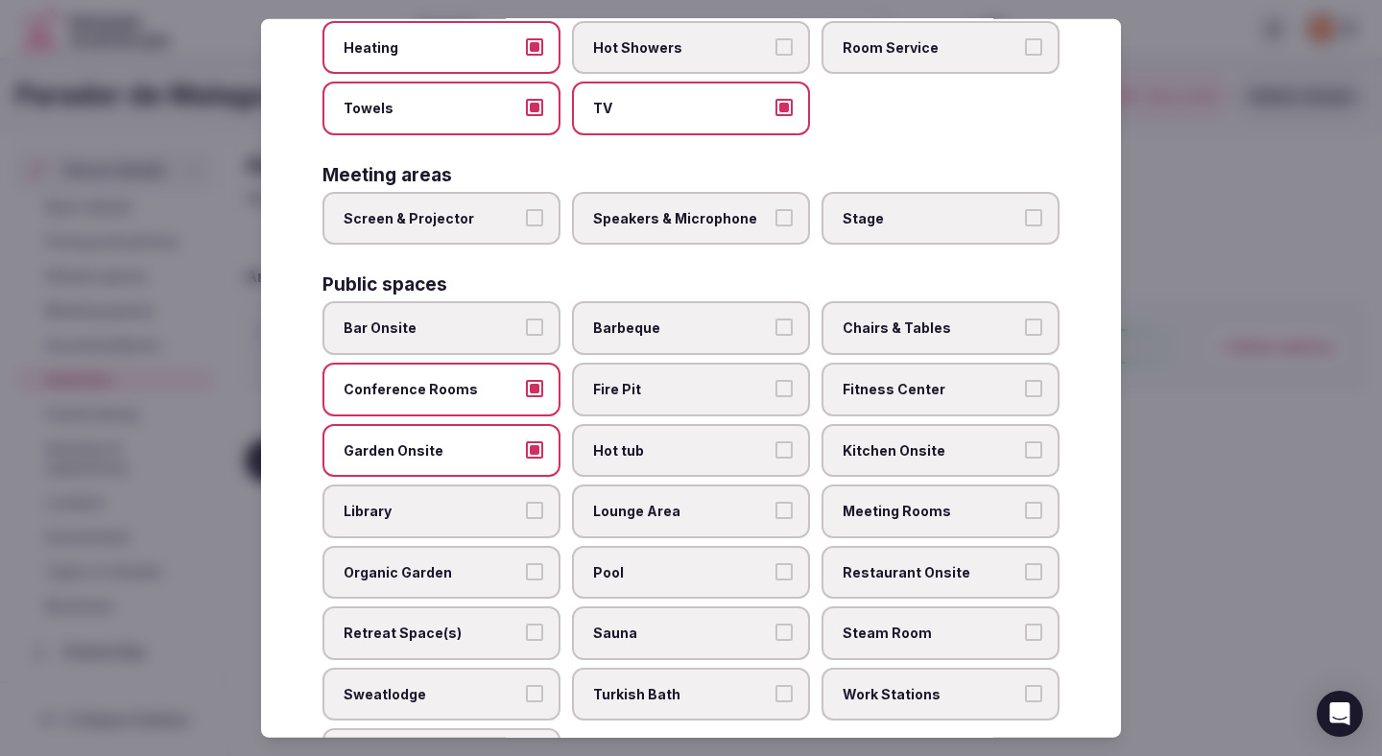
click at [662, 509] on label "Lounge Area" at bounding box center [691, 512] width 238 height 54
click at [776, 509] on button "Lounge Area" at bounding box center [784, 510] width 17 height 17
click at [649, 563] on span "Pool" at bounding box center [681, 572] width 177 height 19
click at [776, 563] on button "Pool" at bounding box center [784, 571] width 17 height 17
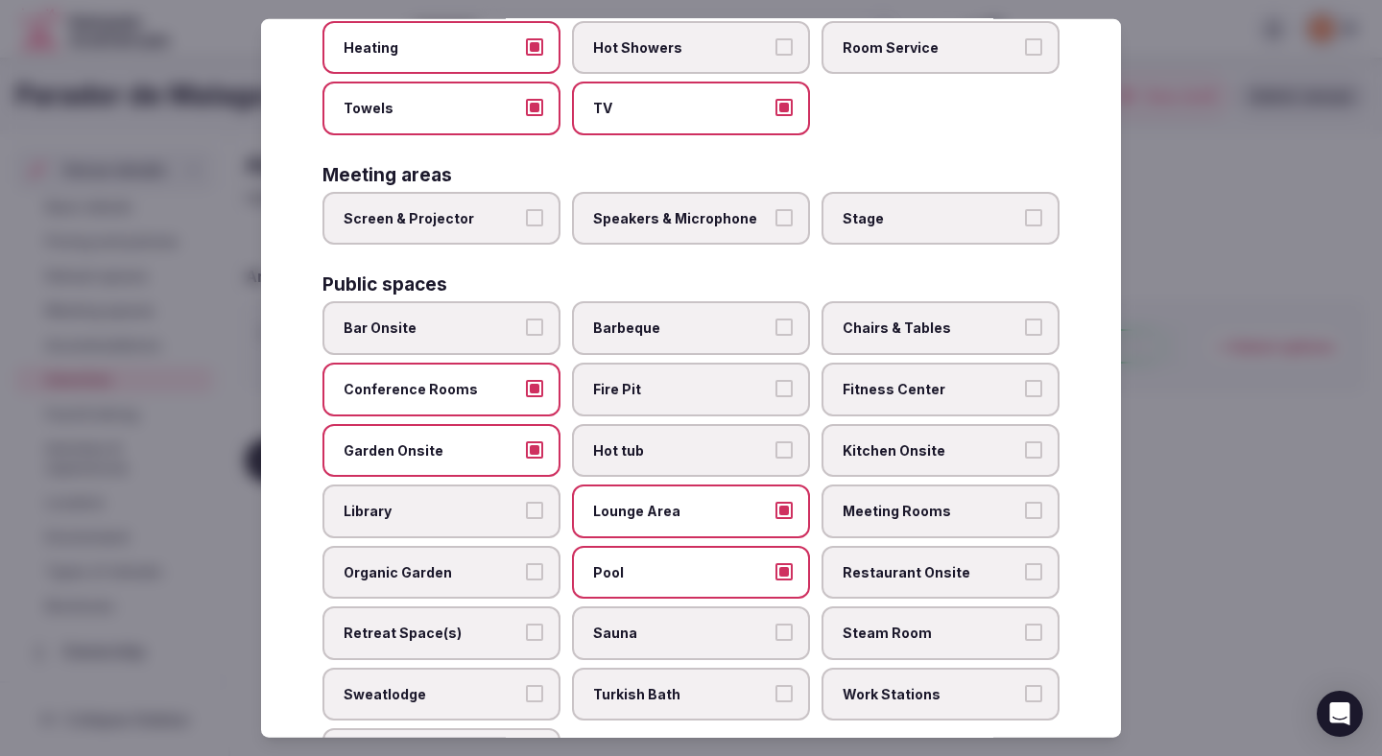
click at [895, 380] on span "Fitness Center" at bounding box center [931, 389] width 177 height 19
click at [1025, 380] on button "Fitness Center" at bounding box center [1033, 388] width 17 height 17
click at [893, 319] on span "Chairs & Tables" at bounding box center [931, 328] width 177 height 19
click at [1025, 319] on button "Chairs & Tables" at bounding box center [1033, 327] width 17 height 17
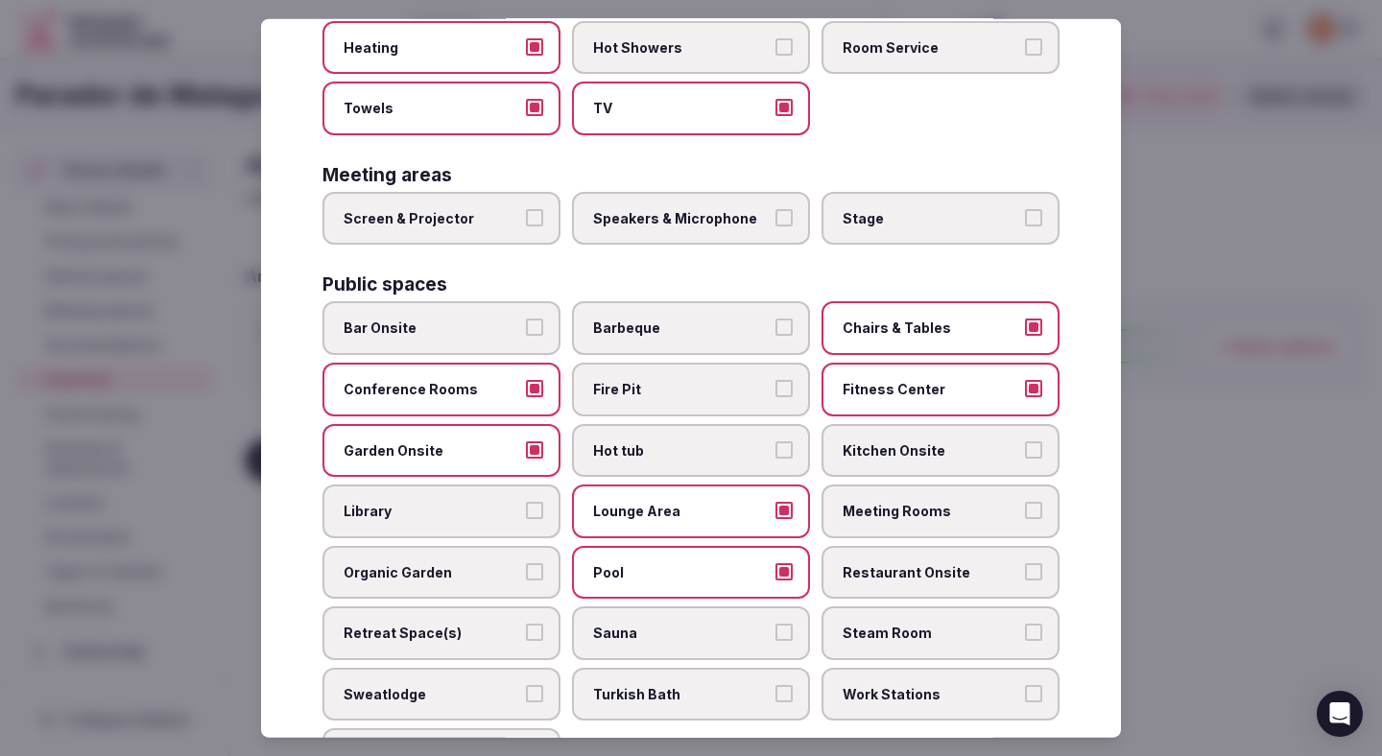
click at [849, 504] on label "Meeting Rooms" at bounding box center [941, 512] width 238 height 54
click at [1025, 504] on button "Meeting Rooms" at bounding box center [1033, 510] width 17 height 17
click at [849, 570] on label "Restaurant Onsite" at bounding box center [941, 572] width 238 height 54
click at [1025, 570] on button "Restaurant Onsite" at bounding box center [1033, 571] width 17 height 17
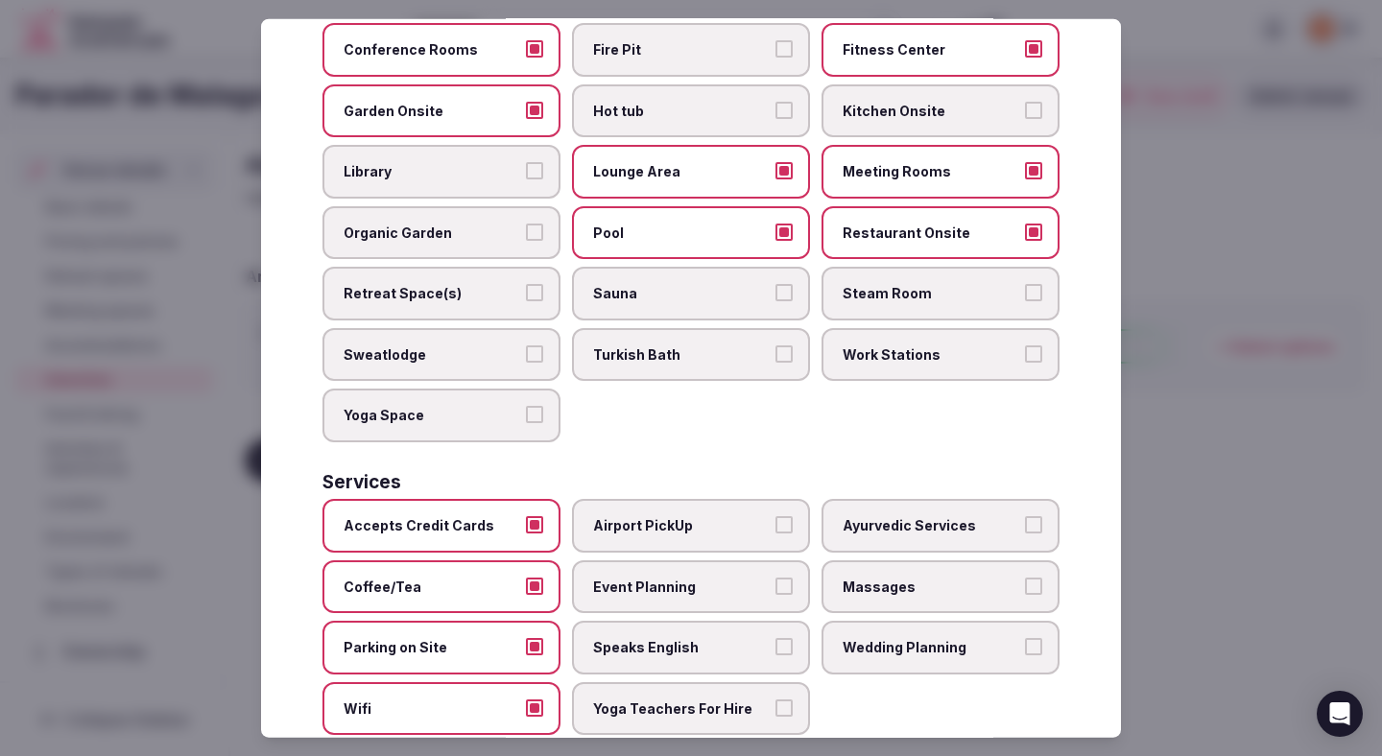
scroll to position [858, 0]
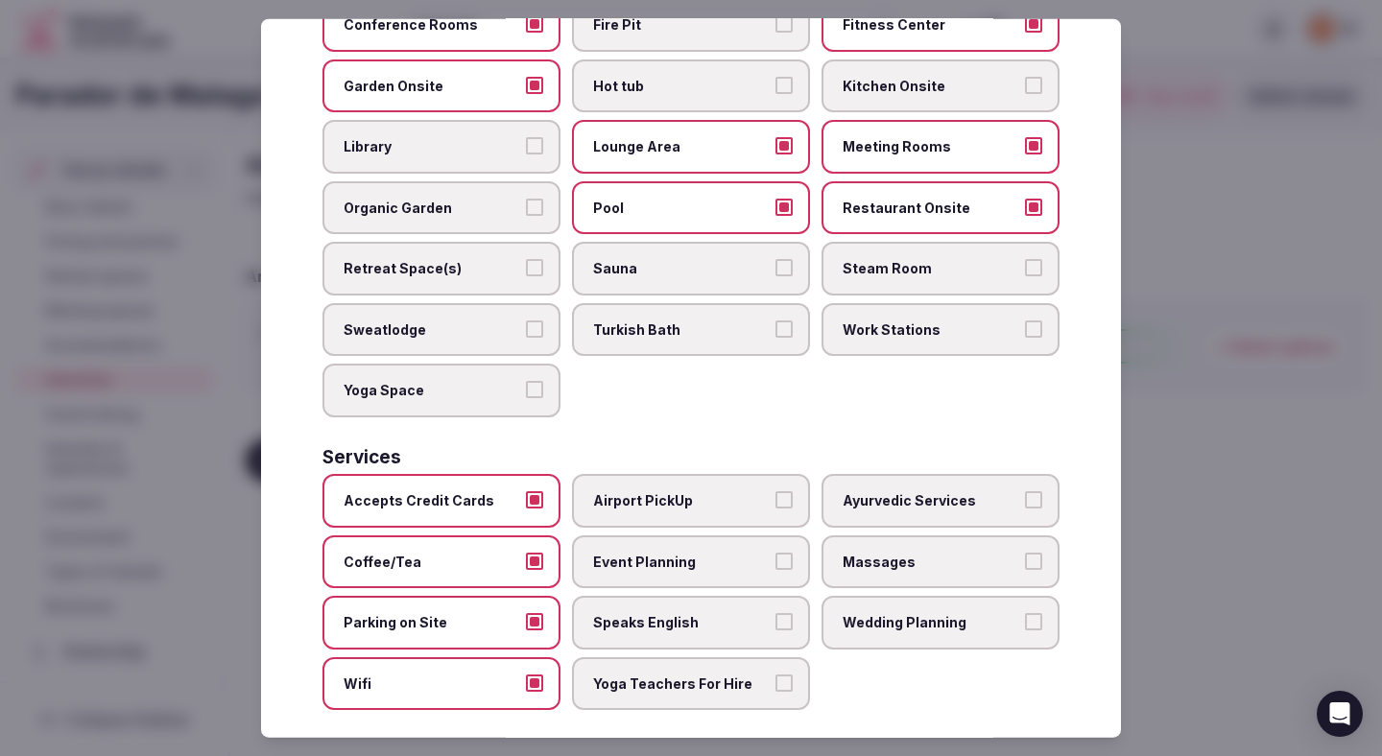
click at [731, 552] on label "Event Planning" at bounding box center [691, 562] width 238 height 54
click at [776, 552] on button "Event Planning" at bounding box center [784, 560] width 17 height 17
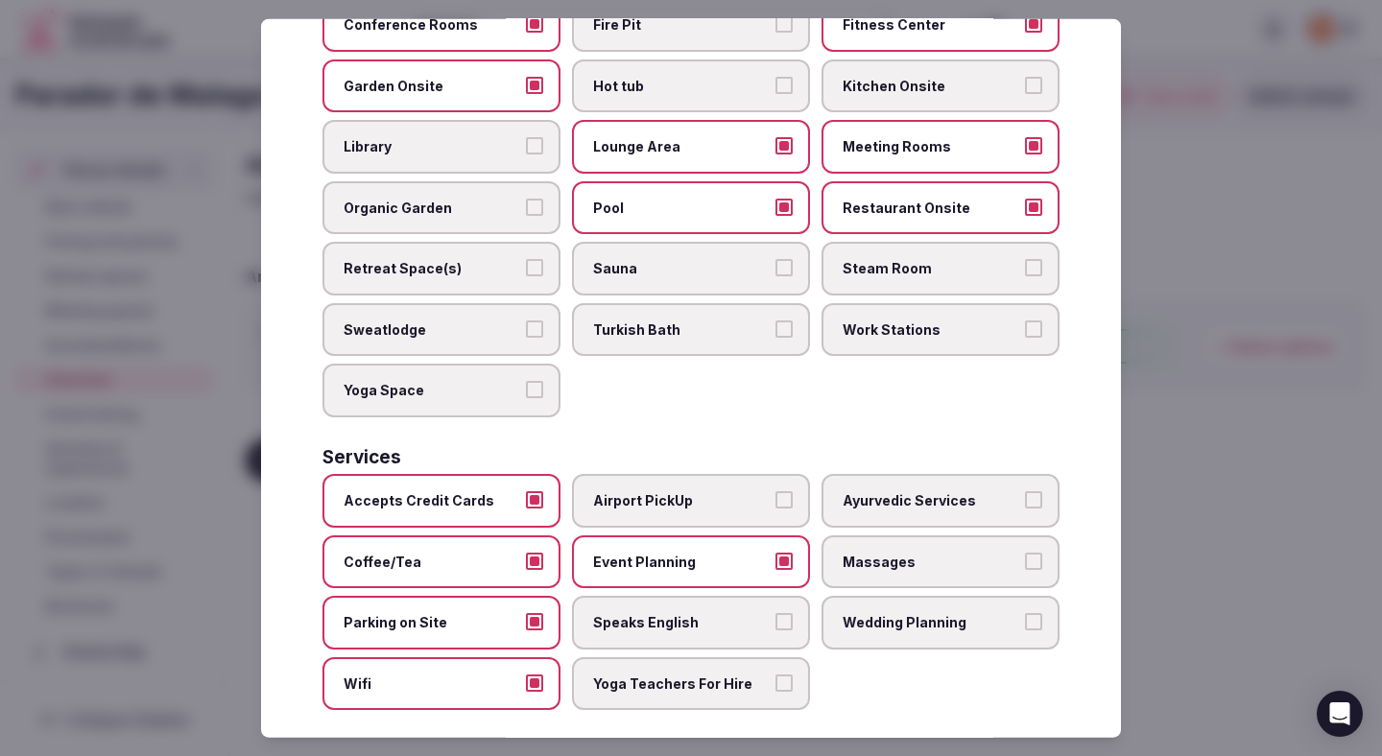
click at [730, 613] on span "Speaks English" at bounding box center [681, 622] width 177 height 19
click at [776, 613] on button "Speaks English" at bounding box center [784, 621] width 17 height 17
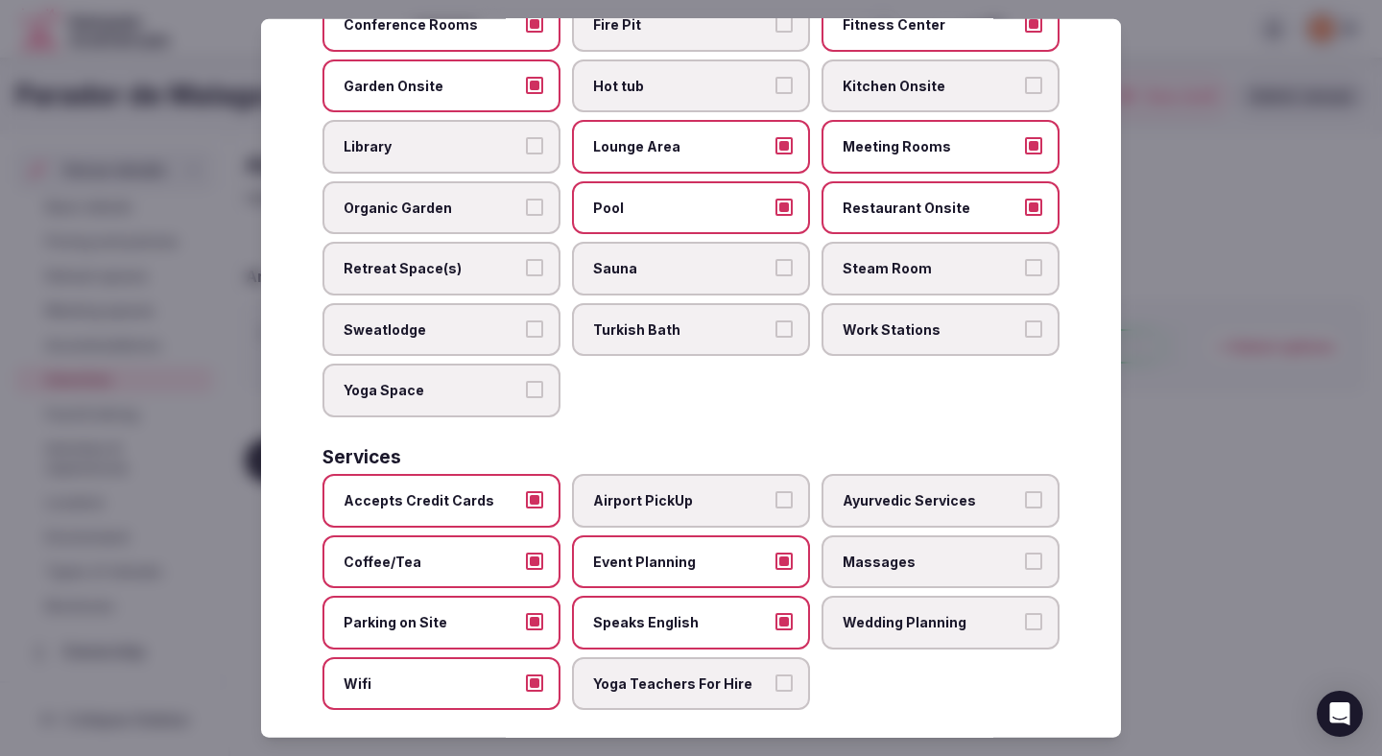
click at [859, 617] on label "Wedding Planning" at bounding box center [941, 623] width 238 height 54
click at [1025, 617] on button "Wedding Planning" at bounding box center [1033, 621] width 17 height 17
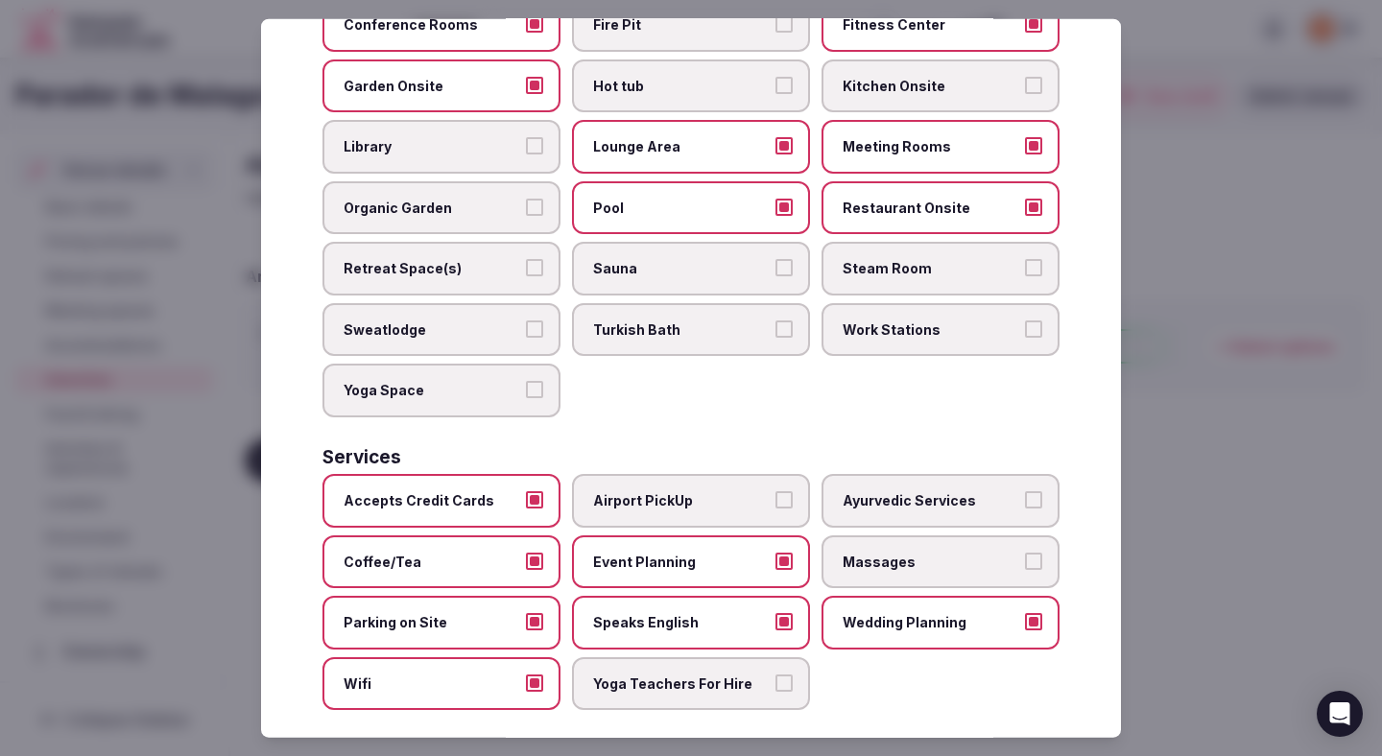
click at [1122, 369] on div at bounding box center [691, 378] width 1382 height 756
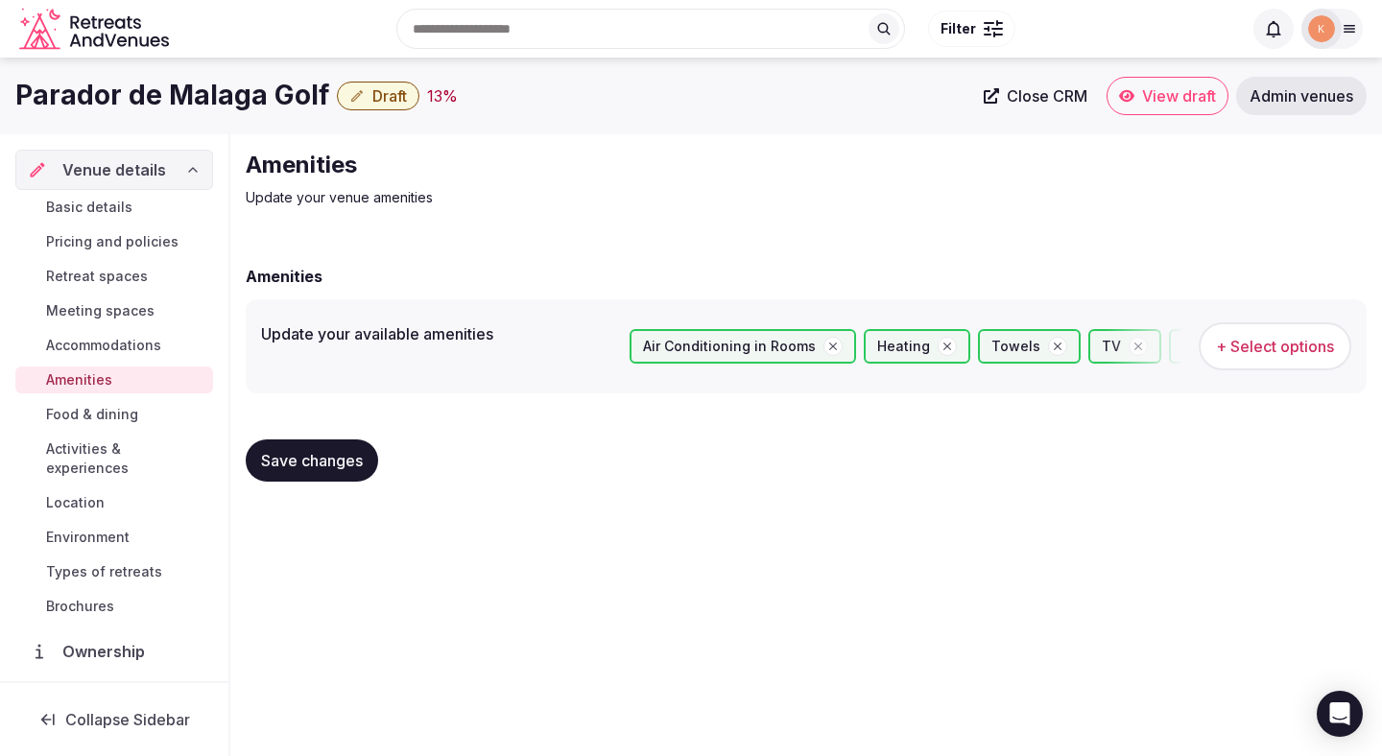
click at [333, 481] on button "Save changes" at bounding box center [312, 461] width 132 height 42
click at [304, 470] on span "Save changes" at bounding box center [312, 460] width 102 height 19
click at [140, 413] on link "Food & dining" at bounding box center [114, 414] width 198 height 27
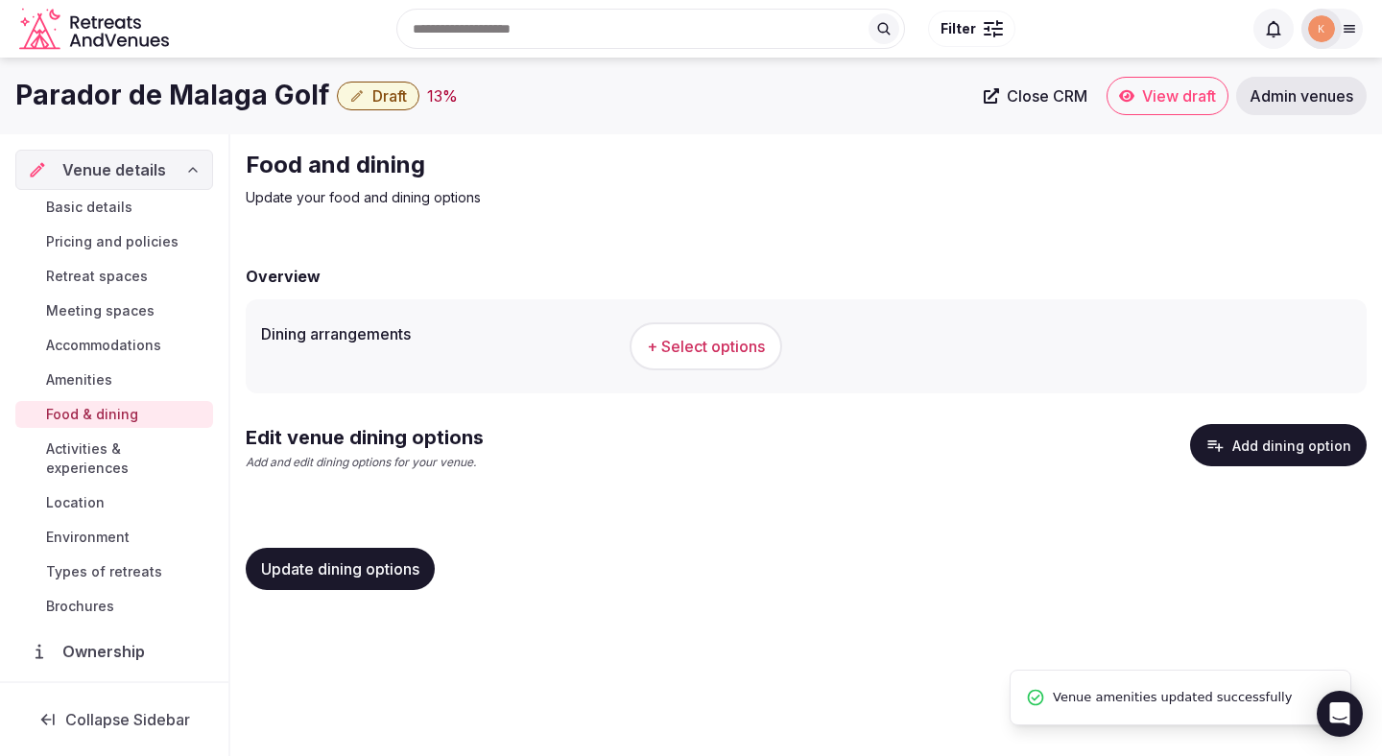
click at [733, 343] on span "+ Select options" at bounding box center [706, 346] width 118 height 21
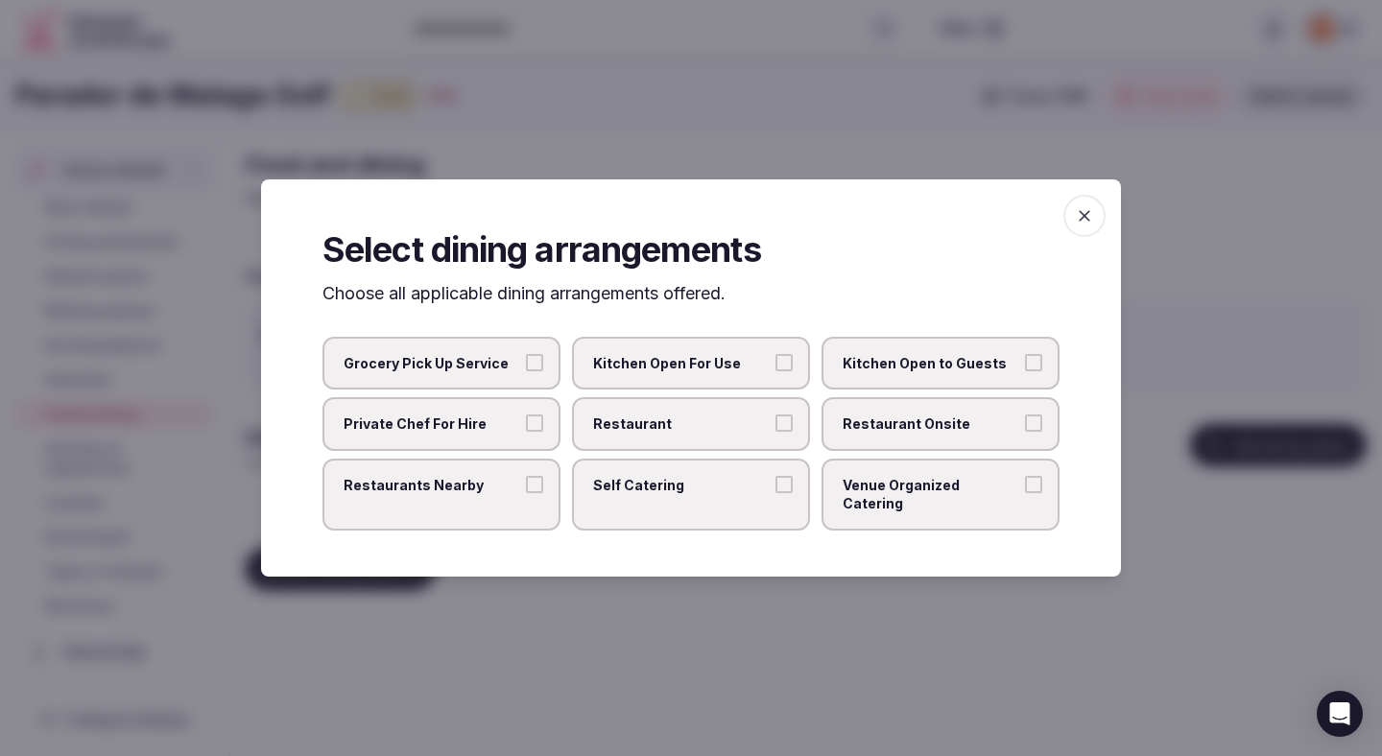
click at [732, 429] on span "Restaurant" at bounding box center [681, 424] width 177 height 19
click at [776, 429] on button "Restaurant" at bounding box center [784, 423] width 17 height 17
click at [877, 434] on span "Restaurant Onsite" at bounding box center [931, 424] width 177 height 19
click at [1025, 432] on button "Restaurant Onsite" at bounding box center [1033, 423] width 17 height 17
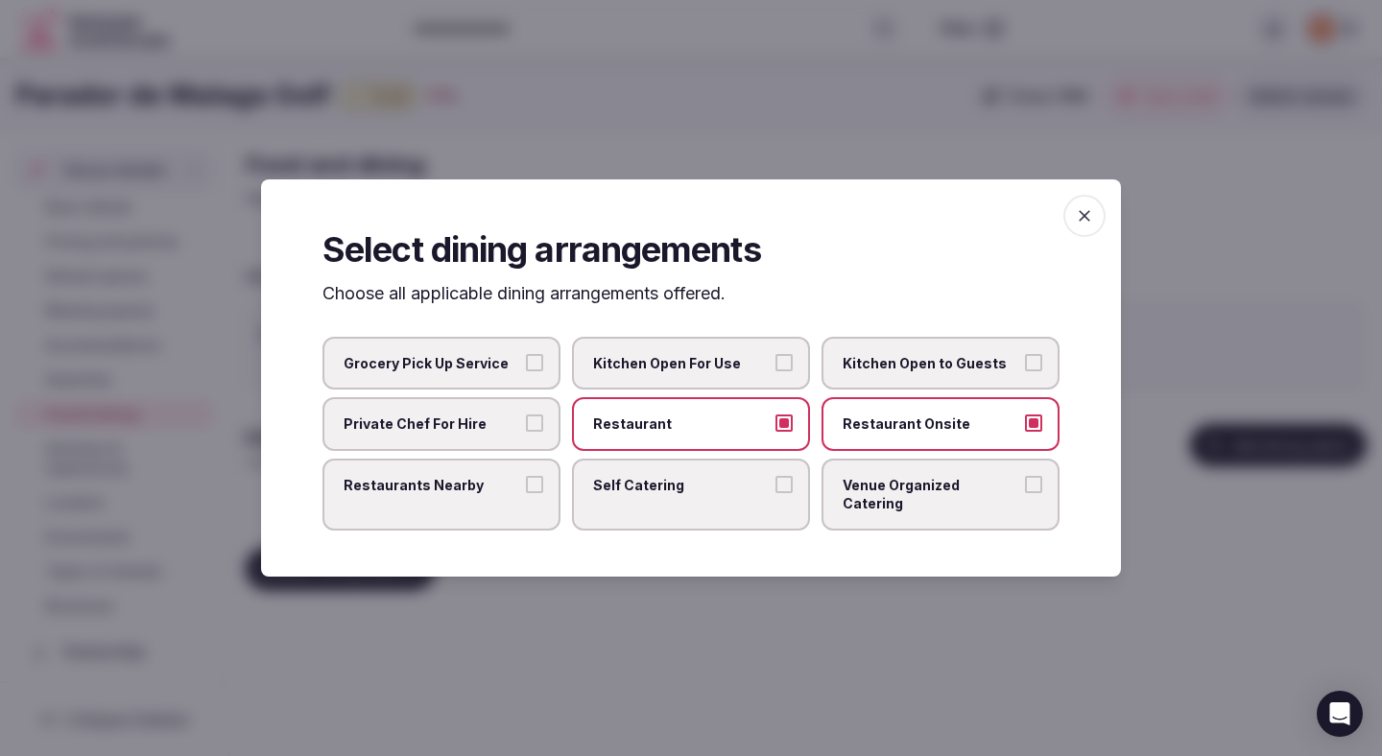
click at [611, 663] on div at bounding box center [691, 378] width 1382 height 756
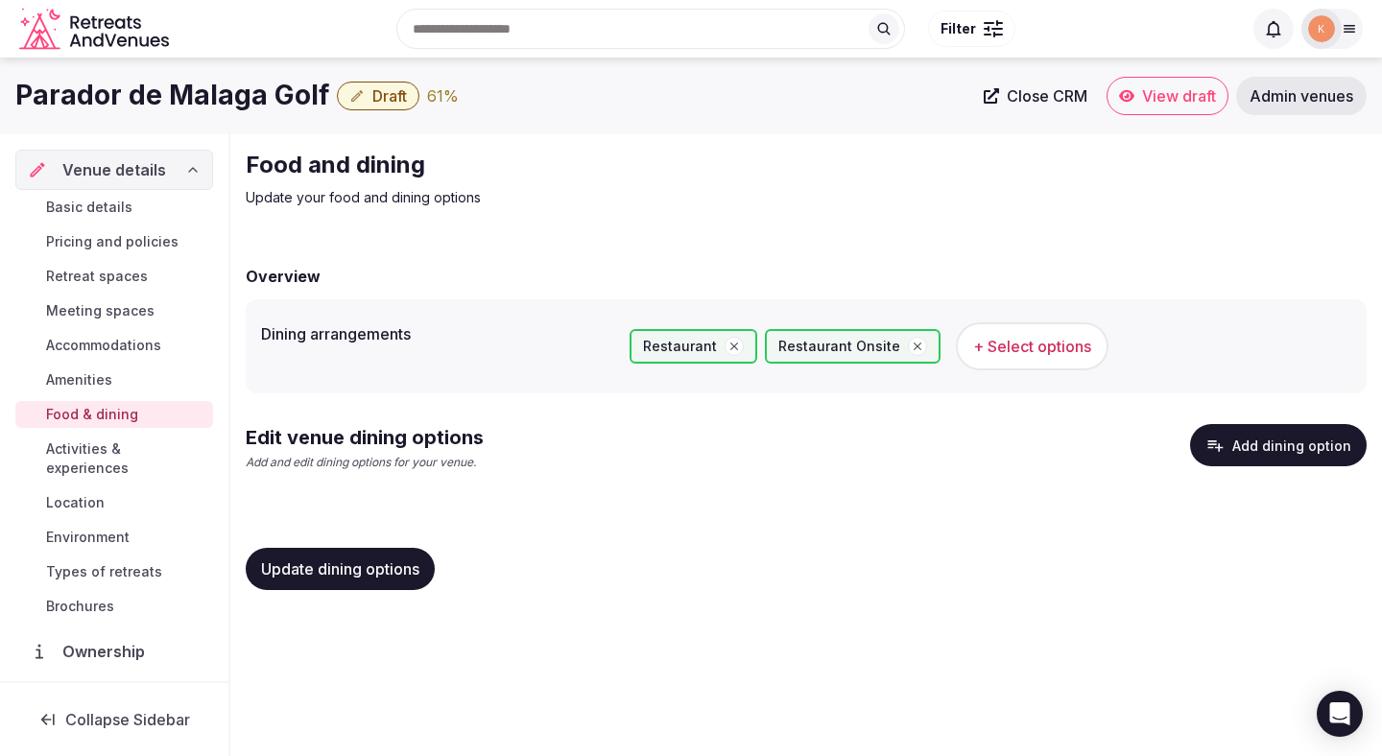
click at [359, 575] on span "Update dining options" at bounding box center [340, 569] width 158 height 19
click at [1249, 456] on button "Add dining option" at bounding box center [1278, 445] width 177 height 42
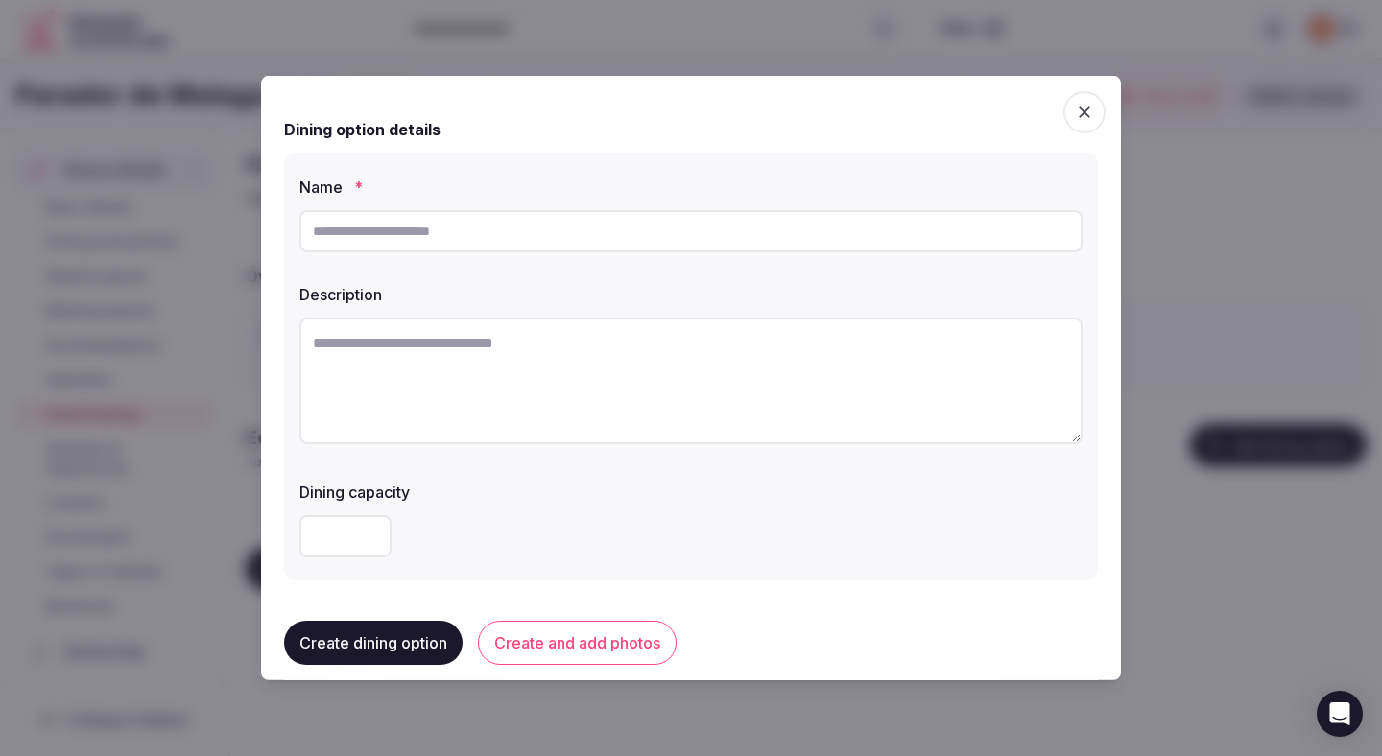
click at [493, 228] on input "text" at bounding box center [691, 231] width 783 height 42
paste input "**********"
type input "**********"
click at [503, 388] on textarea at bounding box center [691, 381] width 783 height 127
click at [465, 359] on textarea at bounding box center [691, 381] width 783 height 127
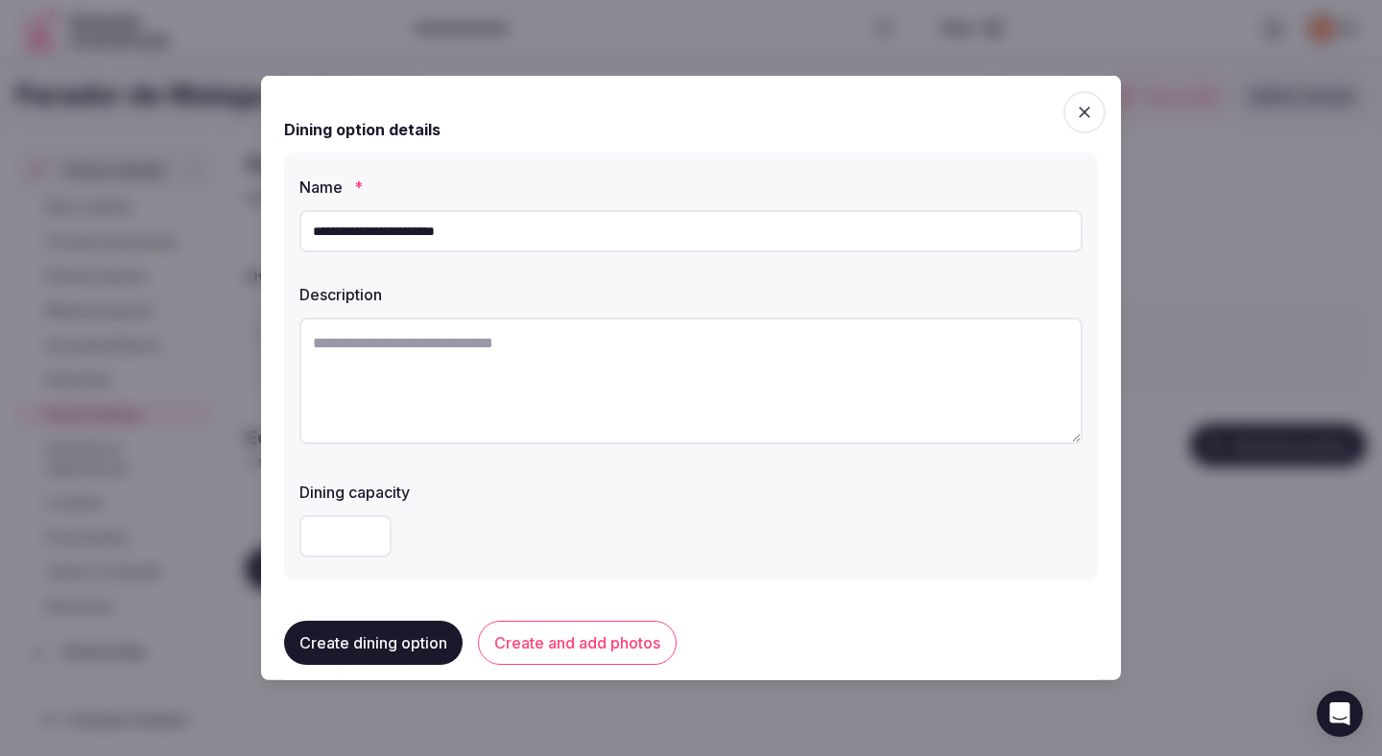
paste textarea "**********"
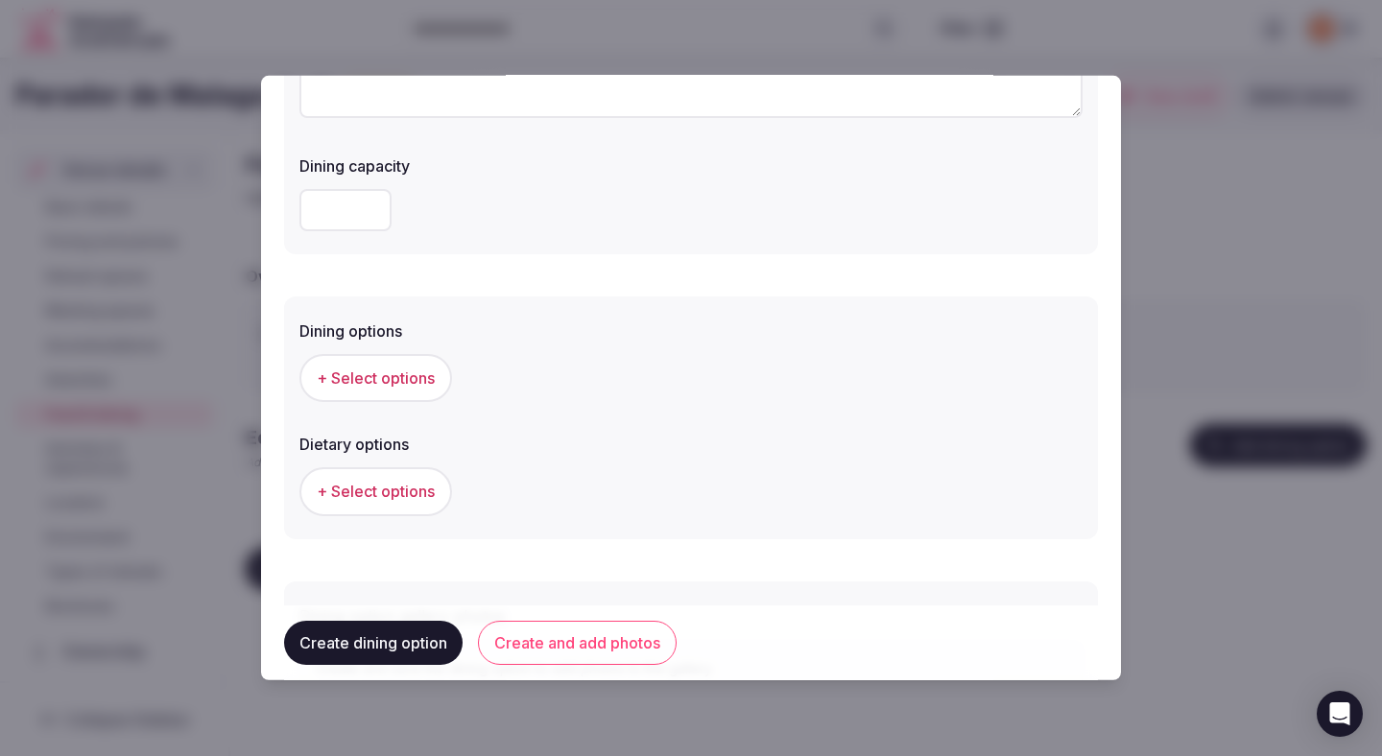
scroll to position [371, 0]
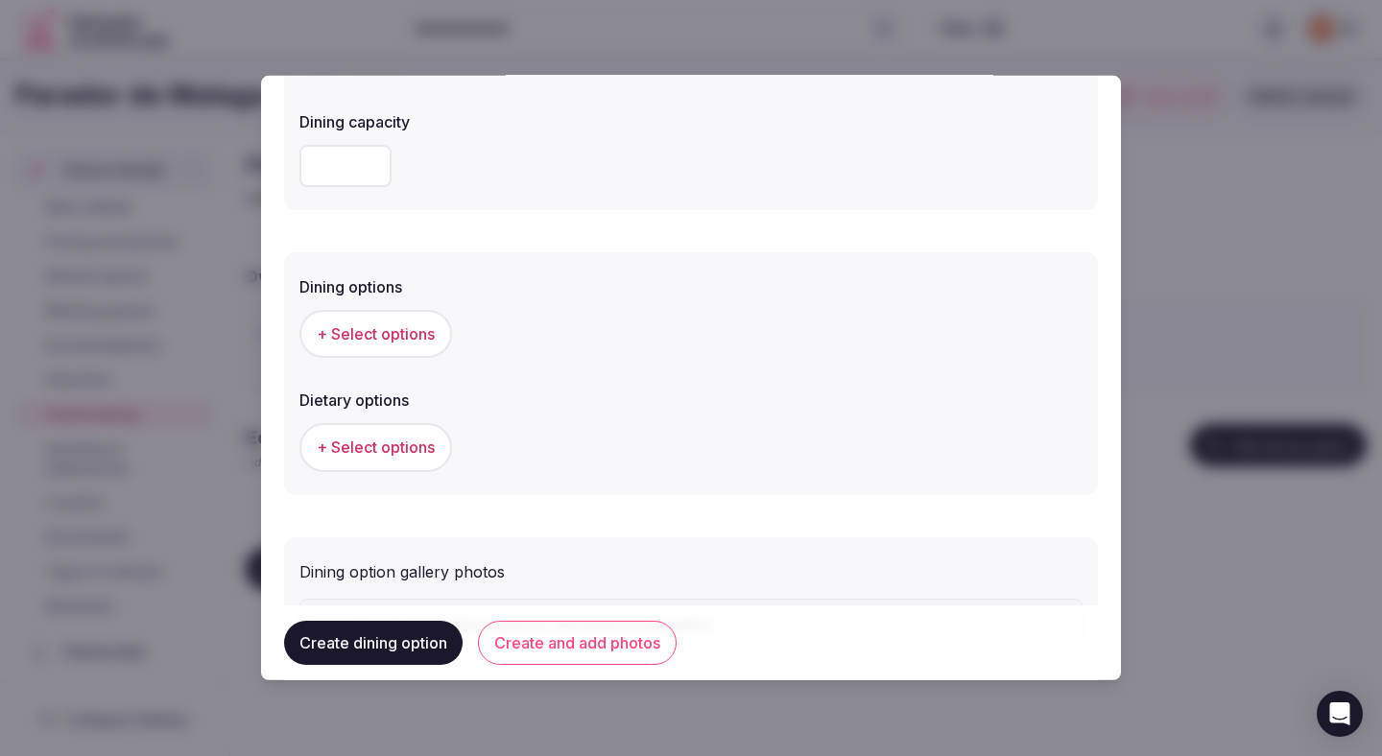
type textarea "**********"
click at [411, 341] on span "+ Select options" at bounding box center [376, 333] width 118 height 21
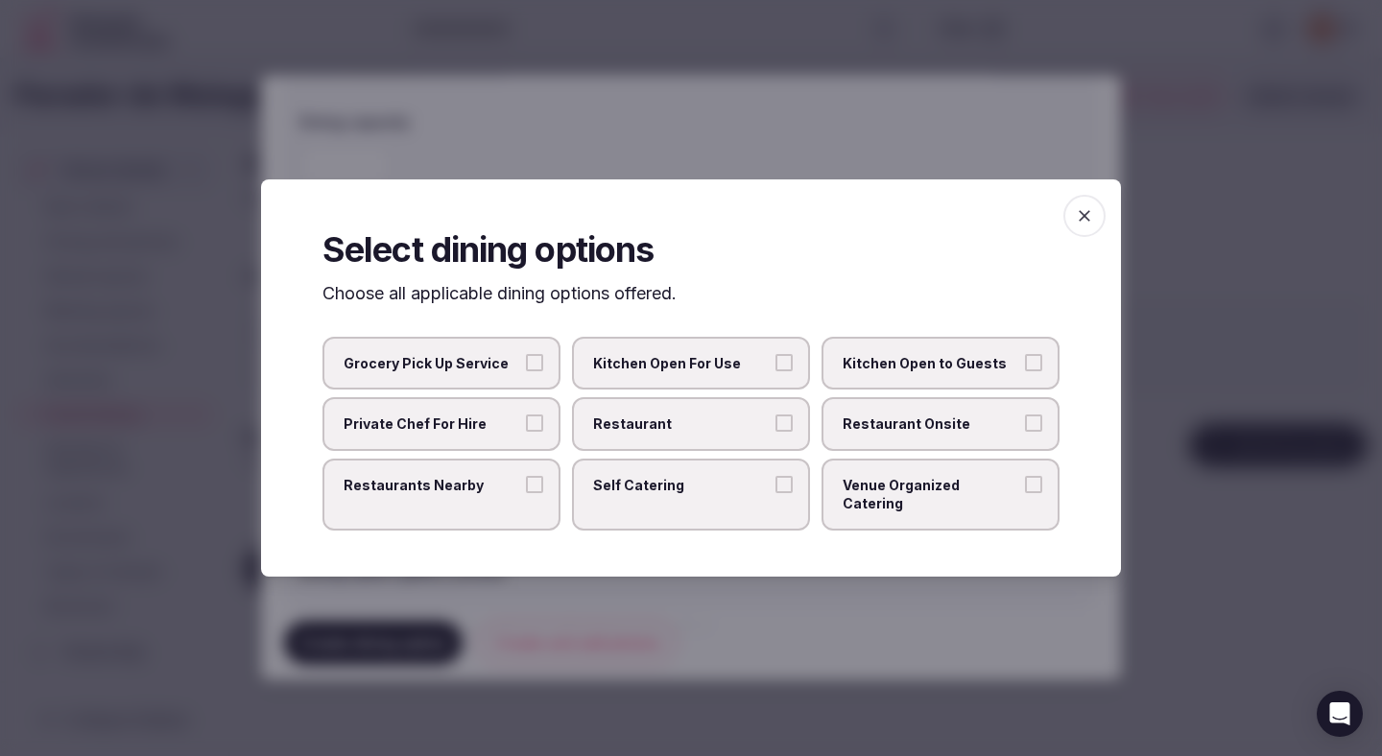
click at [728, 434] on span "Restaurant" at bounding box center [681, 424] width 177 height 19
click at [776, 432] on button "Restaurant" at bounding box center [784, 423] width 17 height 17
click at [942, 434] on span "Restaurant Onsite" at bounding box center [931, 424] width 177 height 19
click at [1025, 432] on button "Restaurant Onsite" at bounding box center [1033, 423] width 17 height 17
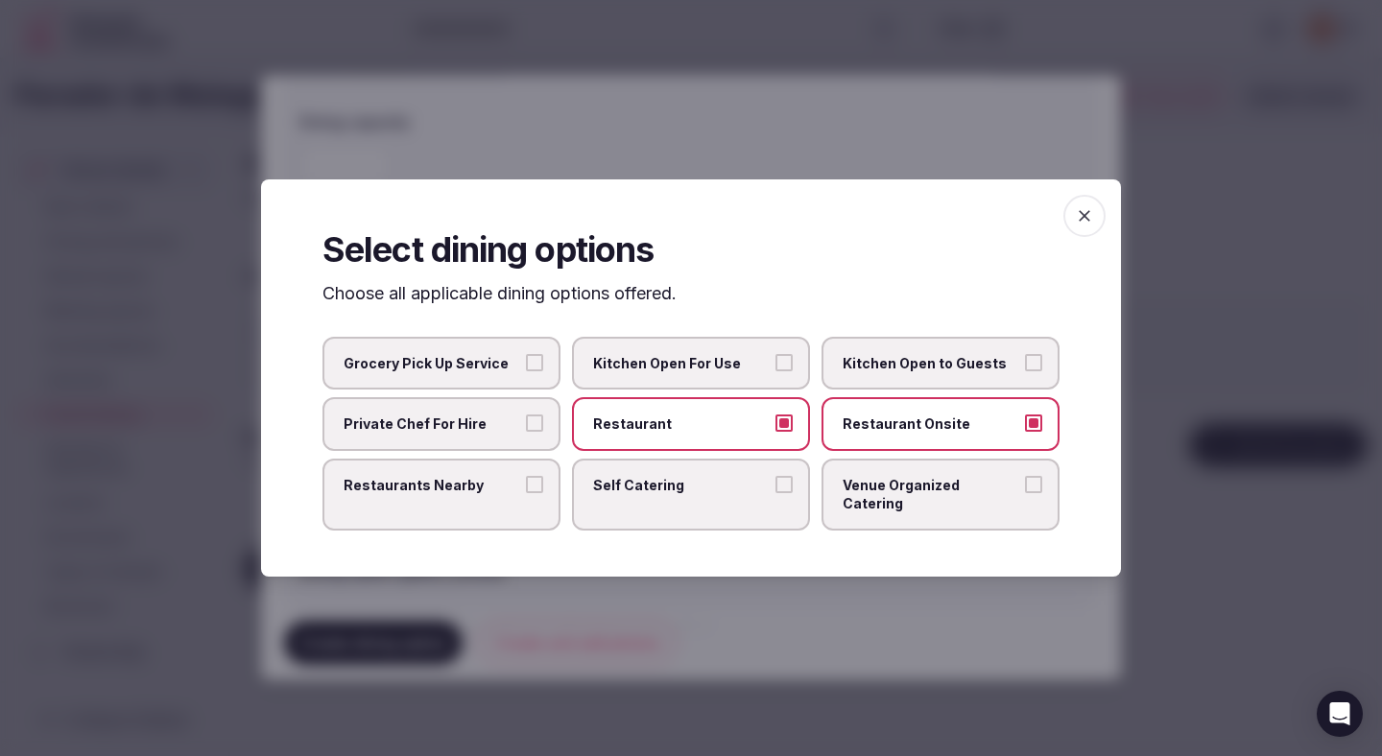
click at [743, 628] on div at bounding box center [691, 378] width 1382 height 756
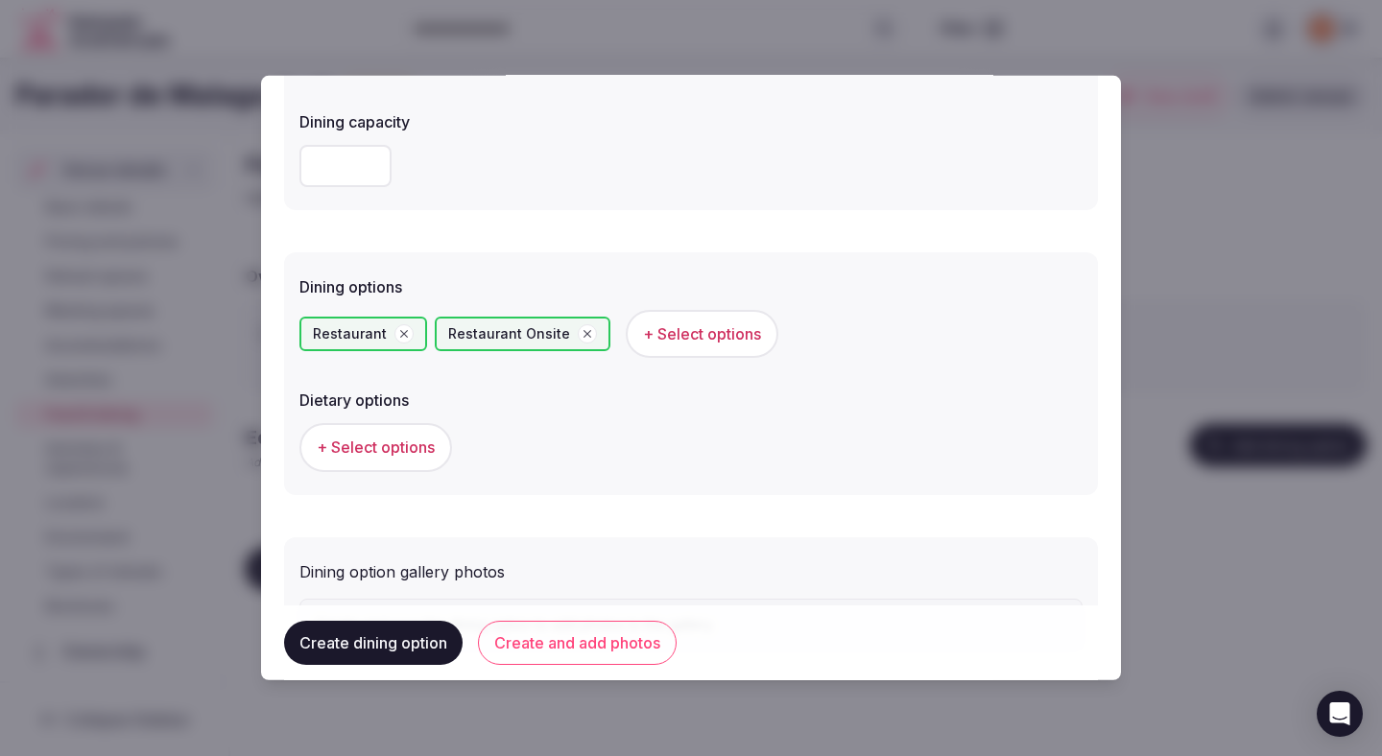
scroll to position [476, 0]
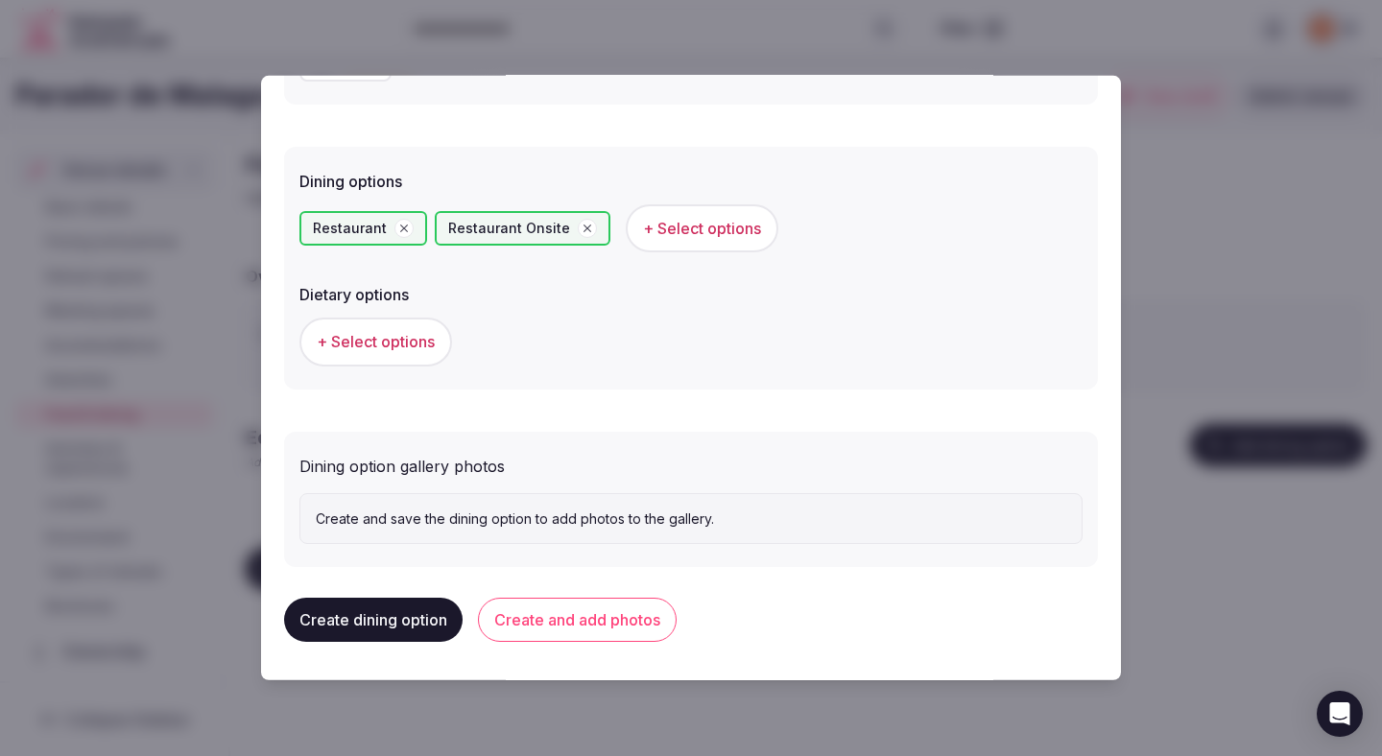
click at [407, 340] on span "+ Select options" at bounding box center [376, 341] width 118 height 21
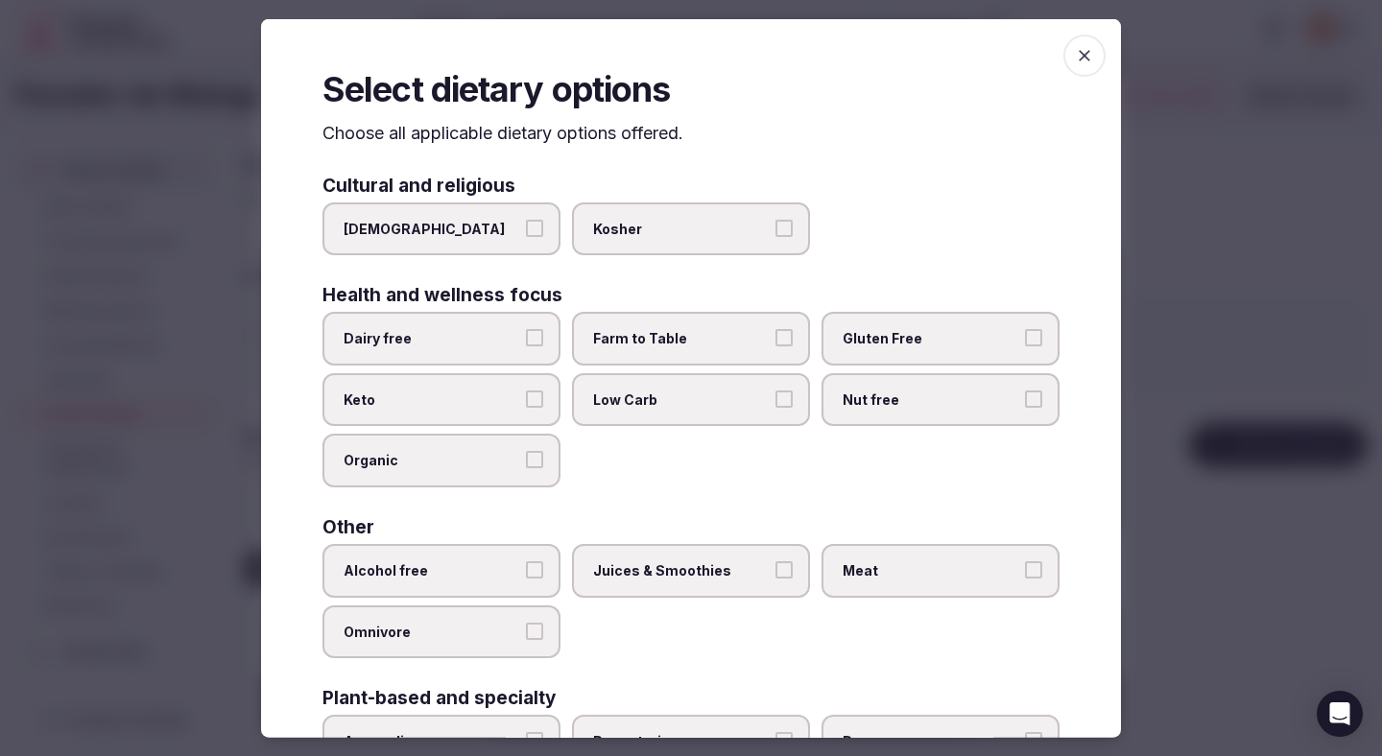
click at [524, 336] on label "Dairy free" at bounding box center [442, 339] width 238 height 54
click at [526, 336] on button "Dairy free" at bounding box center [534, 337] width 17 height 17
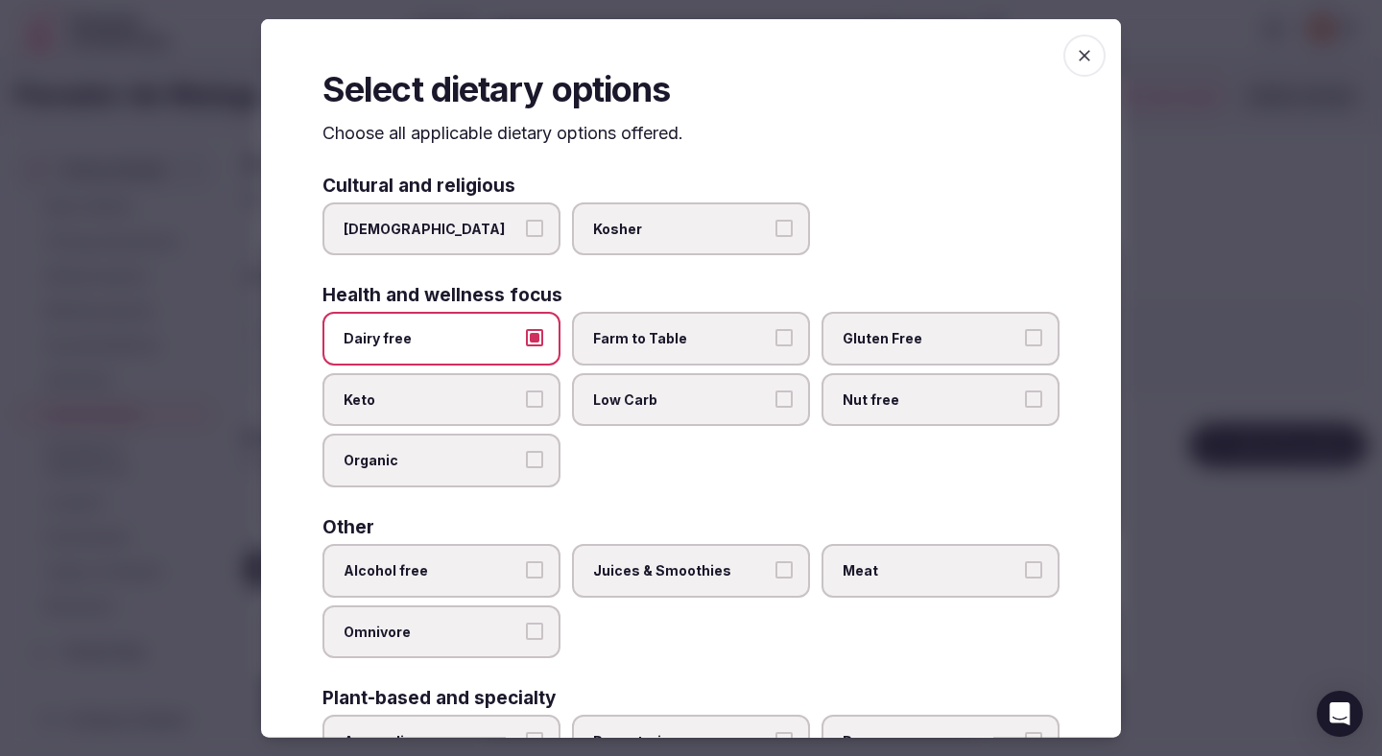
click at [635, 340] on span "Farm to Table" at bounding box center [681, 338] width 177 height 19
click at [776, 340] on button "Farm to Table" at bounding box center [784, 337] width 17 height 17
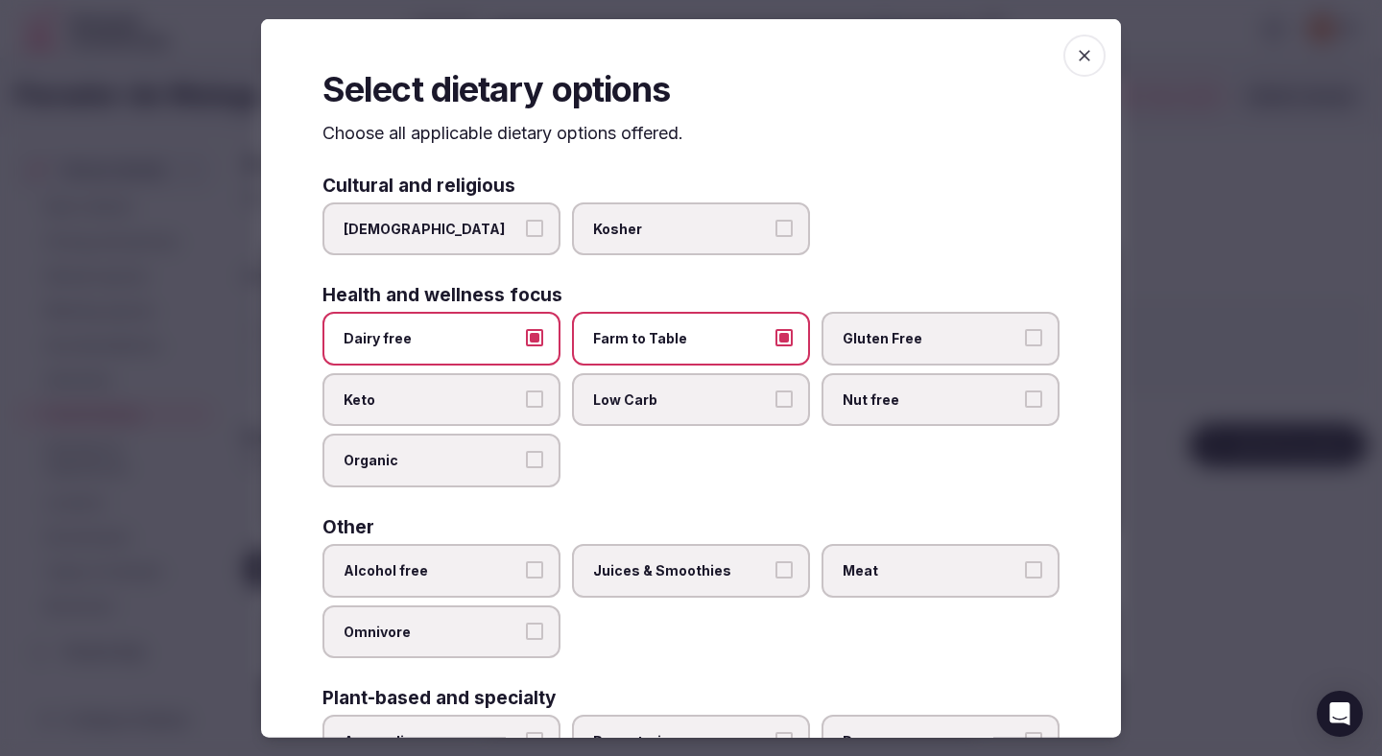
click at [901, 335] on span "Gluten Free" at bounding box center [931, 338] width 177 height 19
click at [1025, 335] on button "Gluten Free" at bounding box center [1033, 337] width 17 height 17
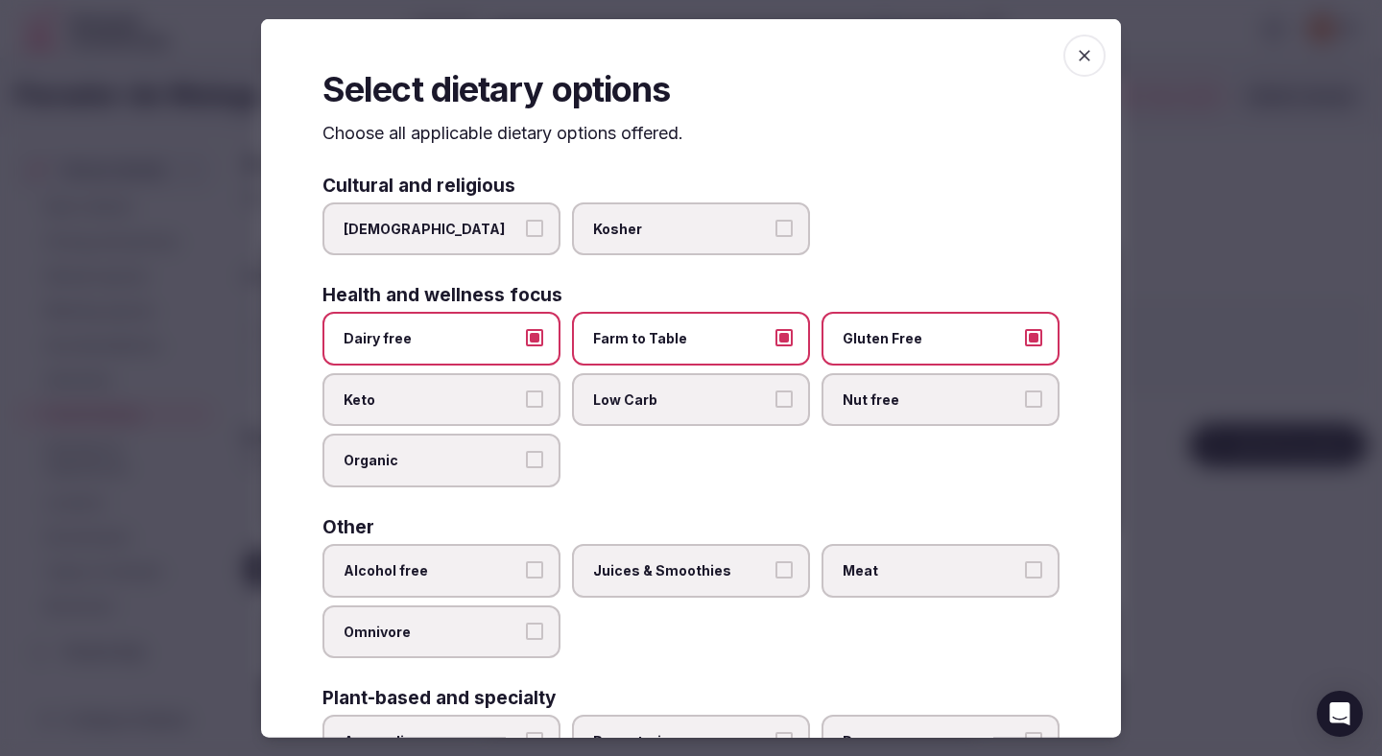
scroll to position [16, 0]
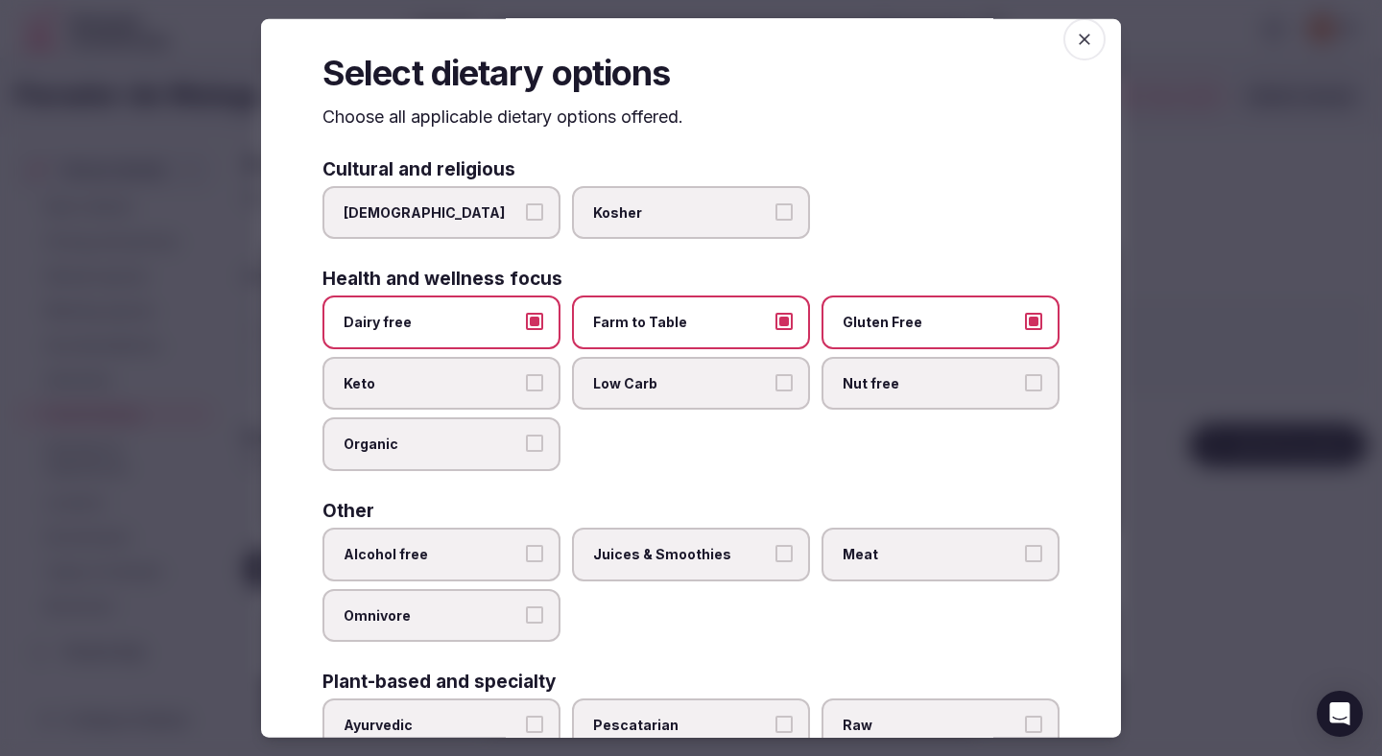
click at [486, 546] on span "Alcohol free" at bounding box center [432, 554] width 177 height 19
click at [526, 546] on button "Alcohol free" at bounding box center [534, 553] width 17 height 17
click at [667, 571] on label "Juices & Smoothies" at bounding box center [691, 555] width 238 height 54
click at [776, 563] on button "Juices & Smoothies" at bounding box center [784, 553] width 17 height 17
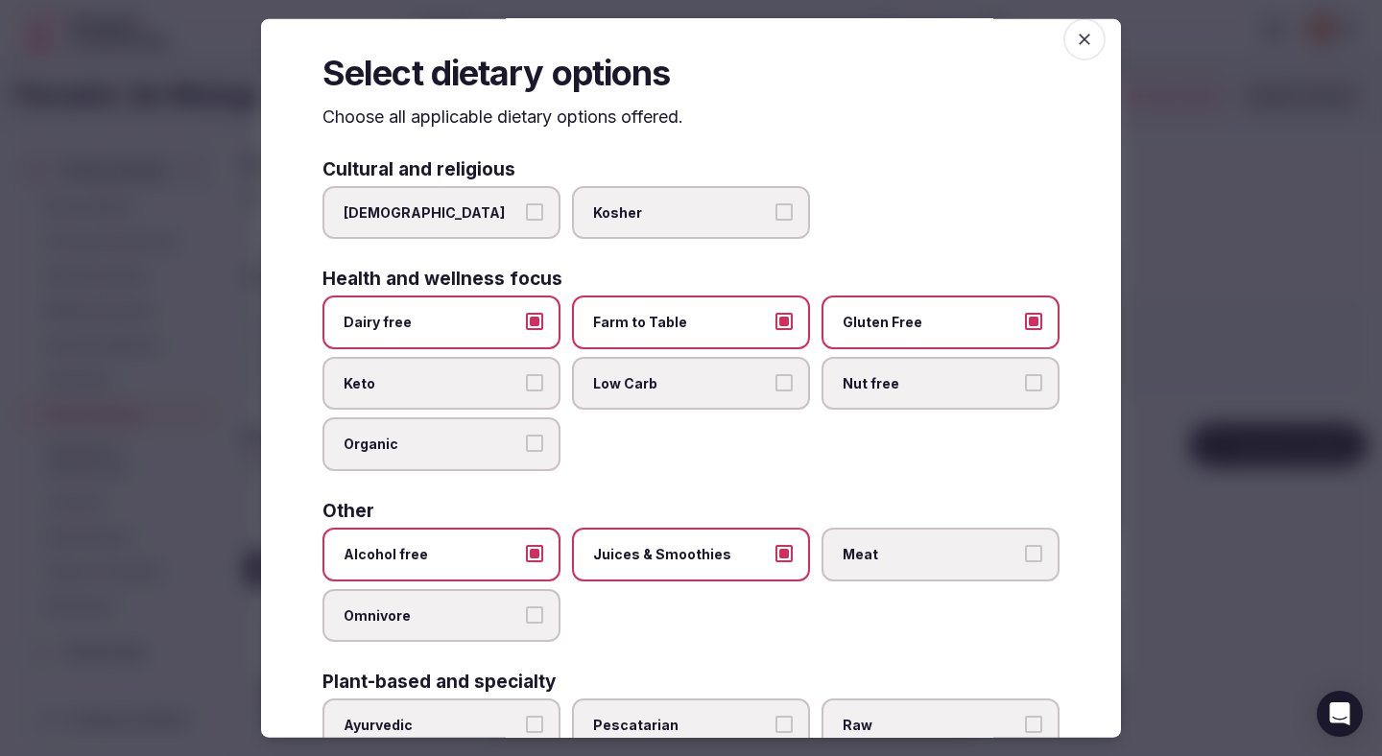
click at [832, 551] on label "Meat" at bounding box center [941, 555] width 238 height 54
click at [1025, 551] on button "Meat" at bounding box center [1033, 553] width 17 height 17
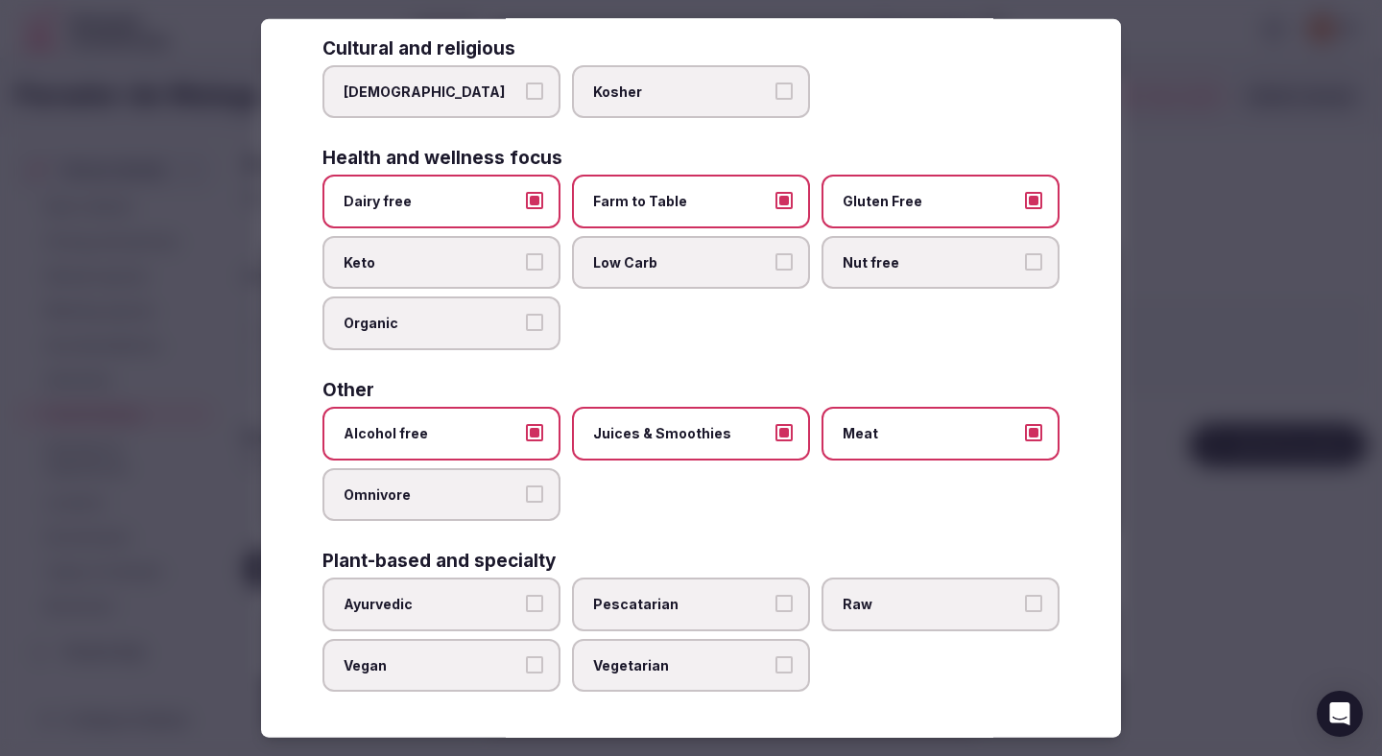
click at [641, 663] on span "Vegetarian" at bounding box center [681, 665] width 177 height 19
click at [776, 663] on button "Vegetarian" at bounding box center [784, 664] width 17 height 17
click at [1306, 424] on div at bounding box center [691, 378] width 1382 height 756
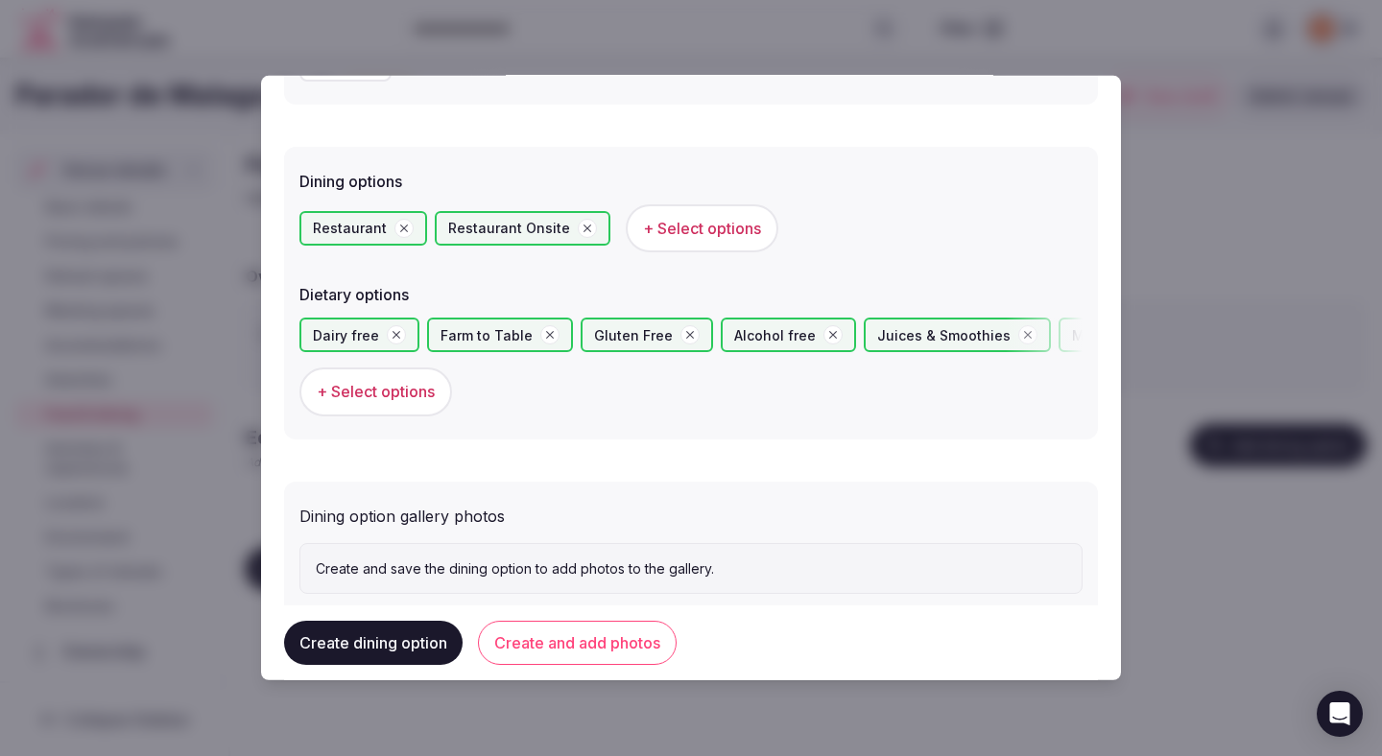
scroll to position [526, 0]
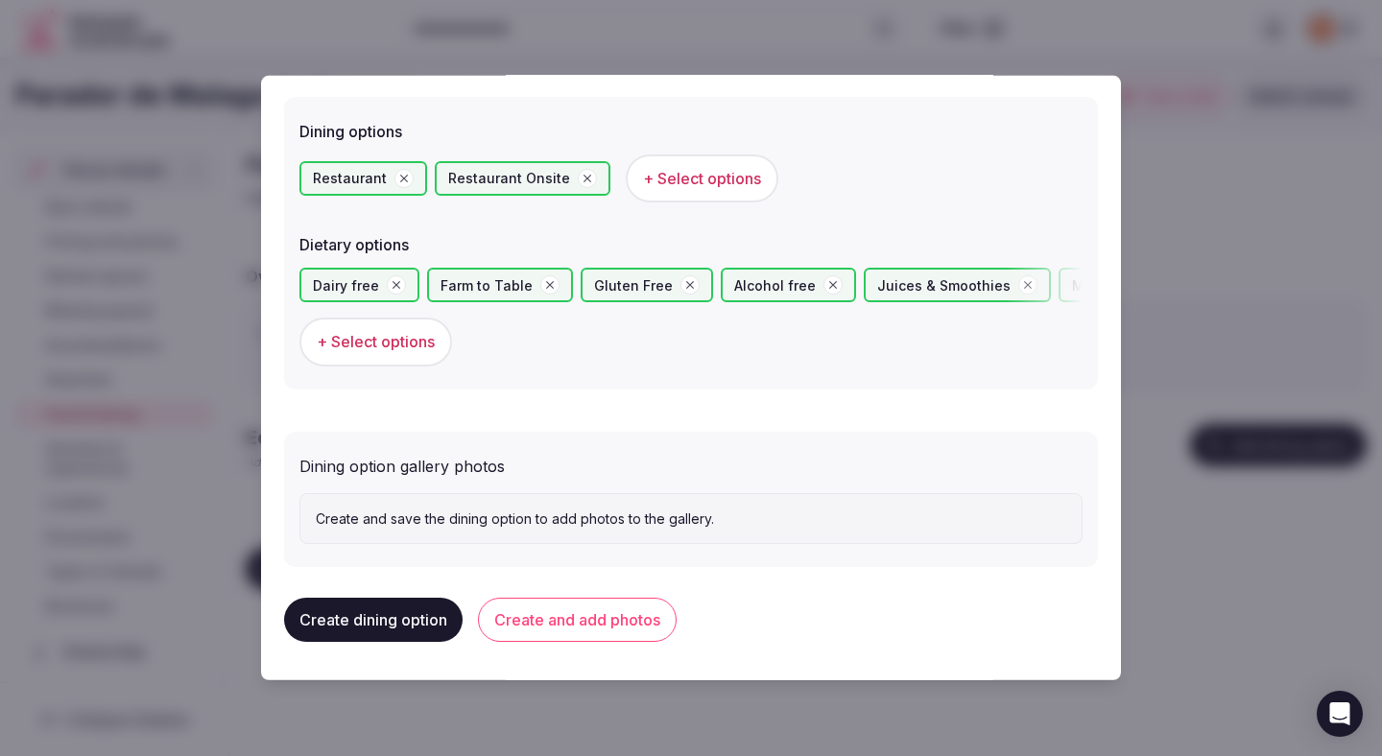
click at [604, 622] on button "Create and add photos" at bounding box center [577, 620] width 199 height 44
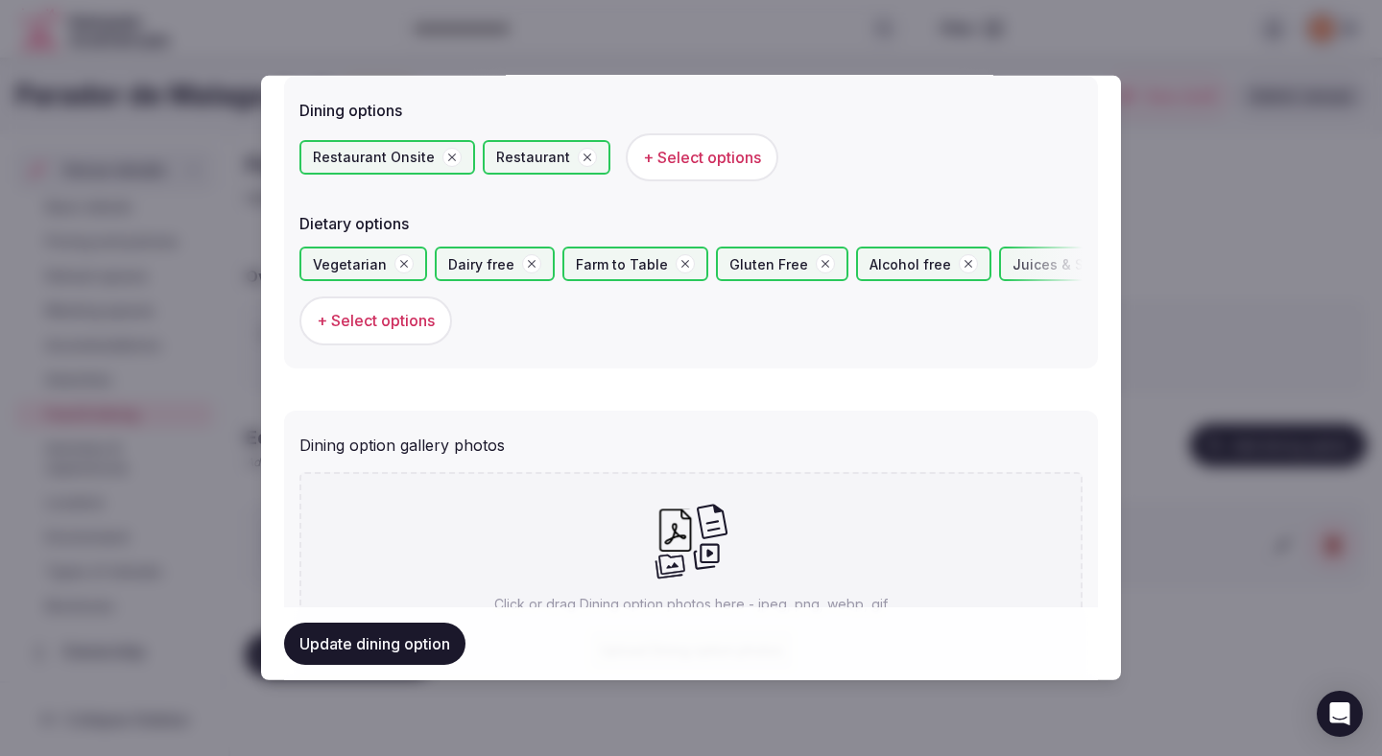
scroll to position [703, 0]
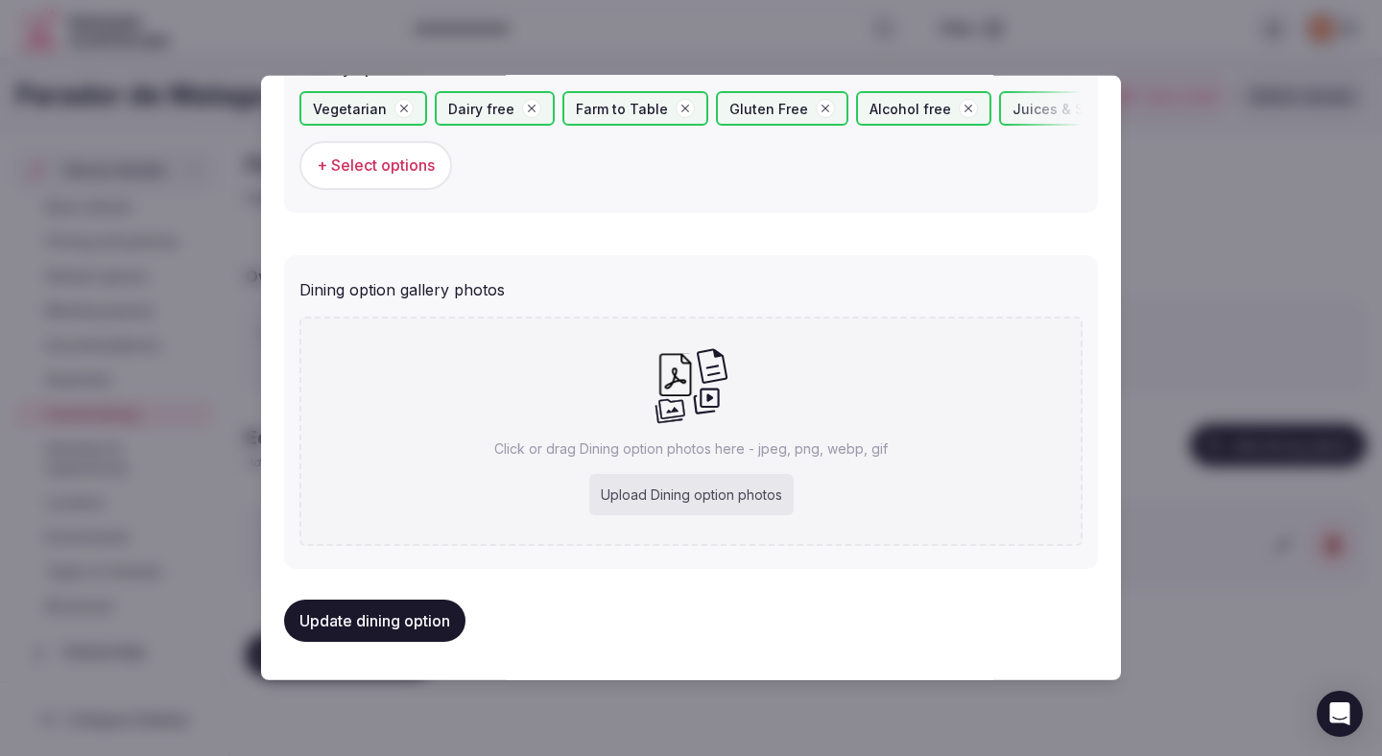
click at [425, 636] on button "Update dining option" at bounding box center [374, 621] width 181 height 42
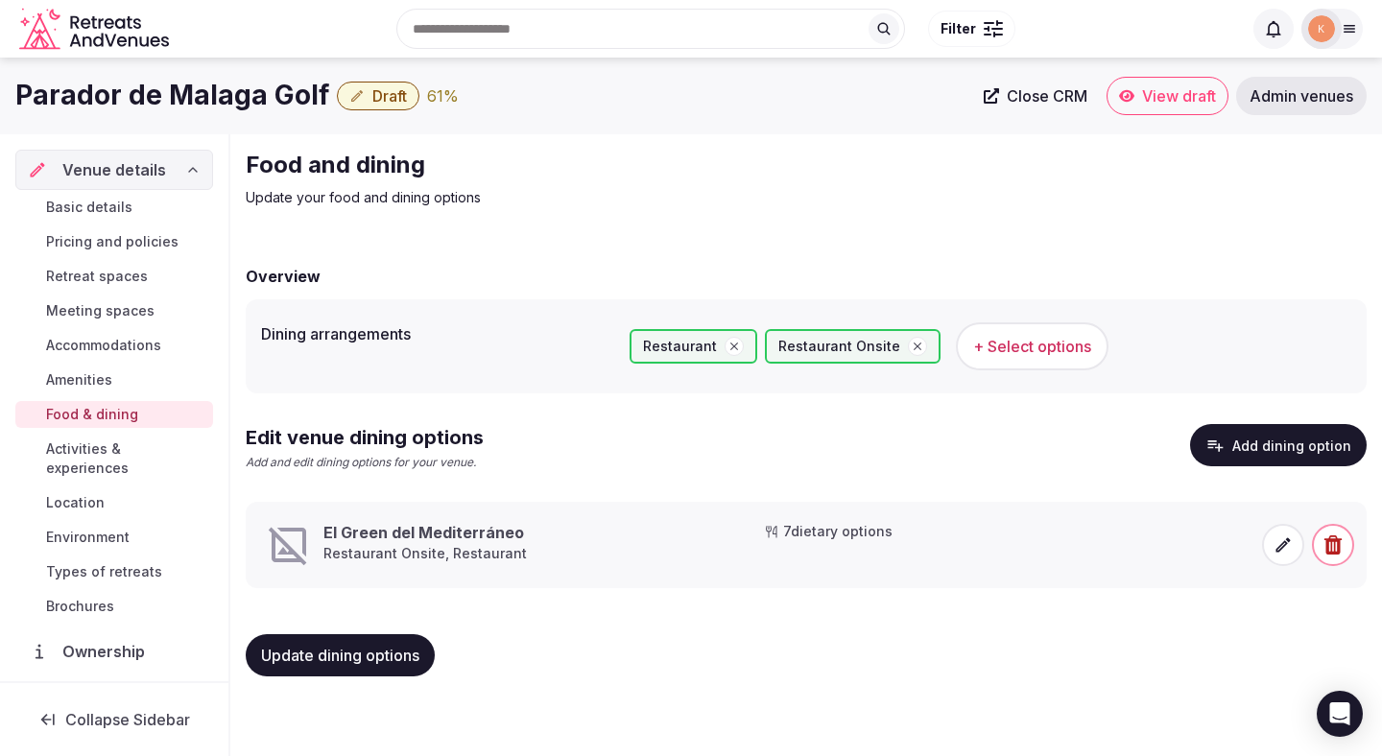
click at [1289, 547] on icon at bounding box center [1283, 545] width 19 height 19
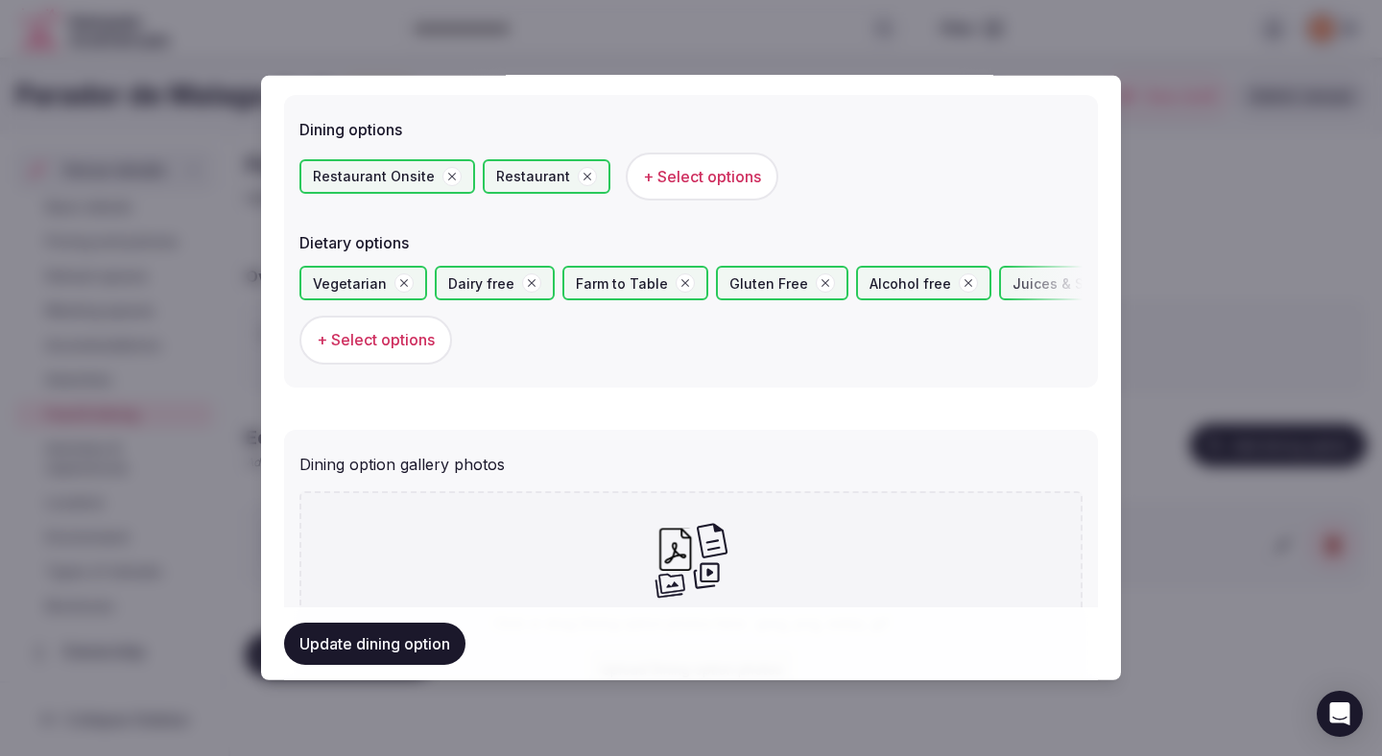
scroll to position [552, 0]
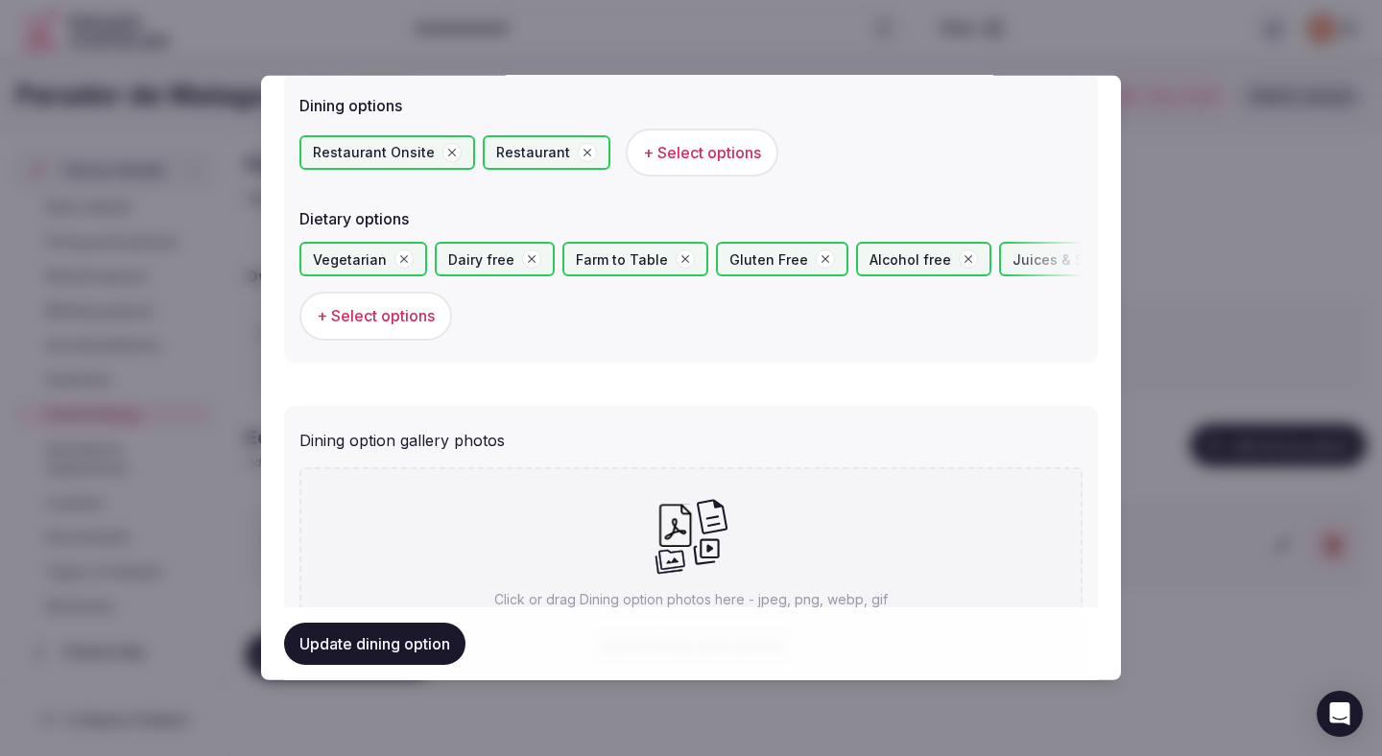
click at [654, 552] on icon at bounding box center [691, 536] width 75 height 78
type input "**********"
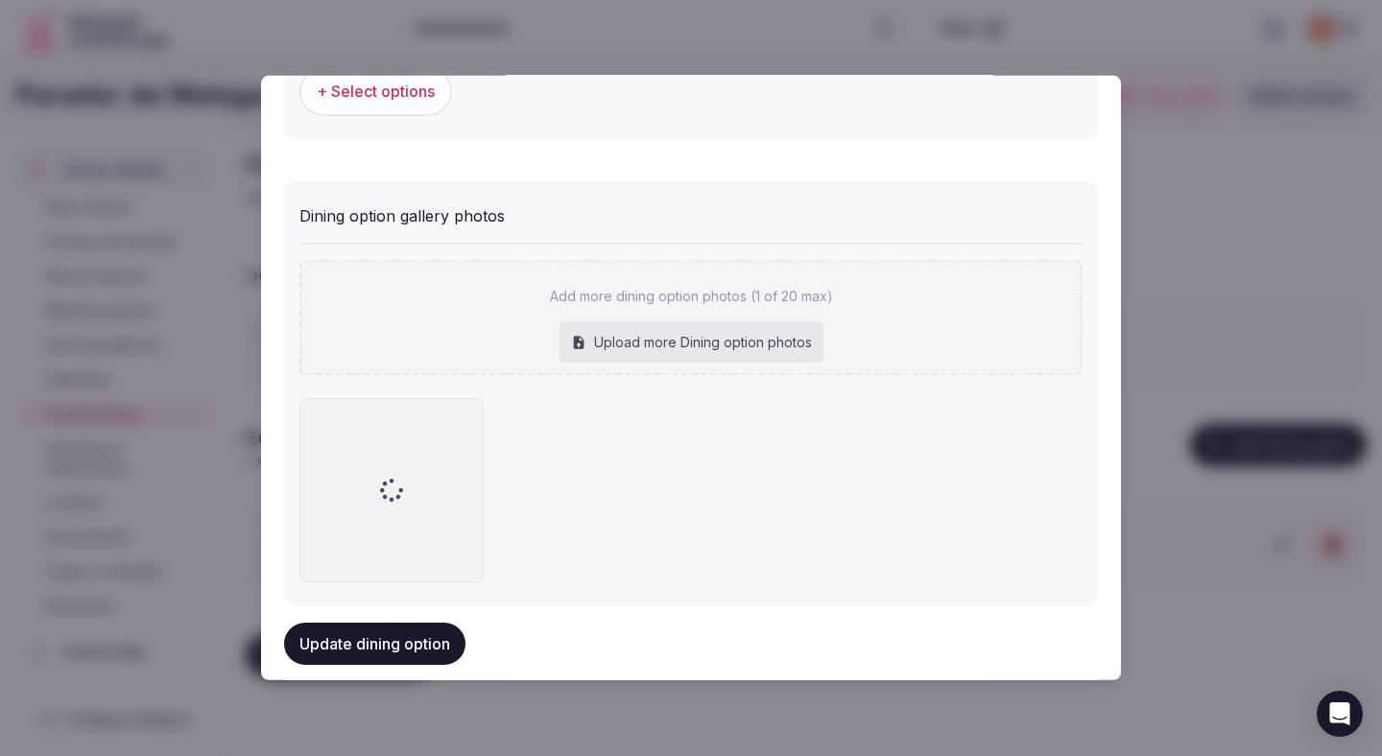
scroll to position [764, 0]
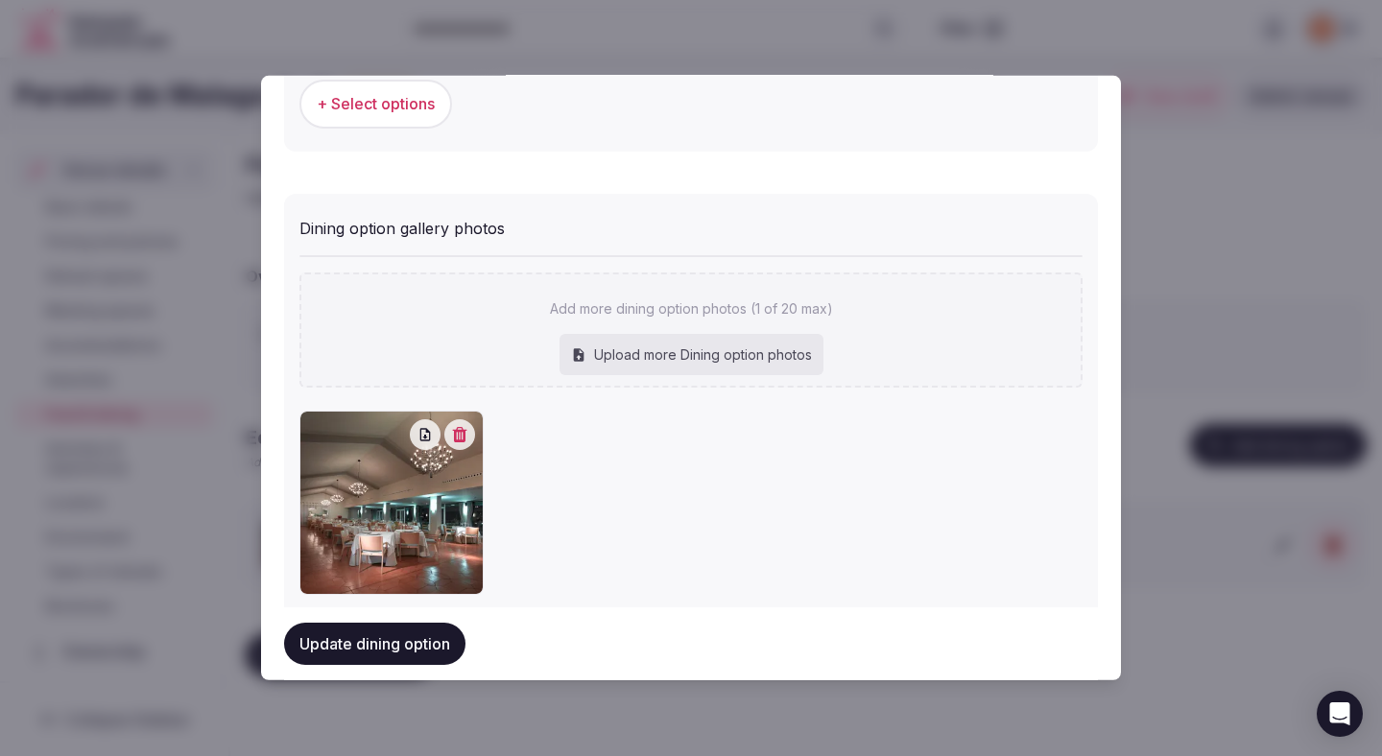
click at [424, 648] on button "Update dining option" at bounding box center [374, 644] width 181 height 42
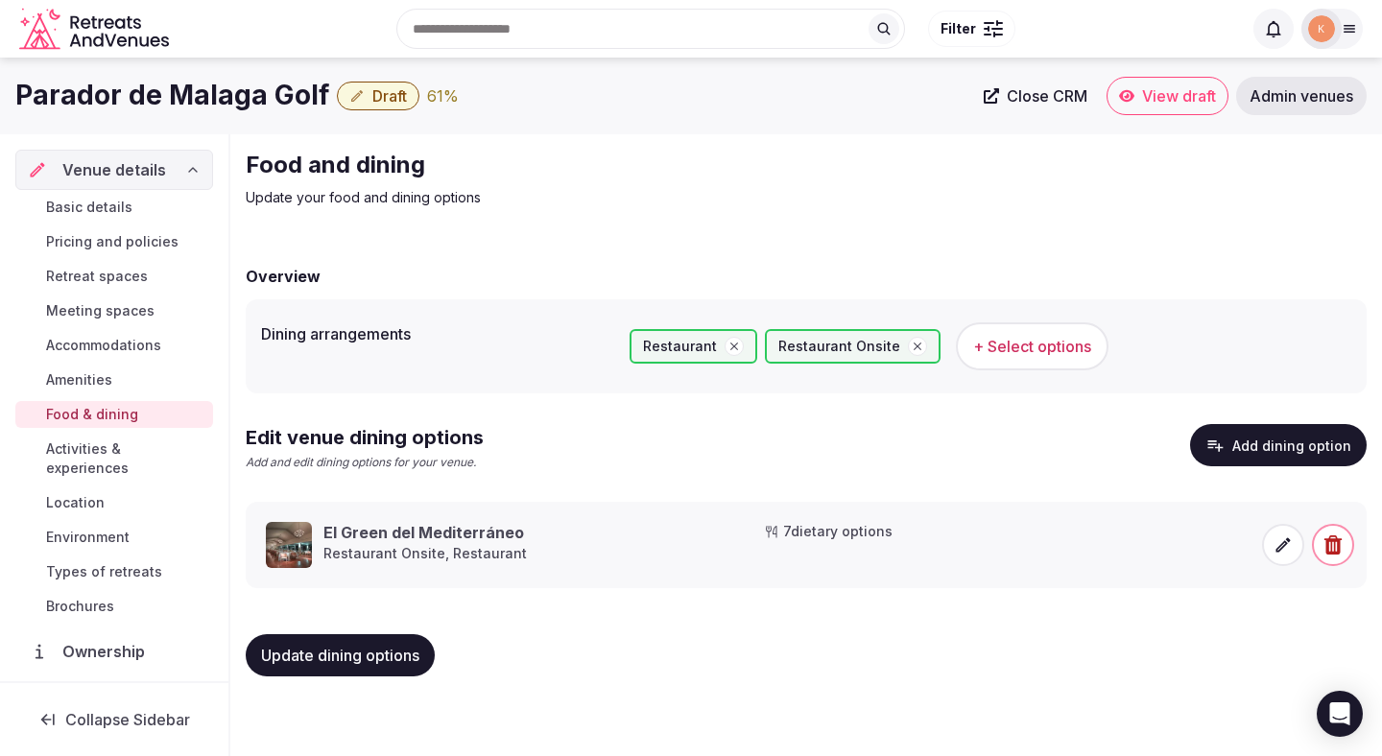
click at [393, 647] on span "Update dining options" at bounding box center [340, 655] width 158 height 19
click at [187, 455] on span "Activities & experiences" at bounding box center [125, 459] width 159 height 38
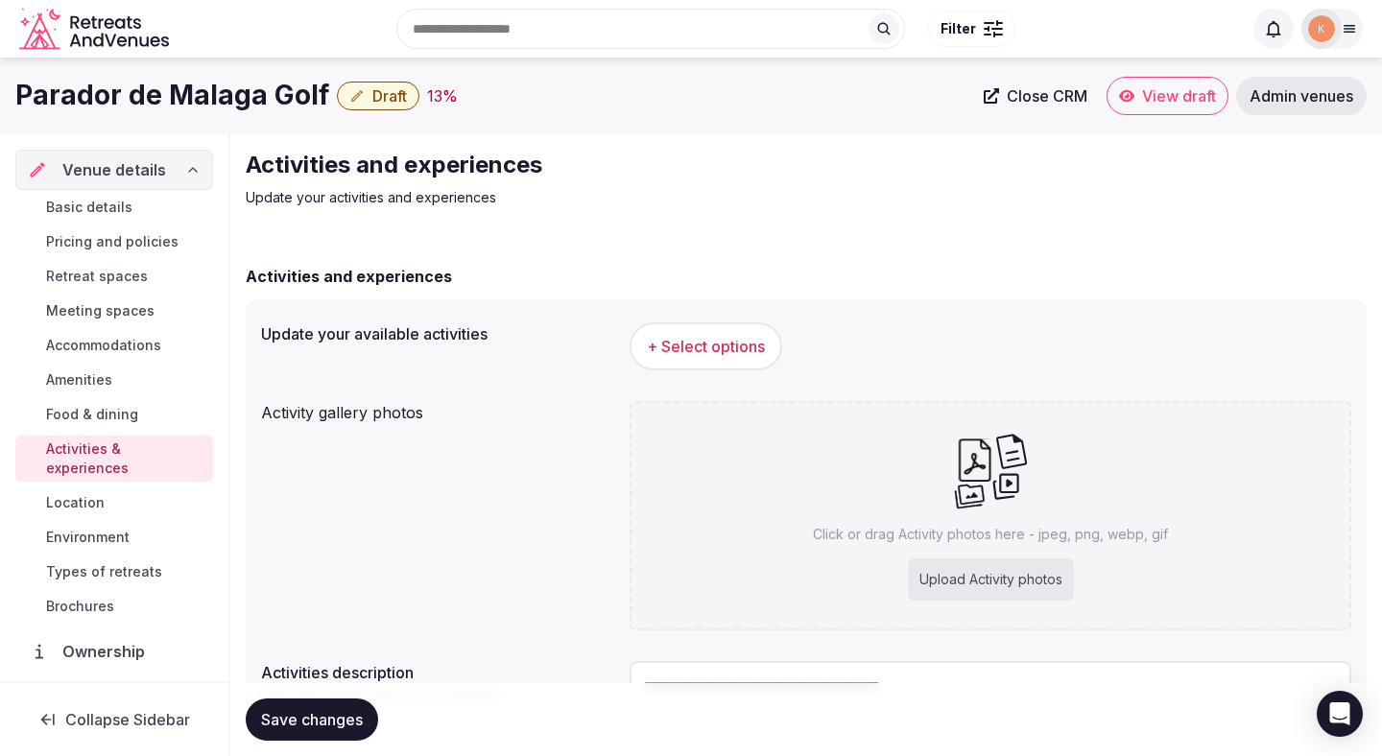
click at [756, 329] on button "+ Select options" at bounding box center [706, 347] width 153 height 48
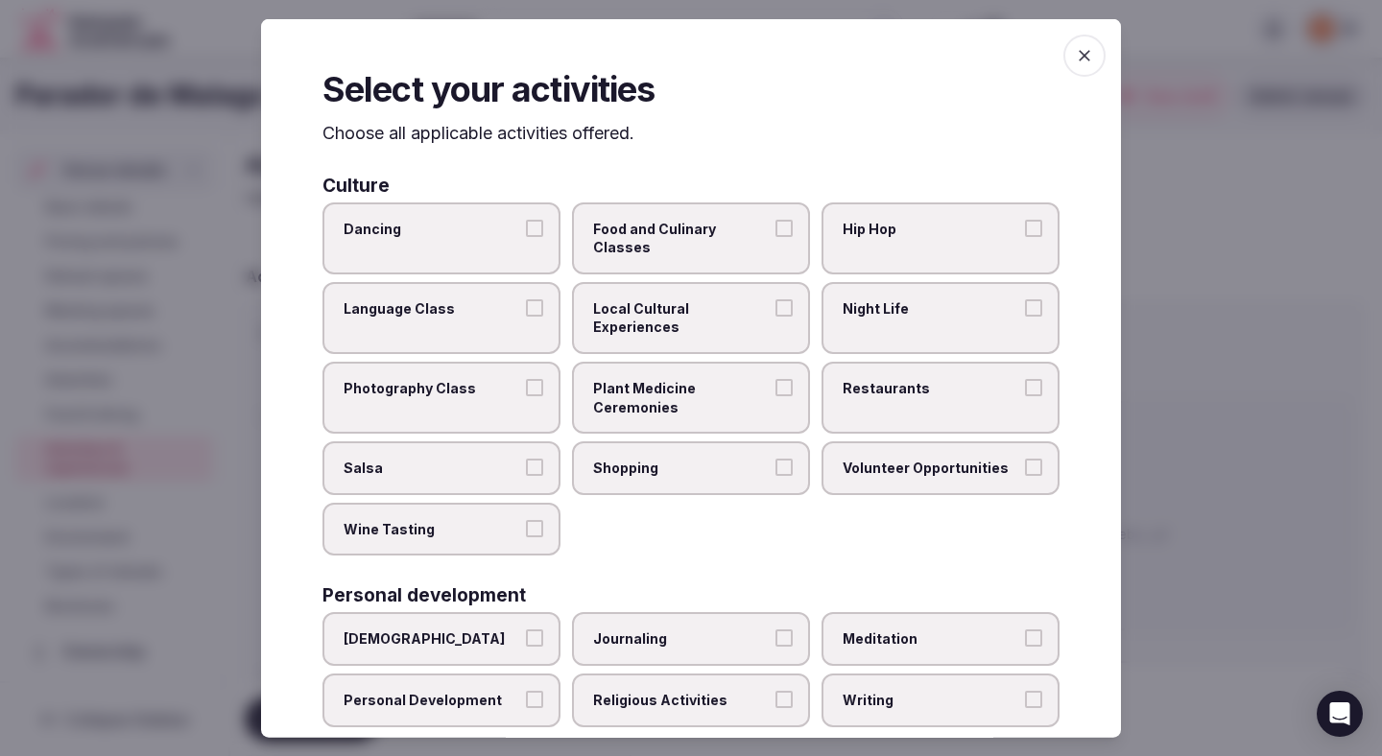
click at [858, 379] on span "Restaurants" at bounding box center [931, 388] width 177 height 19
click at [1025, 379] on button "Restaurants" at bounding box center [1033, 387] width 17 height 17
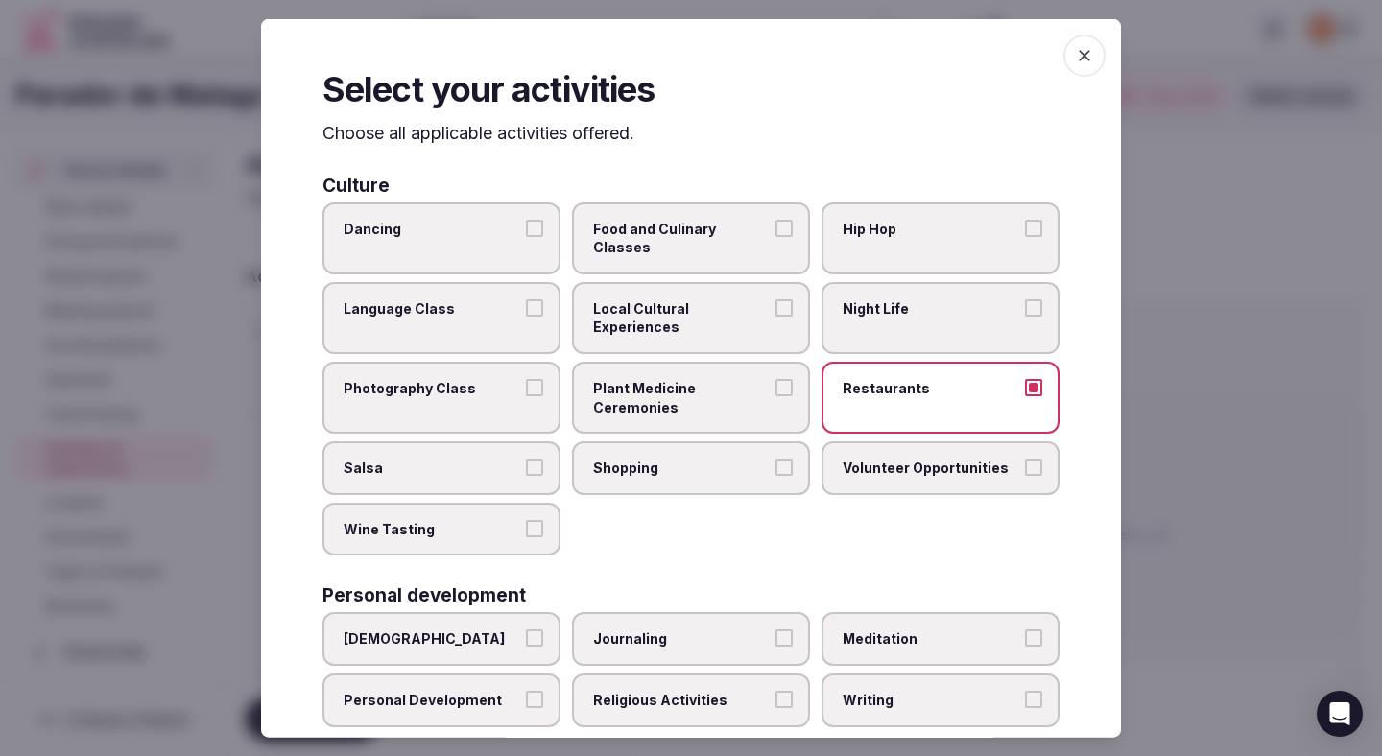
click at [737, 459] on span "Shopping" at bounding box center [681, 468] width 177 height 19
click at [776, 459] on button "Shopping" at bounding box center [784, 467] width 17 height 17
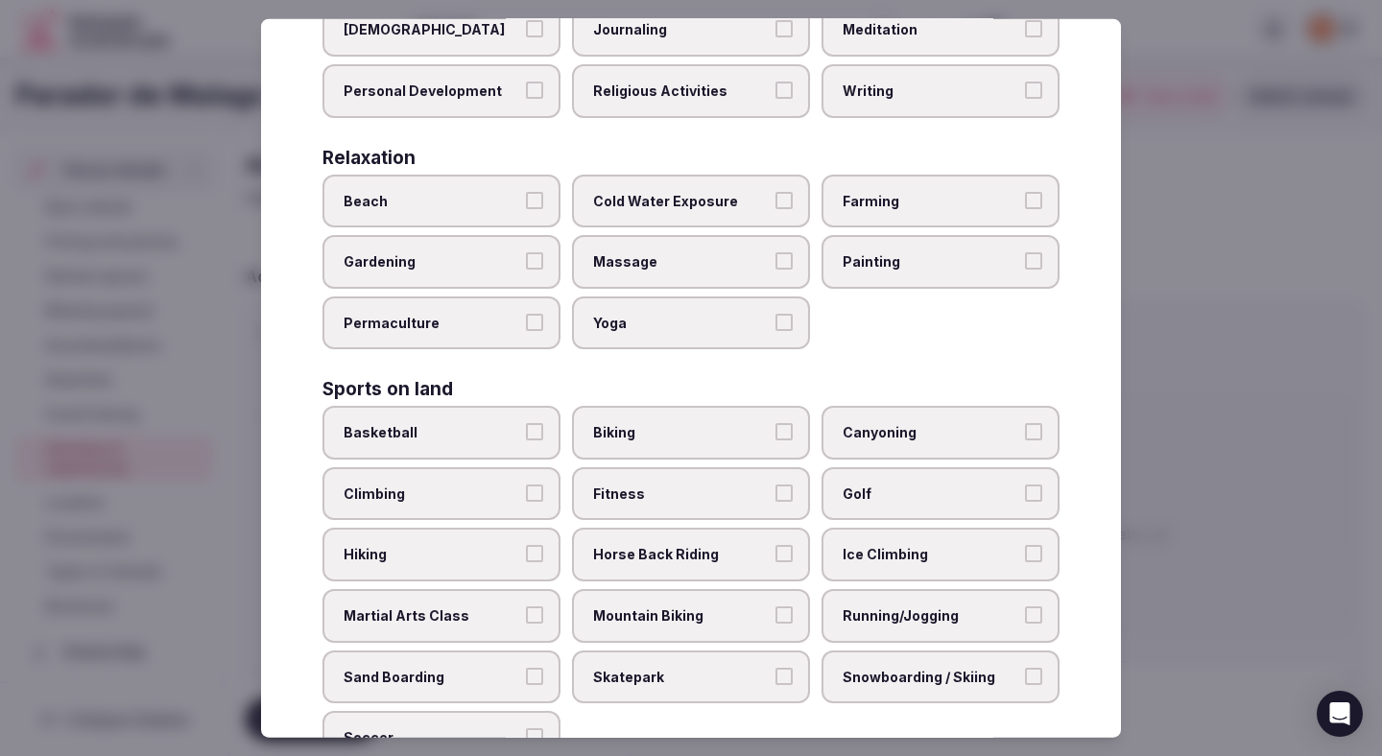
scroll to position [668, 0]
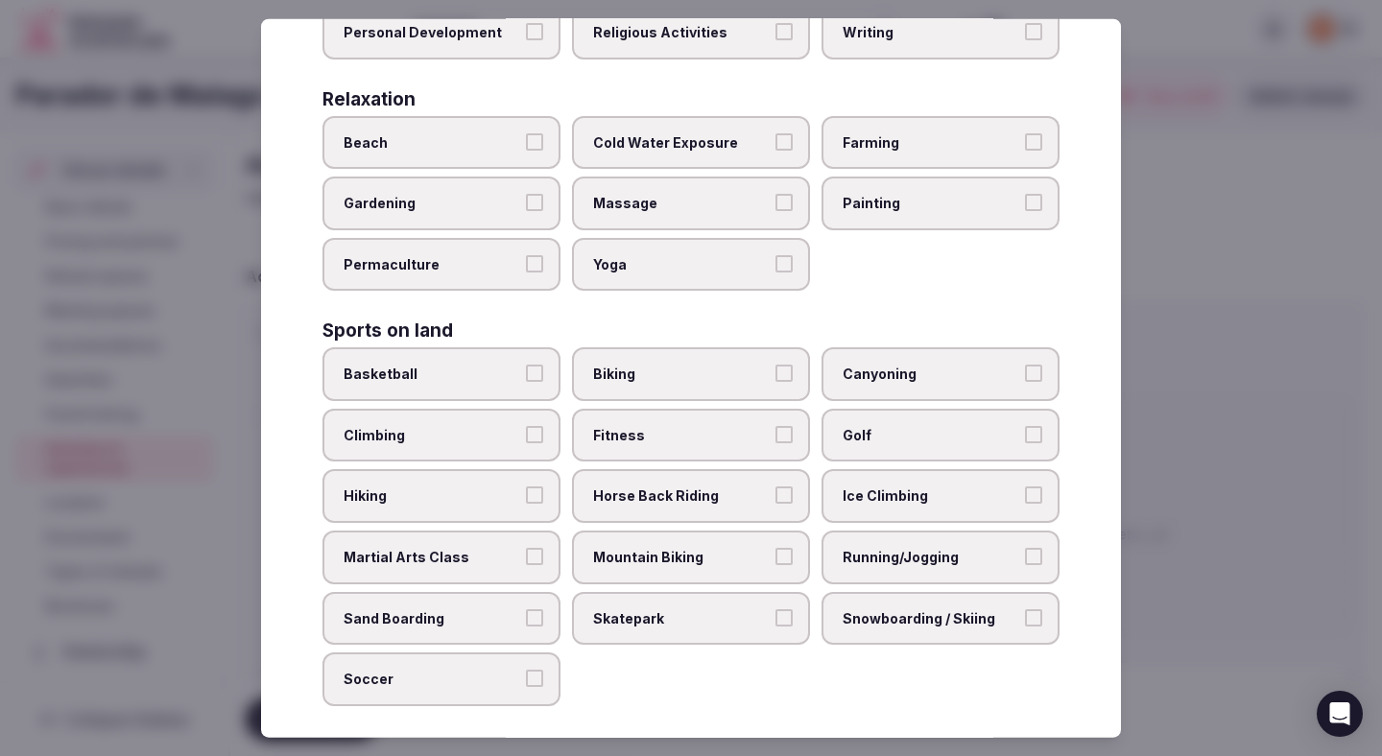
click at [851, 426] on span "Golf" at bounding box center [931, 435] width 177 height 19
click at [1025, 426] on button "Golf" at bounding box center [1033, 434] width 17 height 17
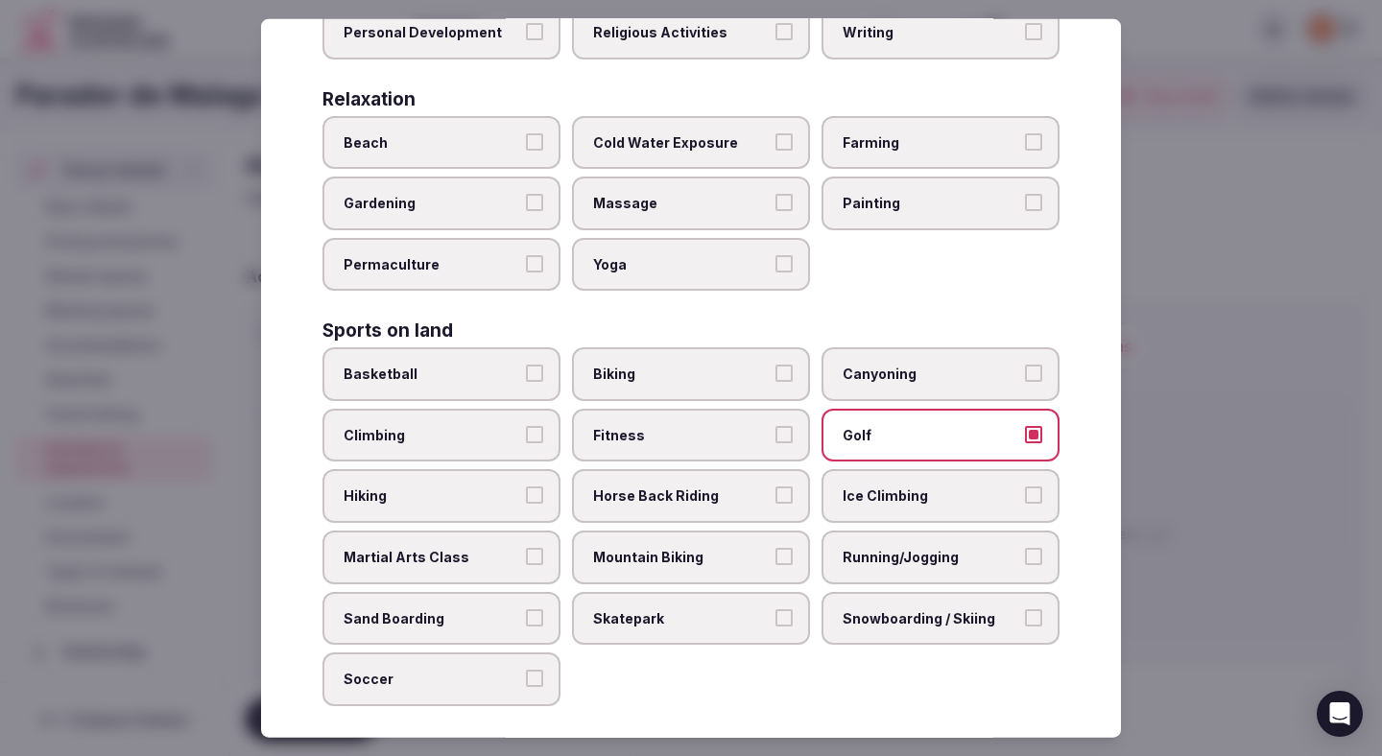
click at [846, 535] on label "Running/Jogging" at bounding box center [941, 558] width 238 height 54
click at [1025, 548] on button "Running/Jogging" at bounding box center [1033, 556] width 17 height 17
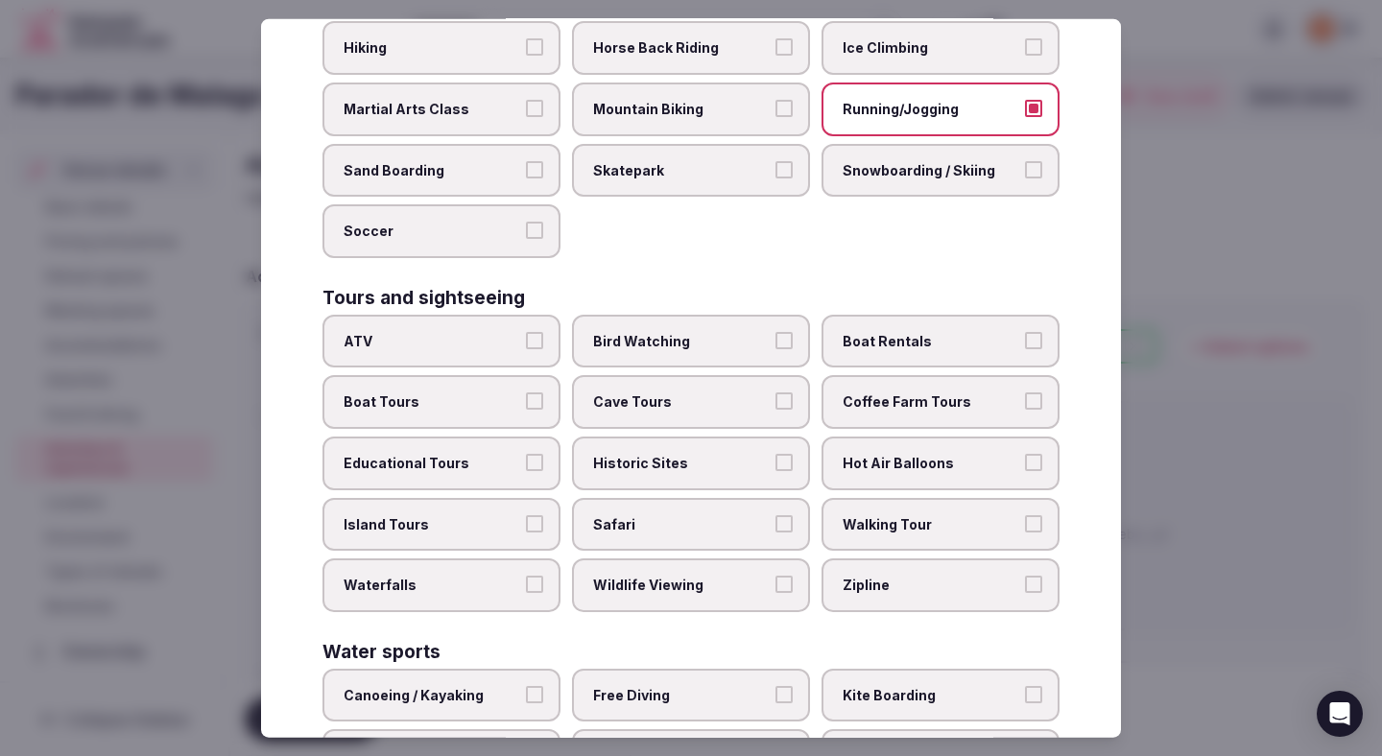
scroll to position [1122, 0]
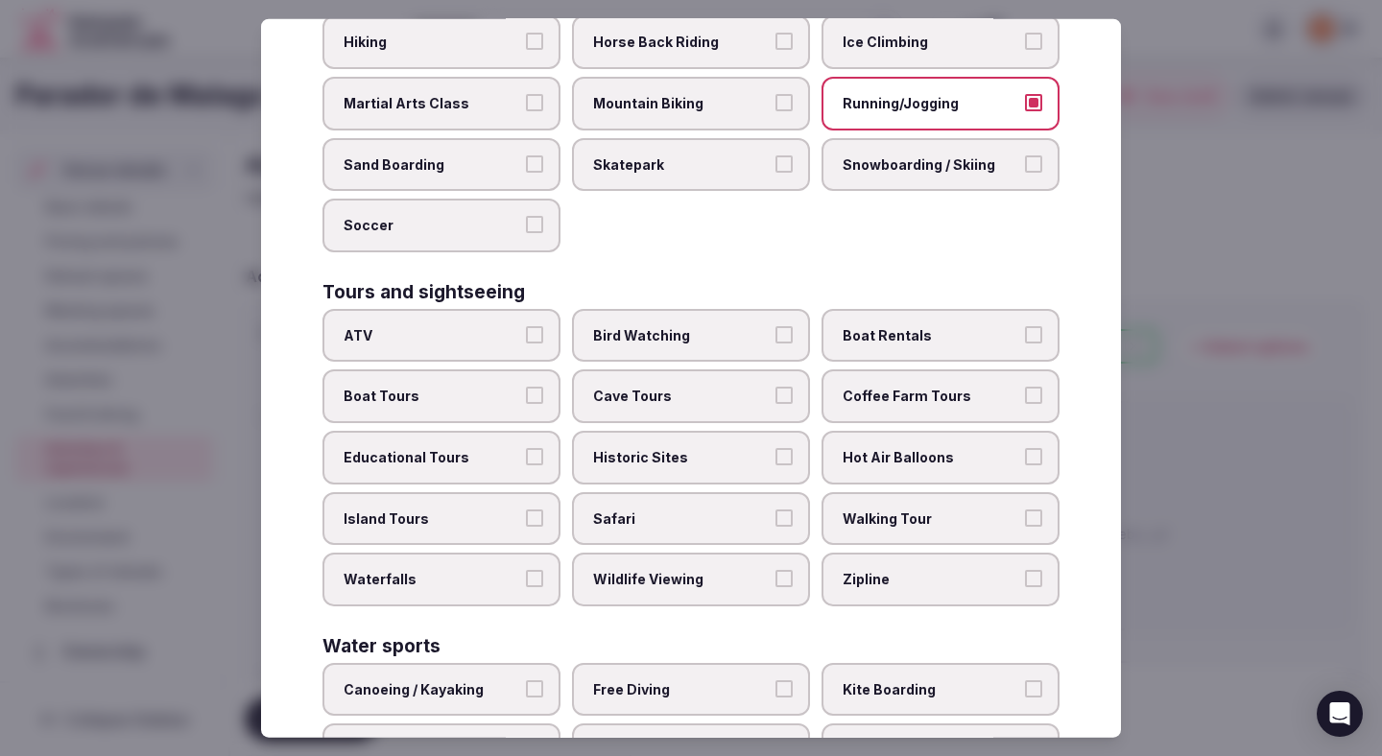
click at [829, 491] on label "Walking Tour" at bounding box center [941, 518] width 238 height 54
click at [1025, 509] on button "Walking Tour" at bounding box center [1033, 517] width 17 height 17
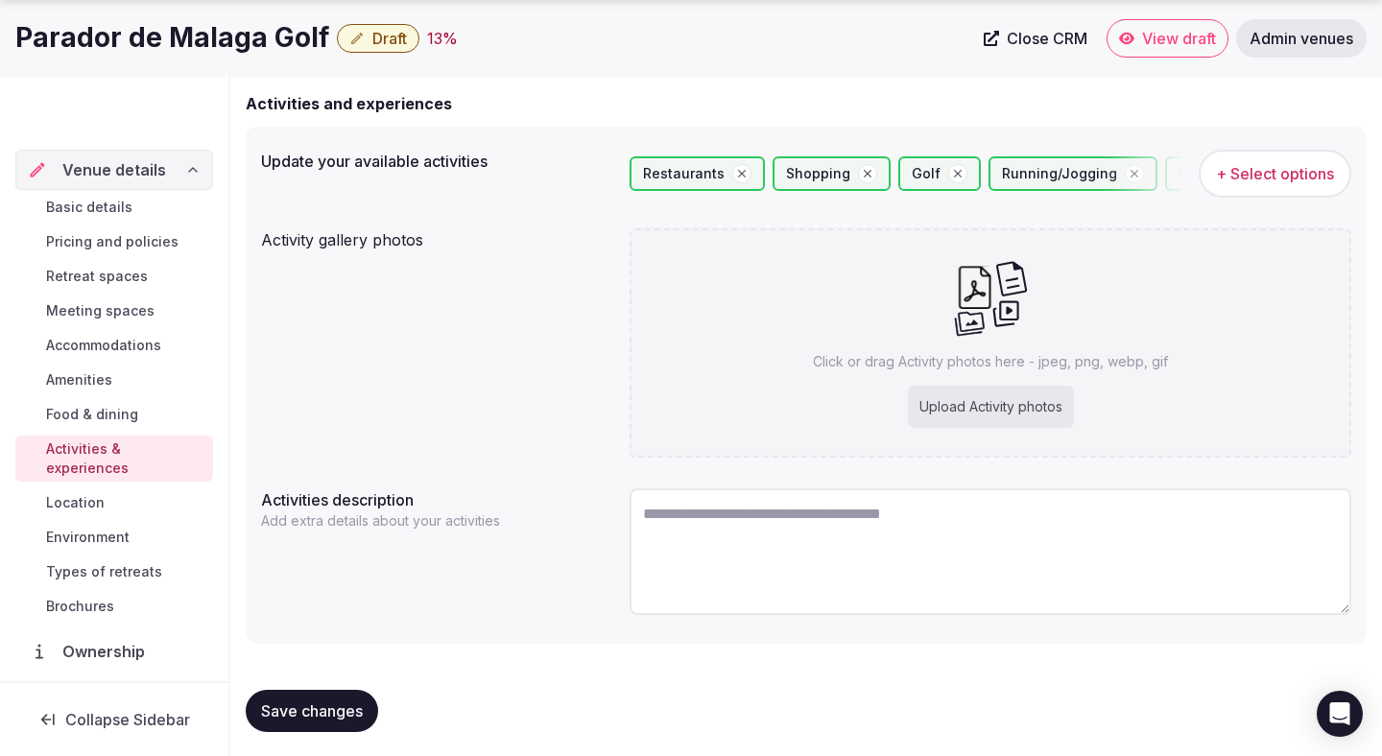
scroll to position [180, 0]
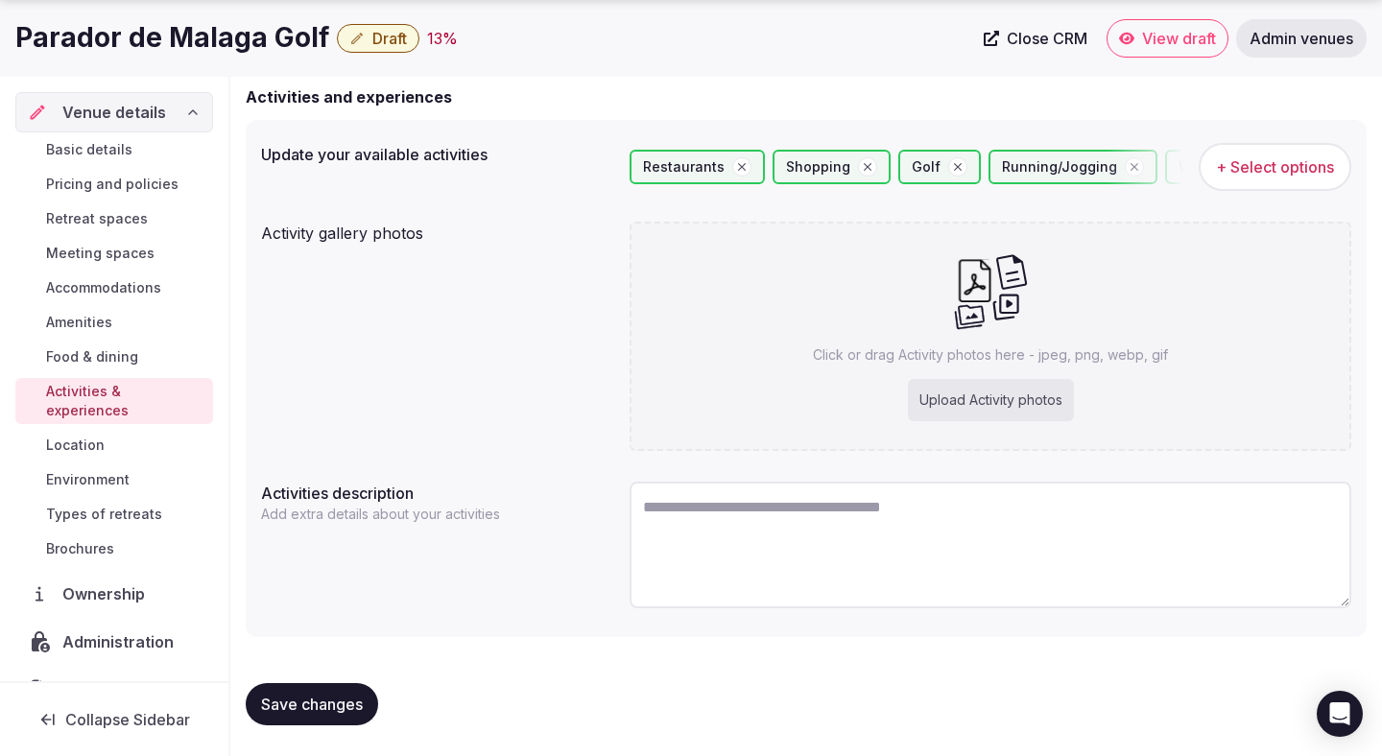
click at [972, 389] on div "Upload Activity photos" at bounding box center [991, 400] width 166 height 42
type input "**********"
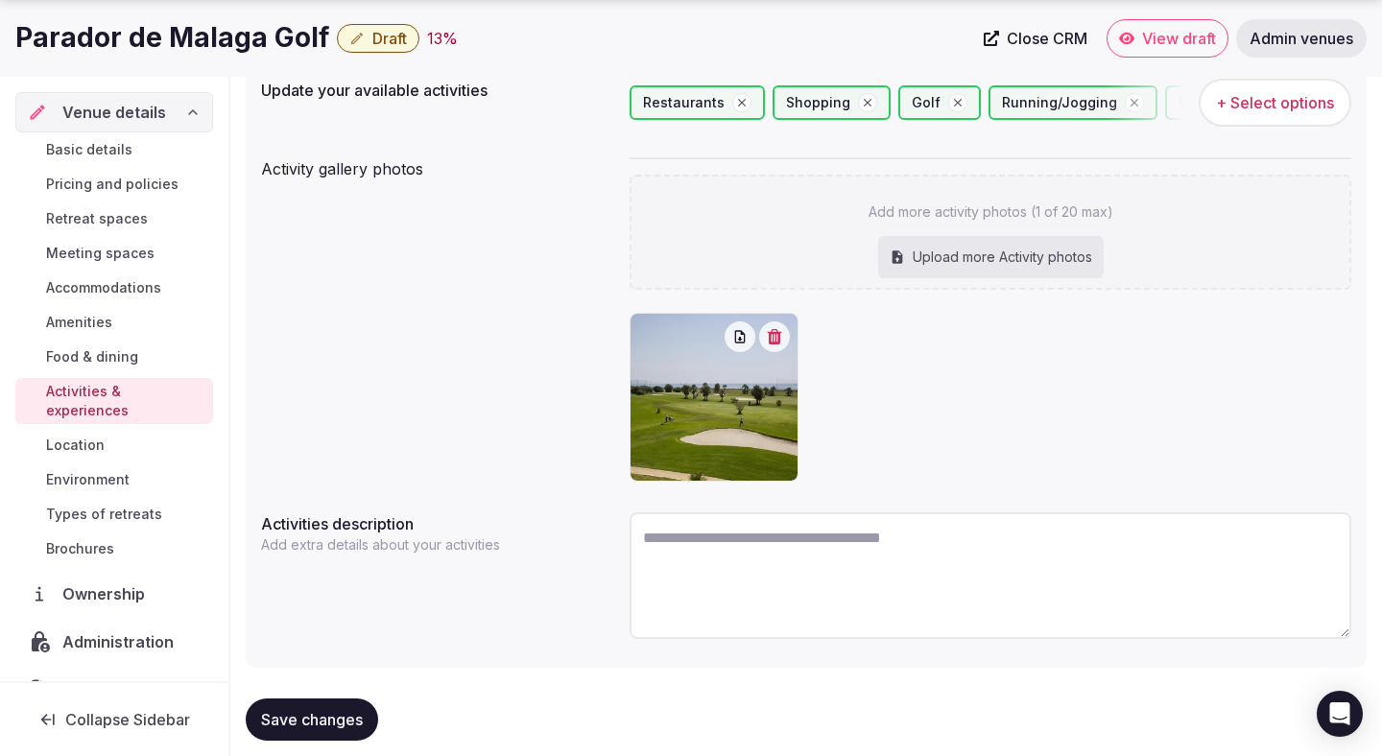
scroll to position [276, 0]
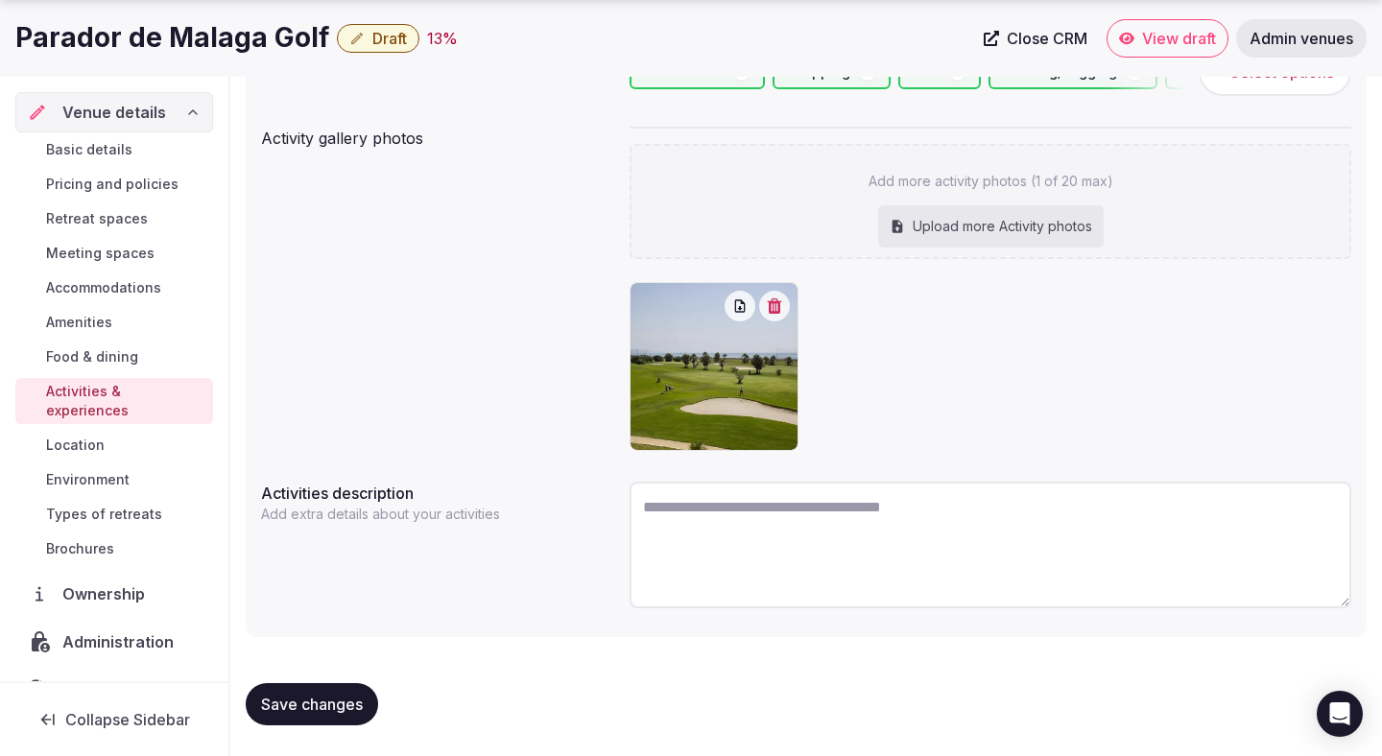
click at [739, 523] on textarea at bounding box center [991, 545] width 722 height 127
paste textarea "**********"
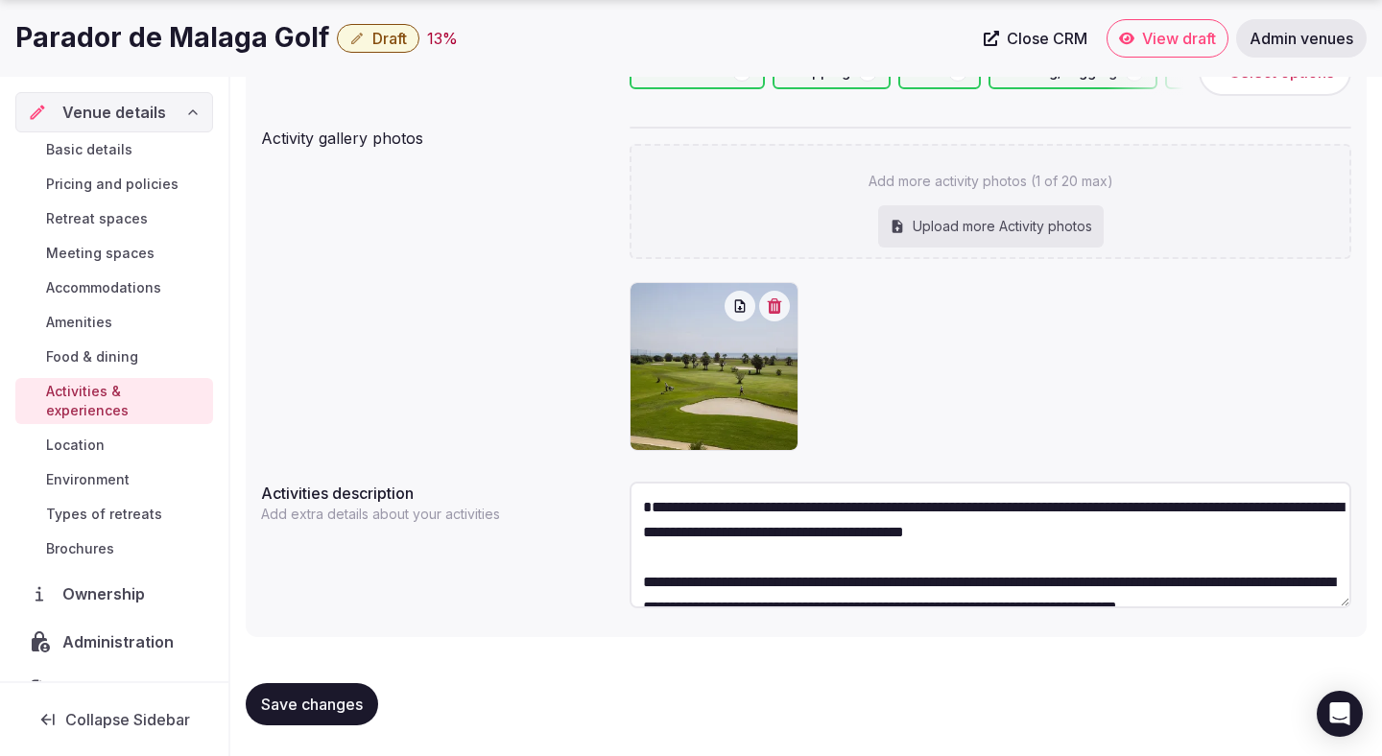
scroll to position [134, 0]
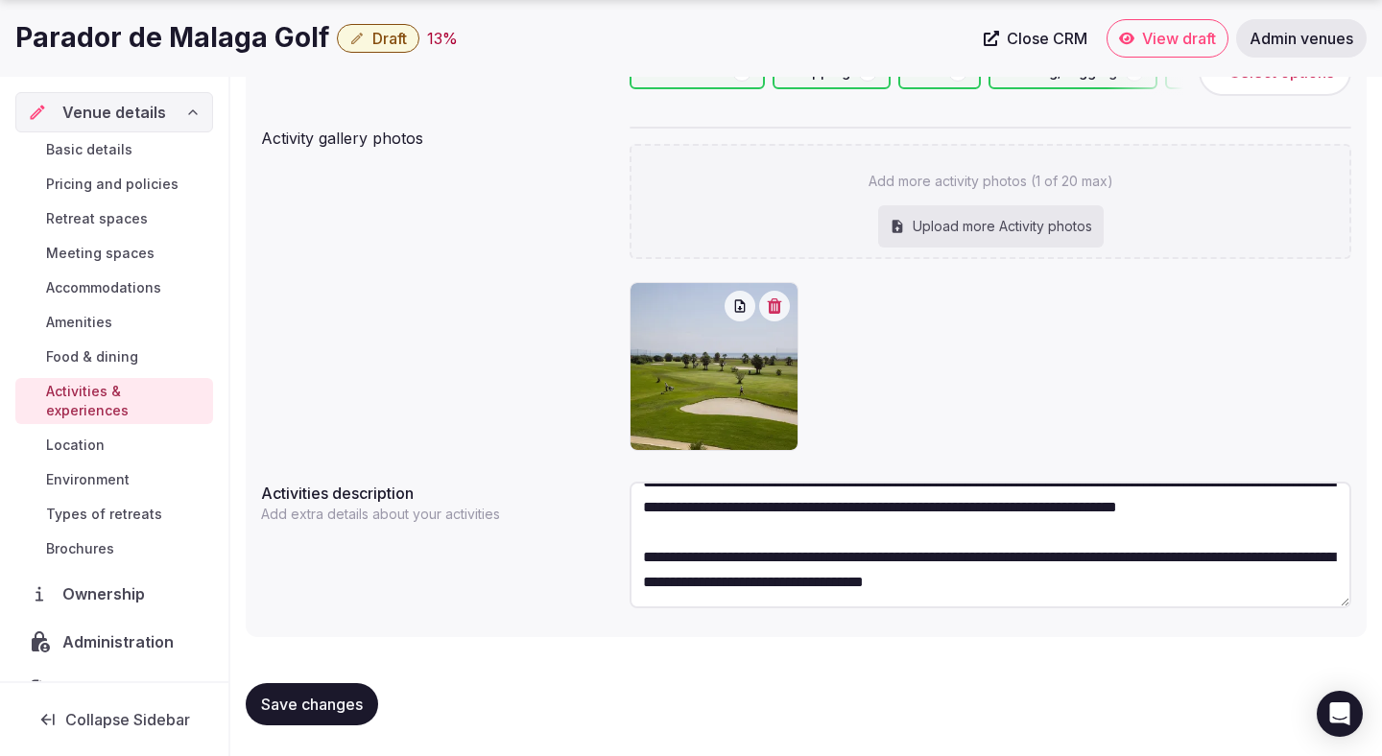
type textarea "**********"
click at [366, 709] on button "Save changes" at bounding box center [312, 704] width 132 height 42
click at [332, 707] on span "Save changes" at bounding box center [312, 704] width 102 height 19
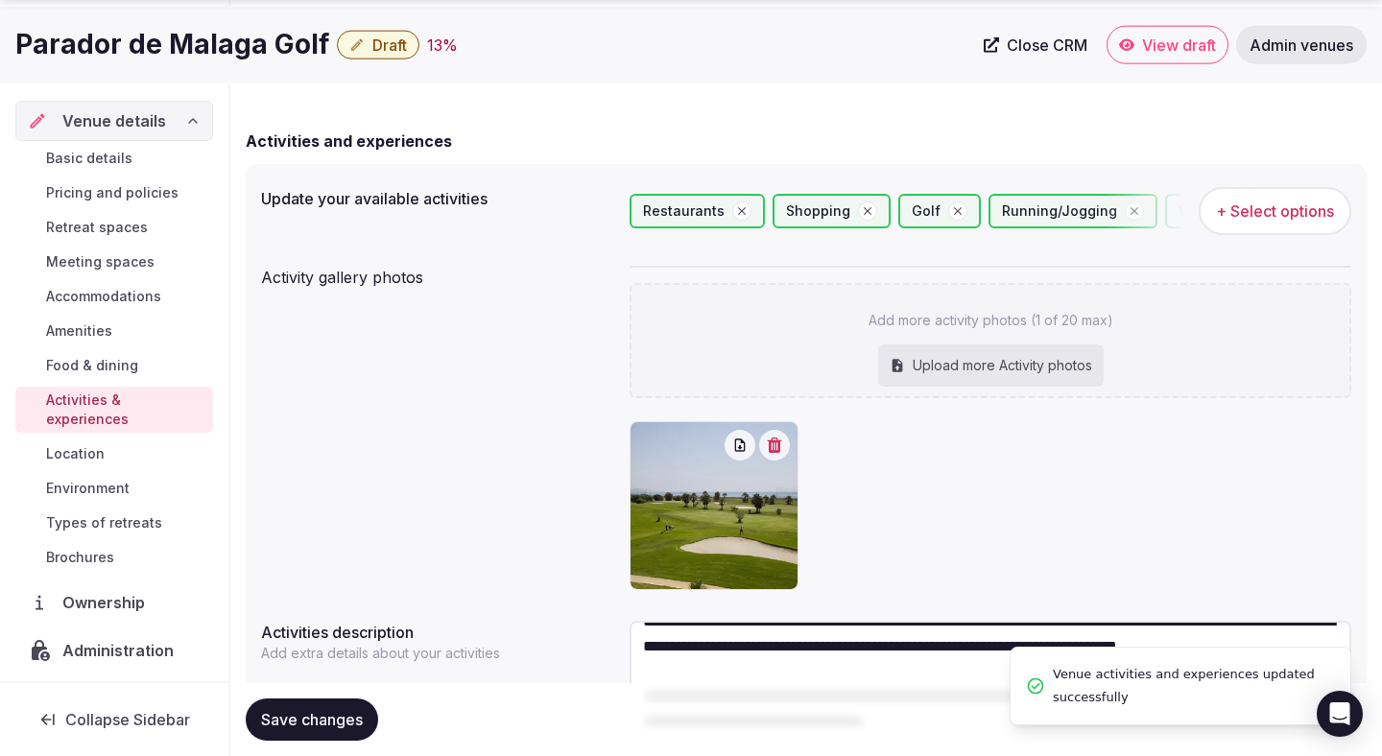
scroll to position [276, 0]
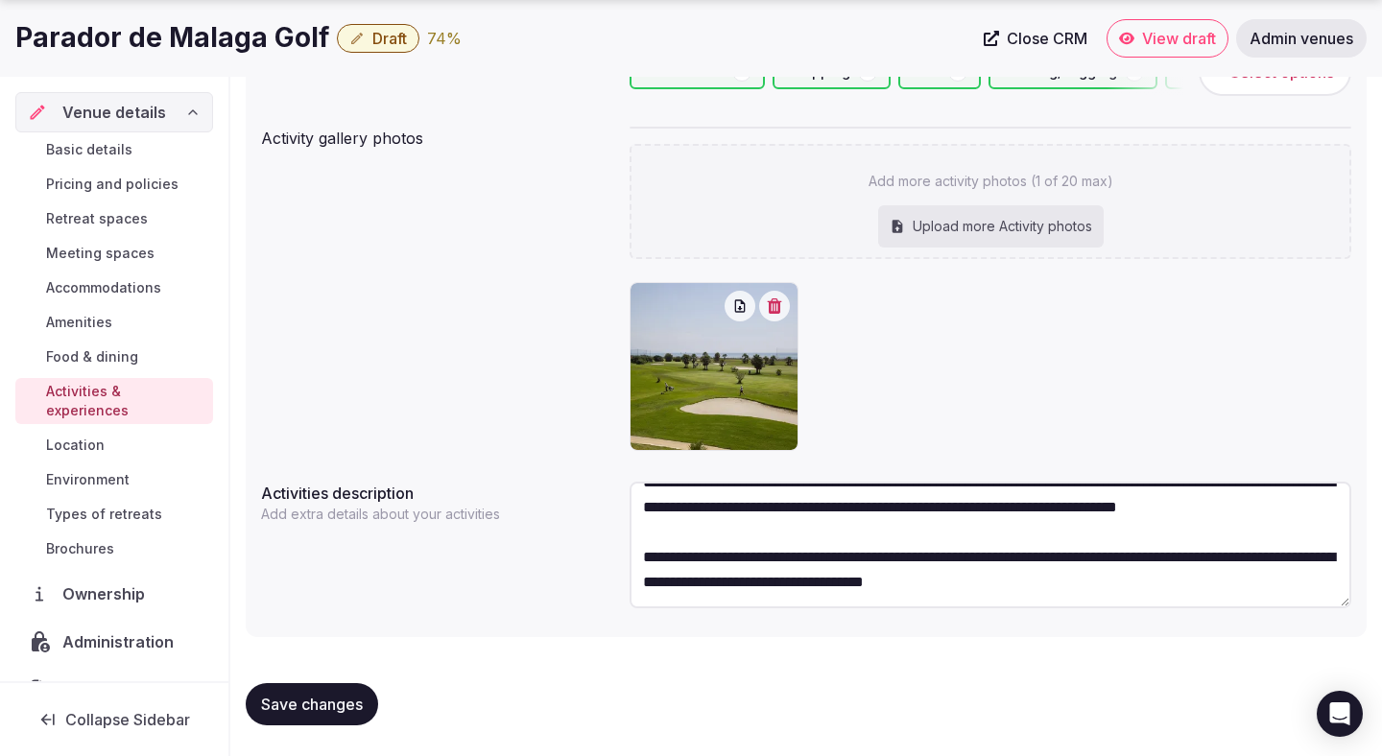
click at [95, 436] on span "Location" at bounding box center [75, 445] width 59 height 19
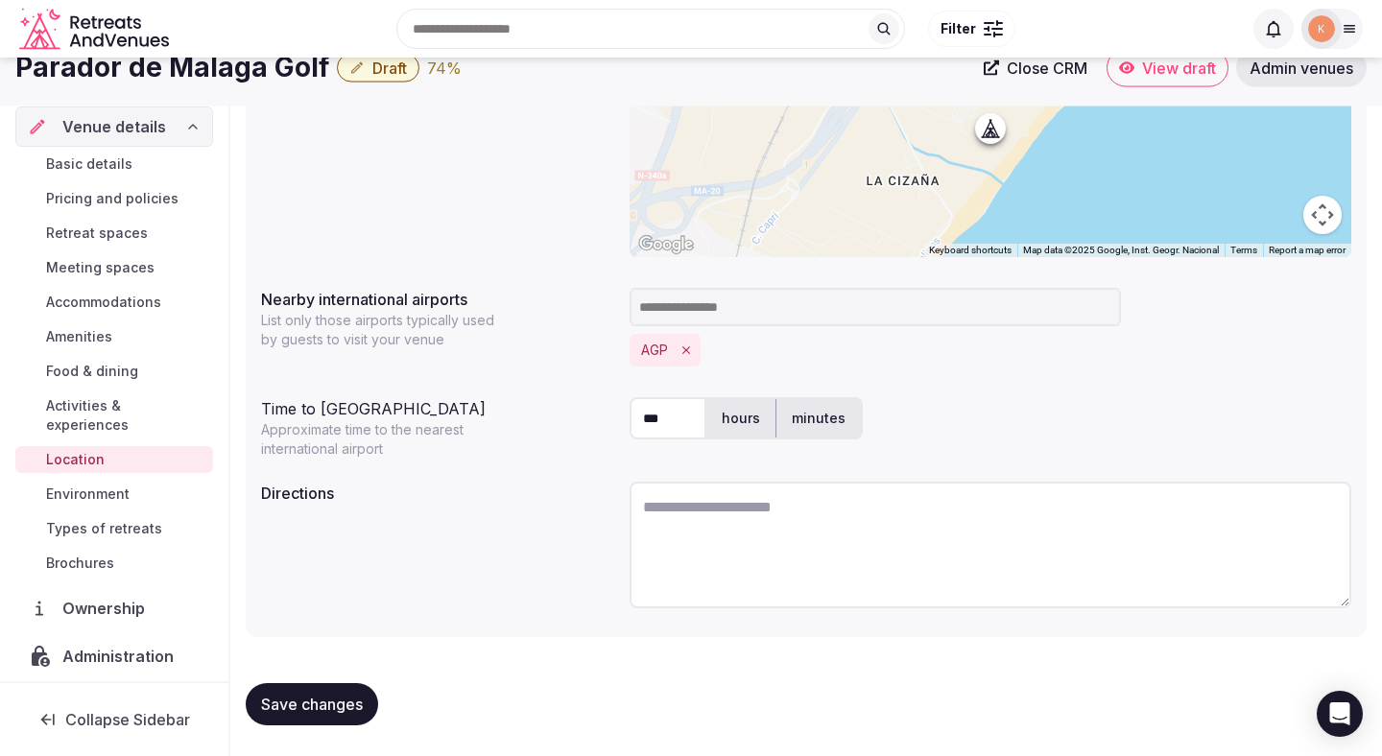
scroll to position [397, 0]
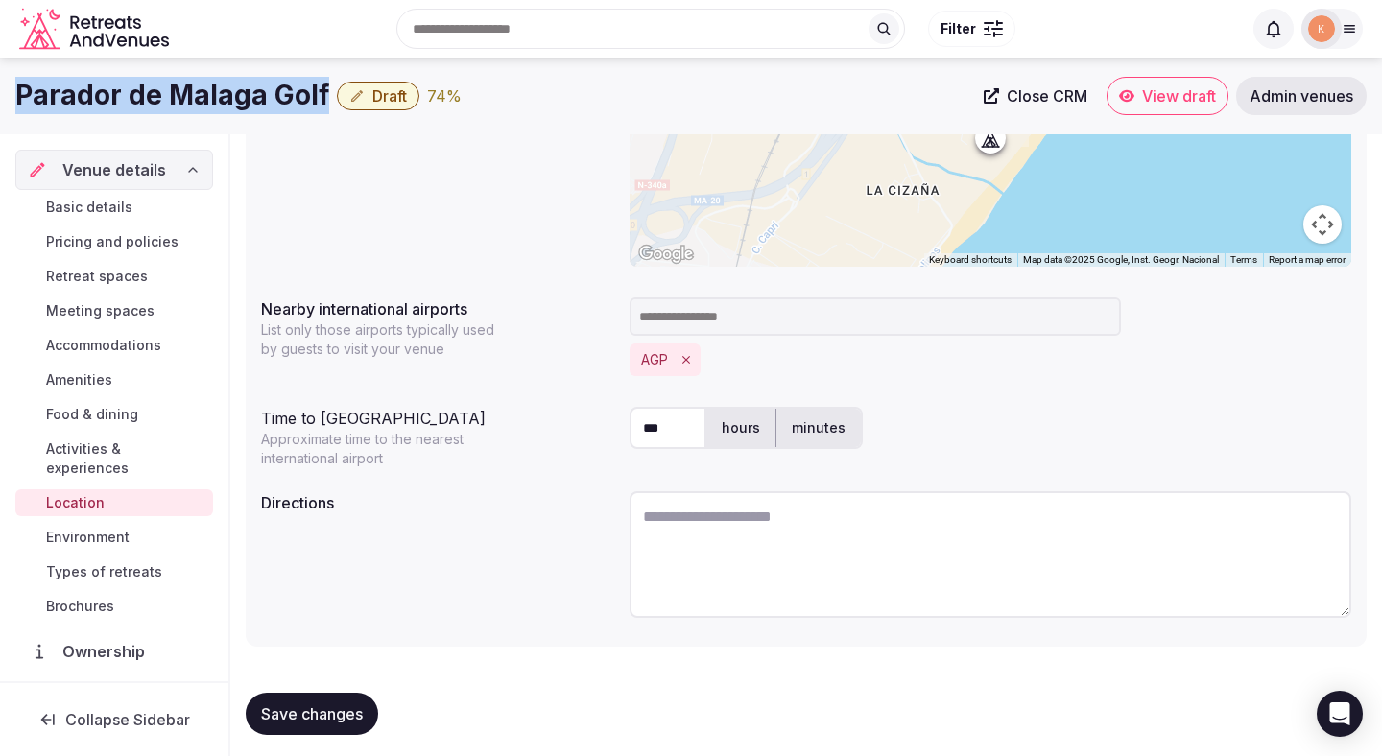
drag, startPoint x: 319, startPoint y: 93, endPoint x: 22, endPoint y: 96, distance: 296.6
click at [22, 96] on h1 "Parador de Malaga Golf" at bounding box center [172, 95] width 314 height 37
copy h1 "Parador de Malaga Golf"
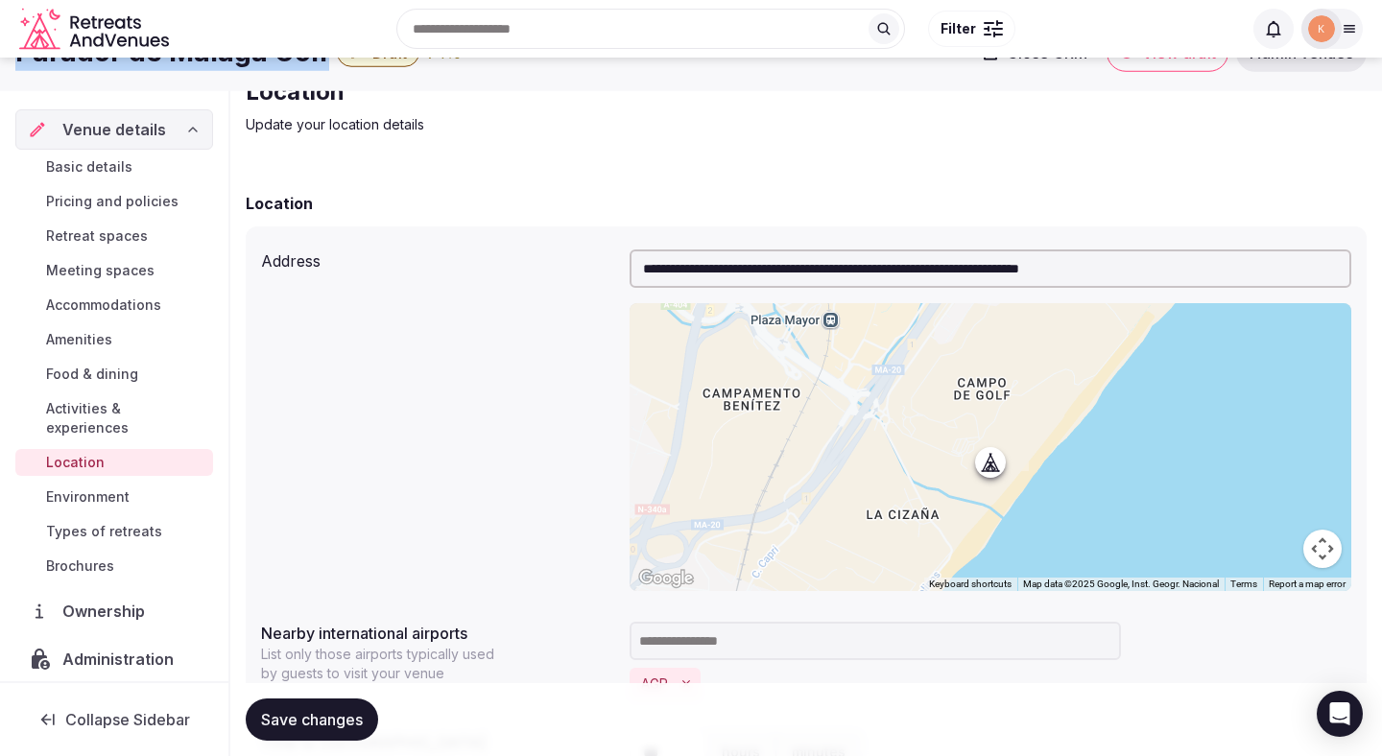
scroll to position [0, 0]
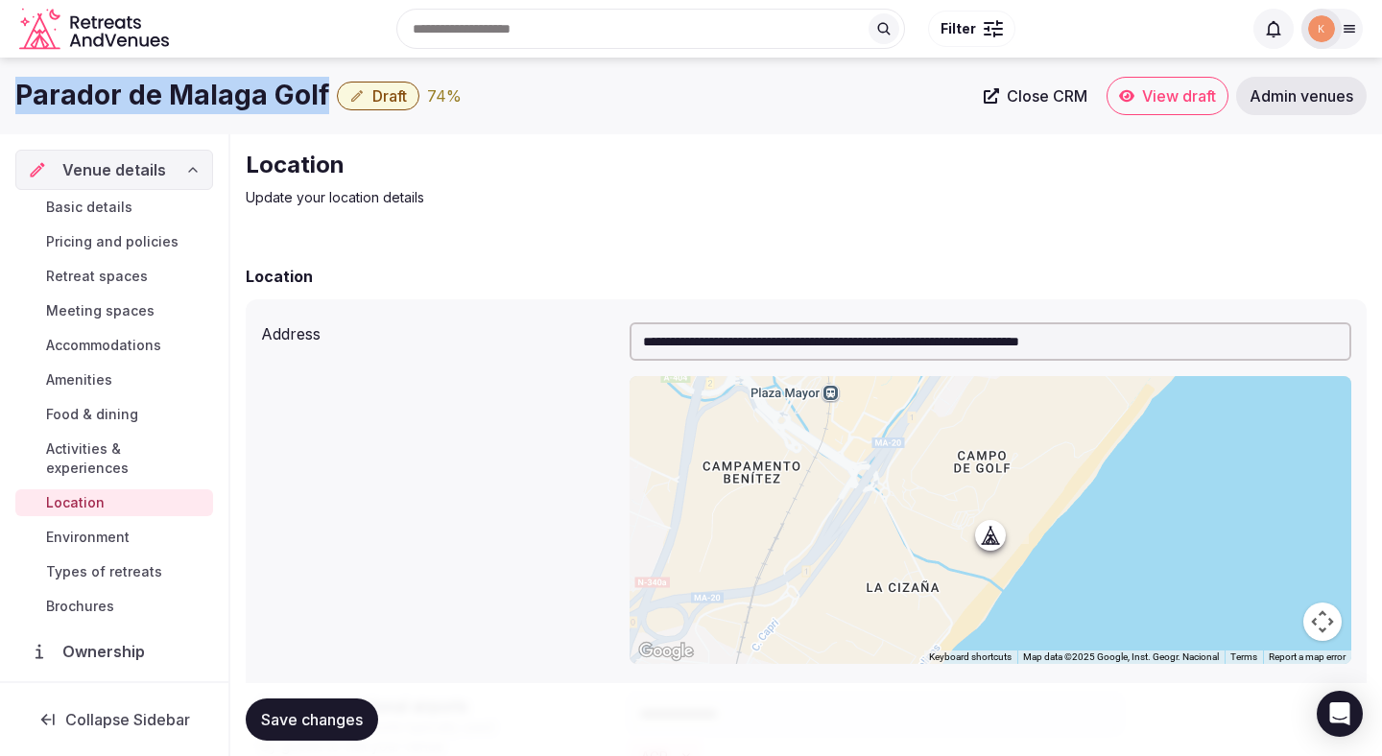
copy h1 "Parador de Malaga Golf"
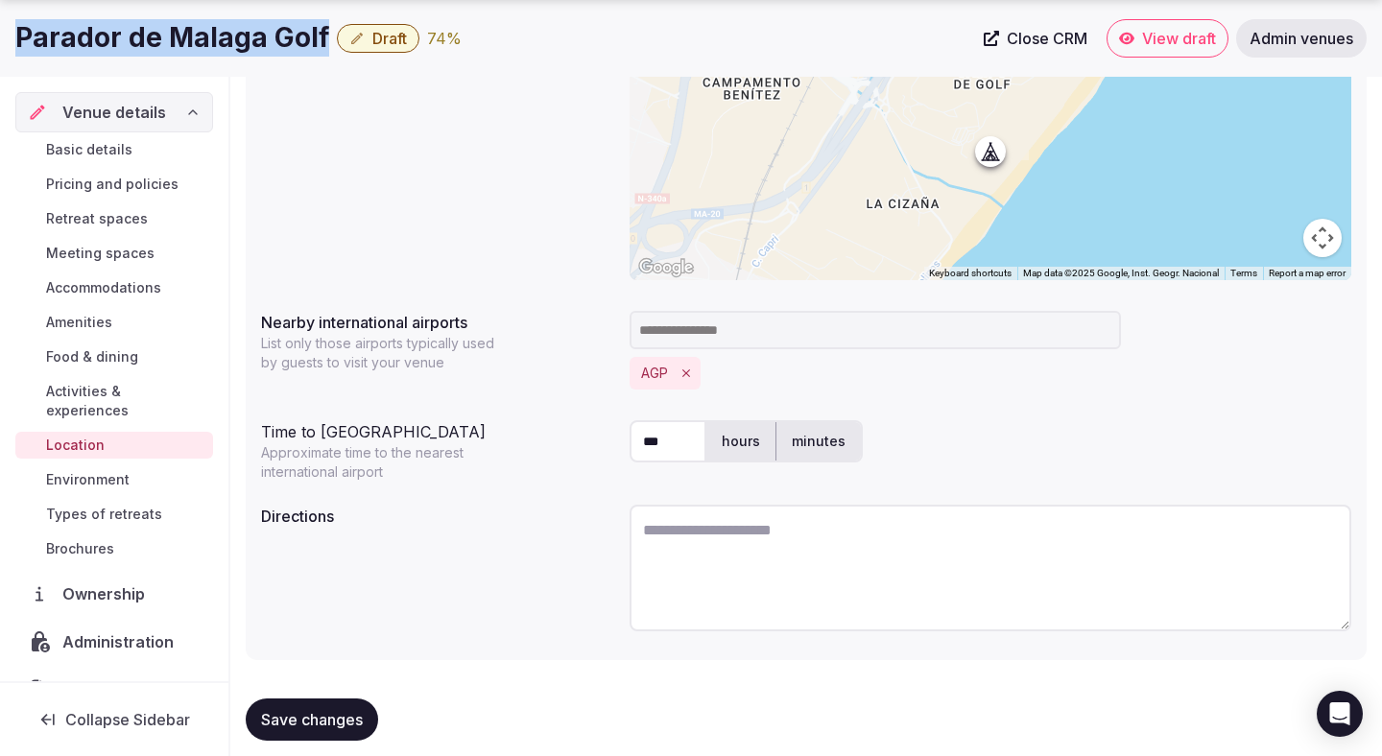
scroll to position [407, 0]
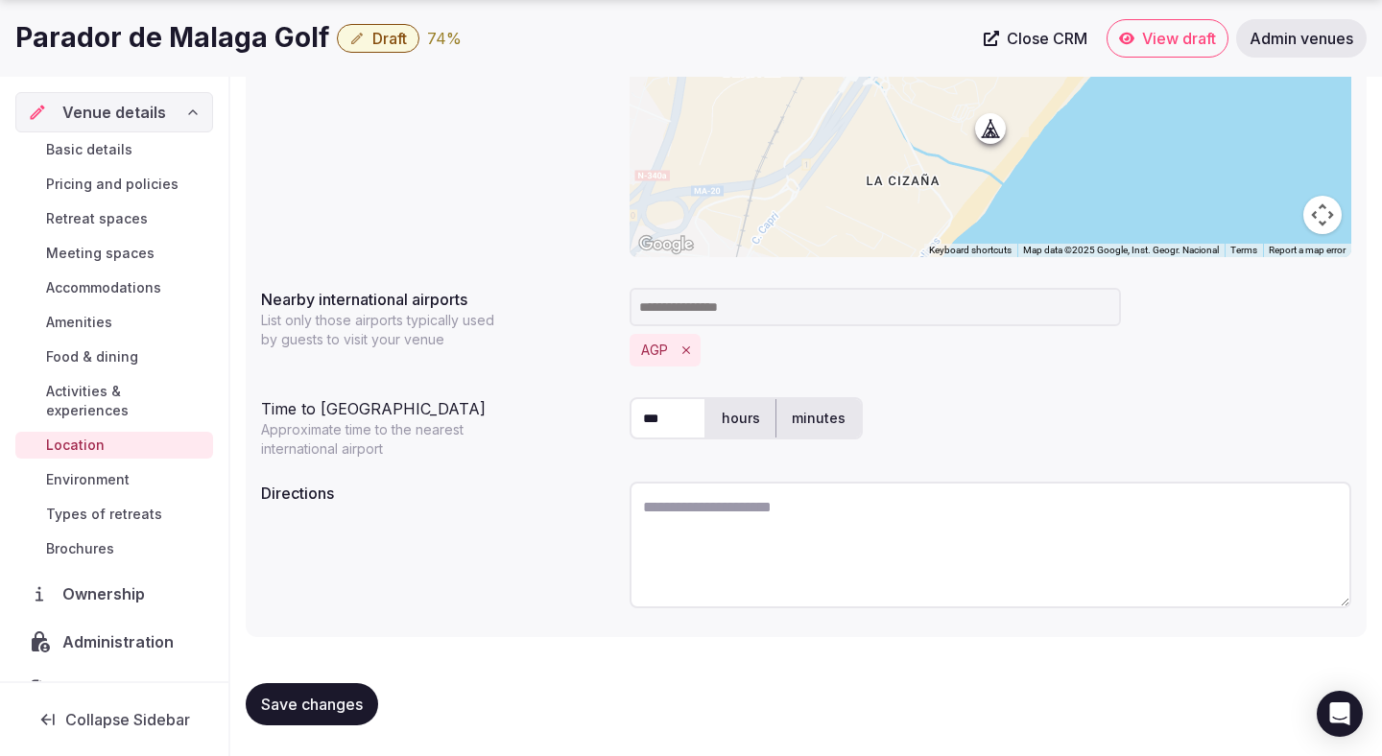
click at [688, 525] on textarea at bounding box center [991, 545] width 722 height 127
paste textarea "**********"
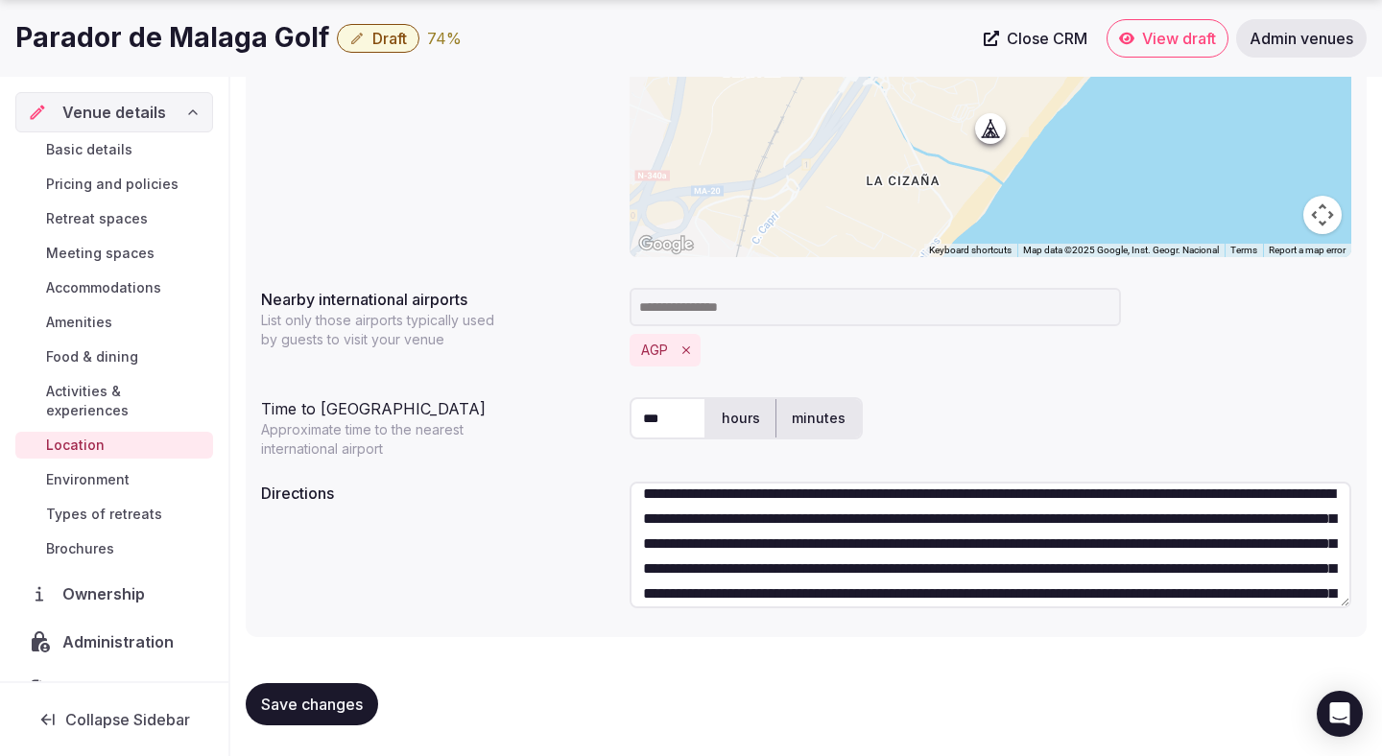
scroll to position [0, 0]
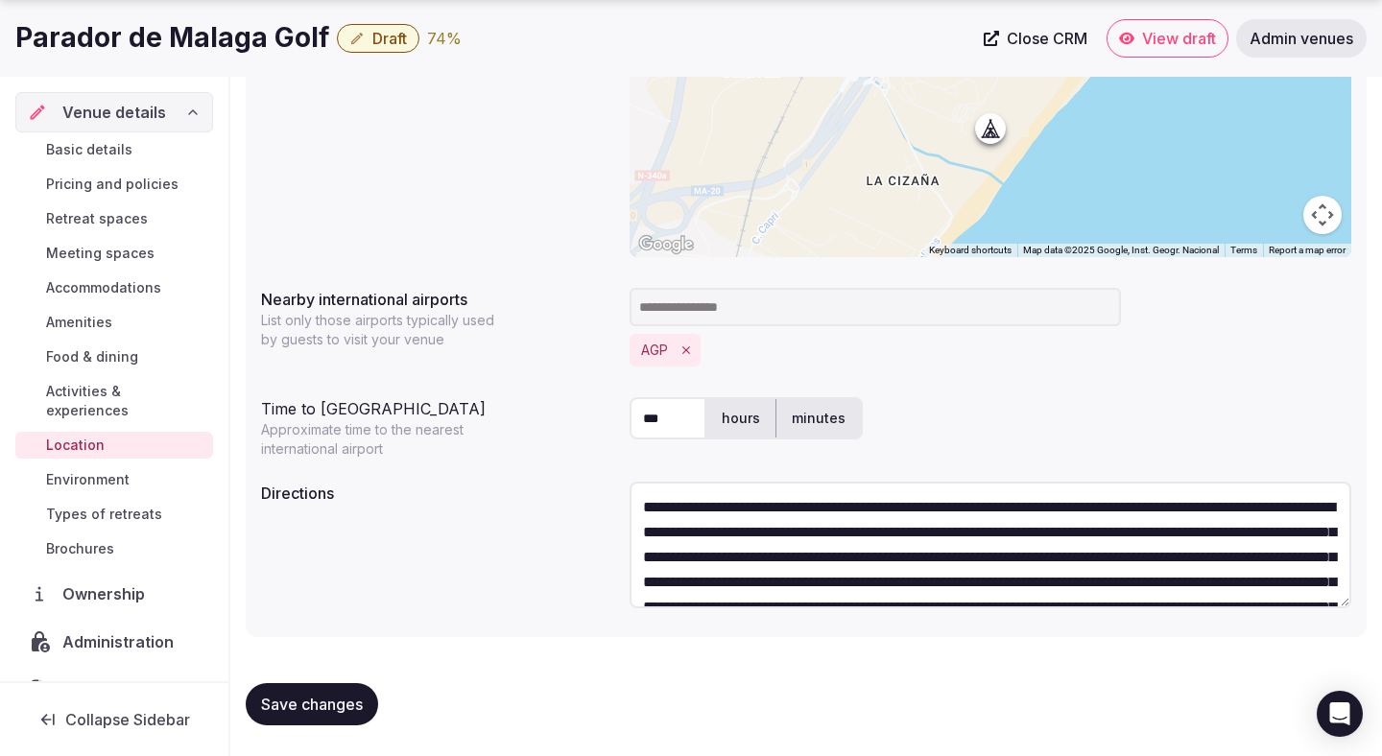
click at [707, 505] on textarea "**********" at bounding box center [991, 545] width 722 height 127
click at [958, 500] on textarea "**********" at bounding box center [991, 545] width 722 height 127
click at [1038, 517] on textarea "**********" at bounding box center [991, 545] width 722 height 127
click at [1204, 509] on textarea "**********" at bounding box center [991, 545] width 722 height 127
click at [836, 540] on textarea "**********" at bounding box center [991, 545] width 722 height 127
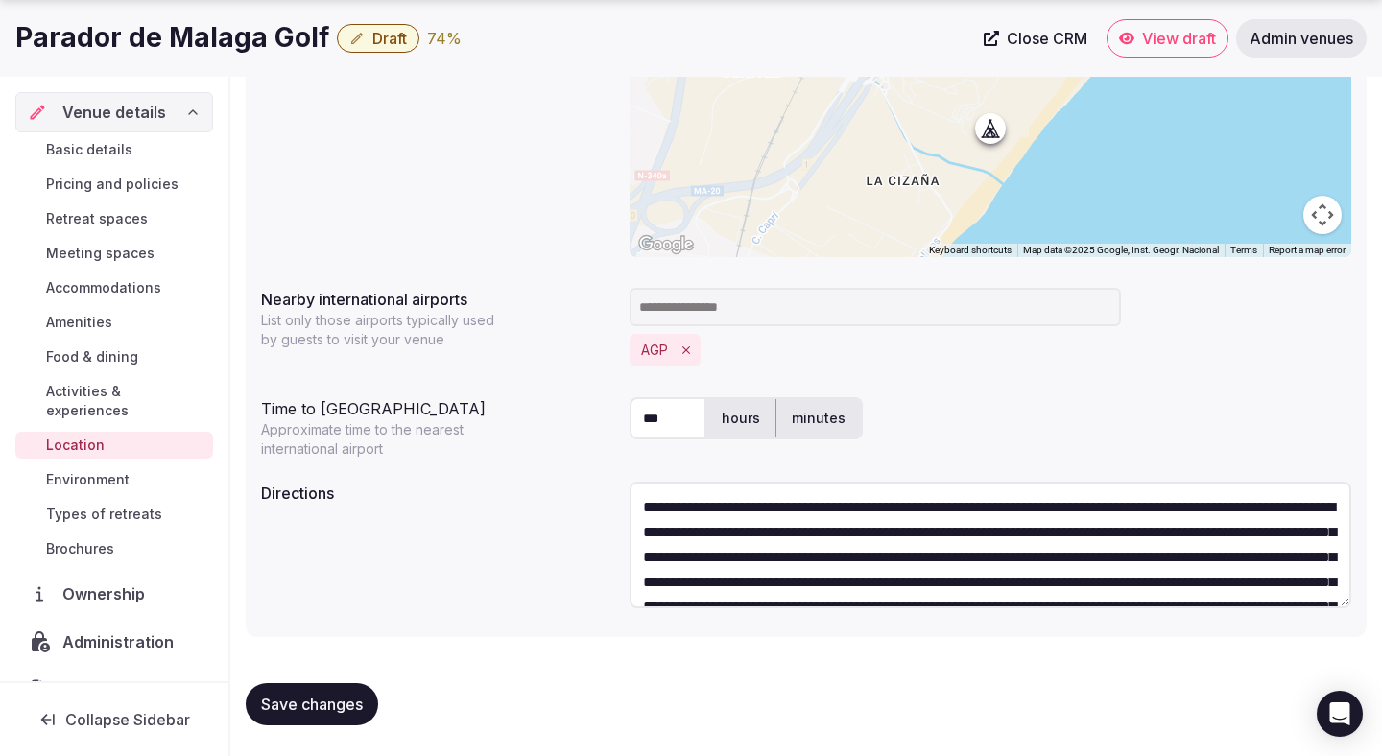
click at [956, 523] on textarea "**********" at bounding box center [991, 545] width 722 height 127
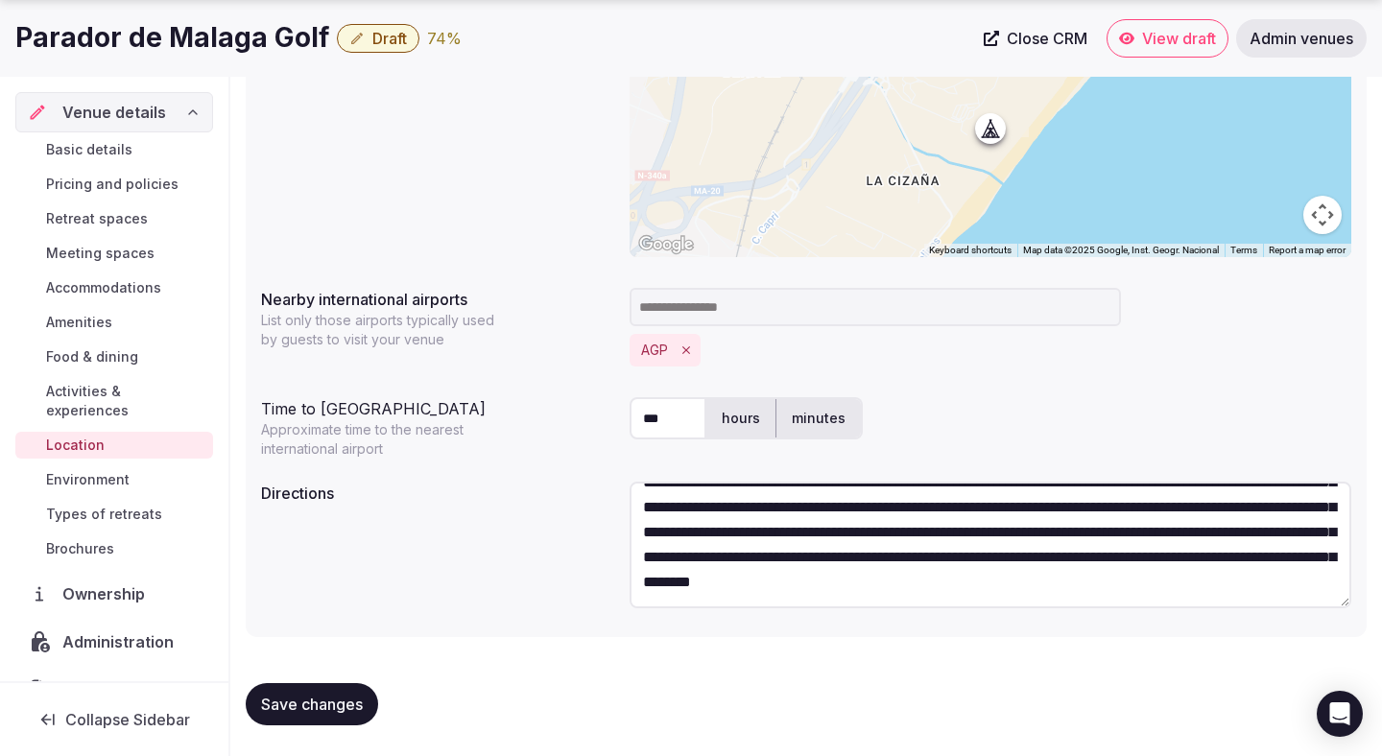
scroll to position [75, 0]
type textarea "**********"
click at [362, 696] on span "Save changes" at bounding box center [312, 704] width 102 height 19
click at [163, 467] on link "Environment" at bounding box center [114, 480] width 198 height 27
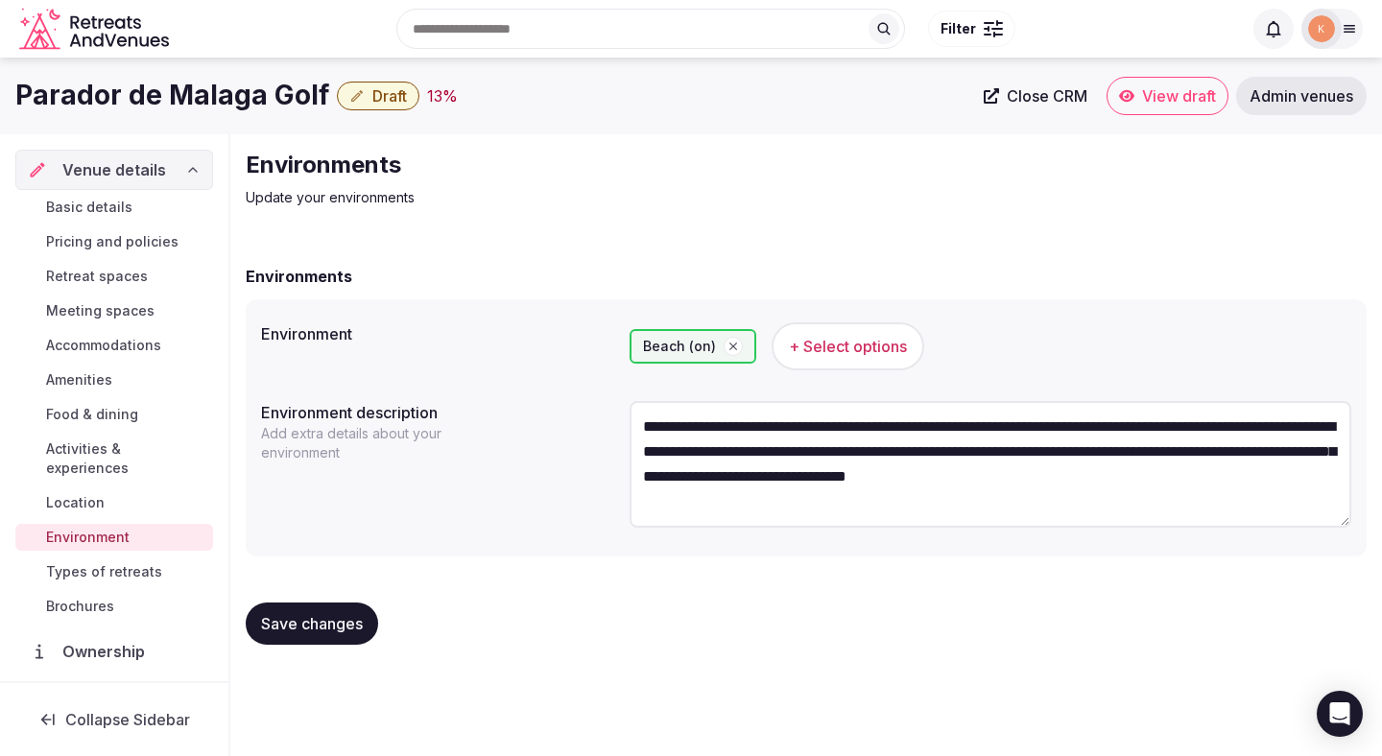
click at [144, 563] on span "Types of retreats" at bounding box center [104, 572] width 116 height 19
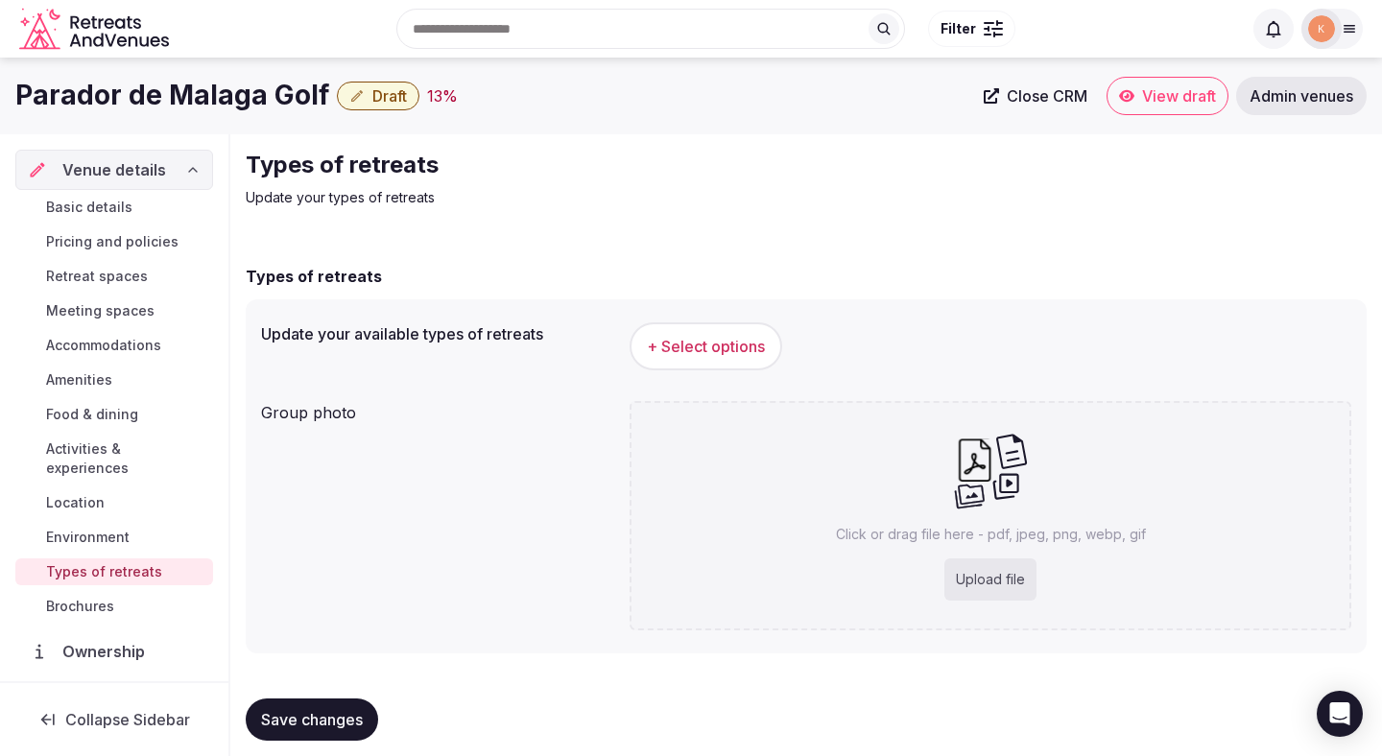
click at [681, 346] on span "+ Select options" at bounding box center [706, 346] width 118 height 21
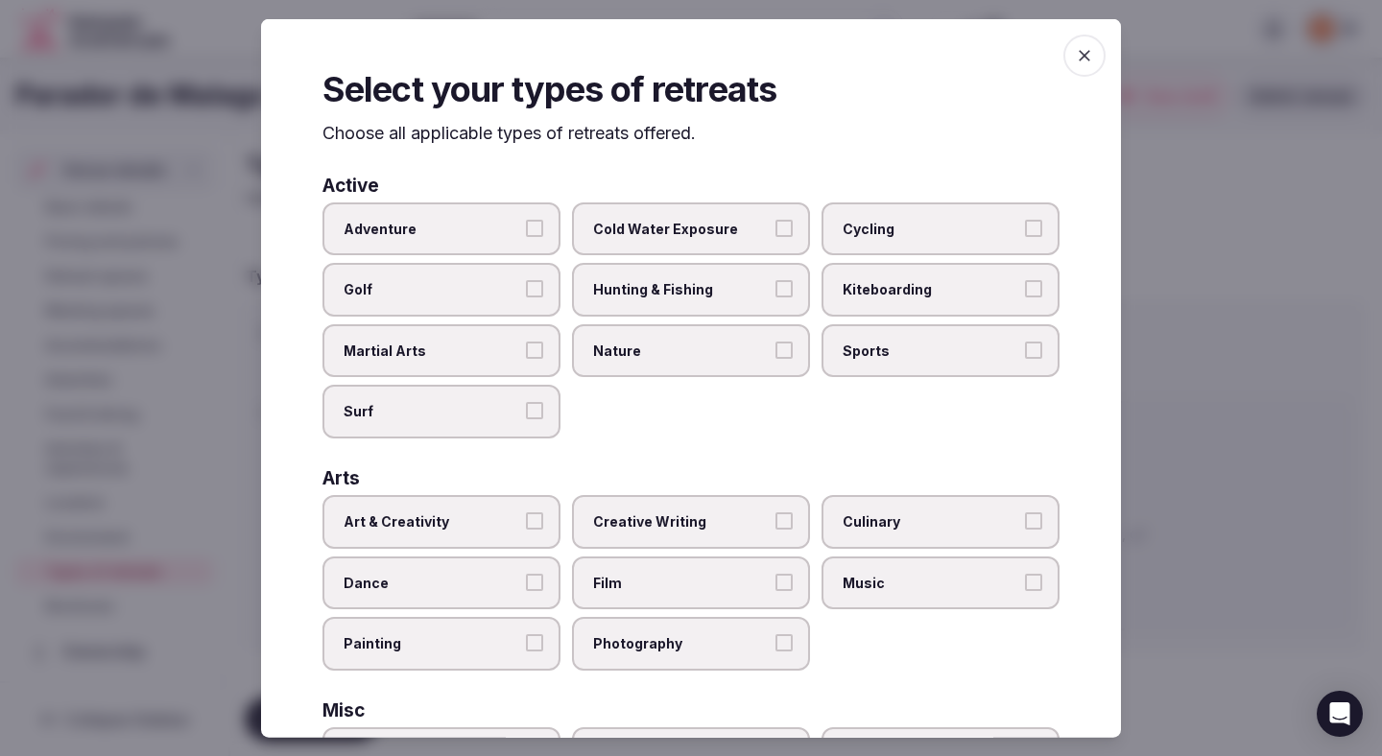
click at [516, 237] on span "Adventure" at bounding box center [432, 228] width 177 height 19
click at [526, 236] on button "Adventure" at bounding box center [534, 227] width 17 height 17
click at [516, 290] on span "Golf" at bounding box center [432, 289] width 177 height 19
click at [526, 290] on button "Golf" at bounding box center [534, 288] width 17 height 17
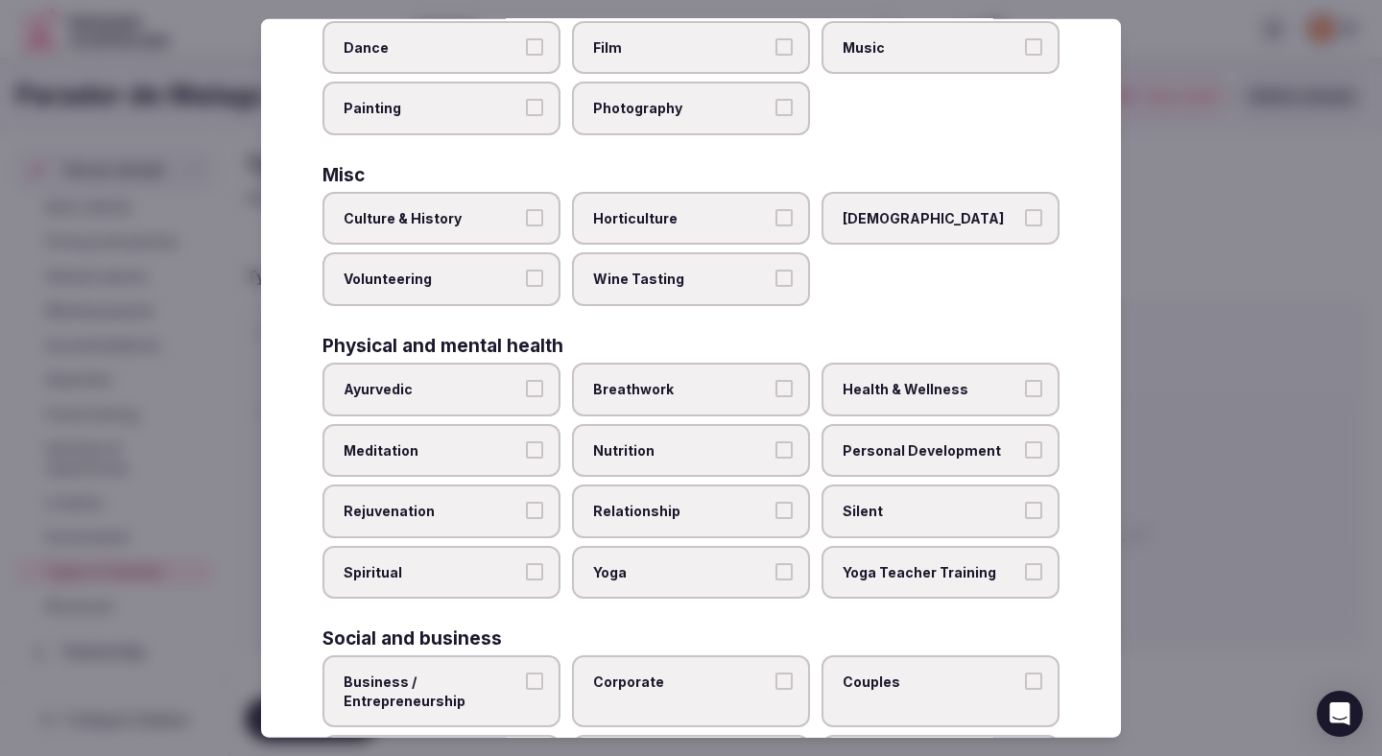
scroll to position [547, 0]
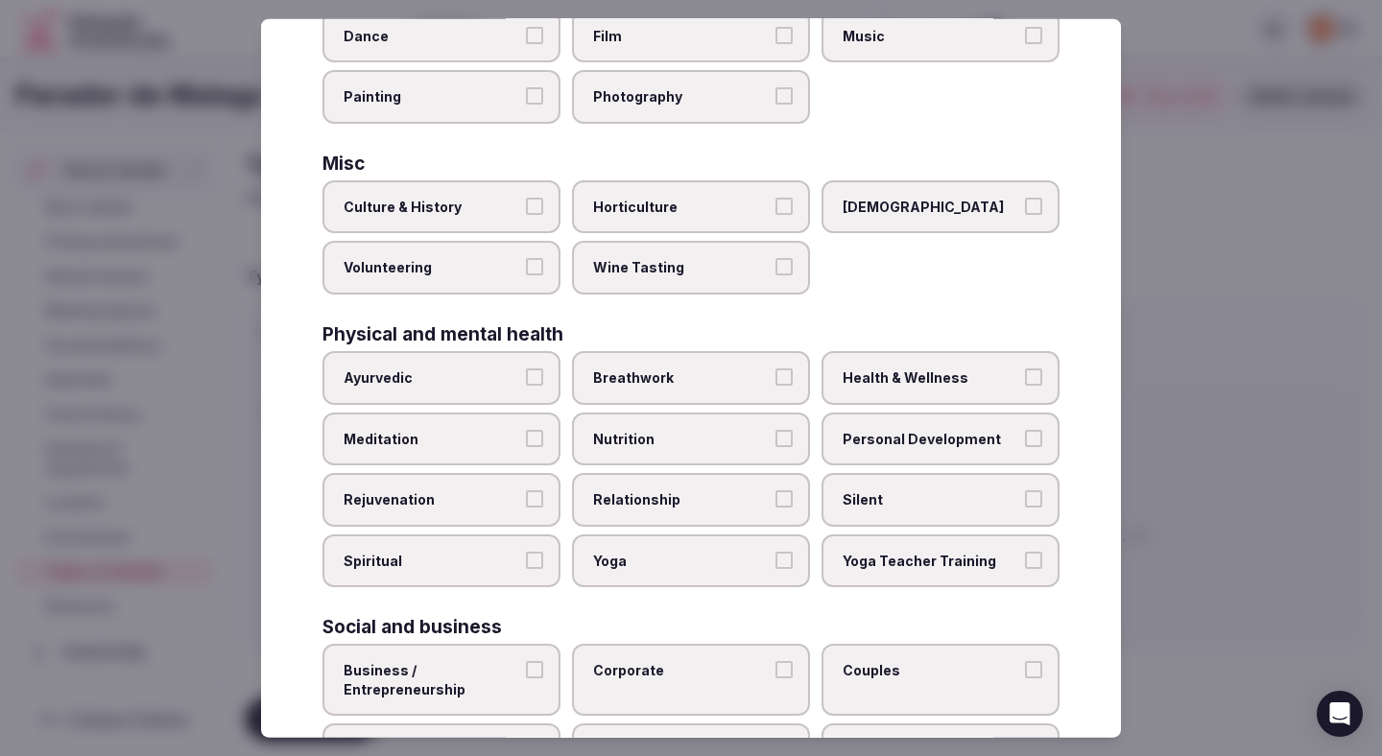
click at [649, 520] on label "Relationship" at bounding box center [691, 500] width 238 height 54
click at [776, 508] on button "Relationship" at bounding box center [784, 499] width 17 height 17
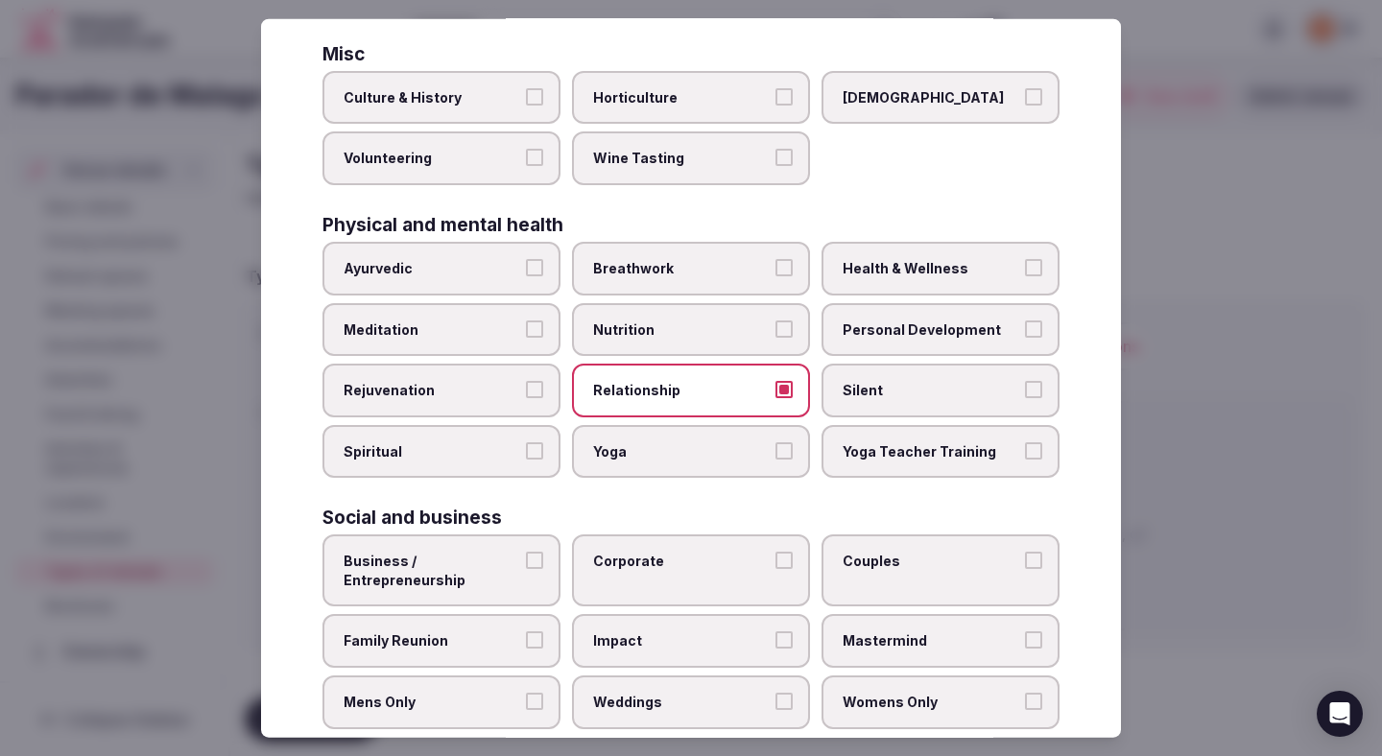
drag, startPoint x: 490, startPoint y: 571, endPoint x: 503, endPoint y: 571, distance: 13.4
click at [490, 571] on span "Business / Entrepreneurship" at bounding box center [432, 570] width 177 height 37
click at [526, 569] on button "Business / Entrepreneurship" at bounding box center [534, 560] width 17 height 17
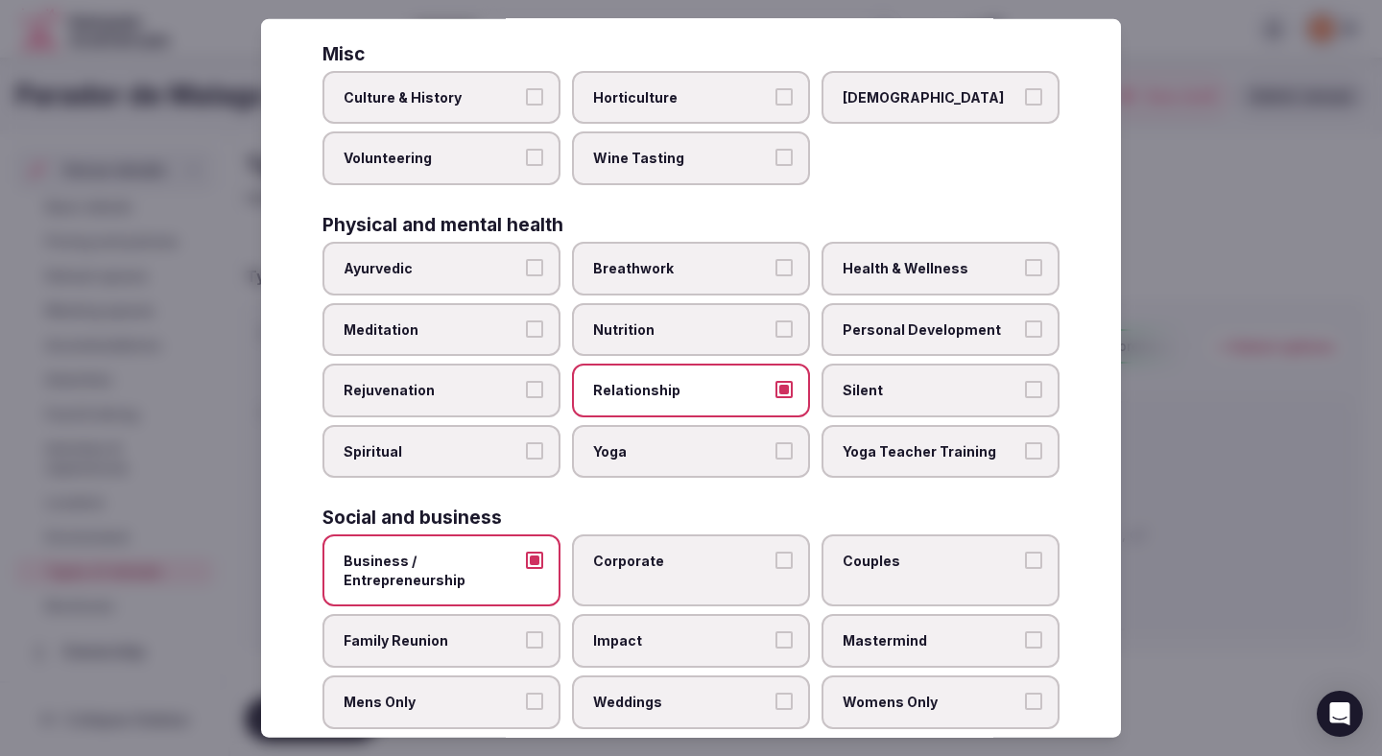
click at [595, 578] on label "Corporate" at bounding box center [691, 571] width 238 height 72
click at [776, 569] on button "Corporate" at bounding box center [784, 560] width 17 height 17
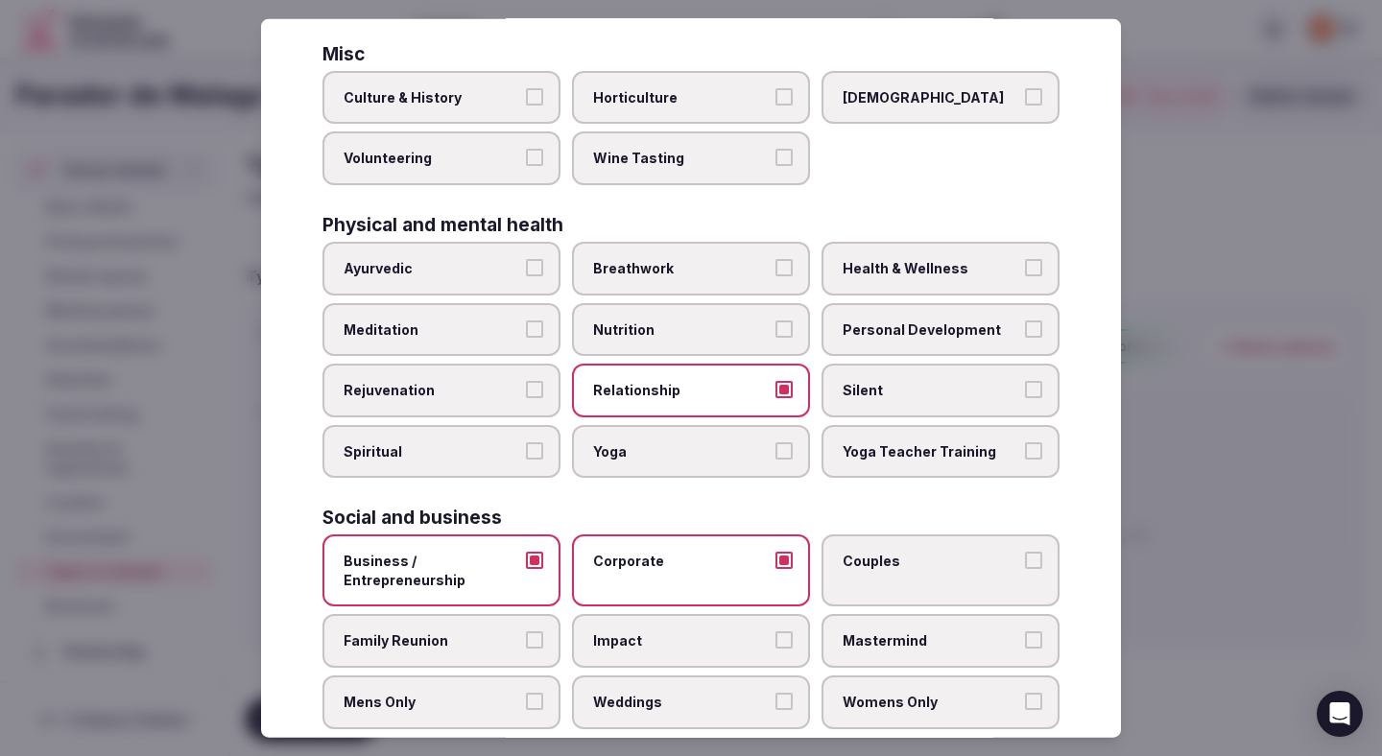
click at [850, 581] on label "Couples" at bounding box center [941, 571] width 238 height 72
click at [1025, 569] on button "Couples" at bounding box center [1033, 560] width 17 height 17
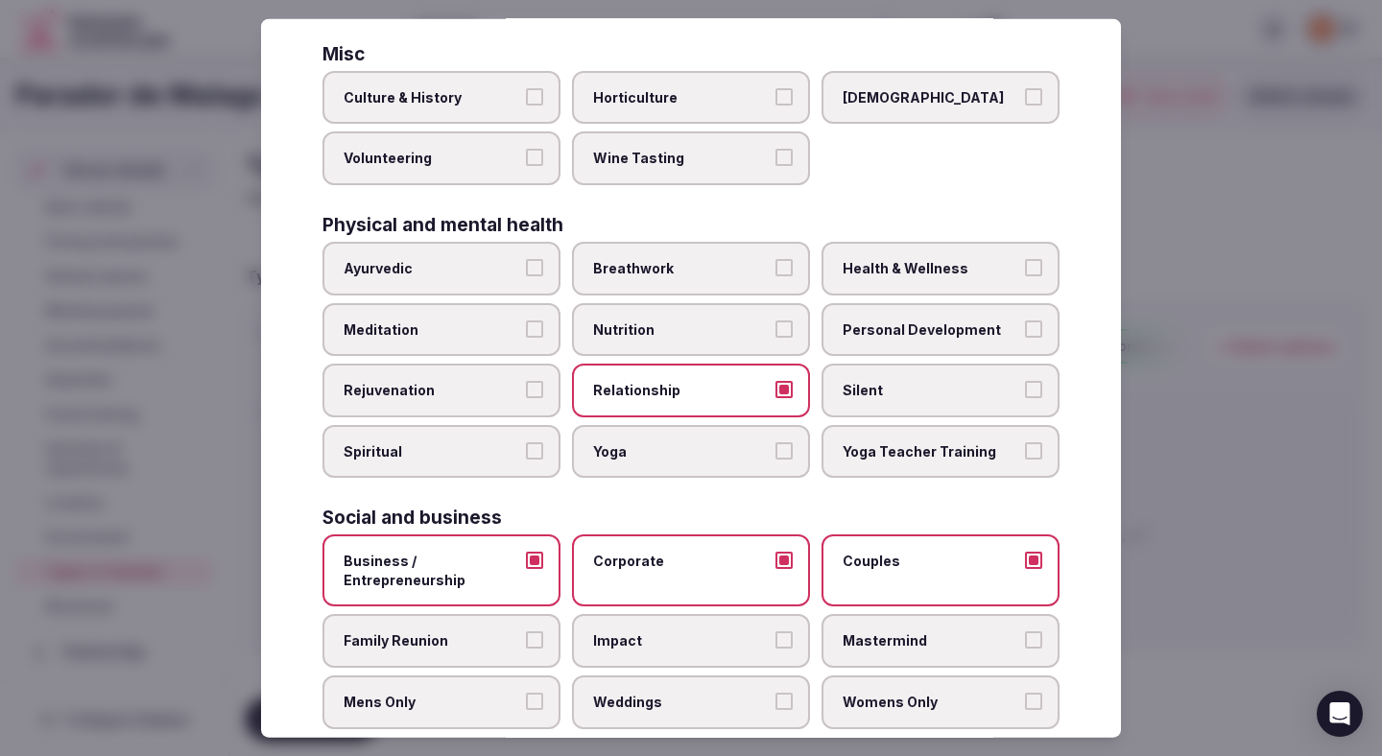
click at [500, 657] on label "Family Reunion" at bounding box center [442, 641] width 238 height 54
click at [526, 649] on button "Family Reunion" at bounding box center [534, 640] width 17 height 17
click at [685, 694] on span "Weddings" at bounding box center [681, 702] width 177 height 19
click at [776, 694] on button "Weddings" at bounding box center [784, 701] width 17 height 17
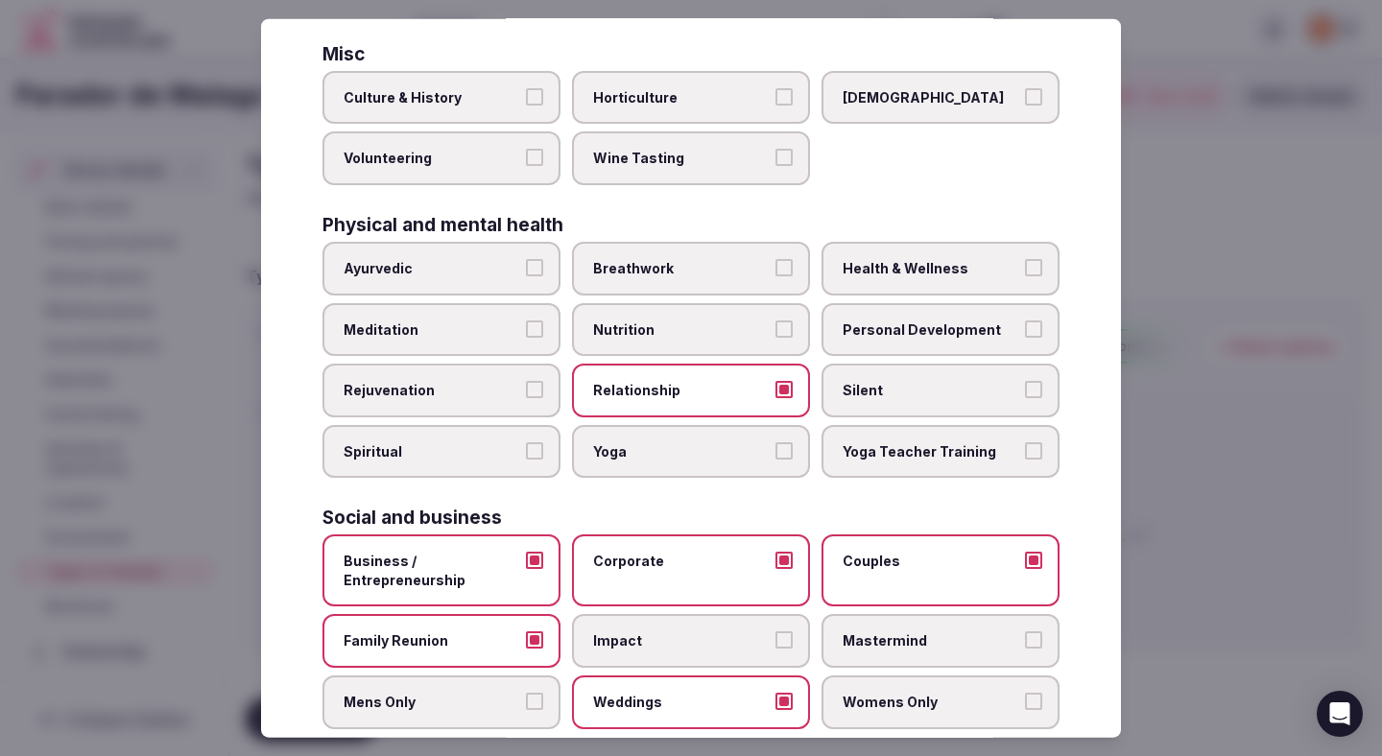
click at [499, 707] on span "Mens Only" at bounding box center [432, 702] width 177 height 19
click at [526, 707] on button "Mens Only" at bounding box center [534, 701] width 17 height 17
click at [841, 716] on label "Womens Only" at bounding box center [941, 703] width 238 height 54
click at [1025, 710] on button "Womens Only" at bounding box center [1033, 701] width 17 height 17
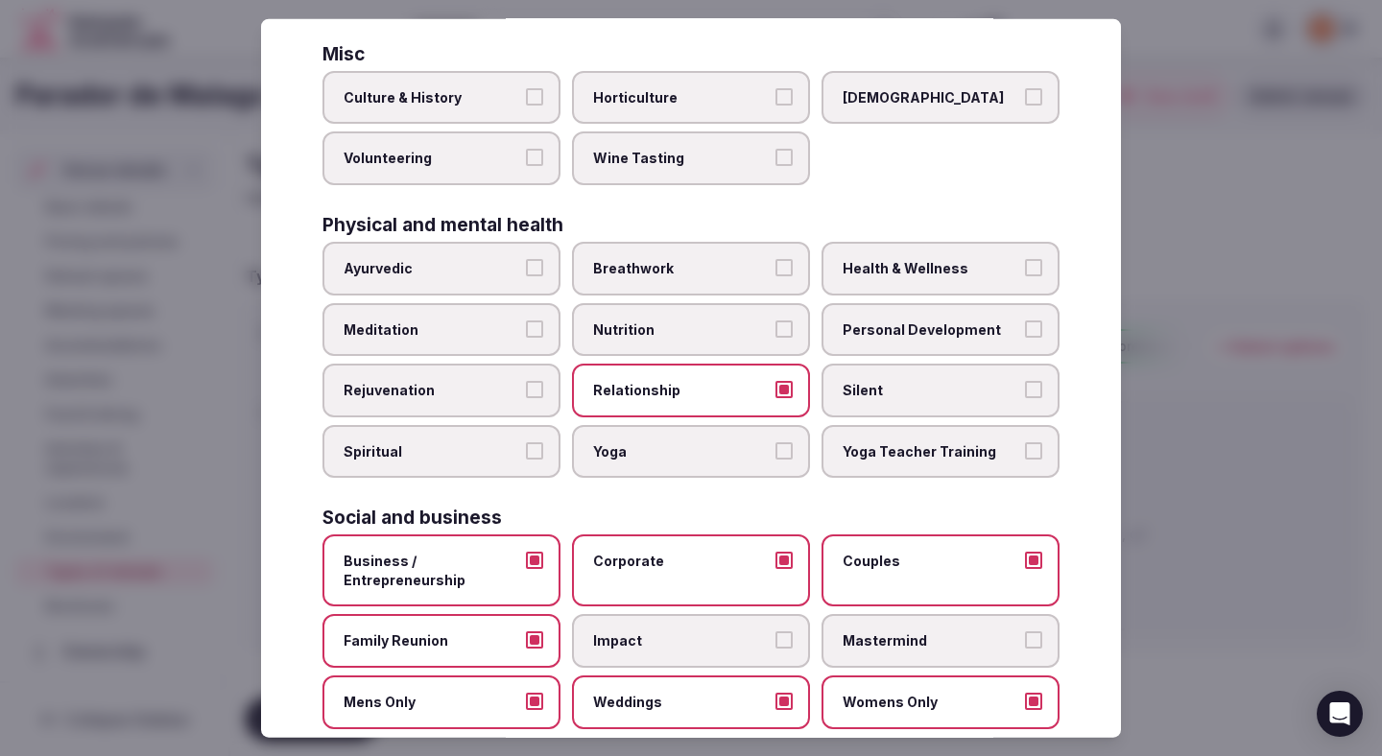
scroll to position [694, 0]
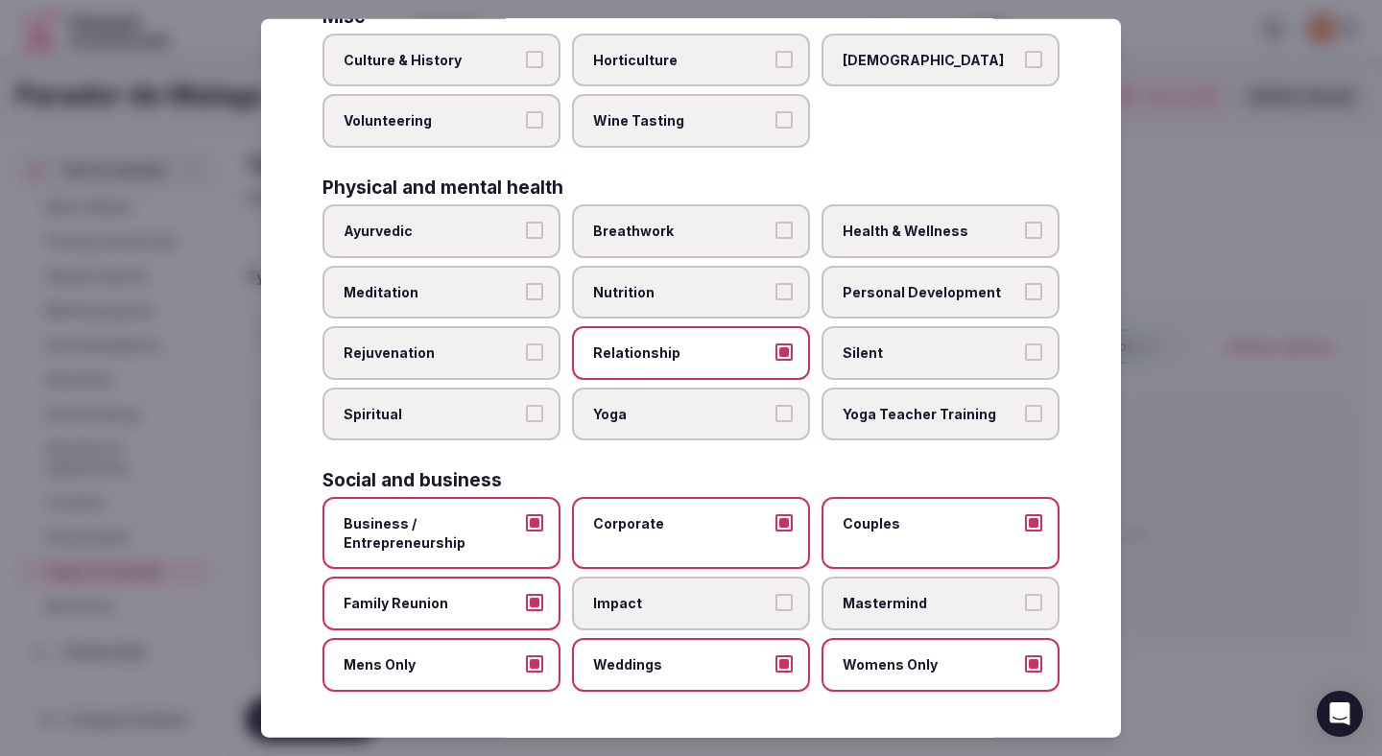
click at [1230, 537] on div at bounding box center [691, 378] width 1382 height 756
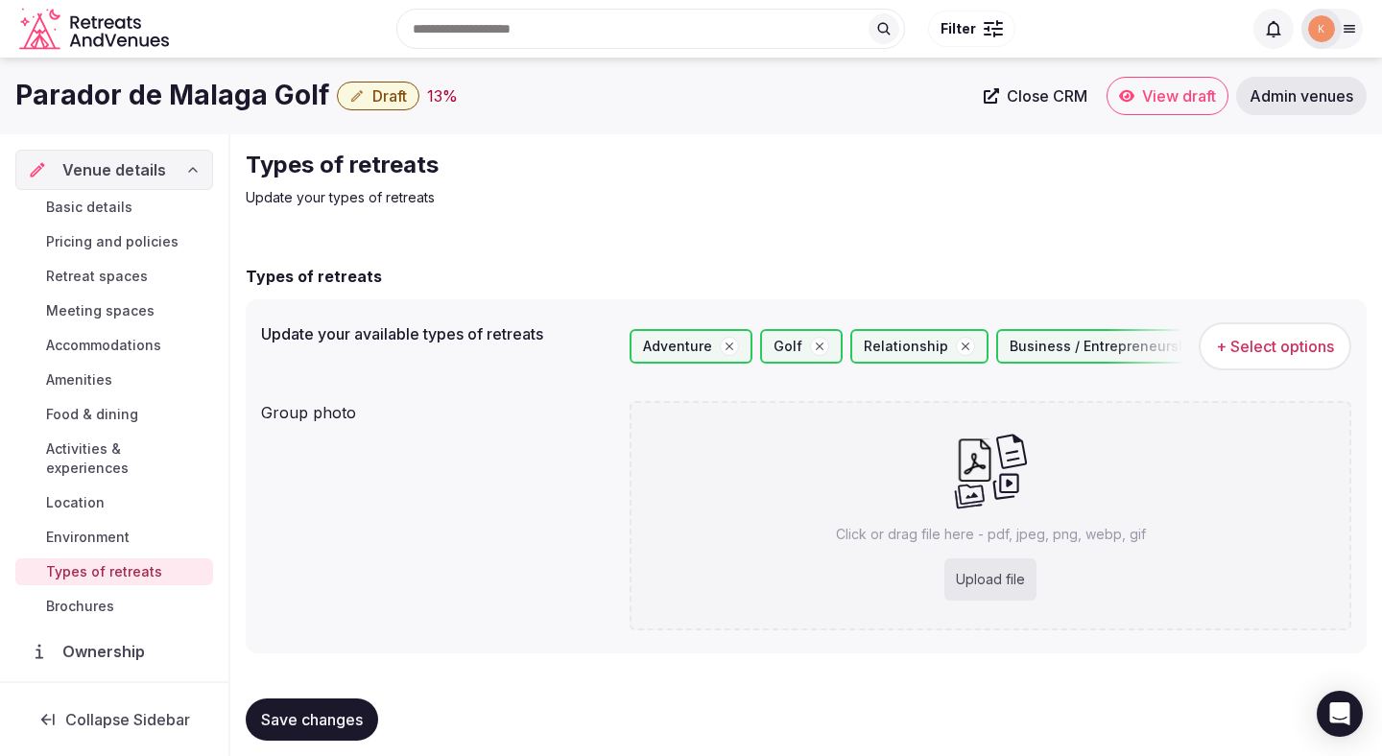
scroll to position [16, 0]
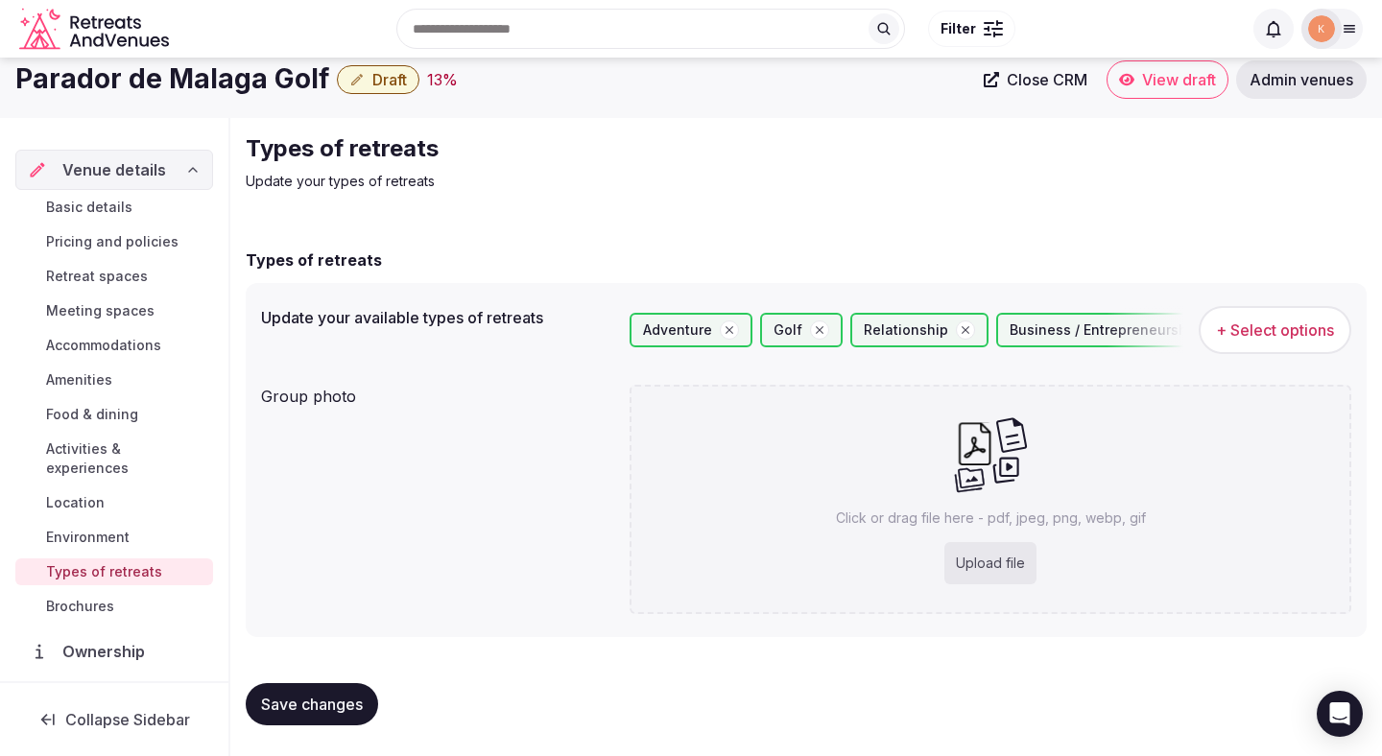
click at [335, 715] on button "Save changes" at bounding box center [312, 704] width 132 height 42
click at [986, 554] on div "Upload file" at bounding box center [991, 563] width 92 height 42
type input "**********"
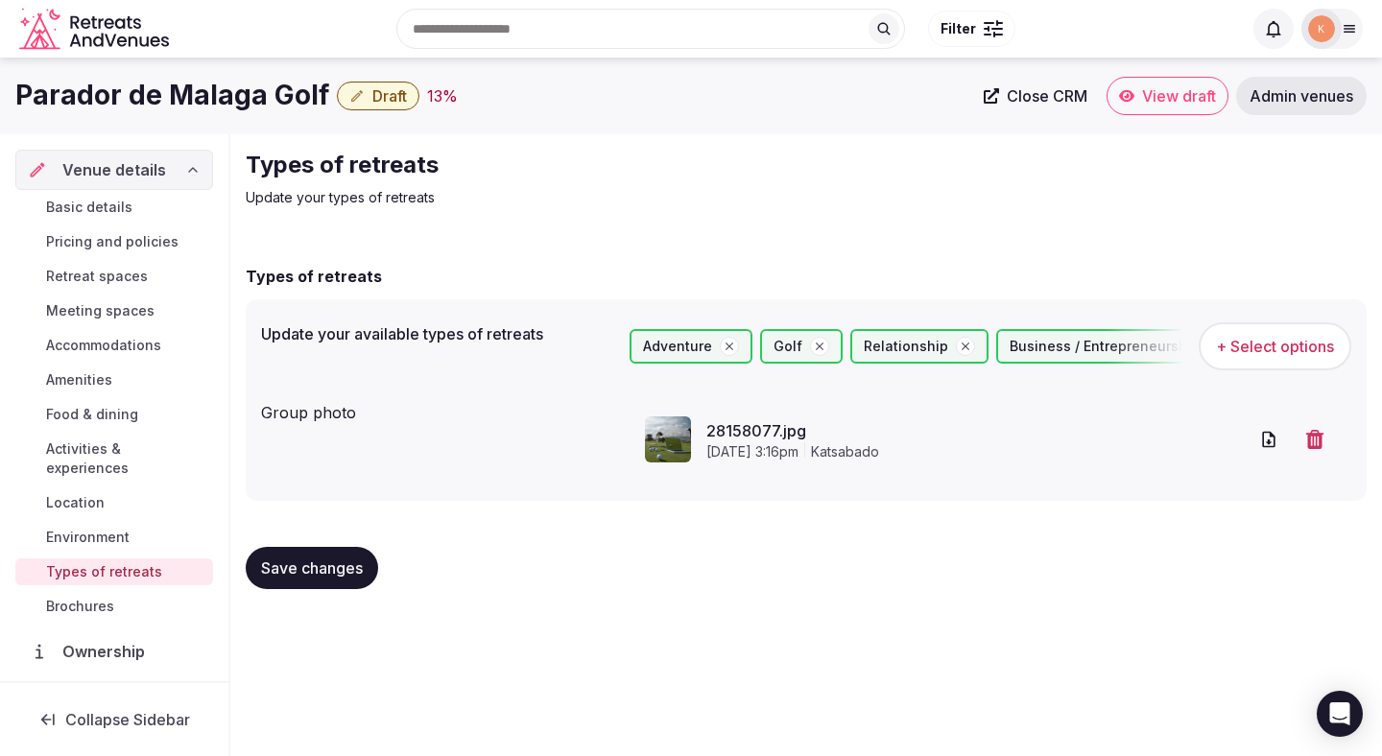
click at [327, 565] on span "Save changes" at bounding box center [312, 568] width 102 height 19
click at [351, 95] on icon "button" at bounding box center [357, 96] width 12 height 12
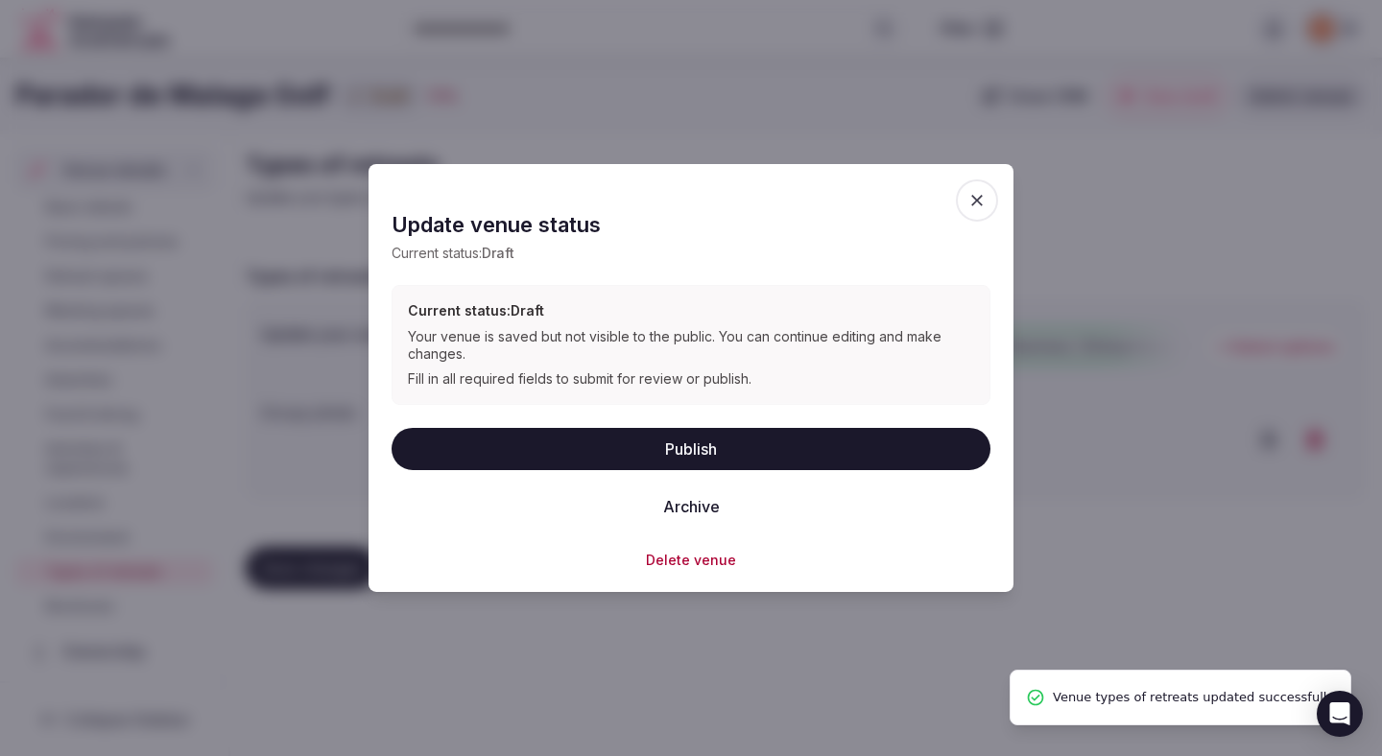
click at [511, 459] on button "Publish" at bounding box center [691, 448] width 599 height 42
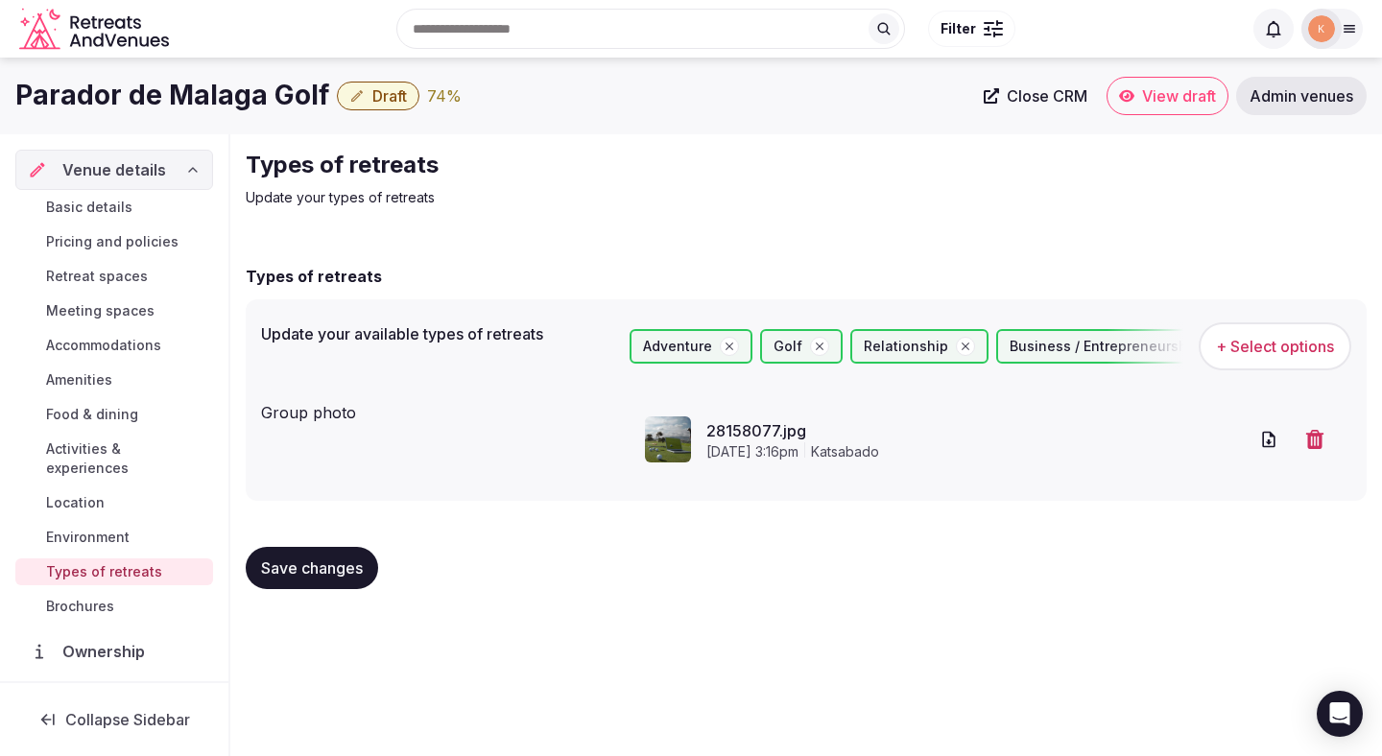
click at [116, 182] on div "Venue details" at bounding box center [114, 170] width 198 height 40
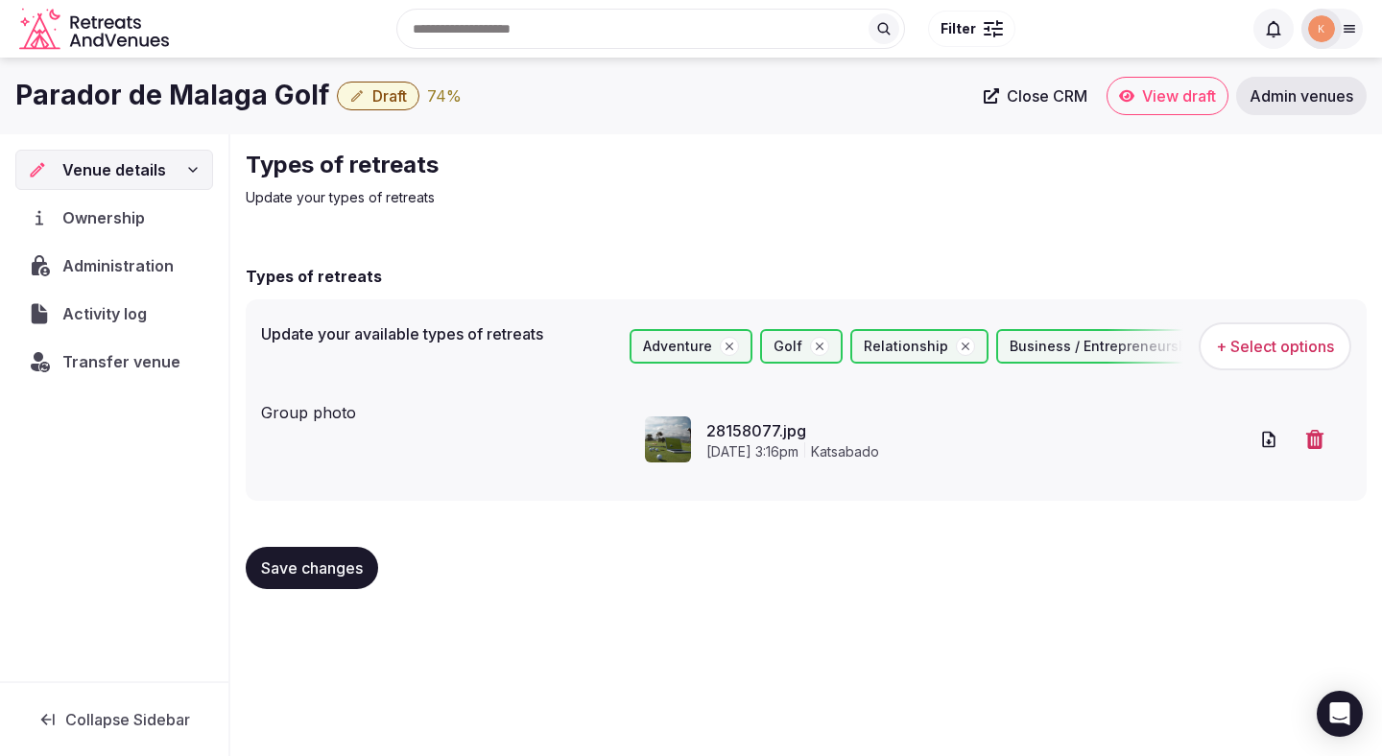
click at [135, 168] on span "Venue details" at bounding box center [114, 169] width 104 height 23
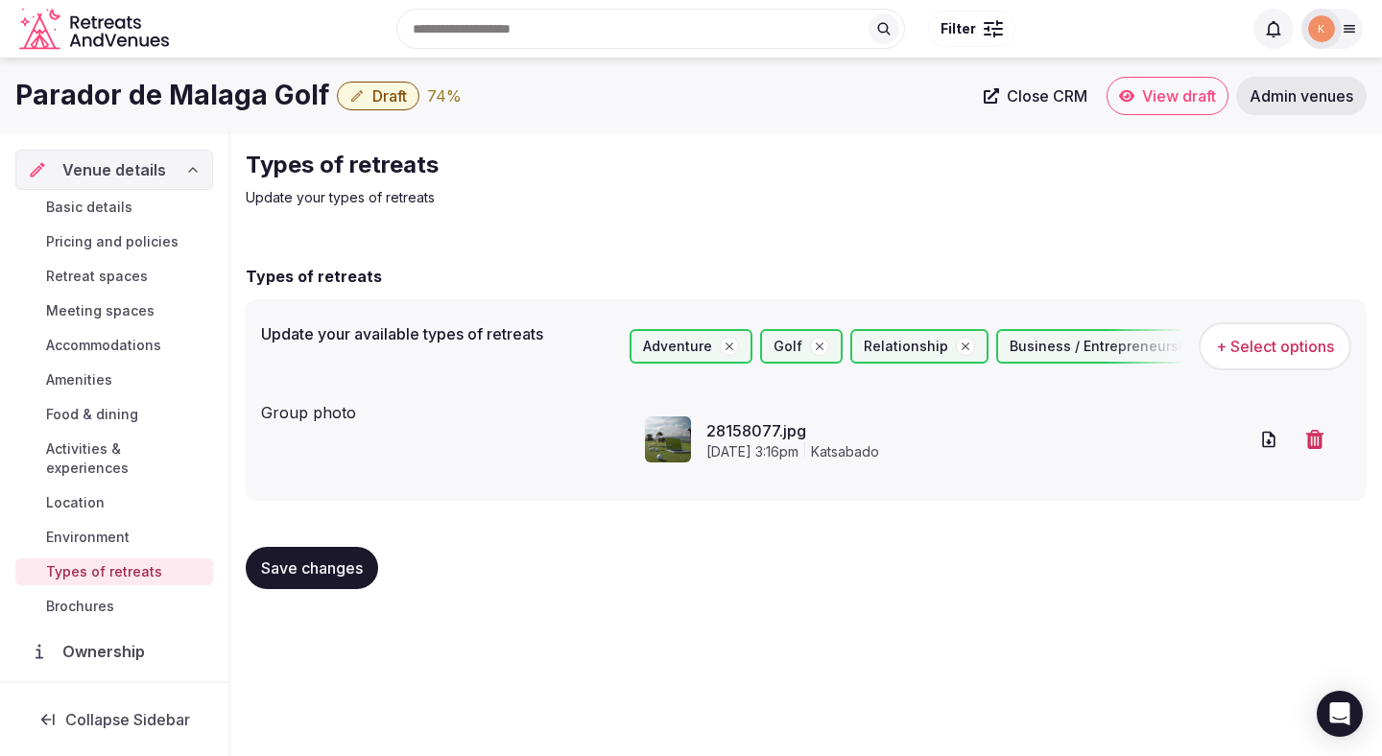
click at [108, 207] on span "Basic details" at bounding box center [89, 207] width 86 height 19
